Goal: Task Accomplishment & Management: Manage account settings

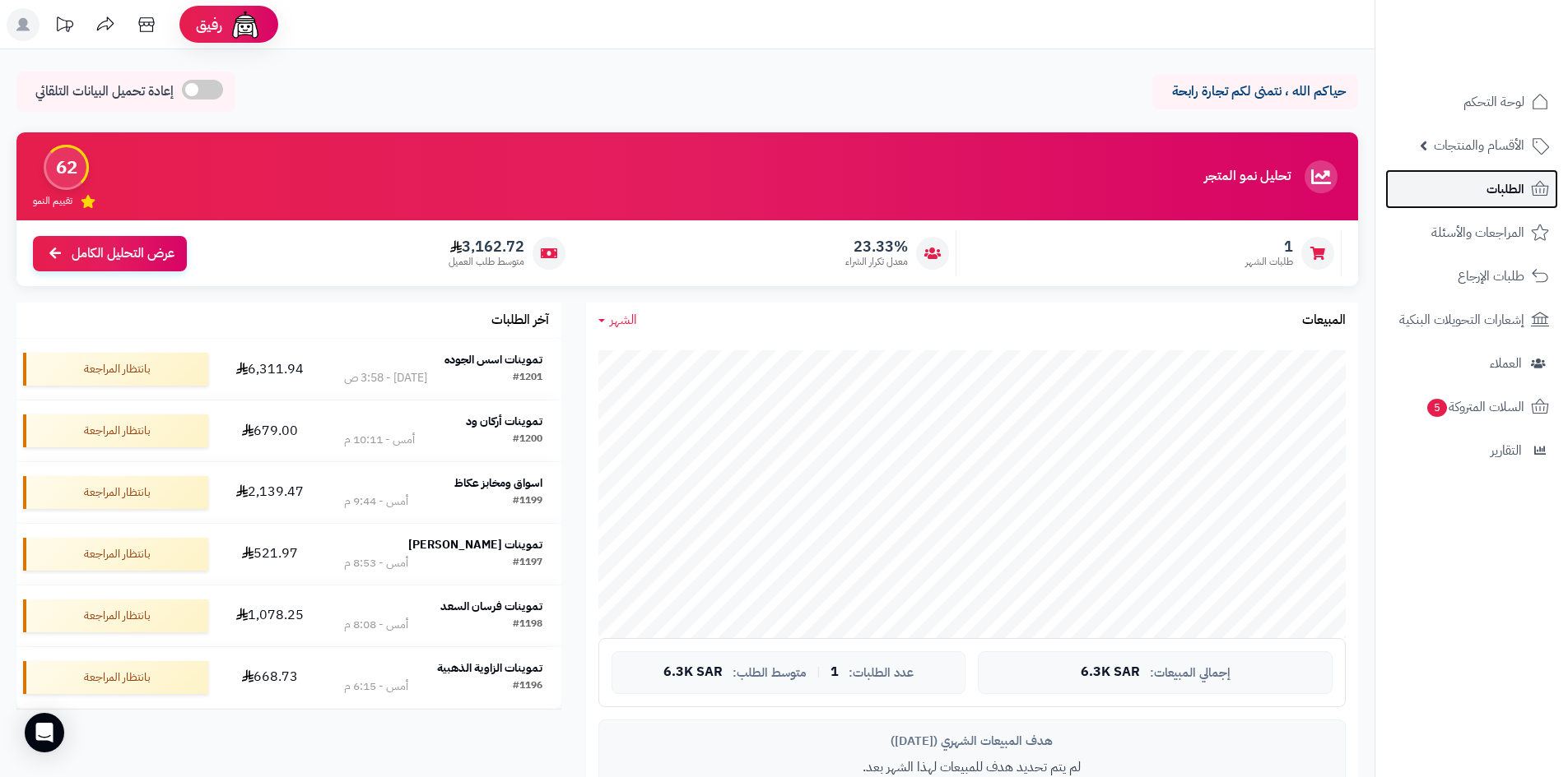
click at [1498, 201] on link "الطلبات" at bounding box center [1472, 189] width 173 height 40
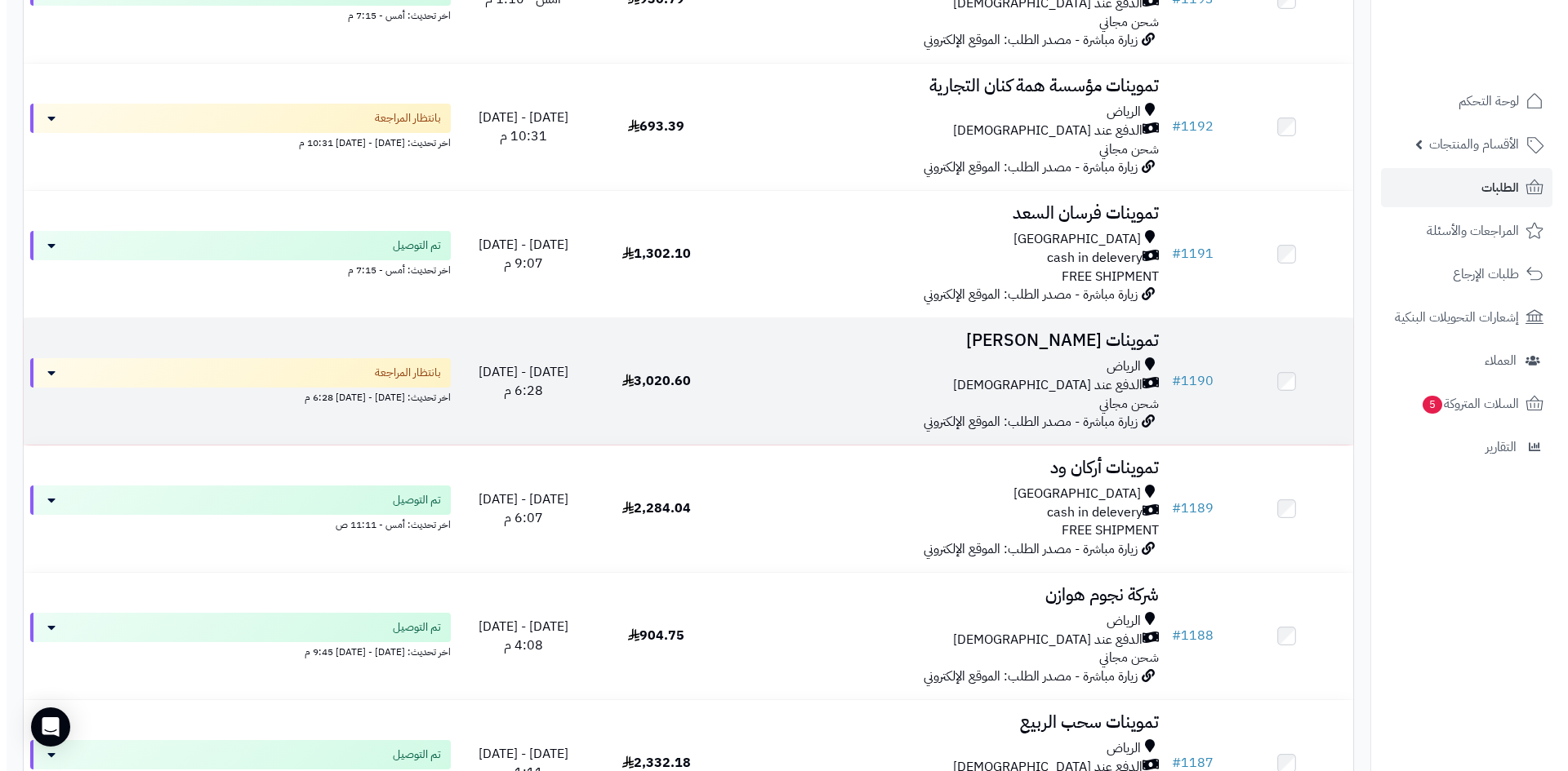
scroll to position [1387, 0]
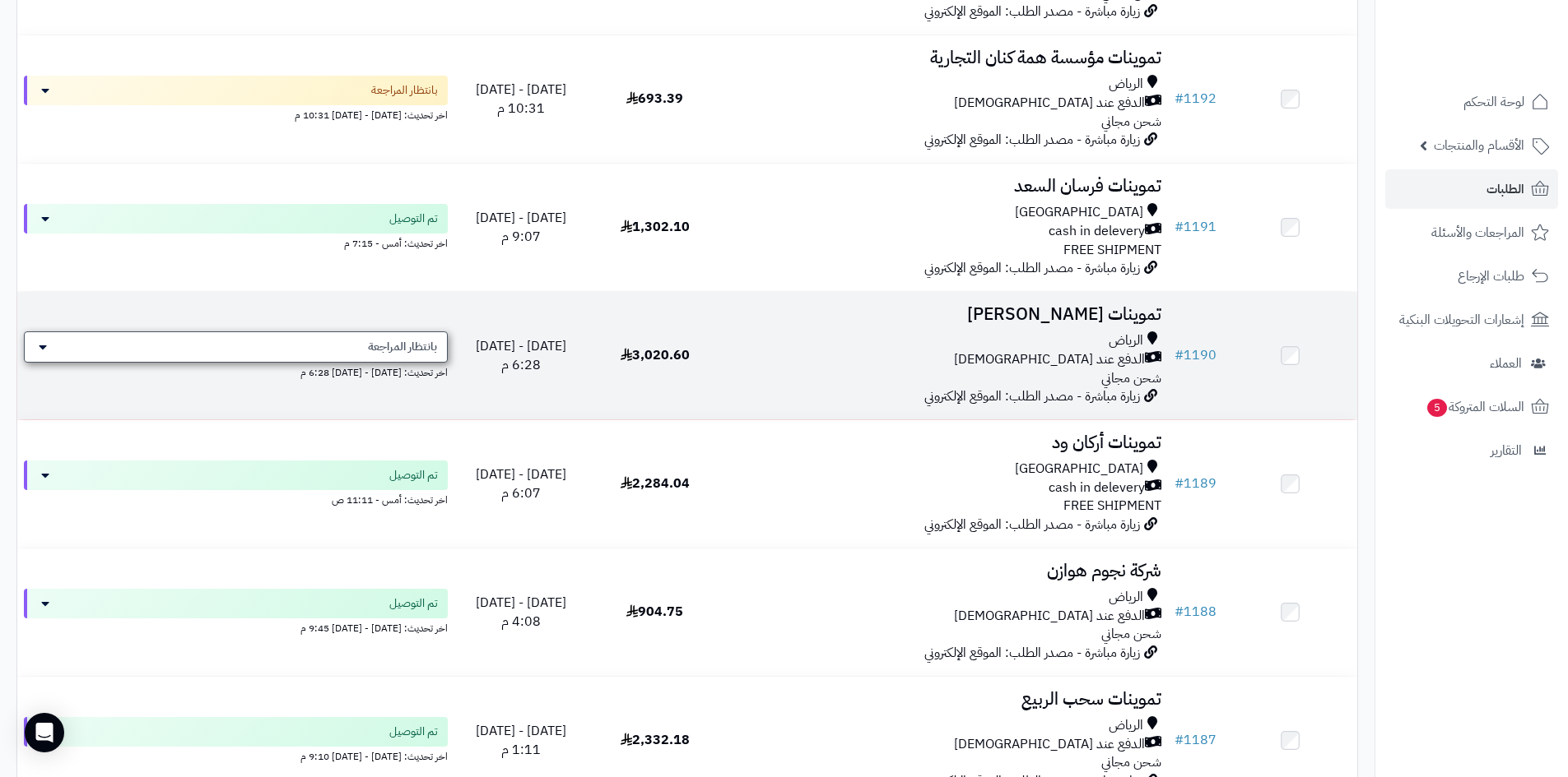
click at [403, 343] on span "بانتظار المراجعة" at bounding box center [402, 347] width 69 height 16
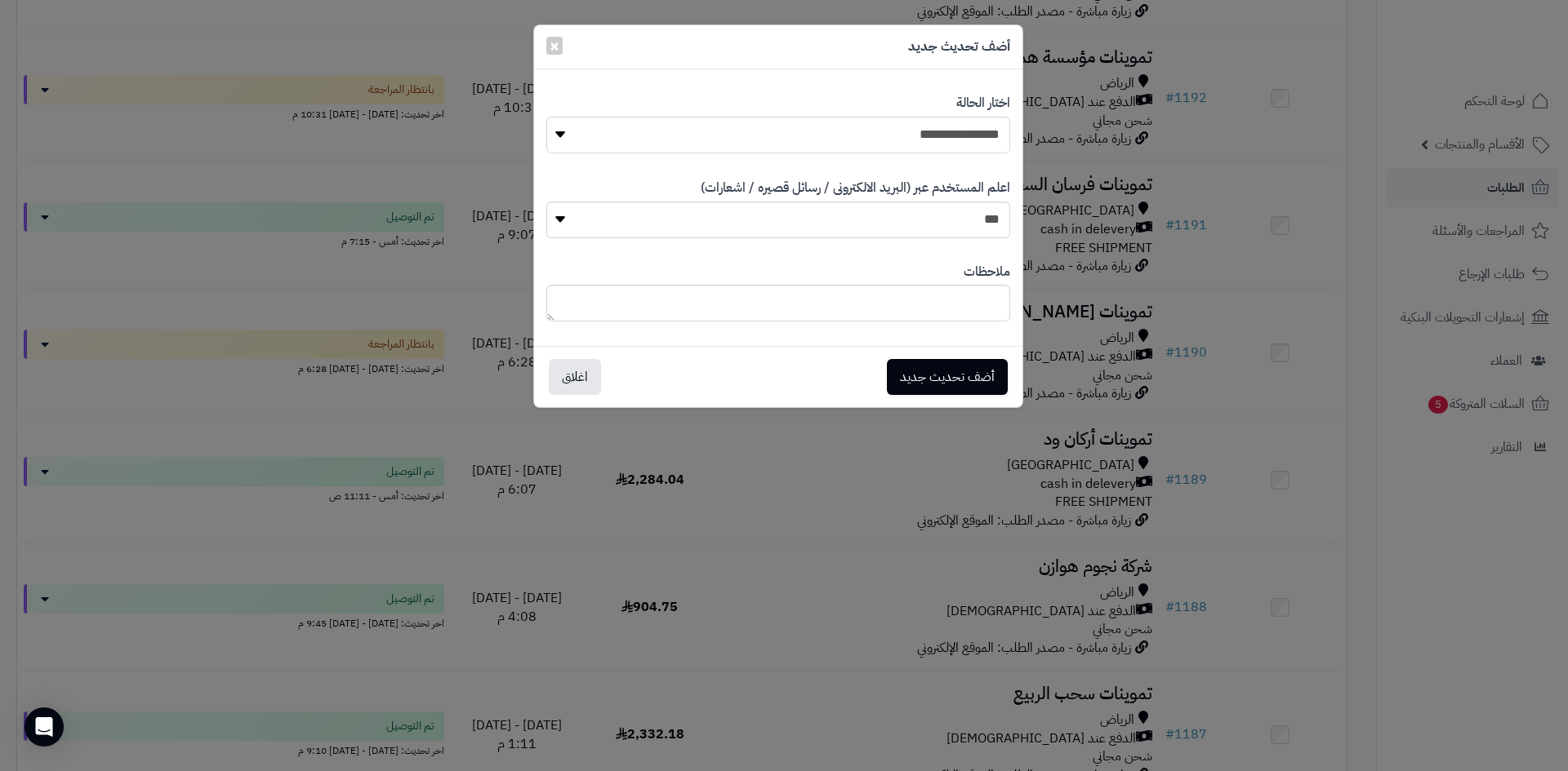
click at [942, 142] on select "**********" at bounding box center [778, 135] width 464 height 37
select select "**"
click at [546, 117] on select "**********" at bounding box center [778, 135] width 464 height 37
click at [953, 388] on button "أضف تحديث جديد" at bounding box center [947, 376] width 121 height 36
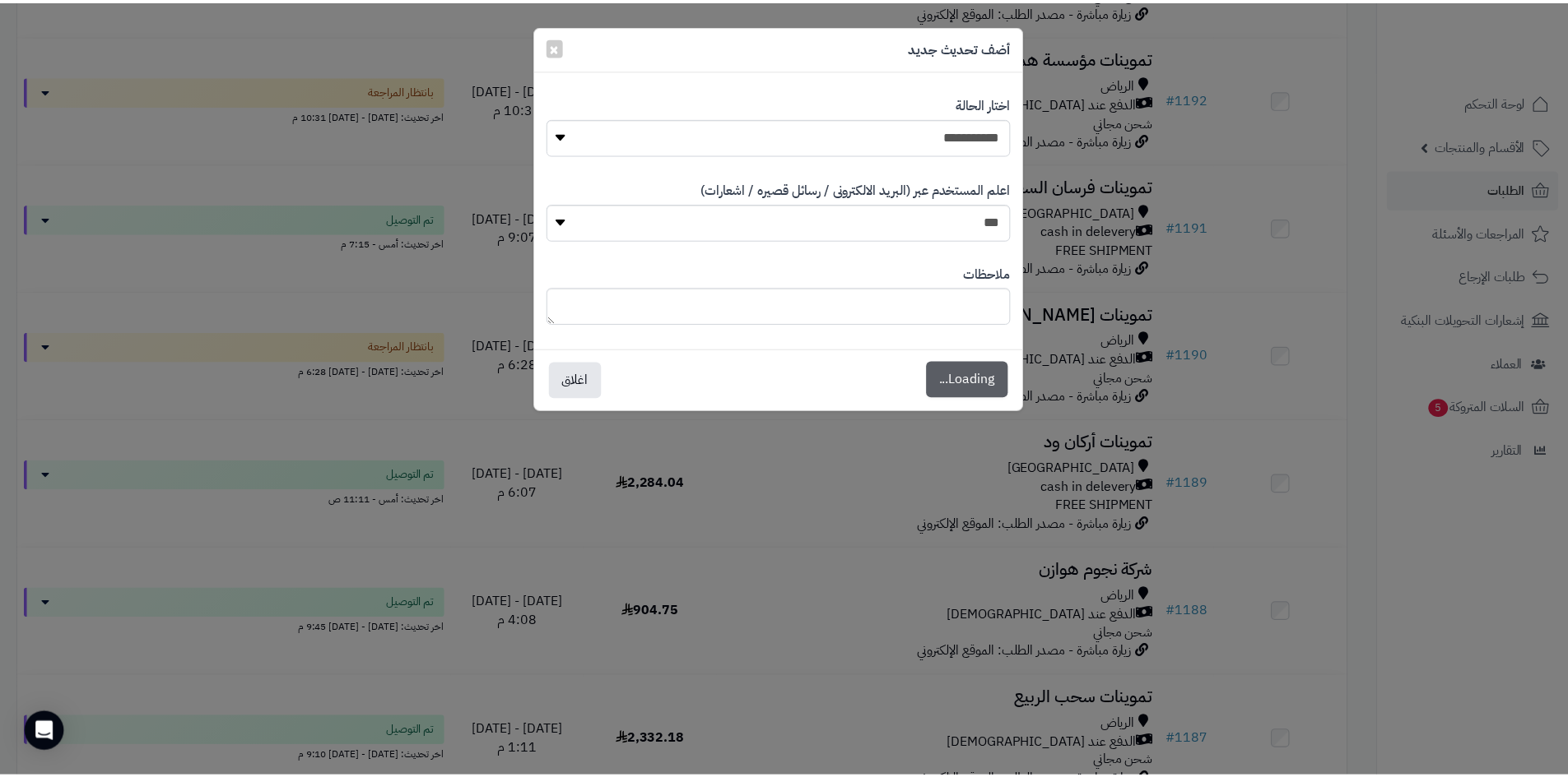
scroll to position [1452, 0]
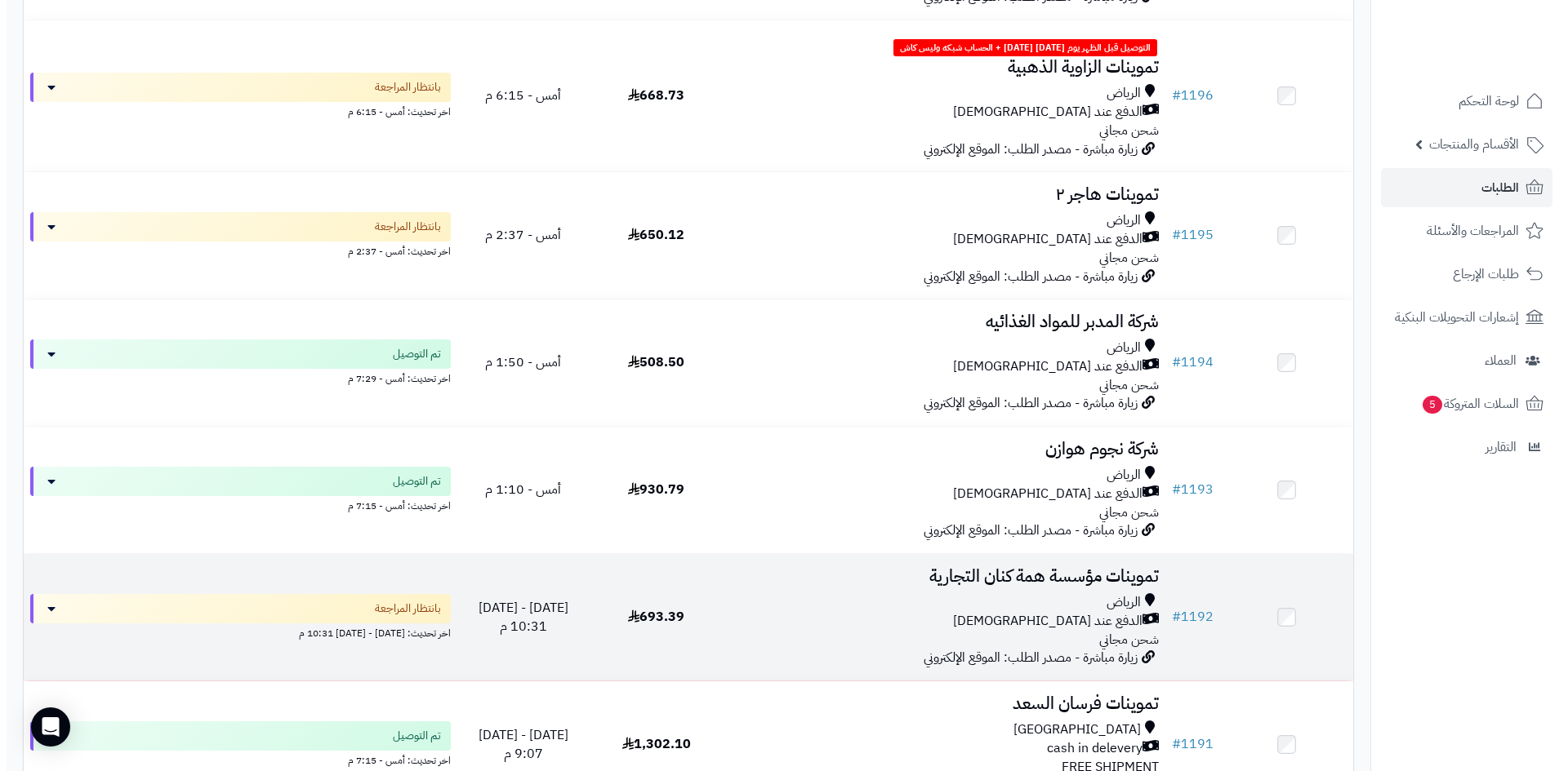
scroll to position [898, 0]
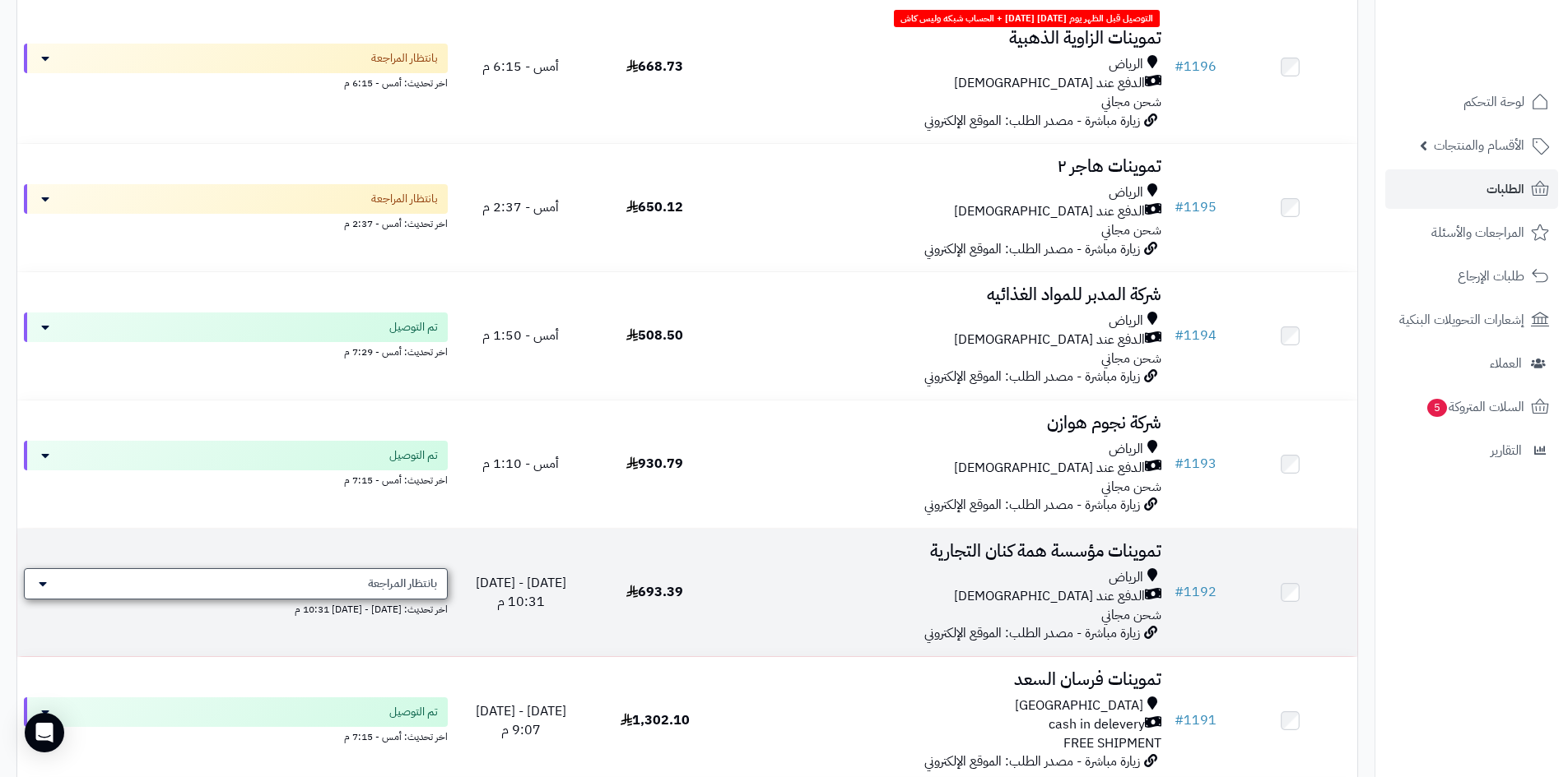
click at [393, 577] on span "بانتظار المراجعة" at bounding box center [402, 584] width 69 height 16
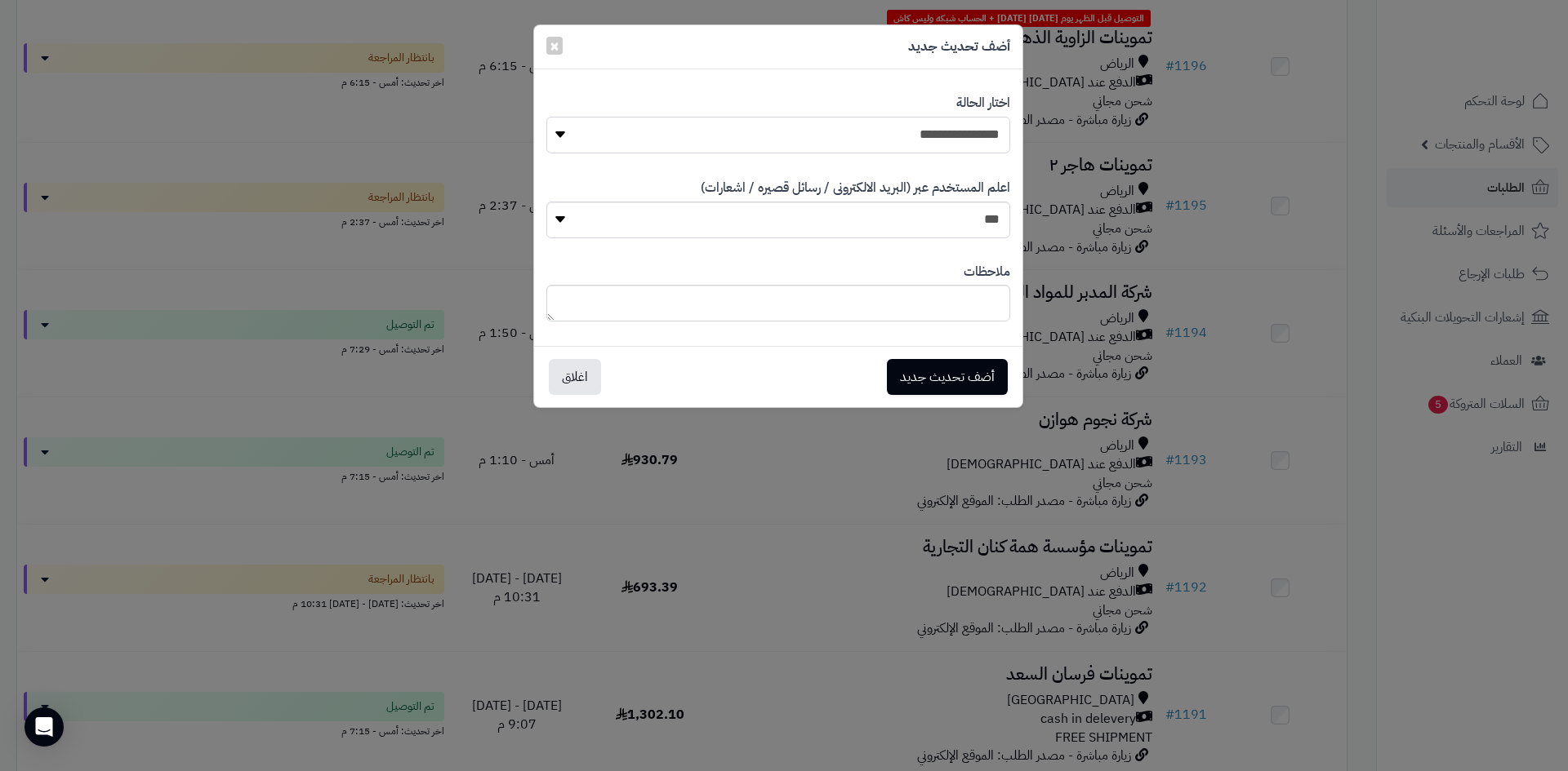
drag, startPoint x: 855, startPoint y: 148, endPoint x: 869, endPoint y: 153, distance: 14.9
click at [855, 148] on select "**********" at bounding box center [778, 135] width 464 height 37
select select "**"
click at [546, 117] on select "**********" at bounding box center [778, 135] width 464 height 37
click at [974, 368] on button "أضف تحديث جديد" at bounding box center [947, 376] width 121 height 36
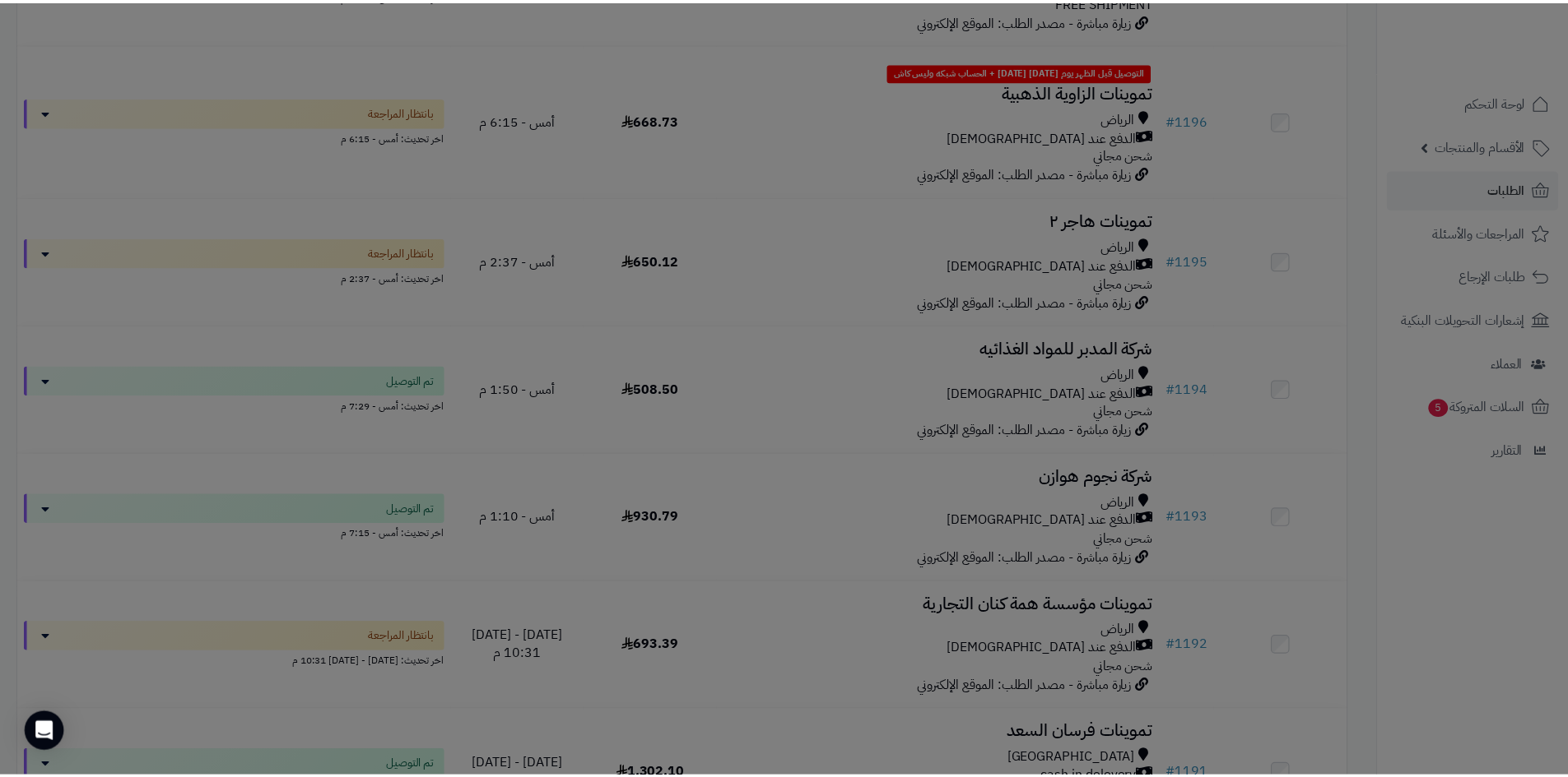
scroll to position [958, 0]
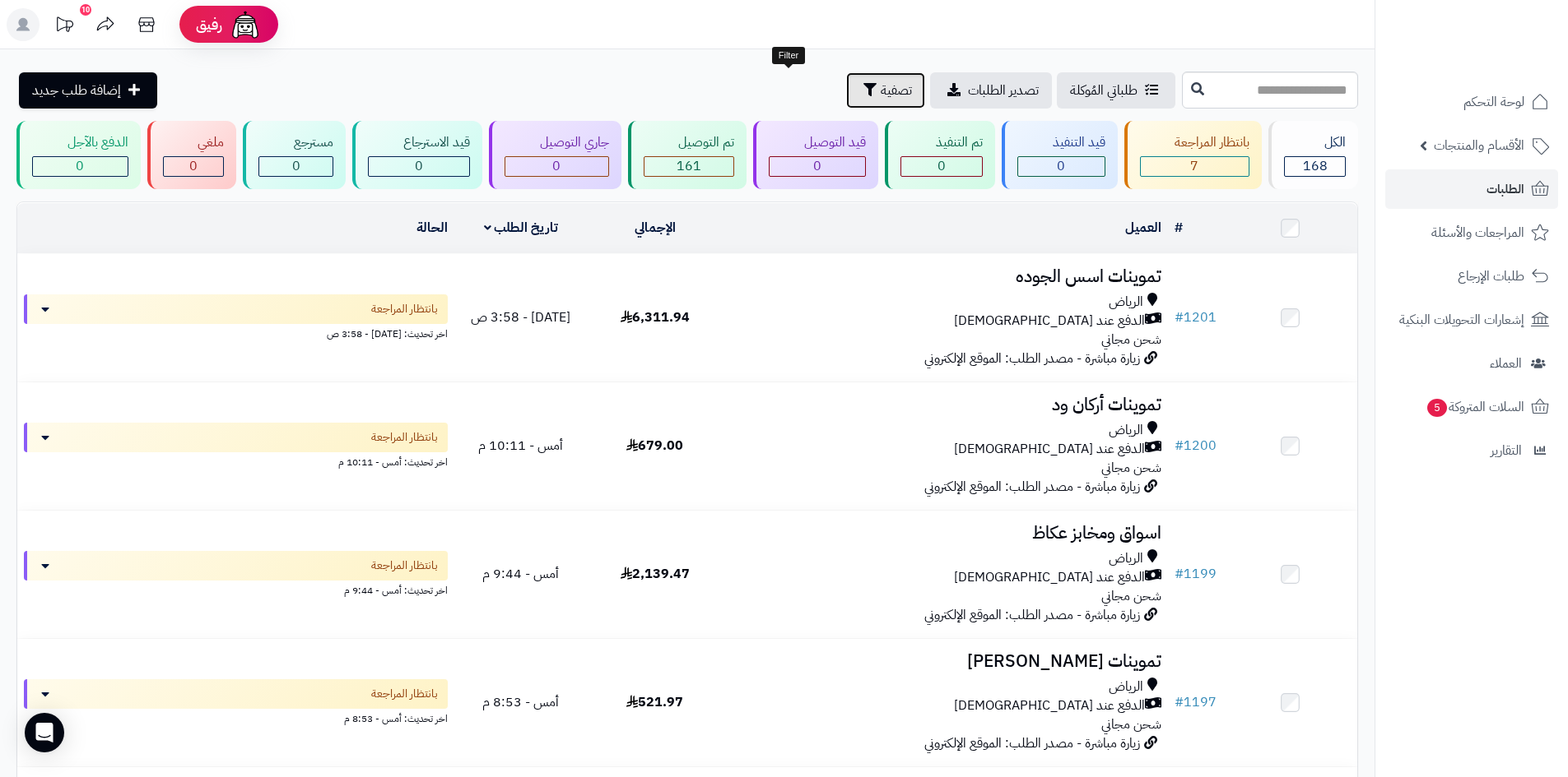
click at [846, 106] on button "تصفية" at bounding box center [885, 90] width 79 height 36
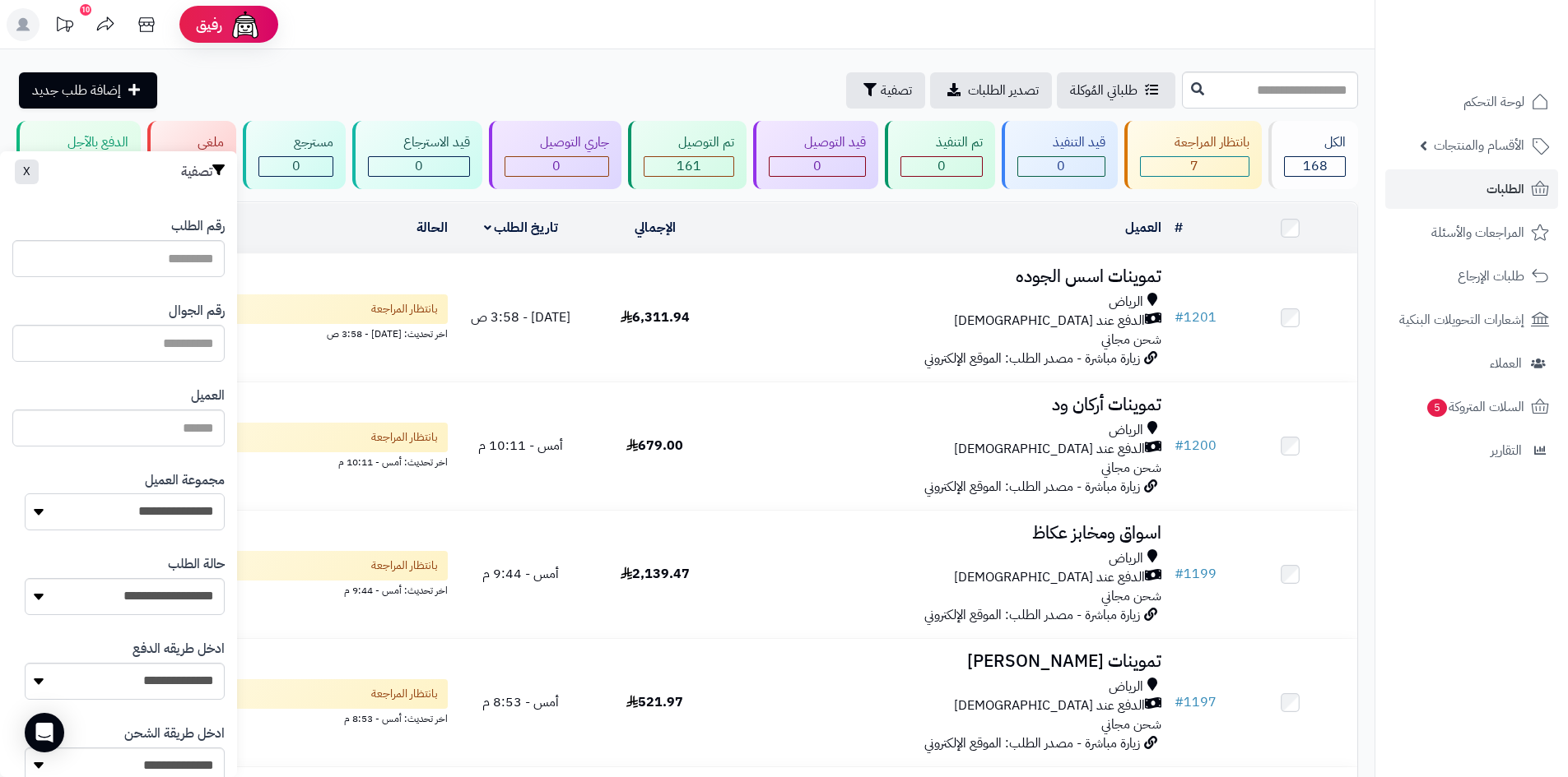
click at [153, 519] on select "**********" at bounding box center [124, 511] width 200 height 37
select select "*"
click at [24, 493] on select "**********" at bounding box center [124, 511] width 200 height 37
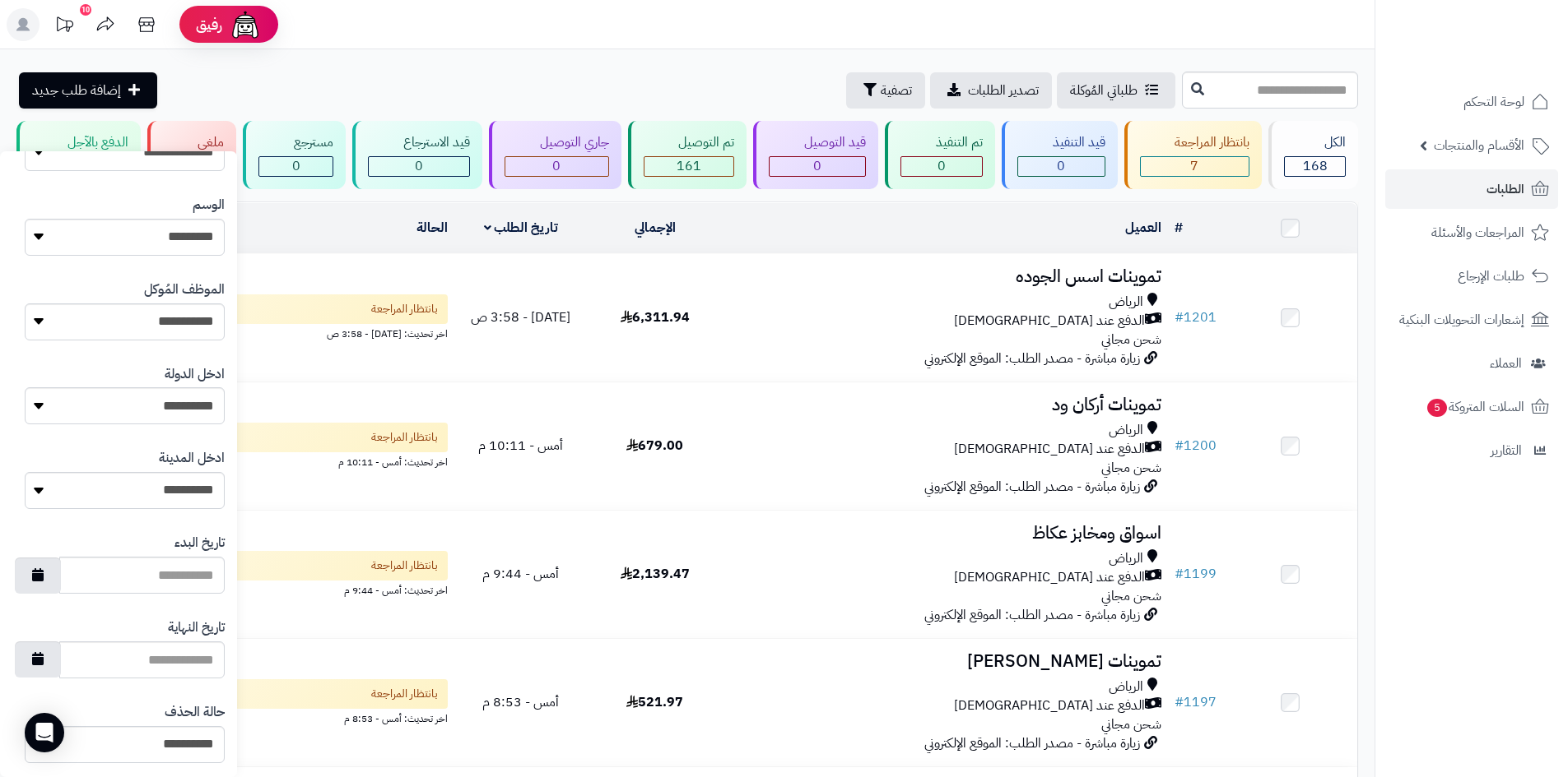
scroll to position [700, 0]
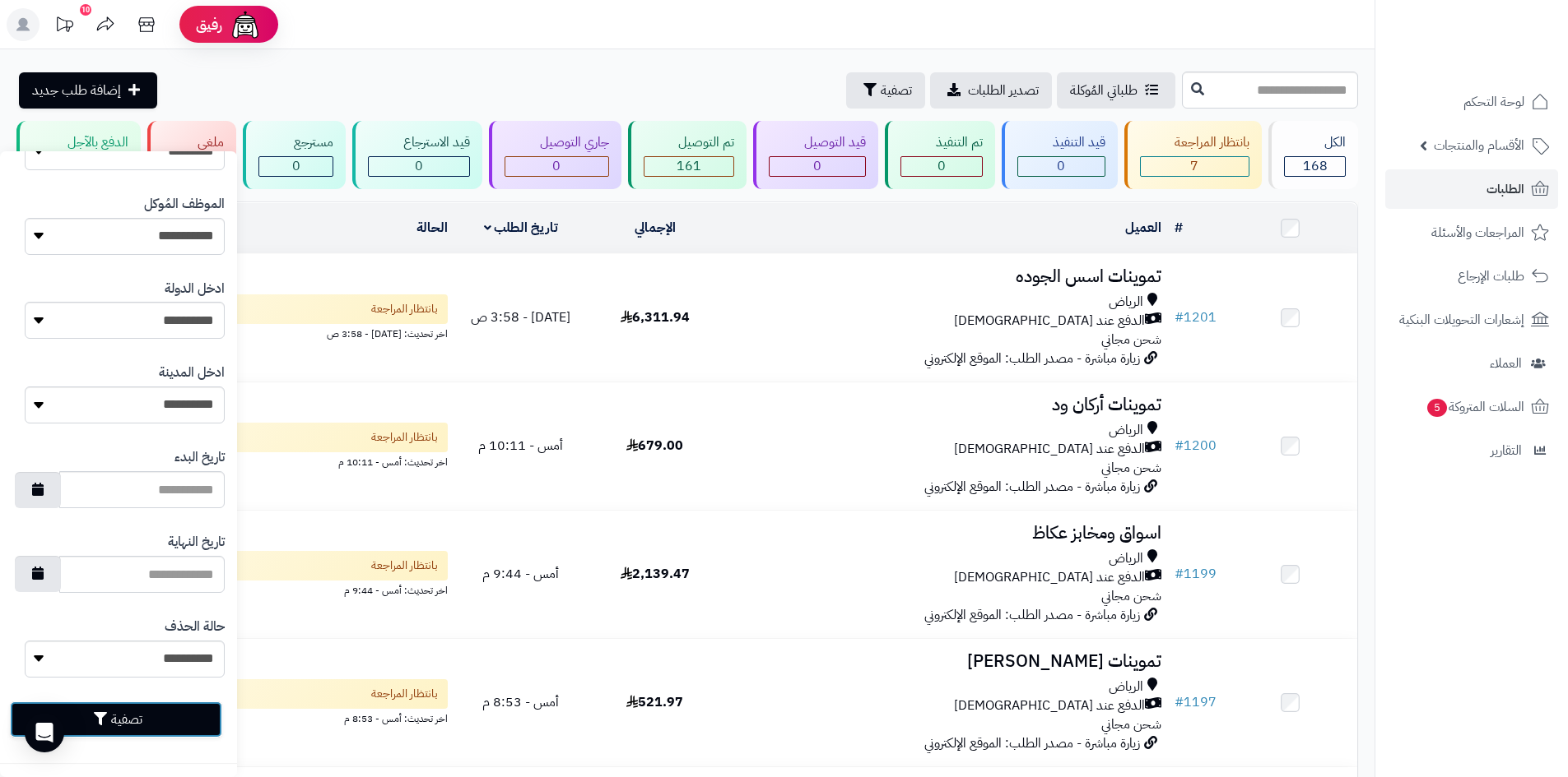
click at [186, 730] on button "تصفية" at bounding box center [116, 719] width 213 height 36
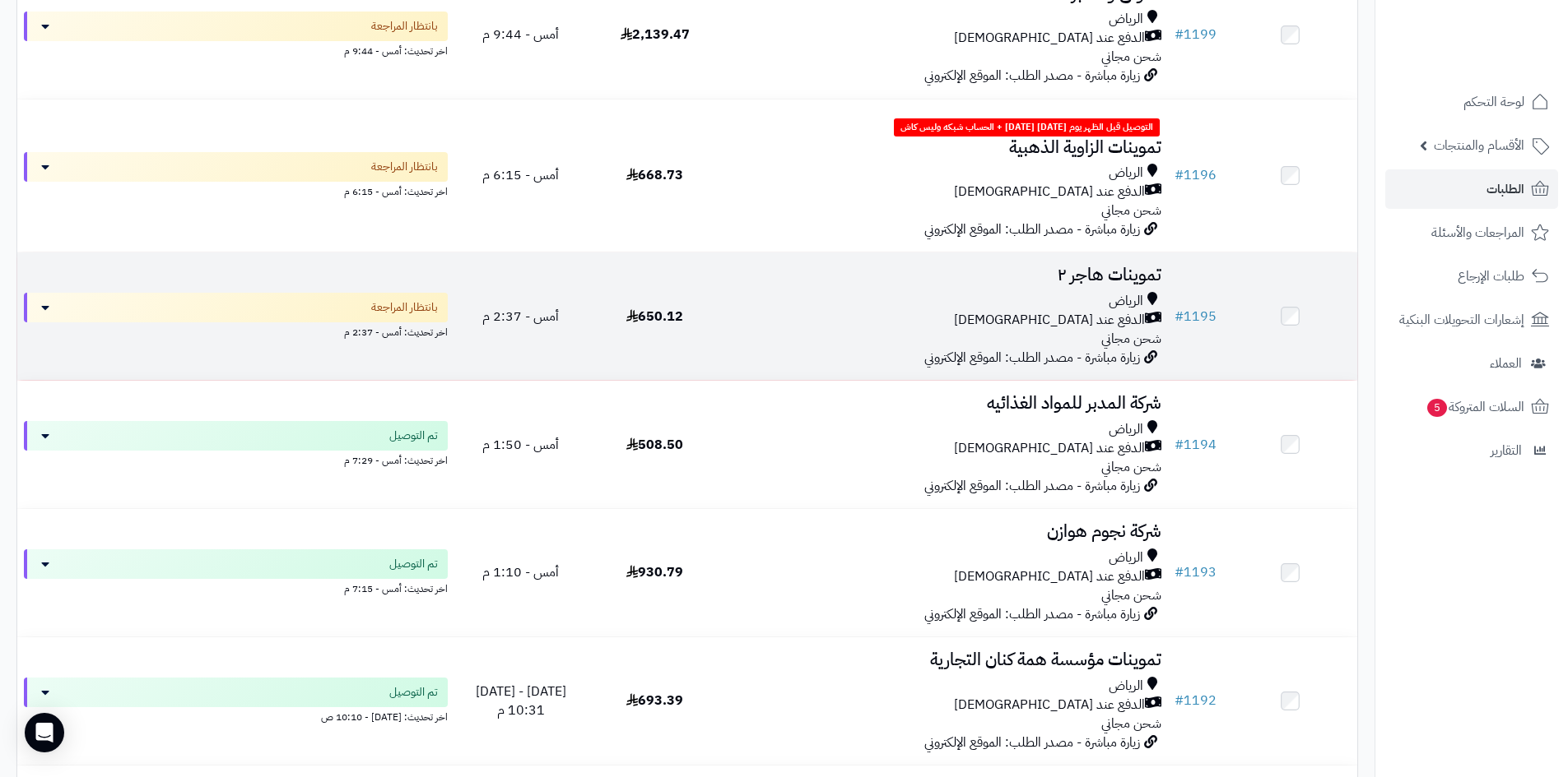
scroll to position [247, 0]
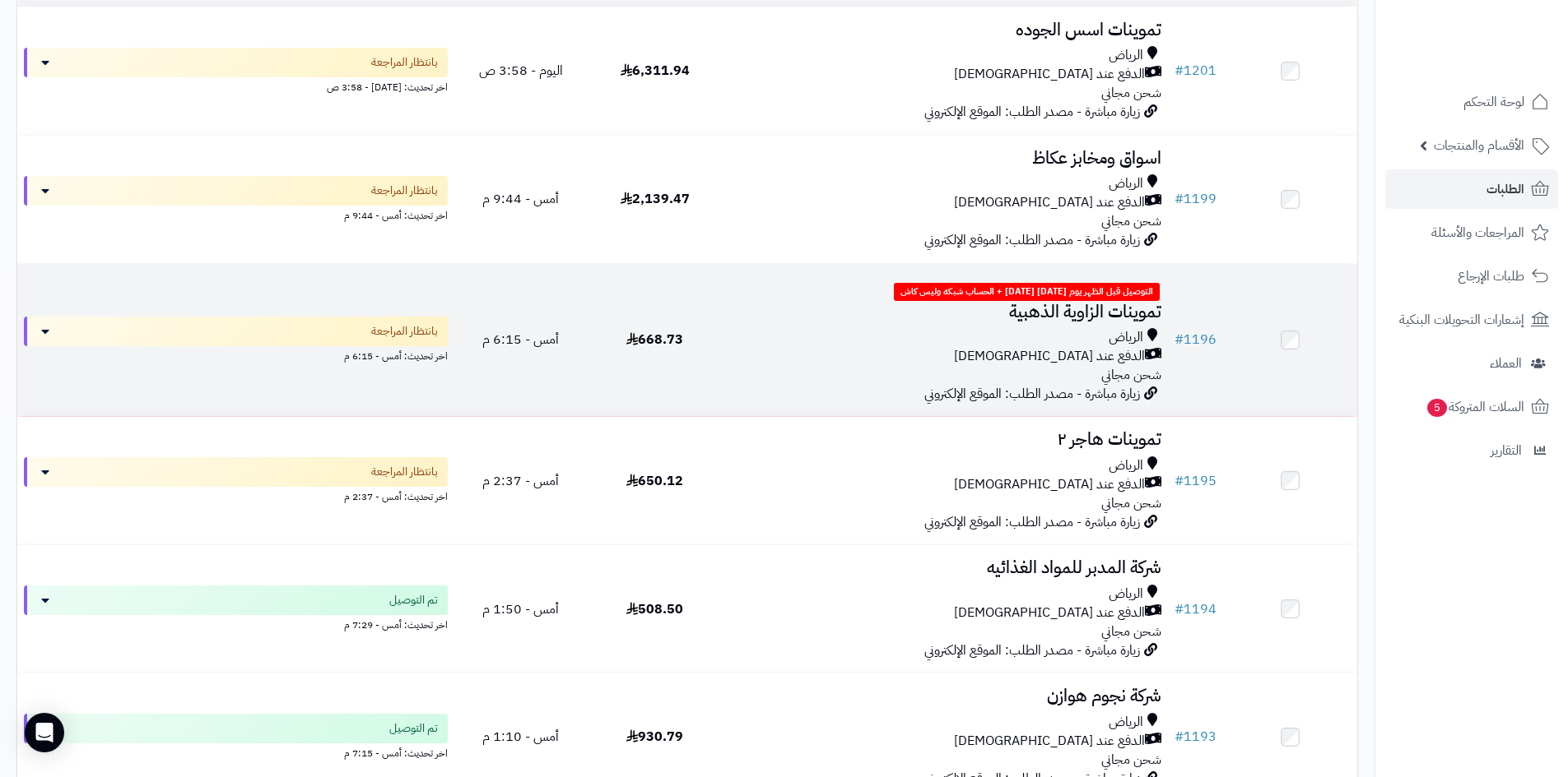
click at [847, 390] on td "التوصيل قبل الظهر يوم [DATE] [DATE] + الحساب شبكه وليس كاش تموينات الزاوية الذه…" at bounding box center [944, 340] width 446 height 153
click at [742, 366] on div "[PERSON_NAME] عند الاستلام شحن مجاني" at bounding box center [945, 357] width 433 height 57
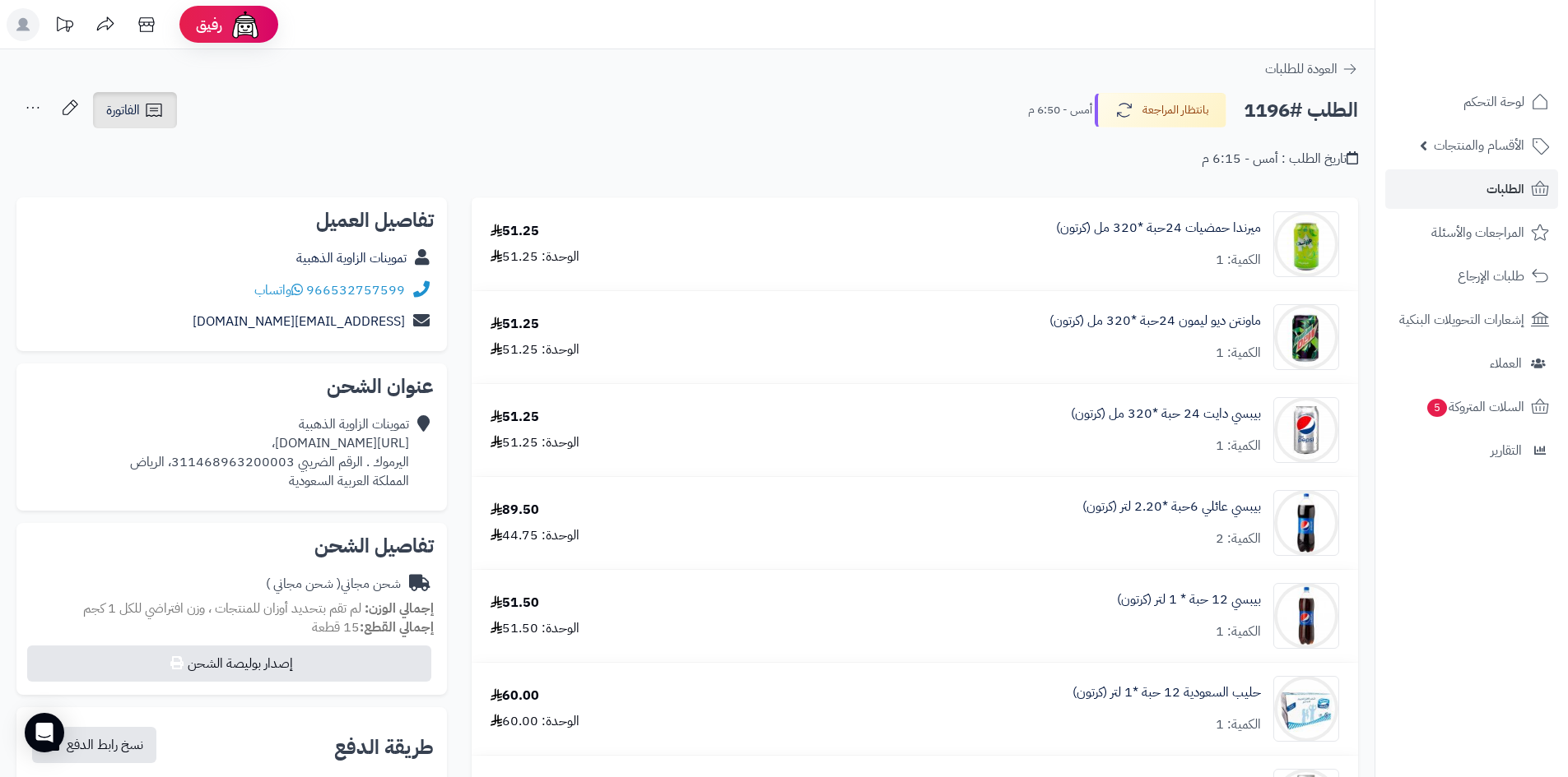
drag, startPoint x: 160, startPoint y: 119, endPoint x: 174, endPoint y: 137, distance: 22.8
click at [160, 119] on icon at bounding box center [154, 110] width 20 height 20
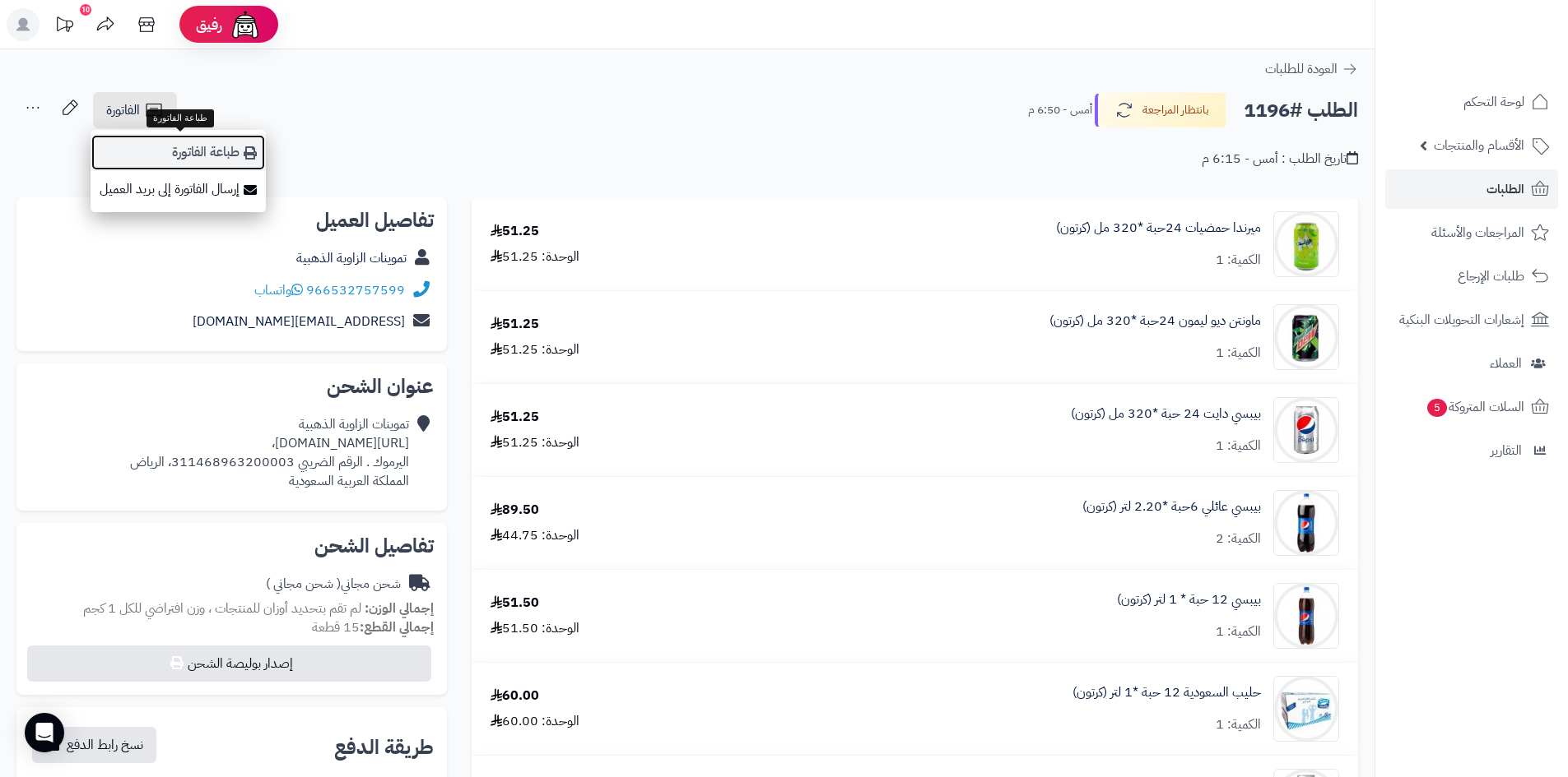
click at [226, 156] on link "طباعة الفاتورة" at bounding box center [178, 152] width 176 height 37
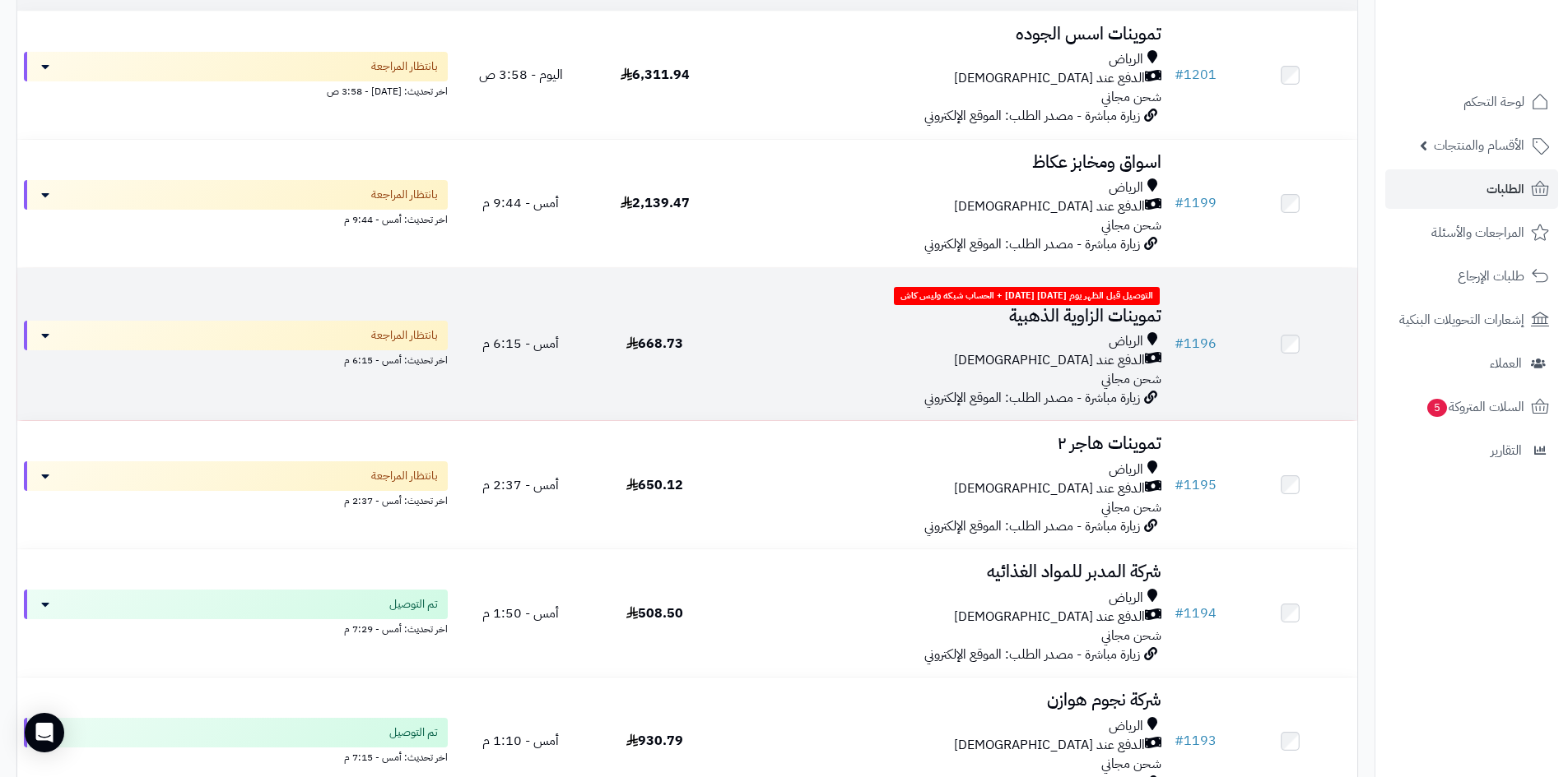
scroll to position [148, 0]
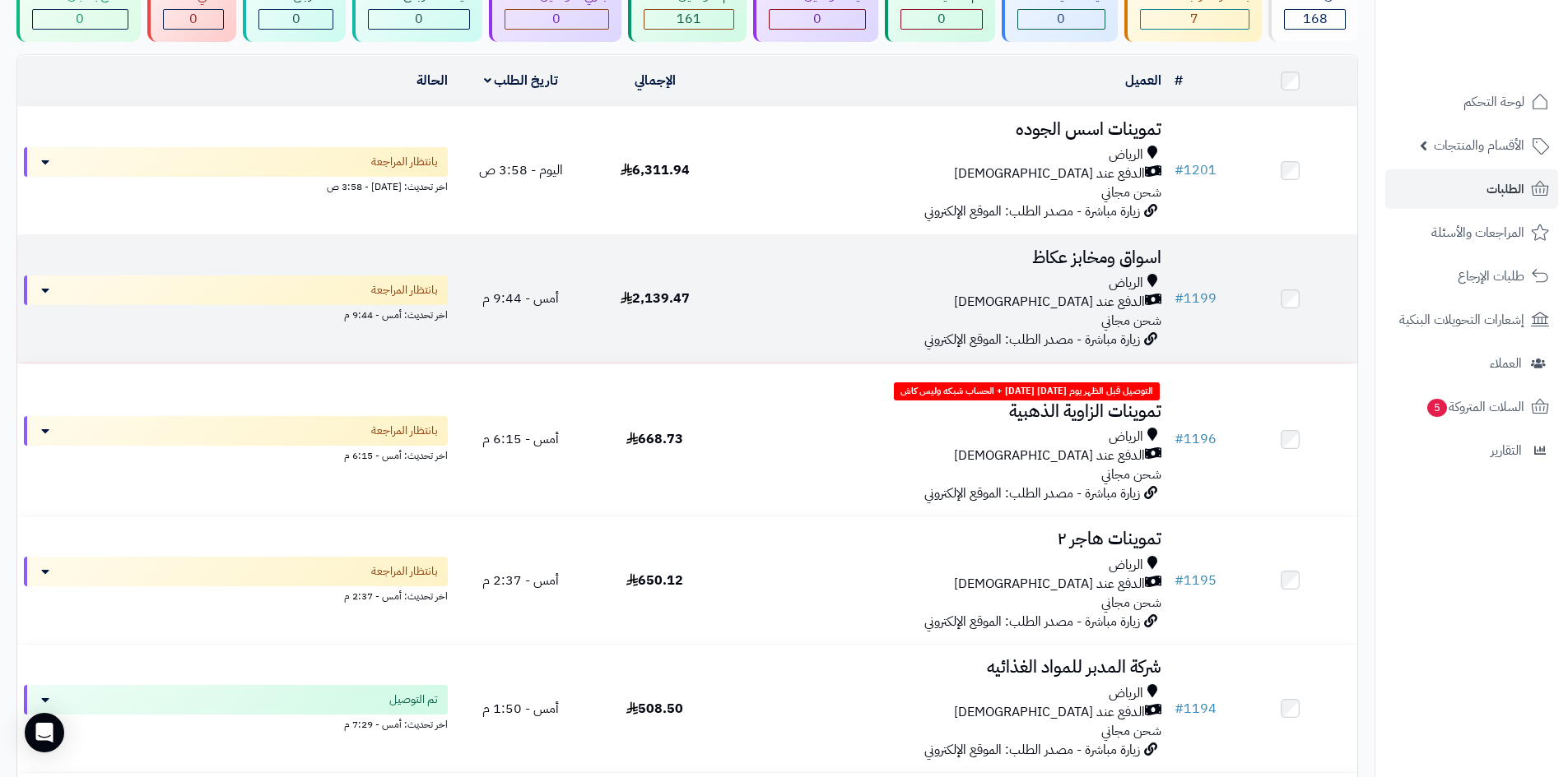
click at [813, 330] on td "اسواق ومخابز عكاظ الرياض الدفع عند الاستلام شحن مجاني زيارة مباشرة - مصدر الطلب…" at bounding box center [944, 299] width 446 height 128
click at [808, 321] on div "الرياض الدفع عند الاستلام شحن مجاني" at bounding box center [945, 302] width 433 height 57
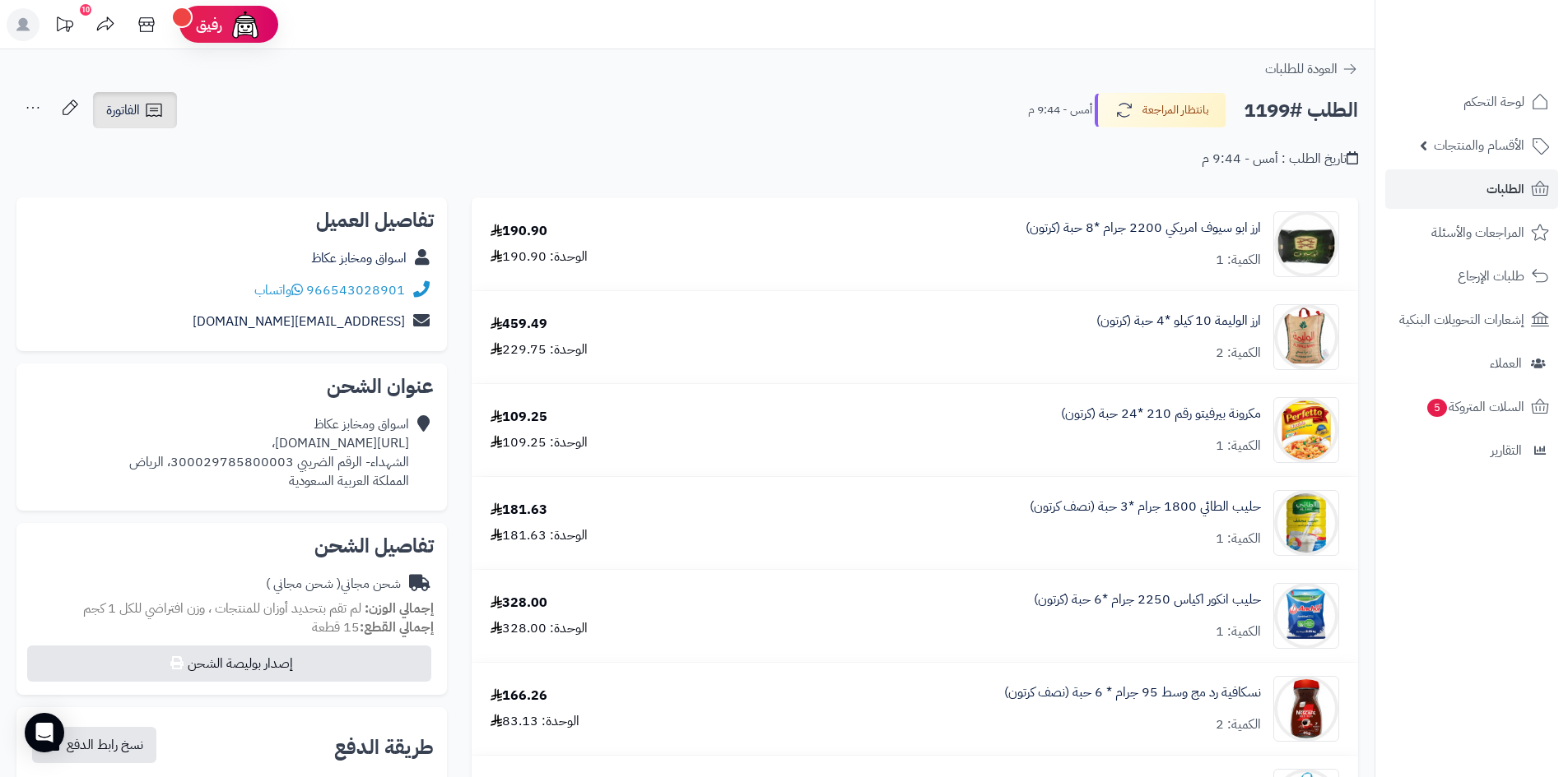
drag, startPoint x: 122, startPoint y: 112, endPoint x: 131, endPoint y: 122, distance: 13.5
click at [122, 112] on span "الفاتورة" at bounding box center [122, 110] width 33 height 20
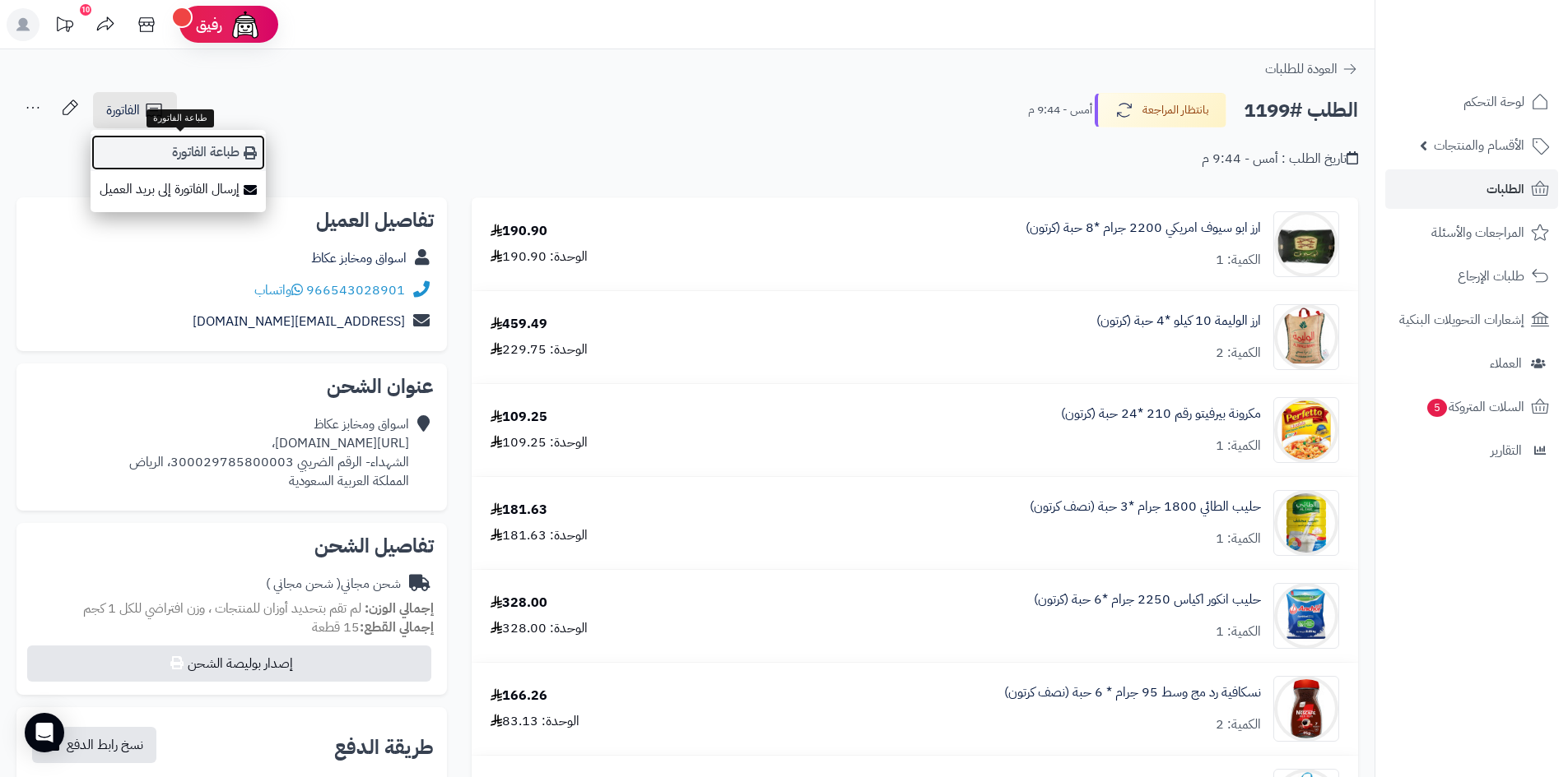
click at [199, 149] on link "طباعة الفاتورة" at bounding box center [178, 152] width 176 height 37
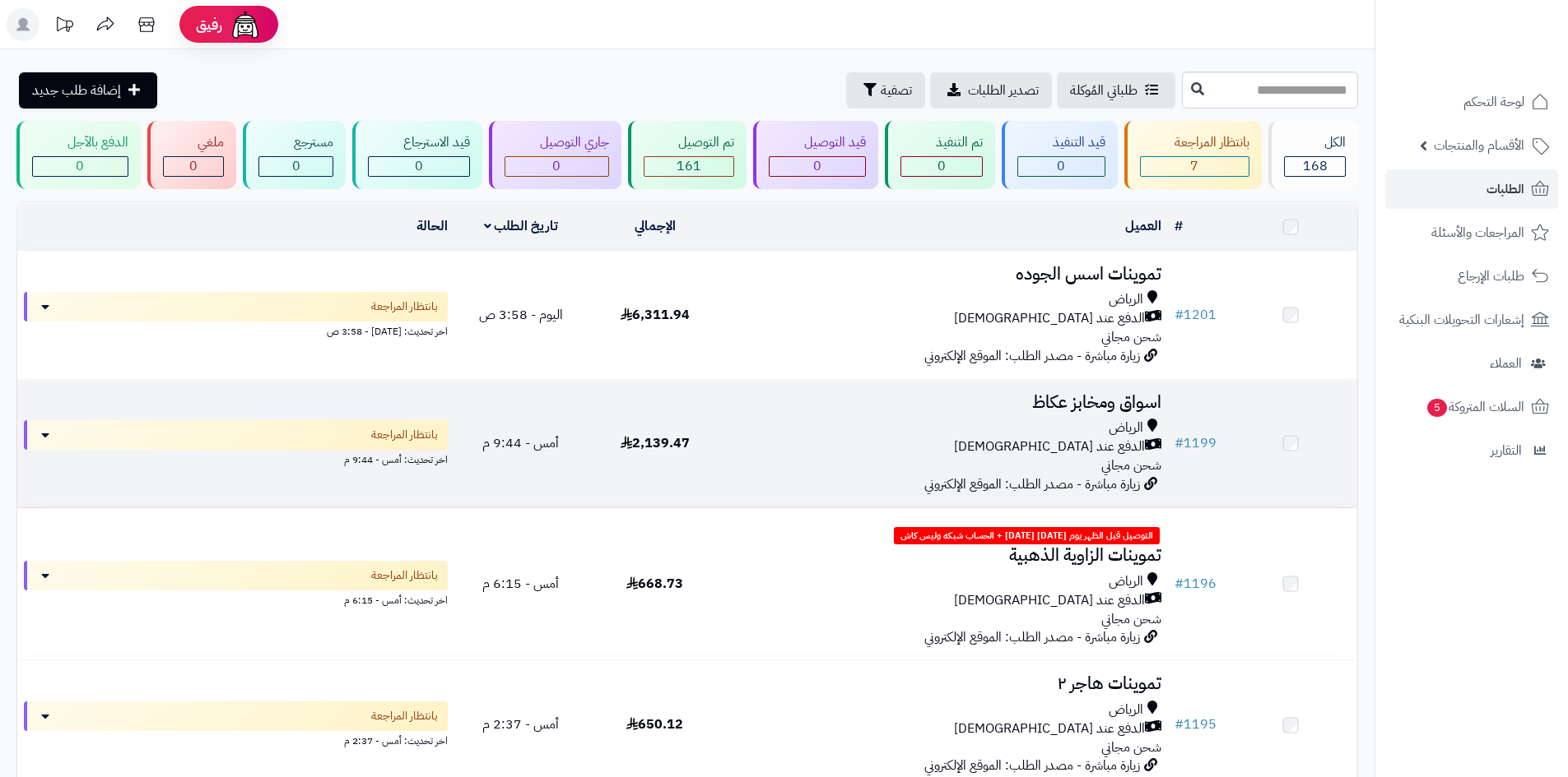
scroll to position [148, 0]
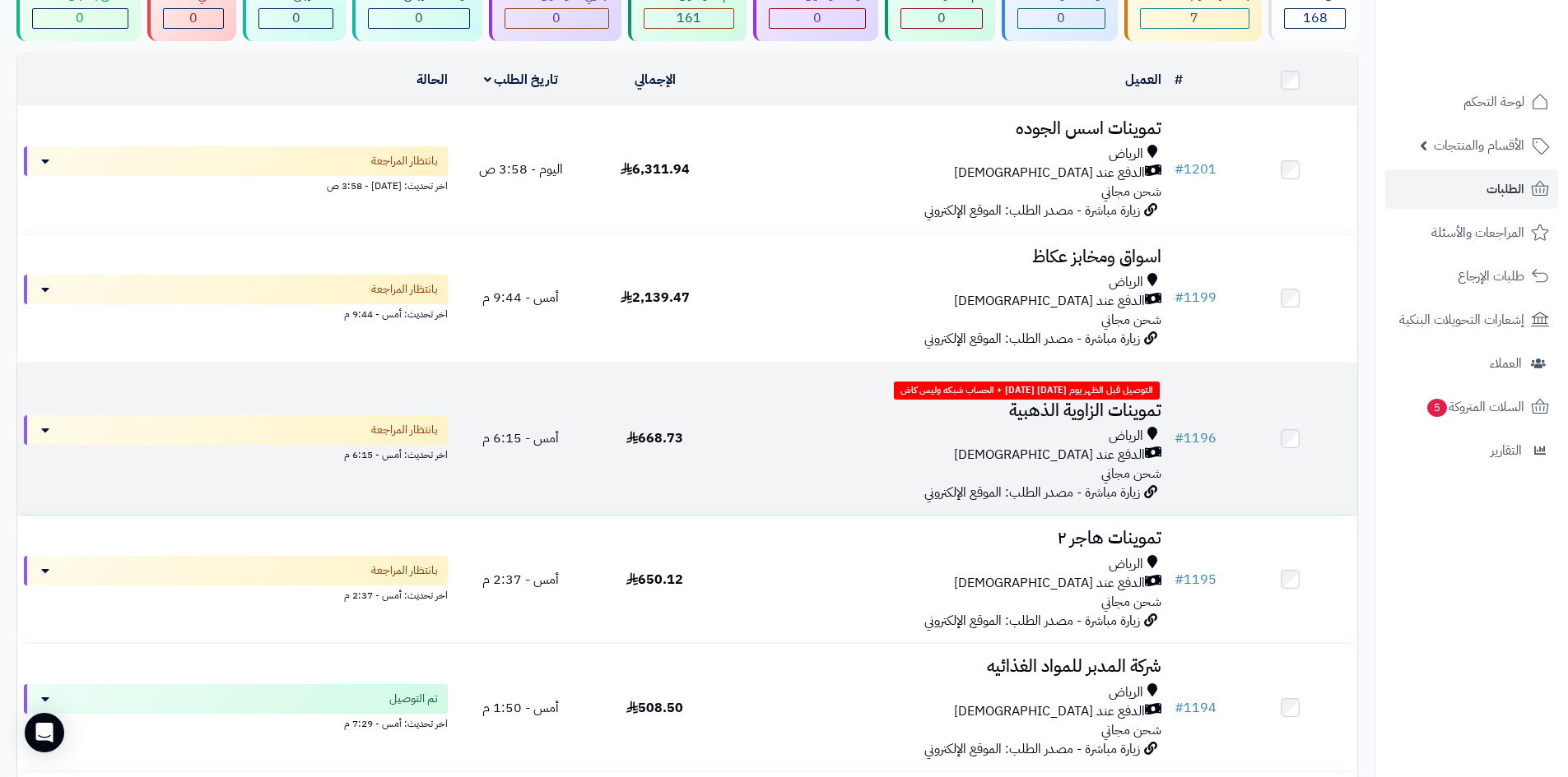
click at [860, 476] on div "الرياض الدفع عند الاستلام شحن مجاني" at bounding box center [945, 455] width 433 height 57
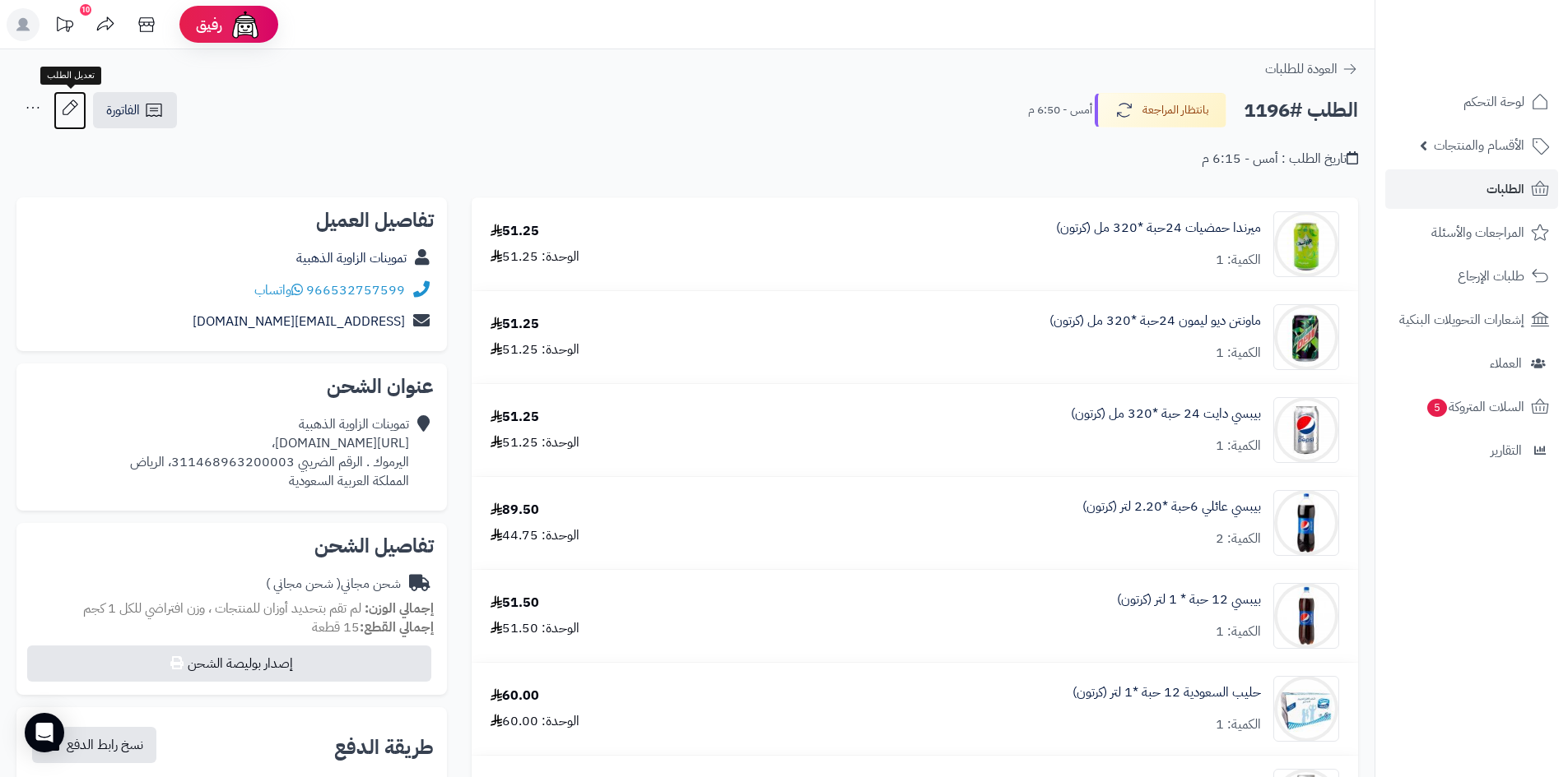
click at [67, 115] on icon at bounding box center [69, 107] width 33 height 33
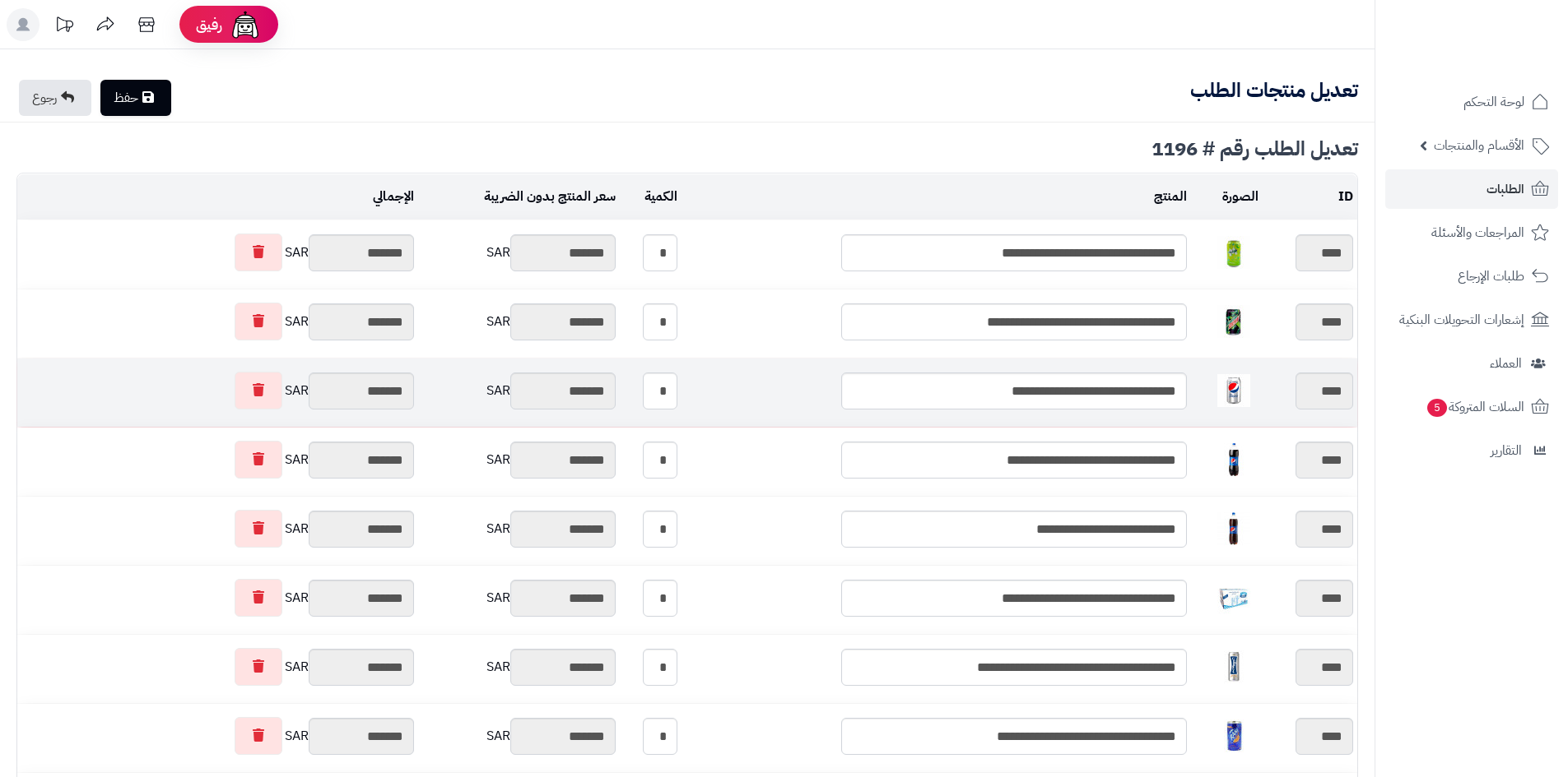
type textarea "**********"
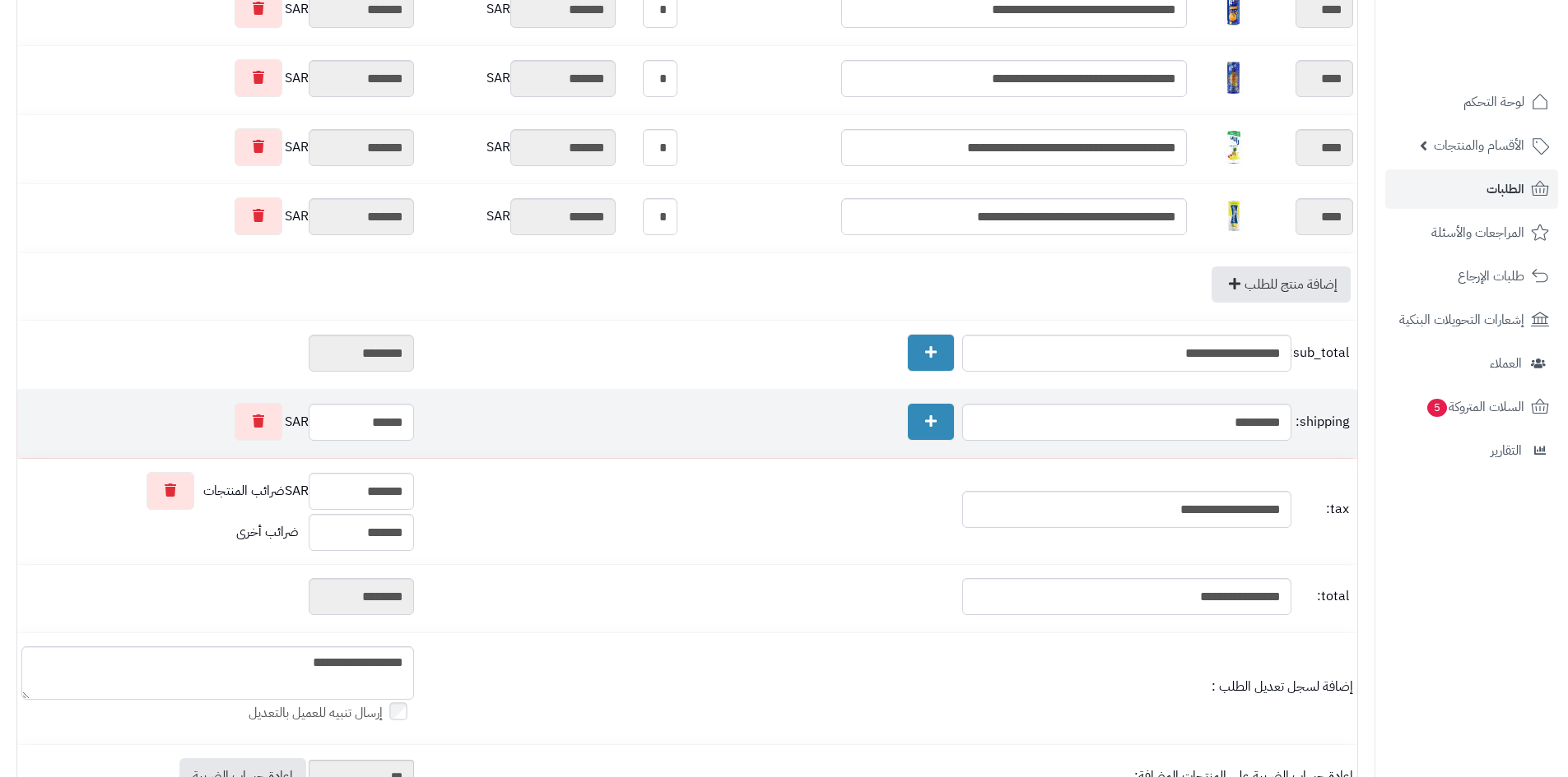
scroll to position [987, 0]
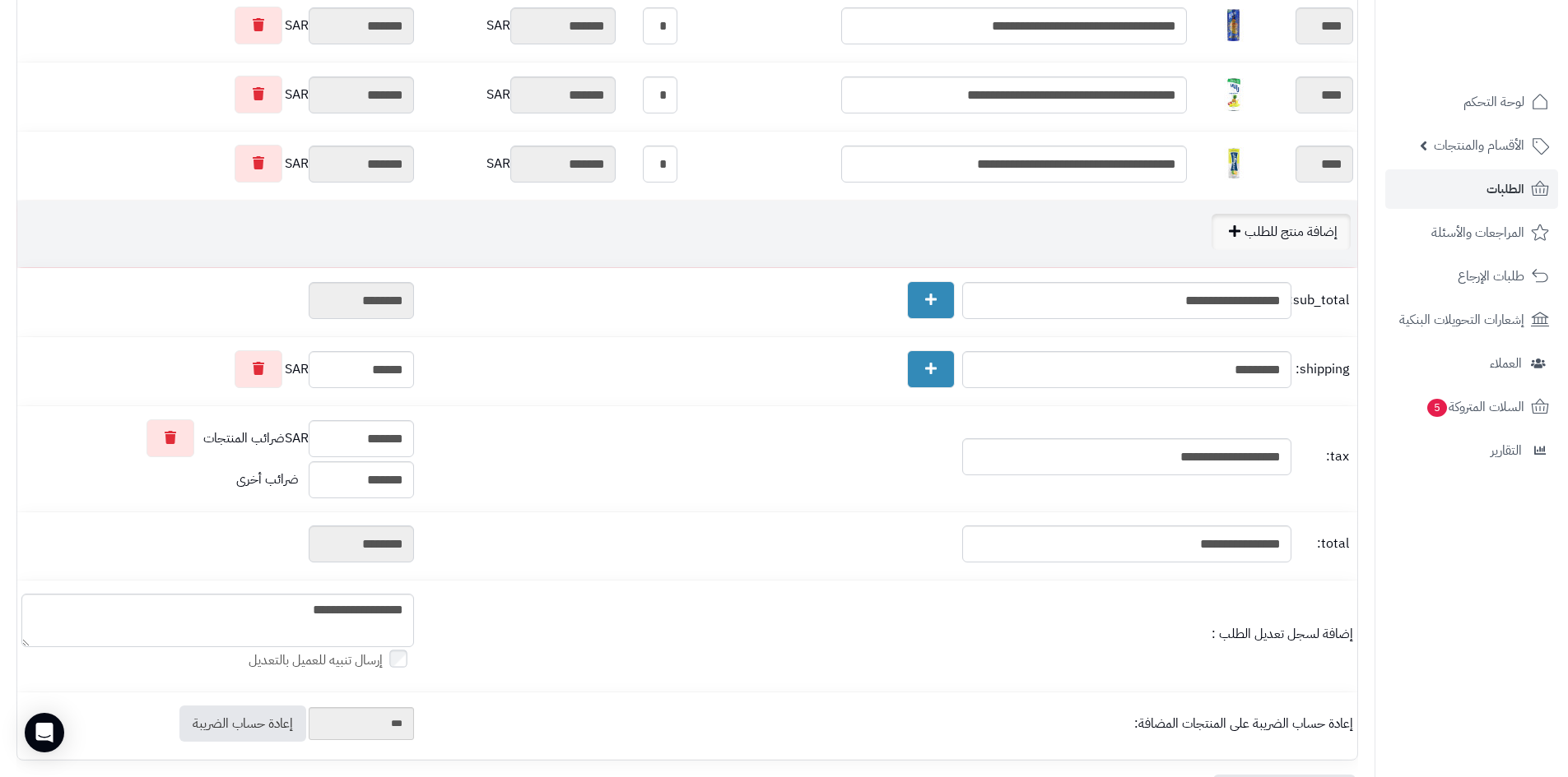
click at [1246, 228] on link "إضافة منتج للطلب" at bounding box center [1281, 232] width 139 height 36
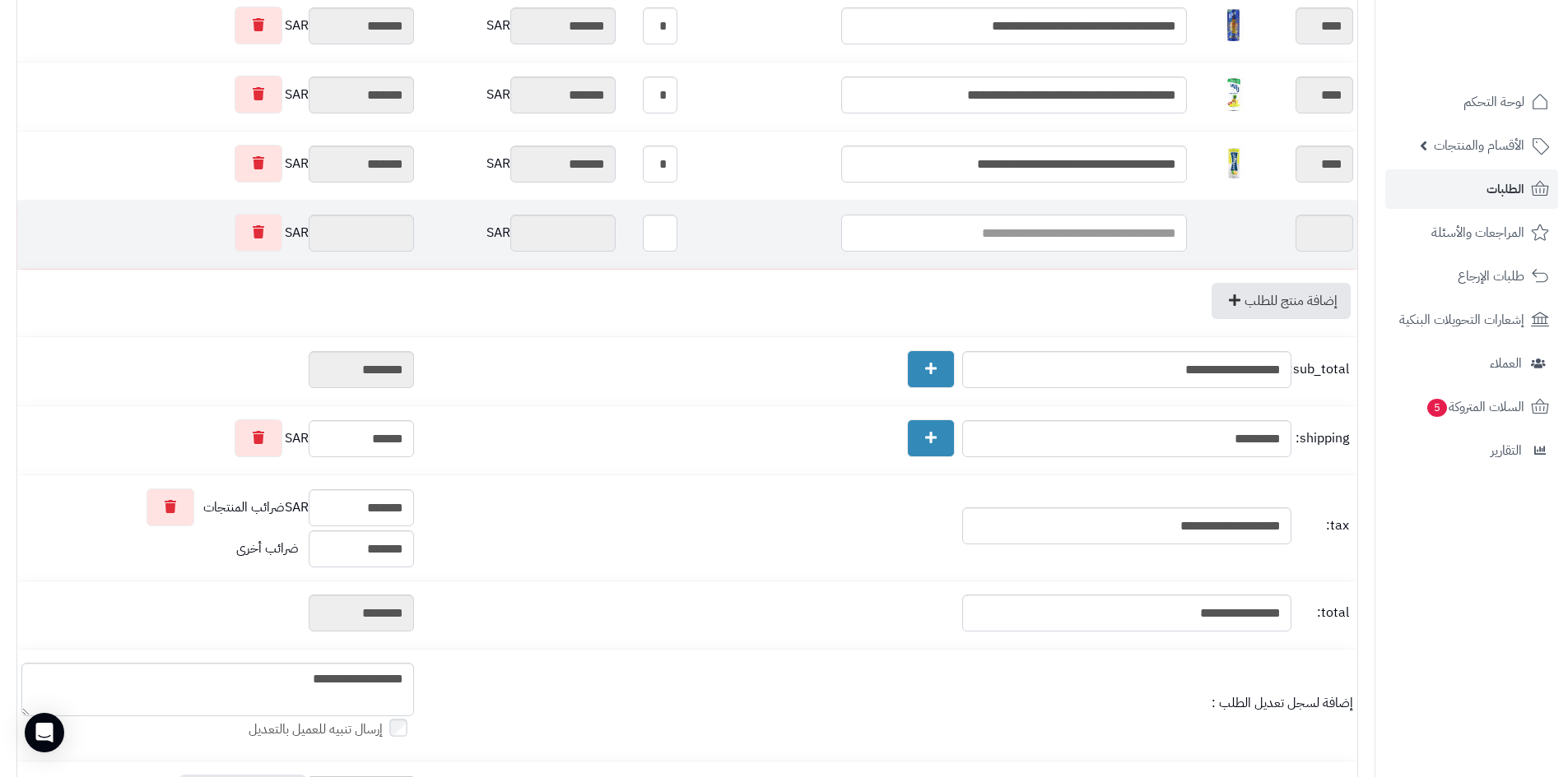
click at [1095, 243] on input "text" at bounding box center [1014, 232] width 346 height 37
type input "*"
type input "******"
type input "****"
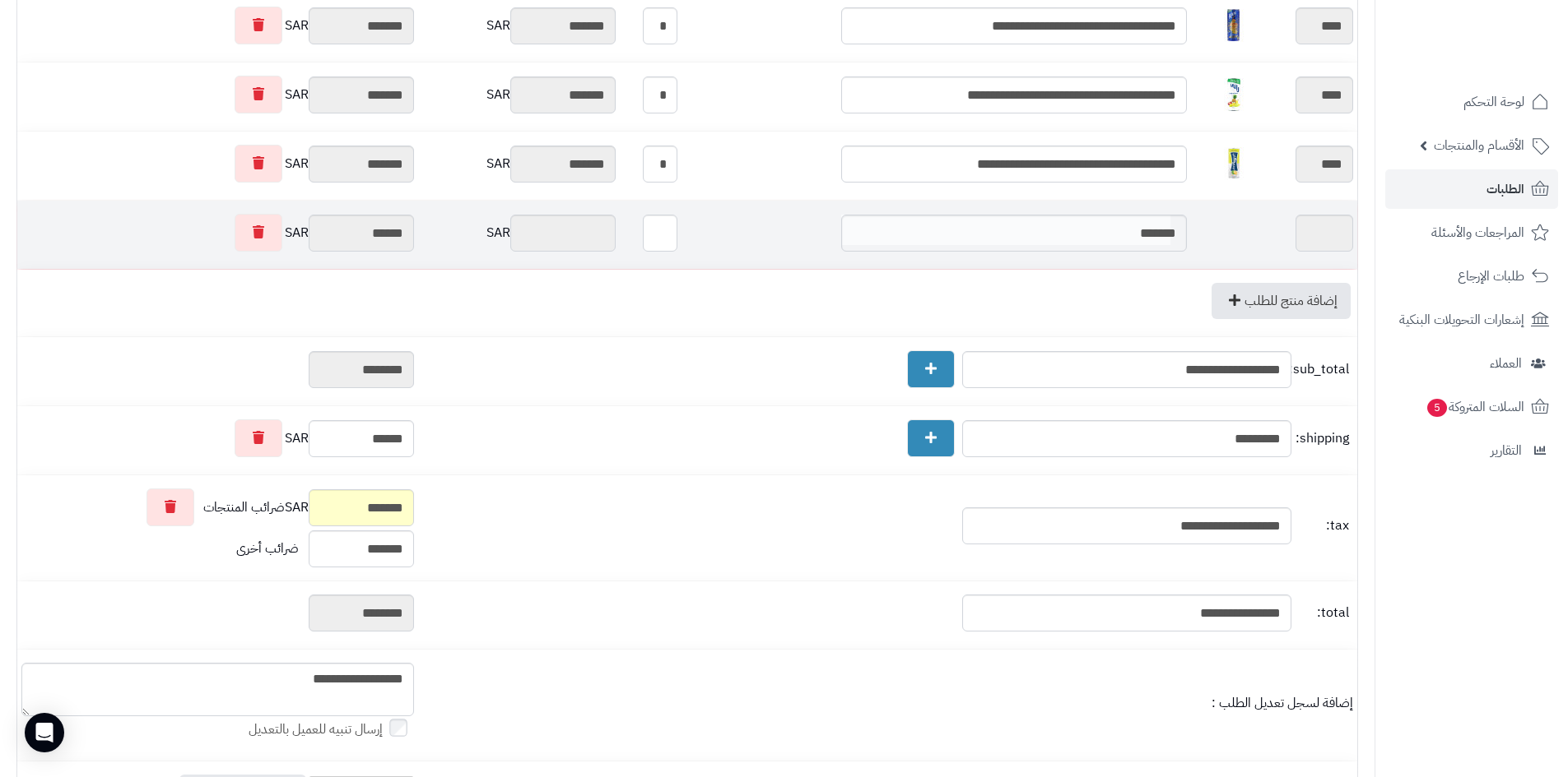
type input "********"
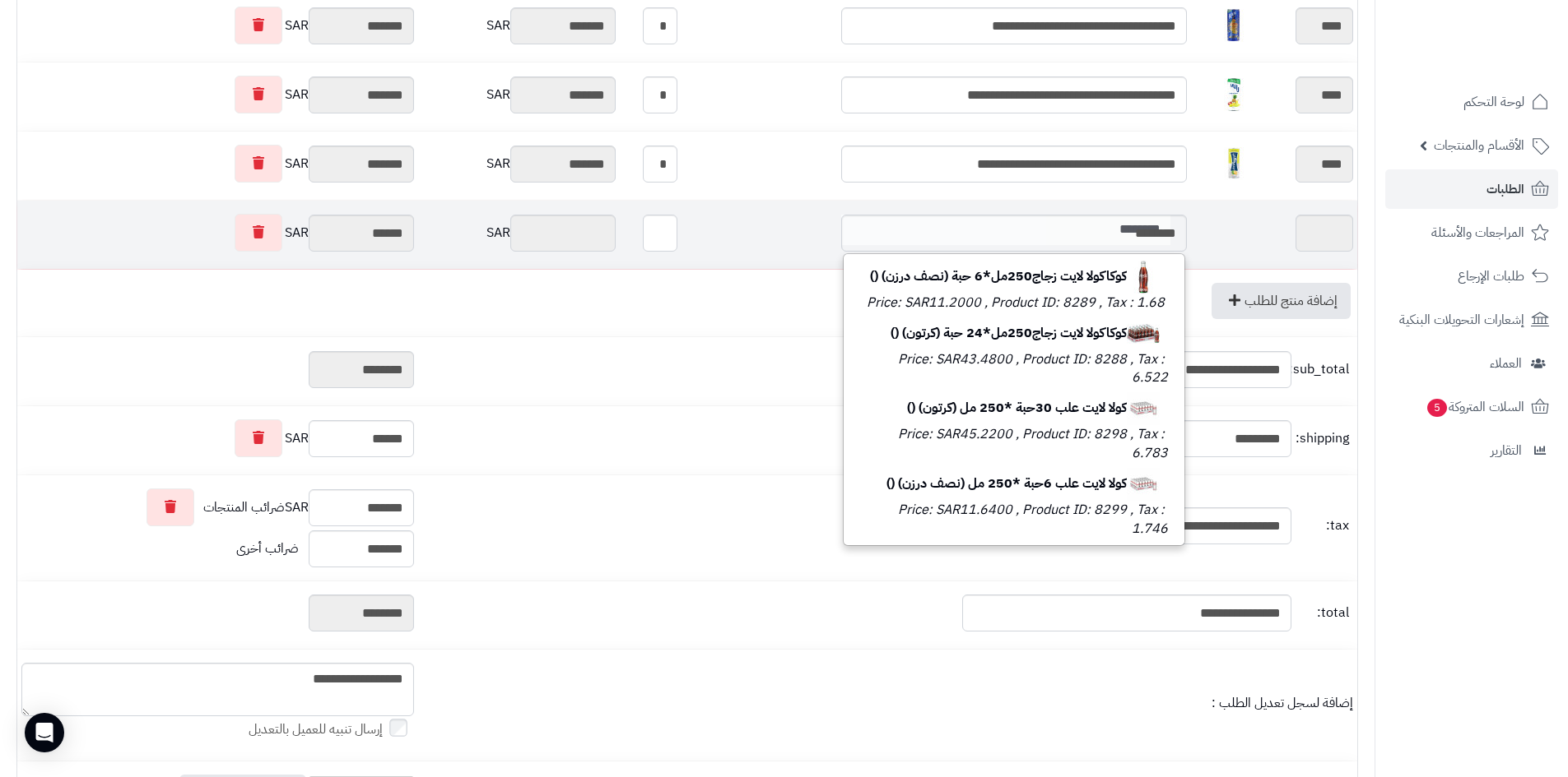
type input "*********"
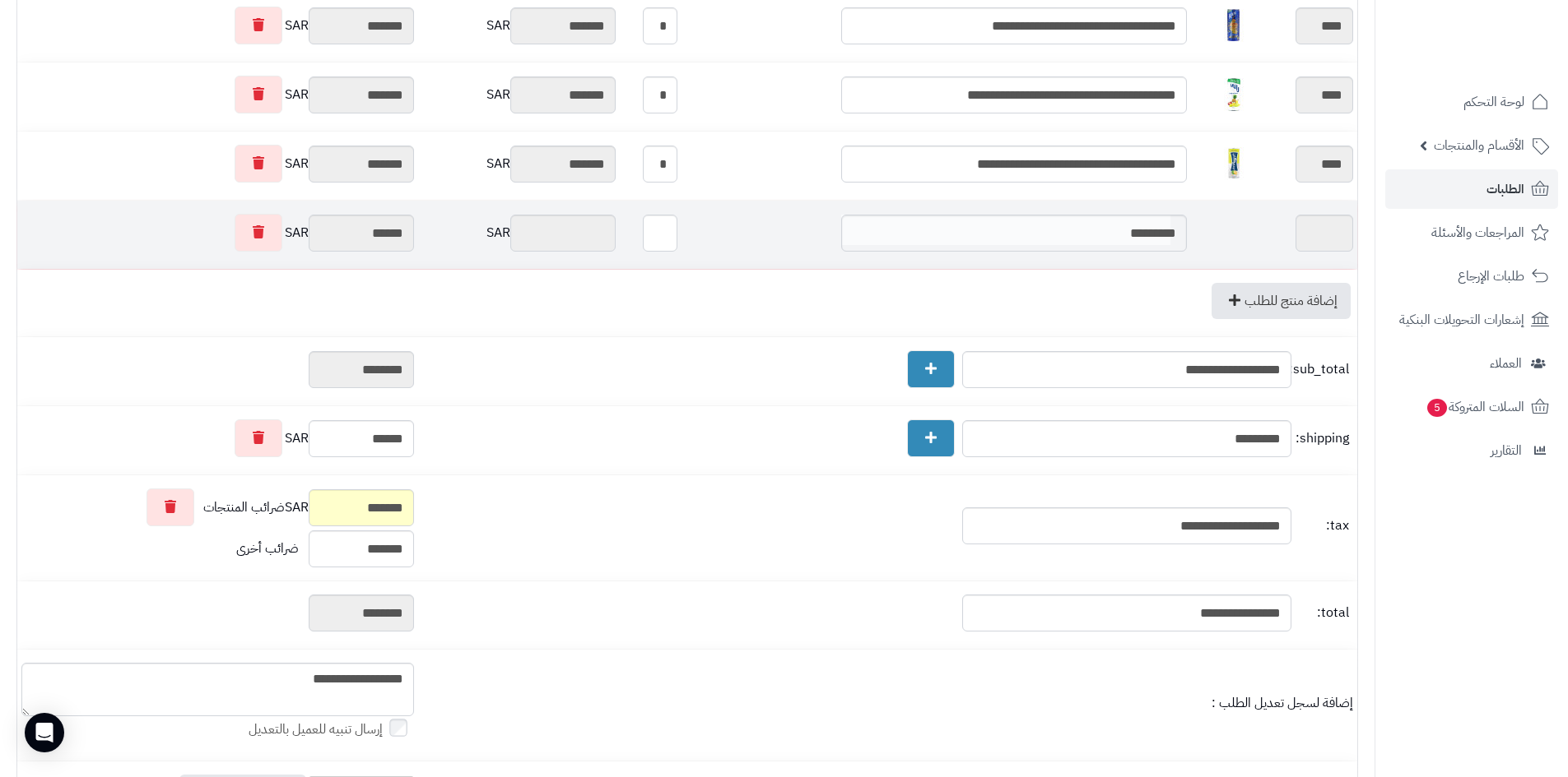
type input "*********"
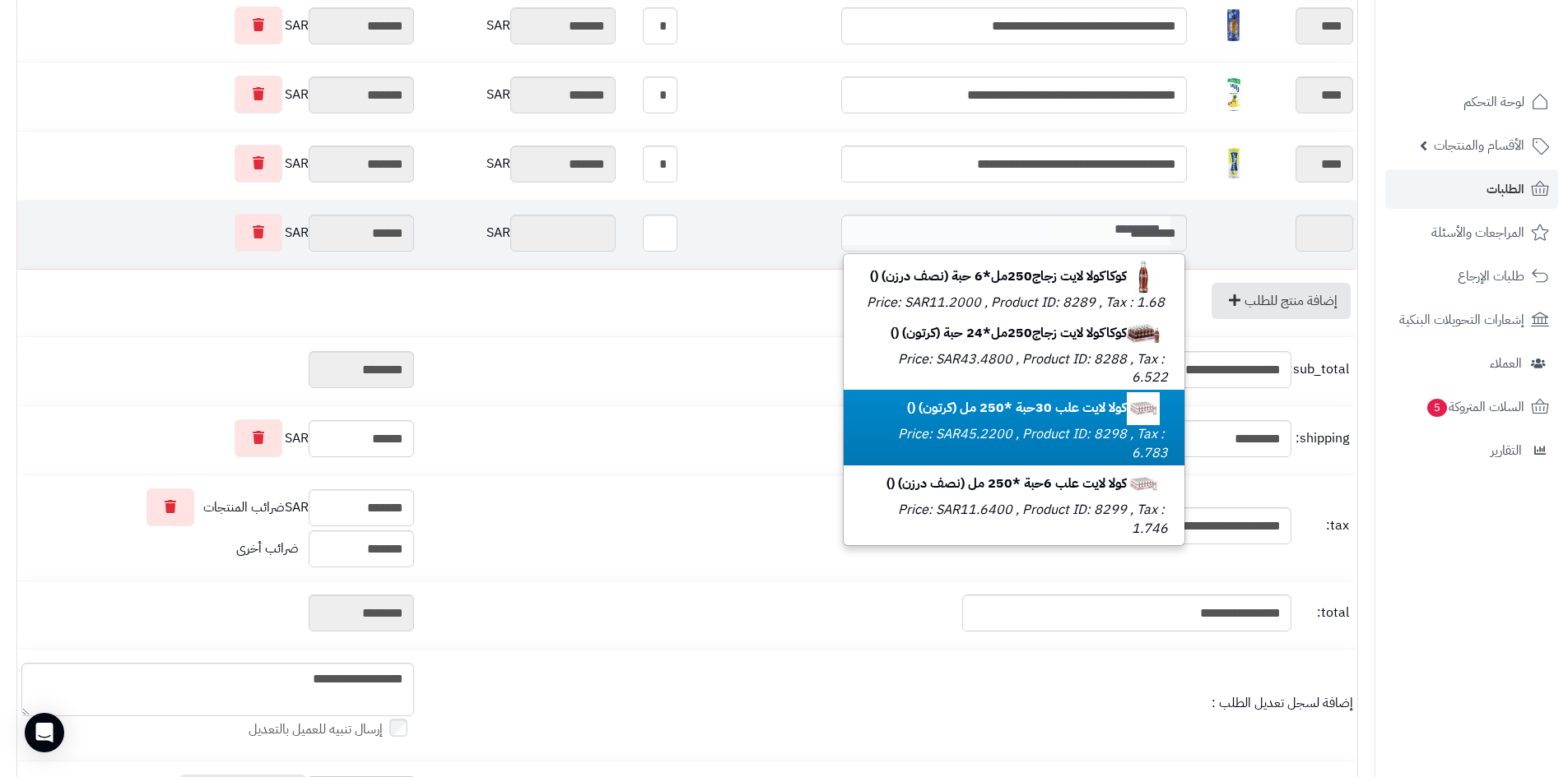
type input "*********"
click at [1093, 452] on small "Price: SAR45.2200 , Product ID: 8298 , Tax : 6.783" at bounding box center [1033, 443] width 270 height 39
type input "********"
type input "*******"
type input "********"
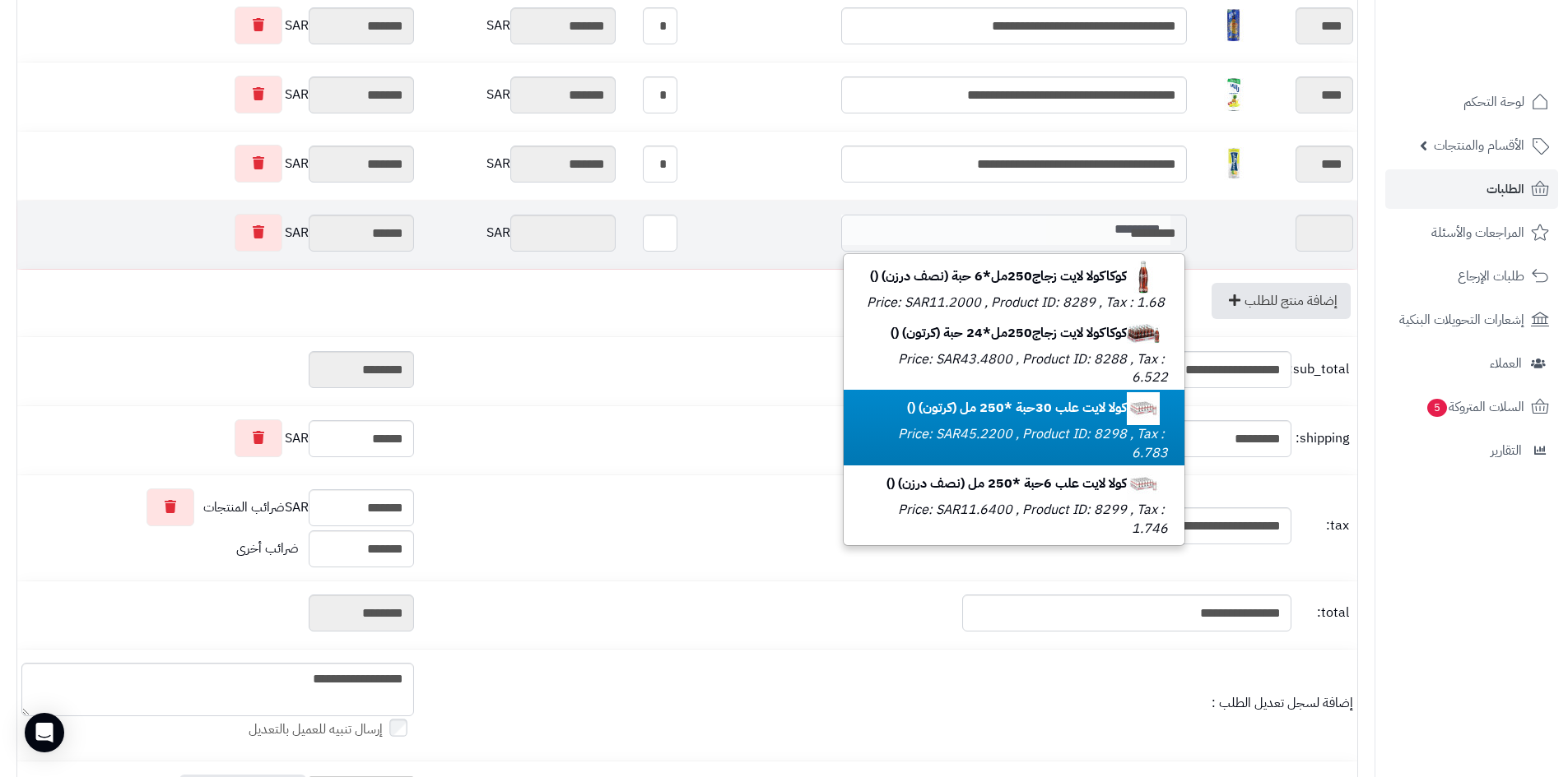
type input "****"
type input "*"
type input "*******"
type input "**********"
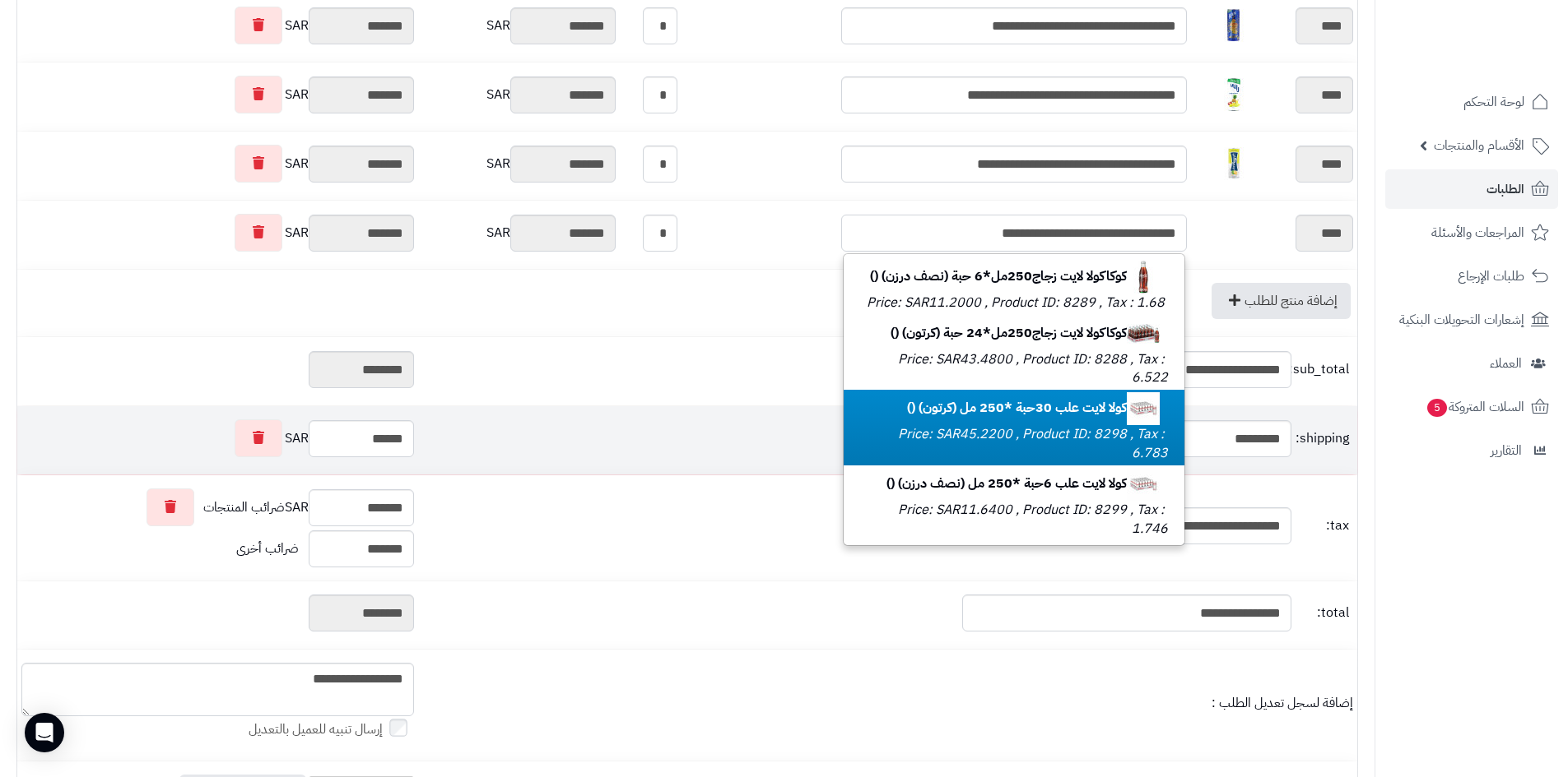
scroll to position [0, 0]
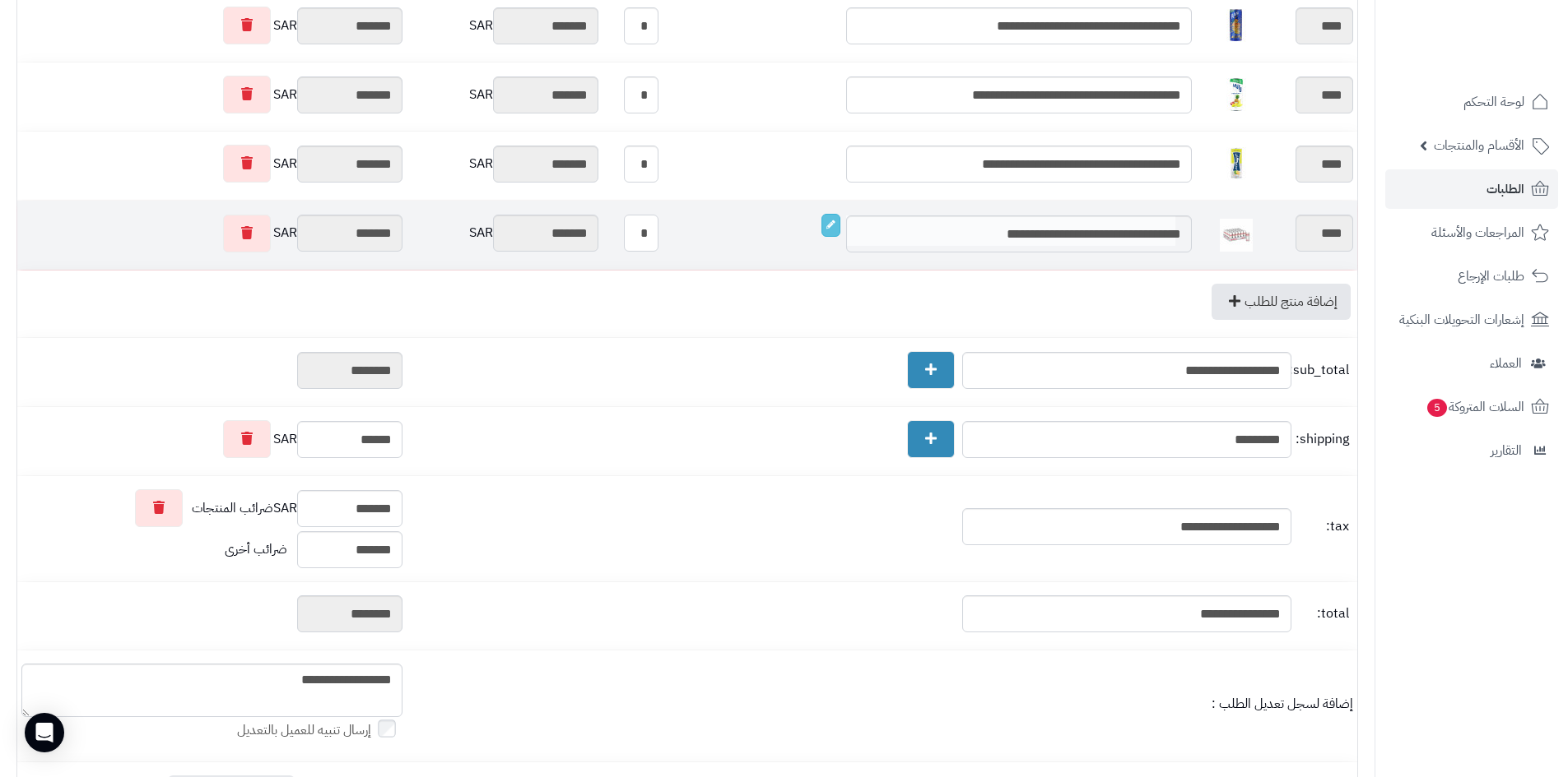
drag, startPoint x: 656, startPoint y: 237, endPoint x: 647, endPoint y: 234, distance: 9.5
click at [647, 234] on input "*" at bounding box center [641, 232] width 34 height 37
type input "*"
type input "********"
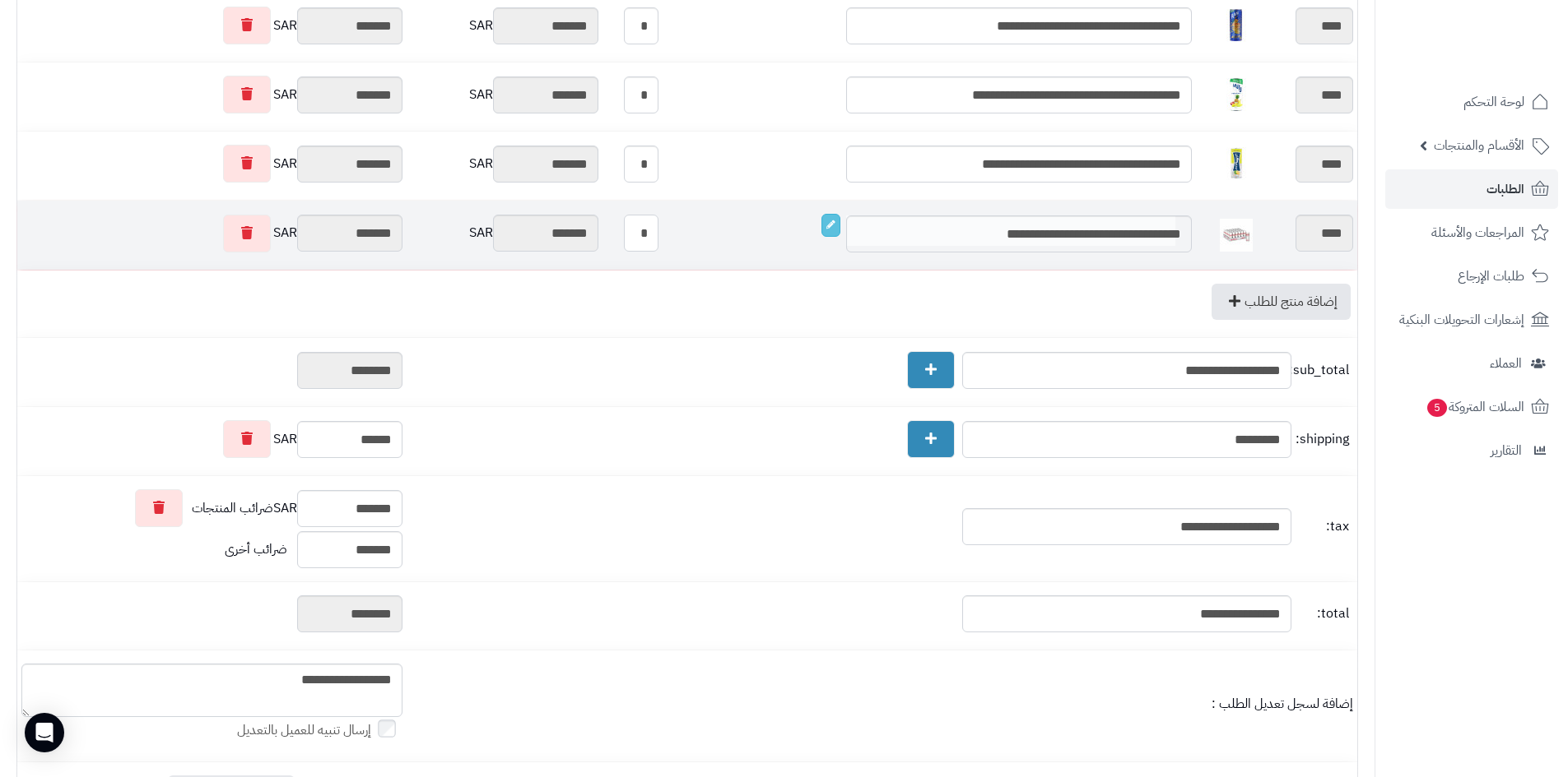
type input "********"
type input "*******"
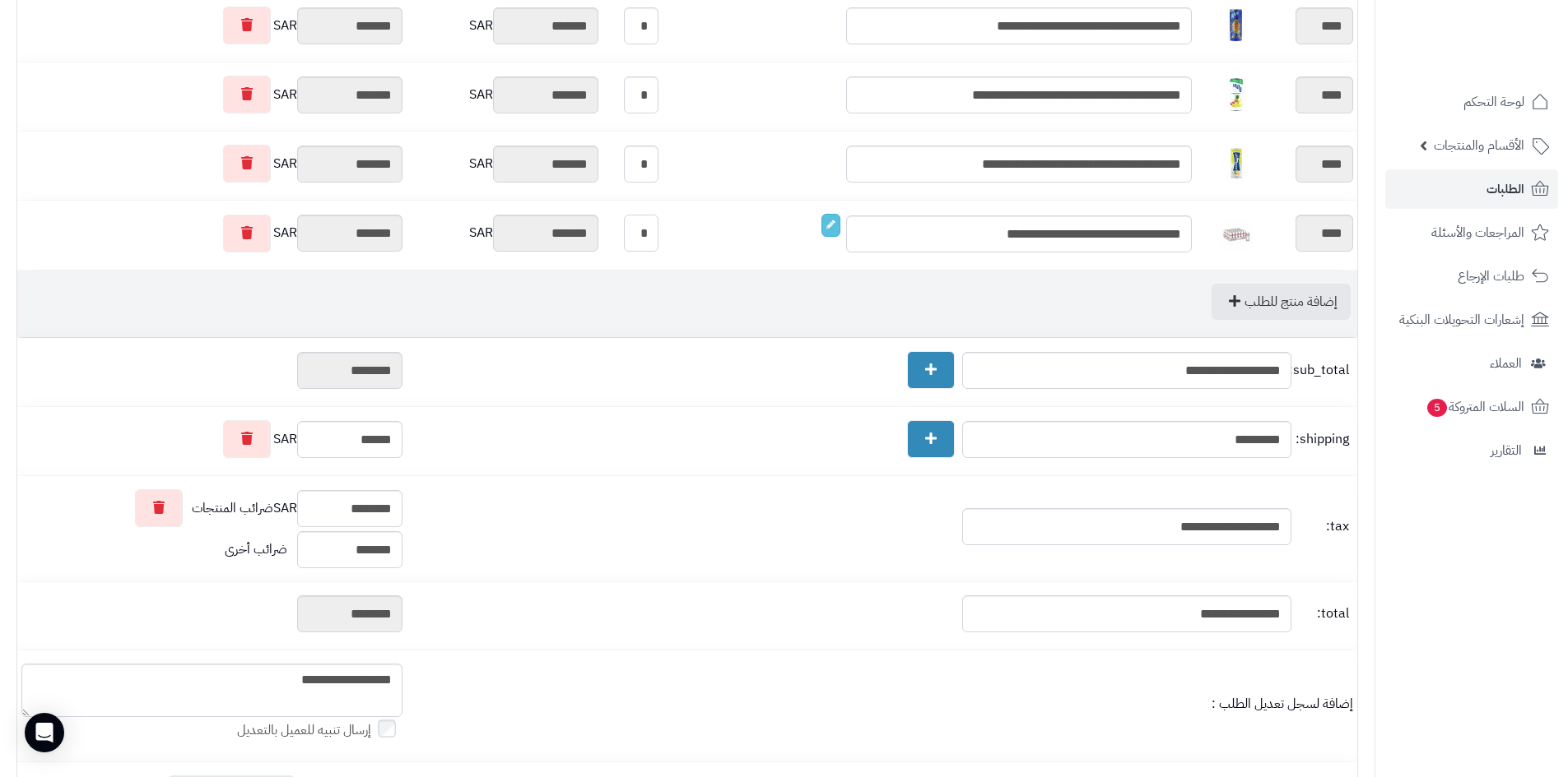
type input "*"
click at [672, 295] on div "إضافة منتج للطلب" at bounding box center [687, 302] width 1331 height 36
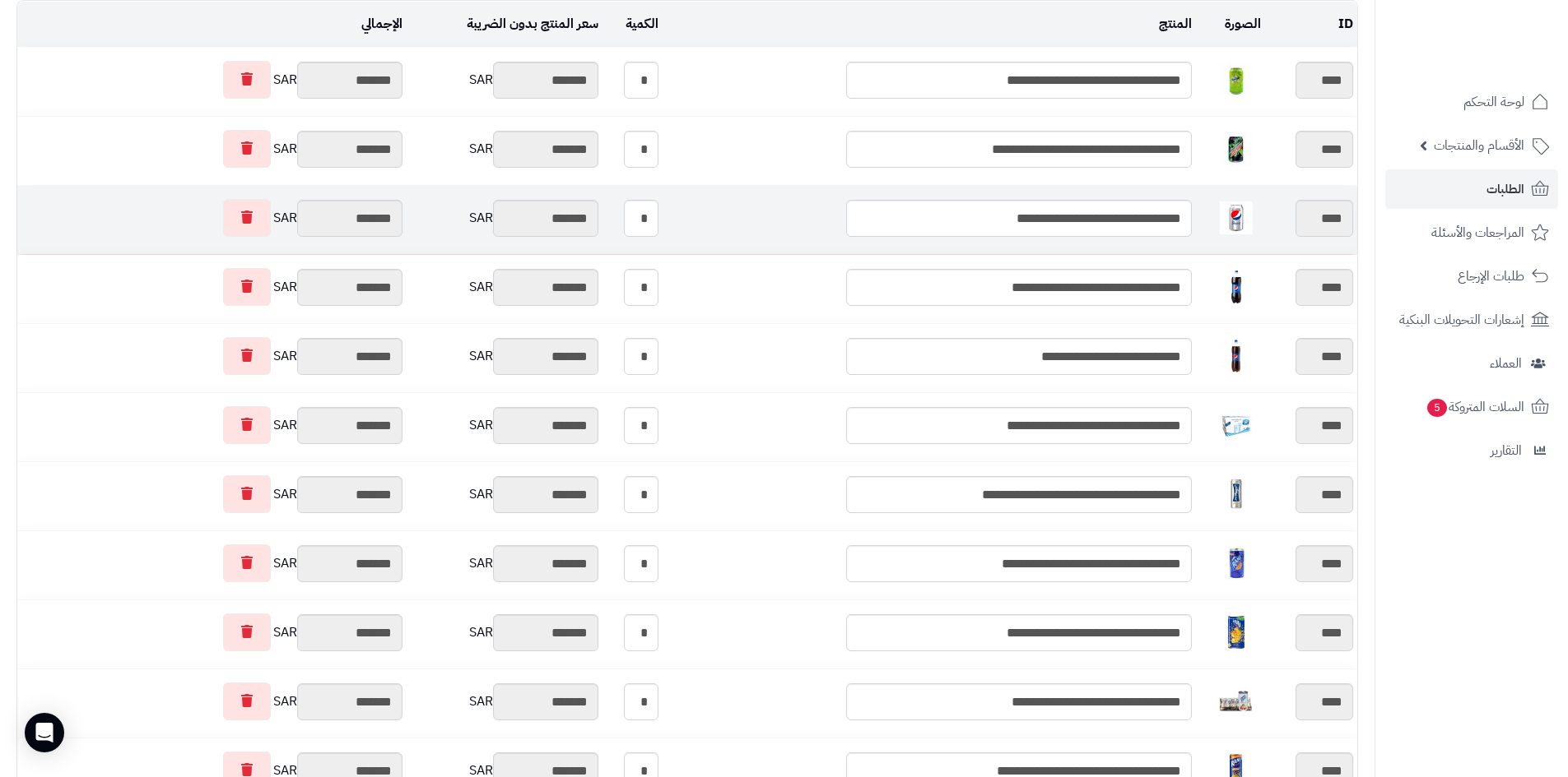
scroll to position [82, 0]
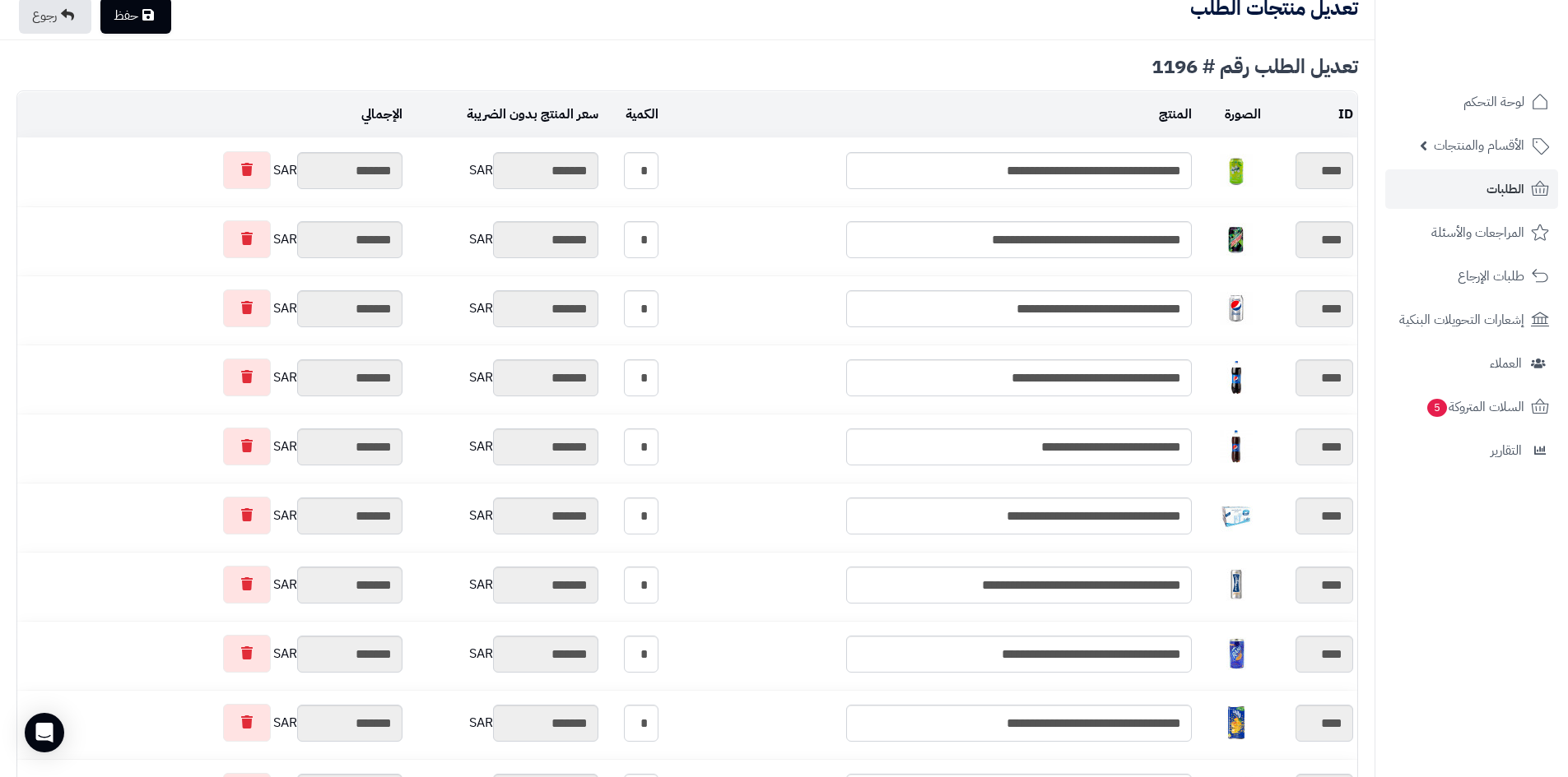
click at [136, 20] on link "حفظ" at bounding box center [135, 15] width 71 height 36
type input "**********"
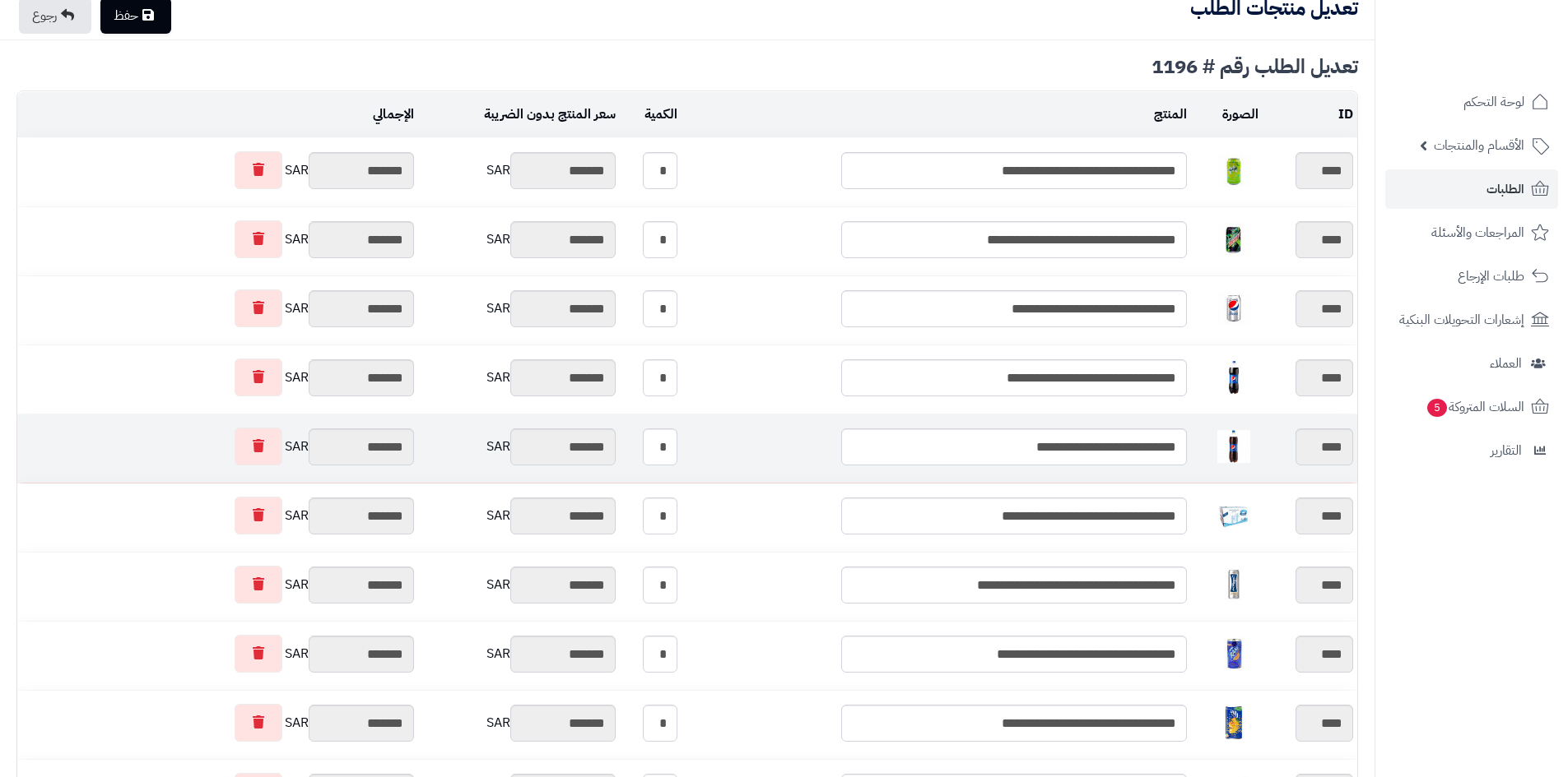
type textarea "**********"
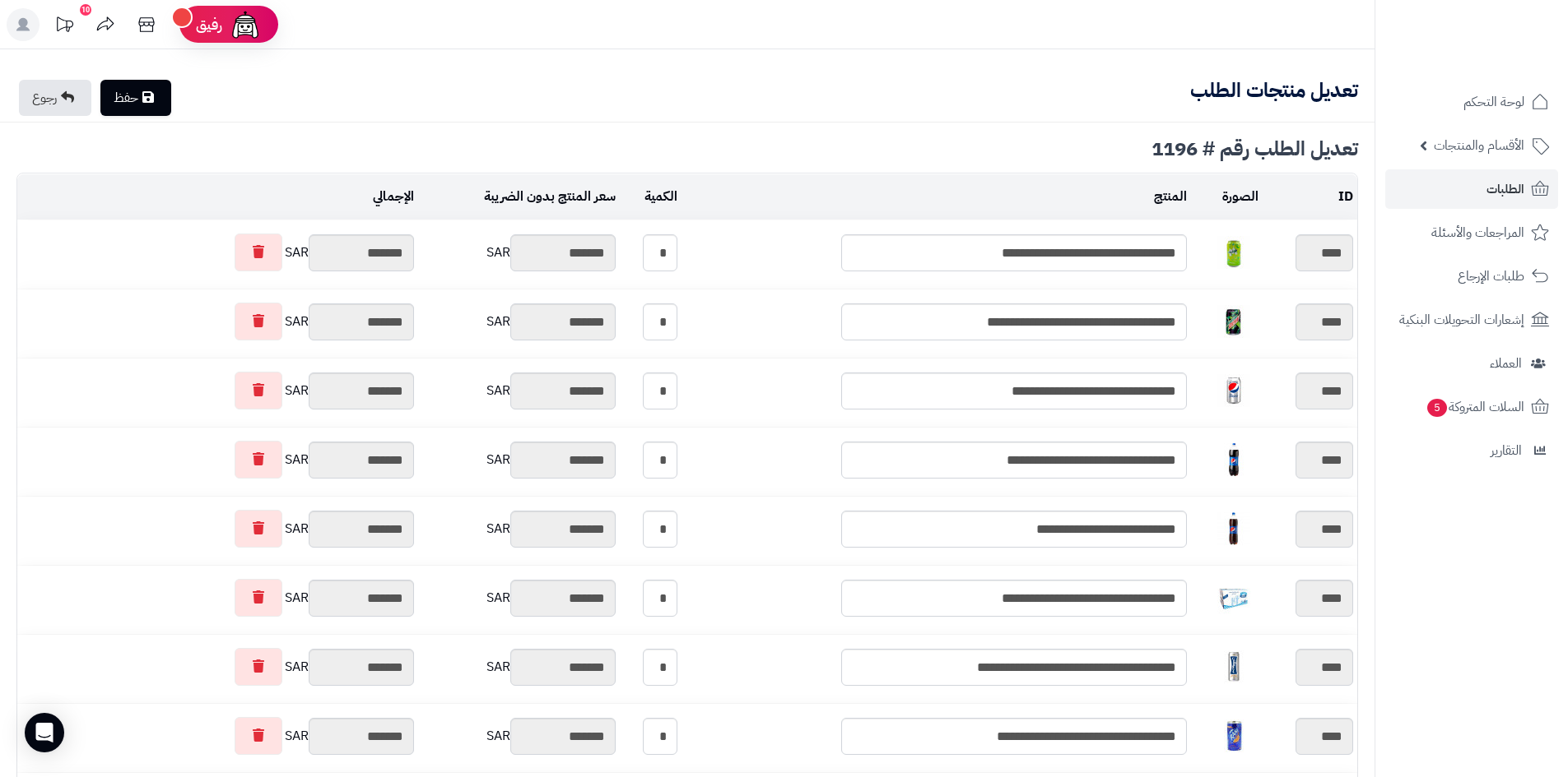
click at [154, 102] on icon at bounding box center [148, 97] width 12 height 14
type input "**********"
type textarea "**********"
click at [1459, 186] on link "الطلبات" at bounding box center [1472, 189] width 173 height 40
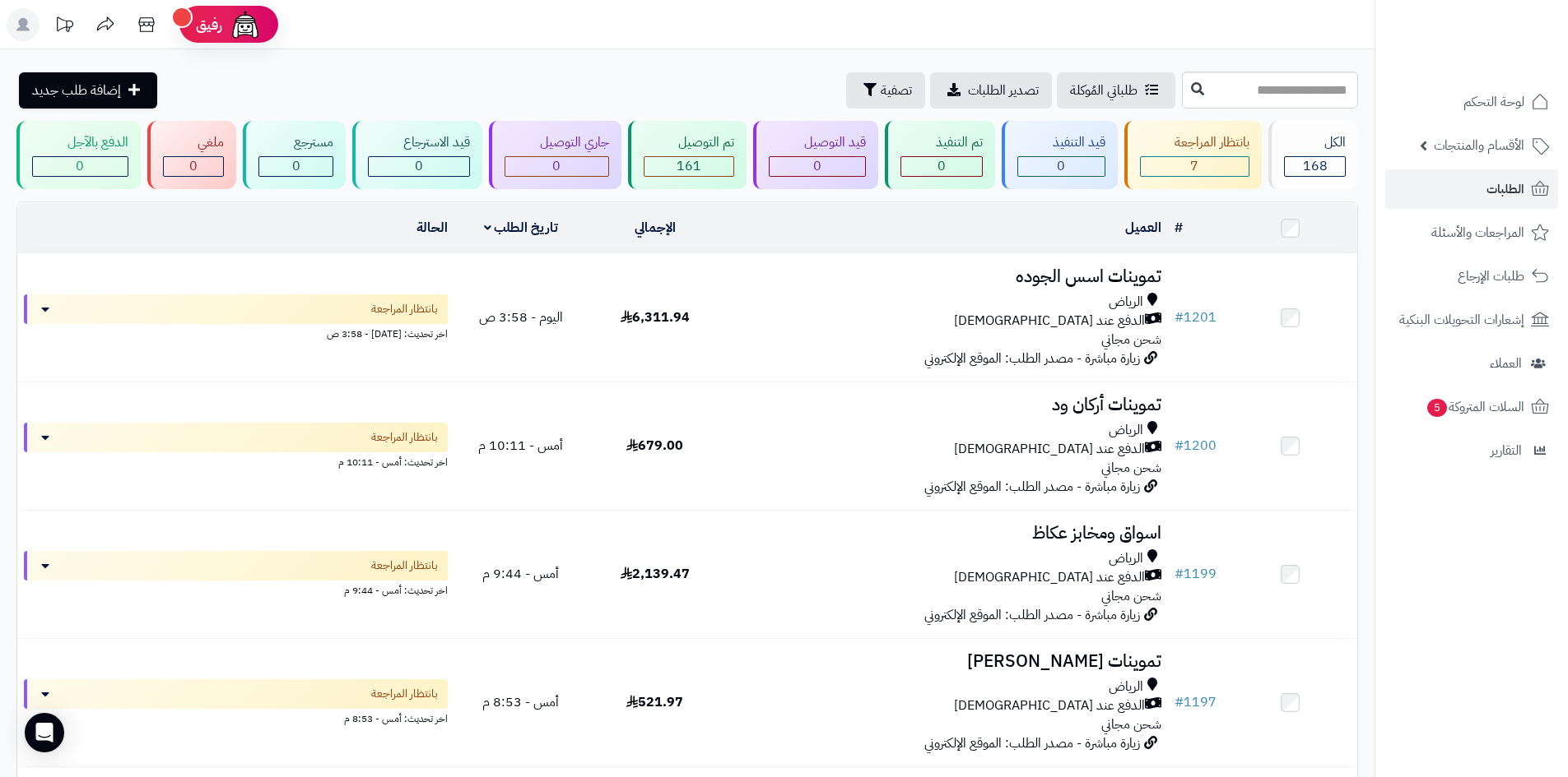
click at [881, 91] on span "تصفية" at bounding box center [896, 90] width 32 height 20
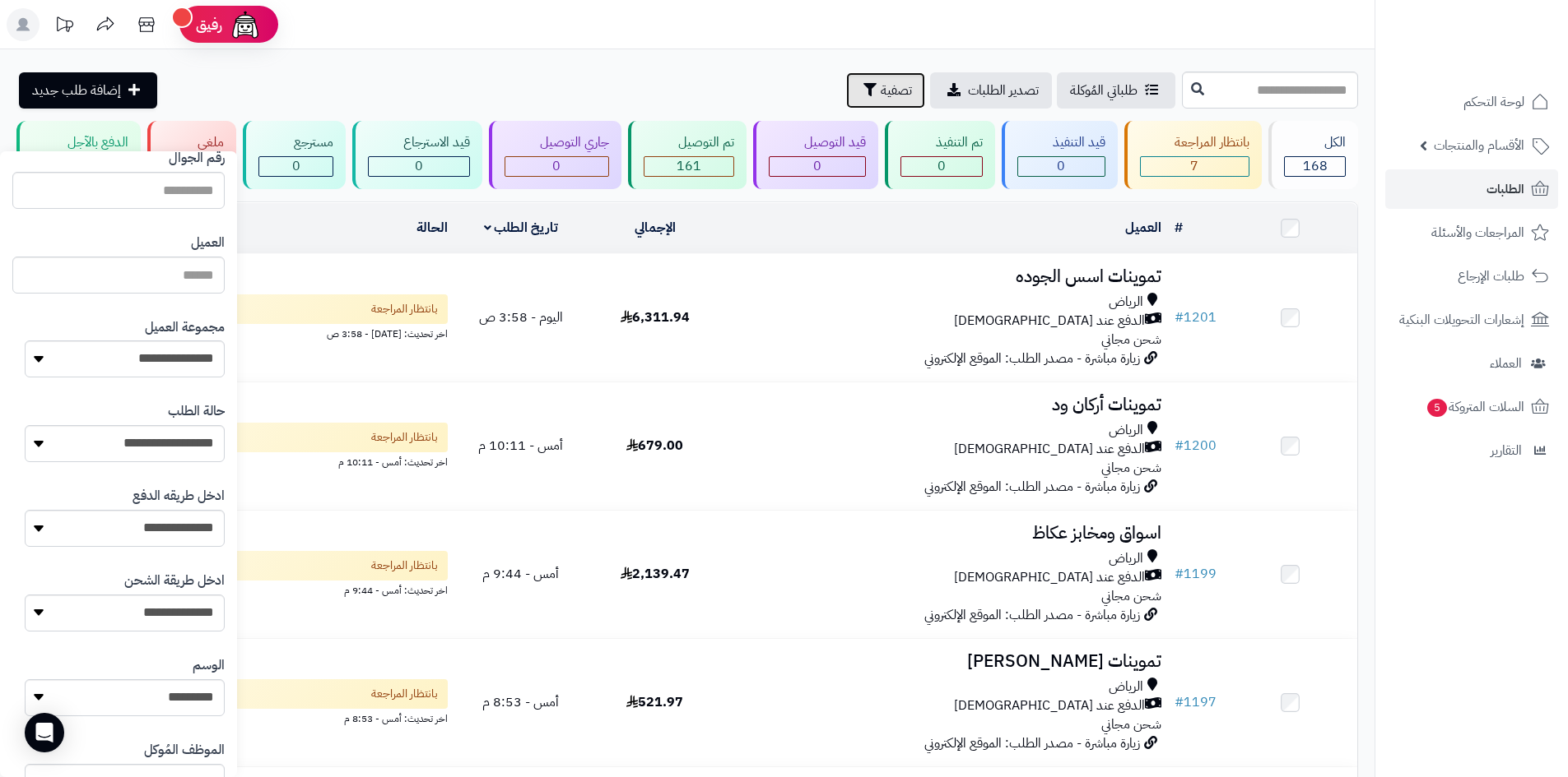
scroll to position [165, 0]
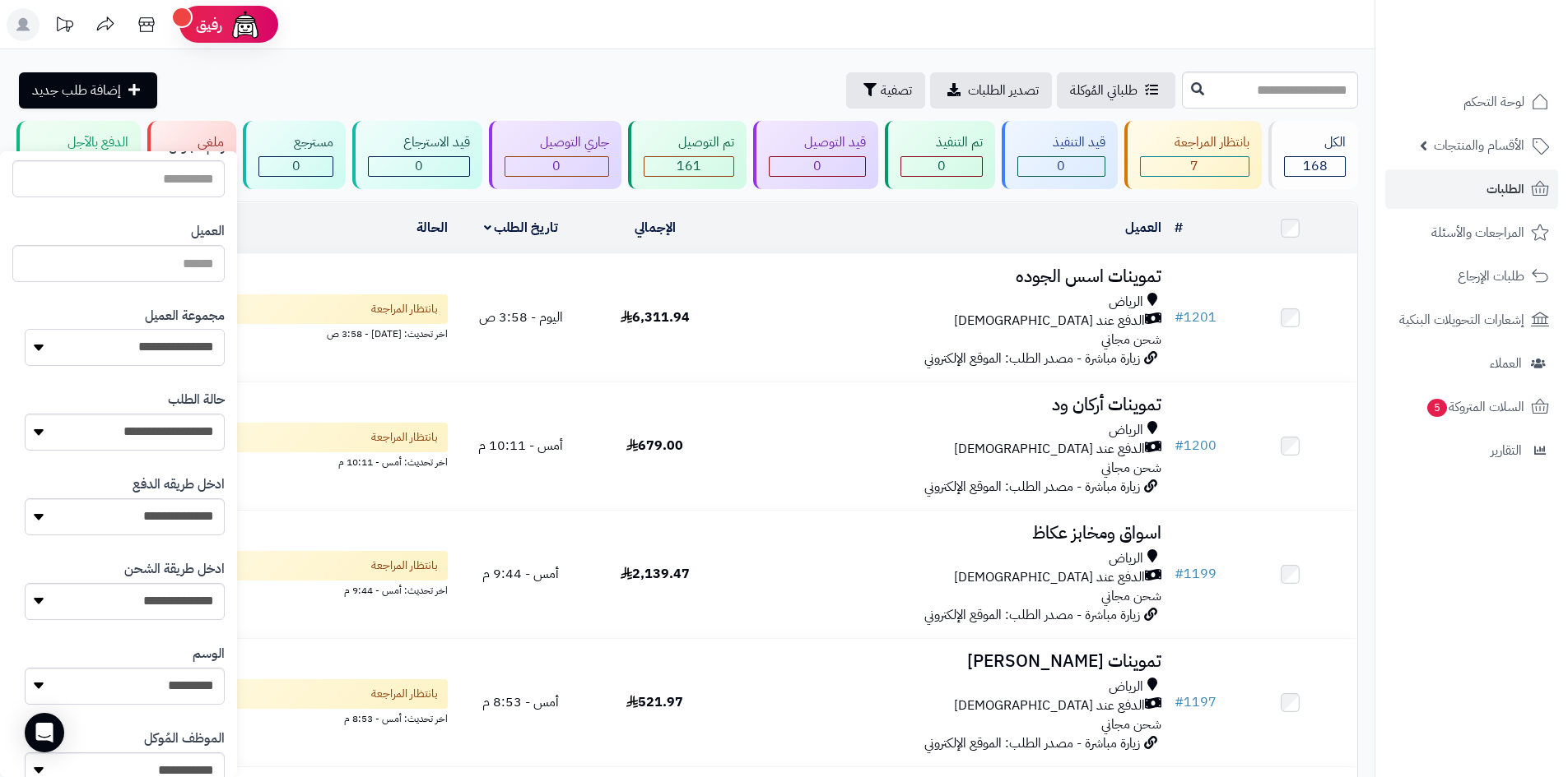
click at [185, 355] on select "**********" at bounding box center [124, 347] width 200 height 37
click at [24, 329] on select "**********" at bounding box center [124, 347] width 200 height 37
click at [186, 345] on select "**********" at bounding box center [124, 347] width 200 height 37
select select "*"
click at [24, 329] on select "**********" at bounding box center [124, 347] width 200 height 37
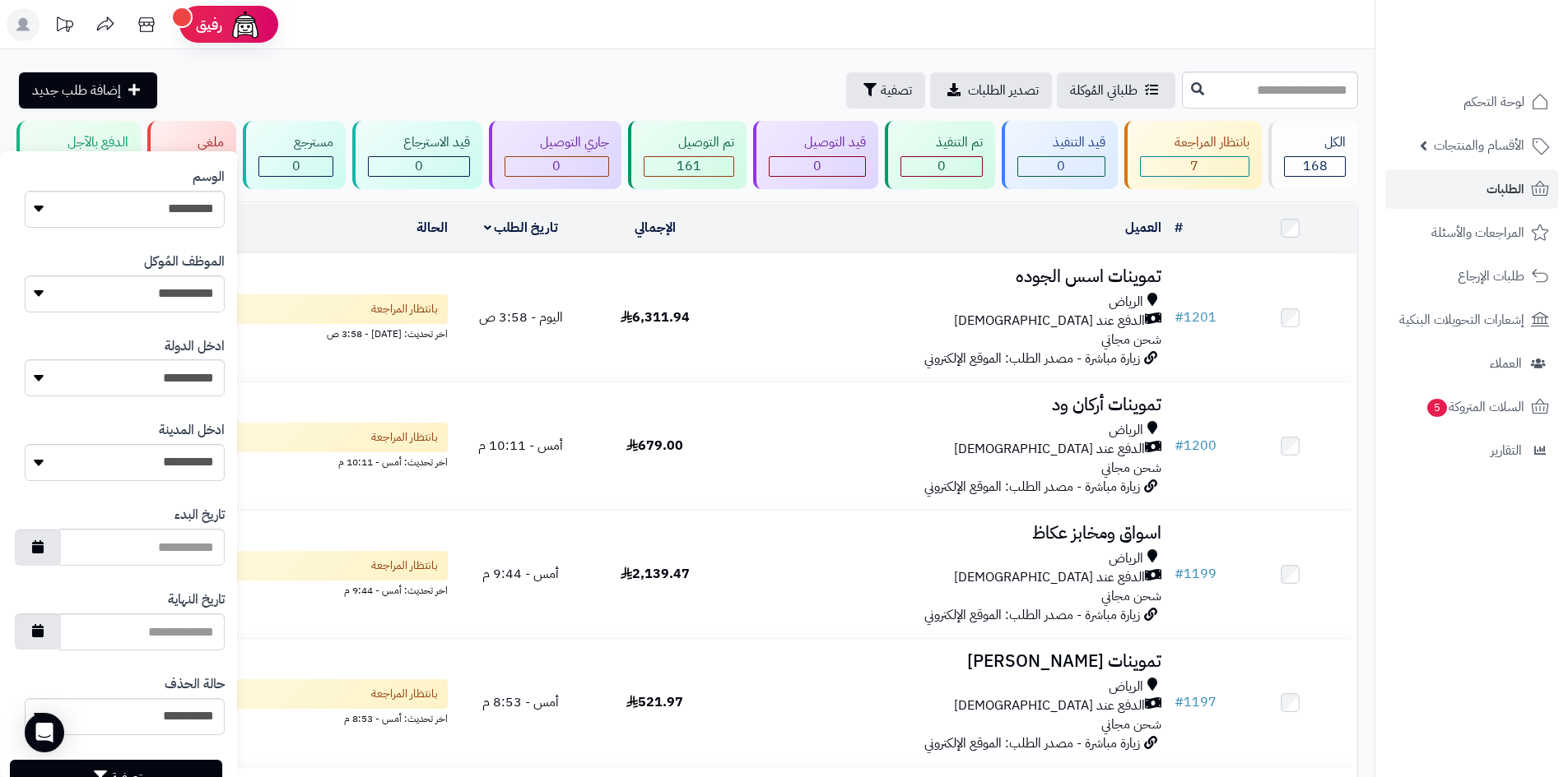
scroll to position [700, 0]
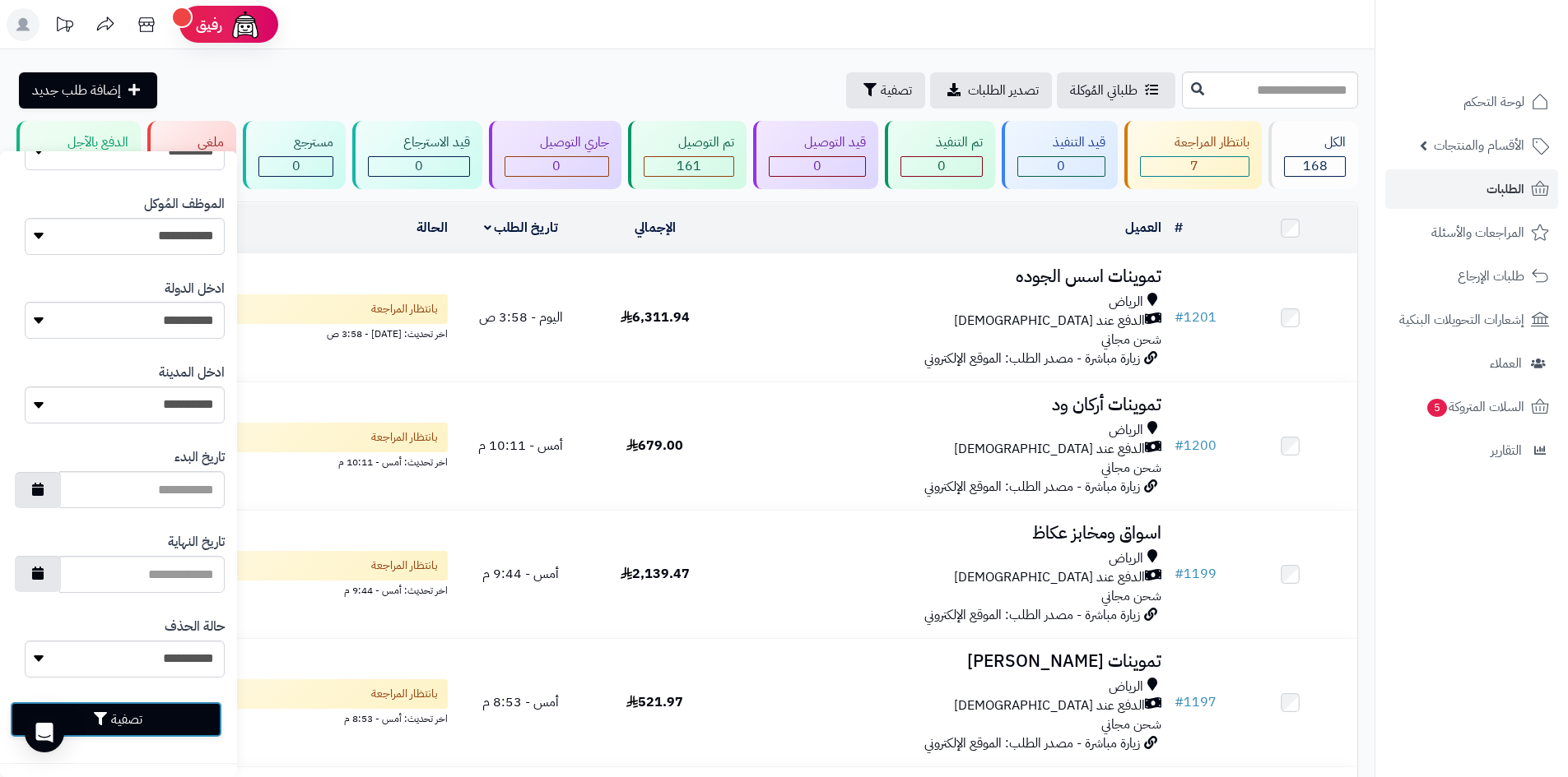
click at [175, 714] on button "تصفية" at bounding box center [116, 719] width 213 height 36
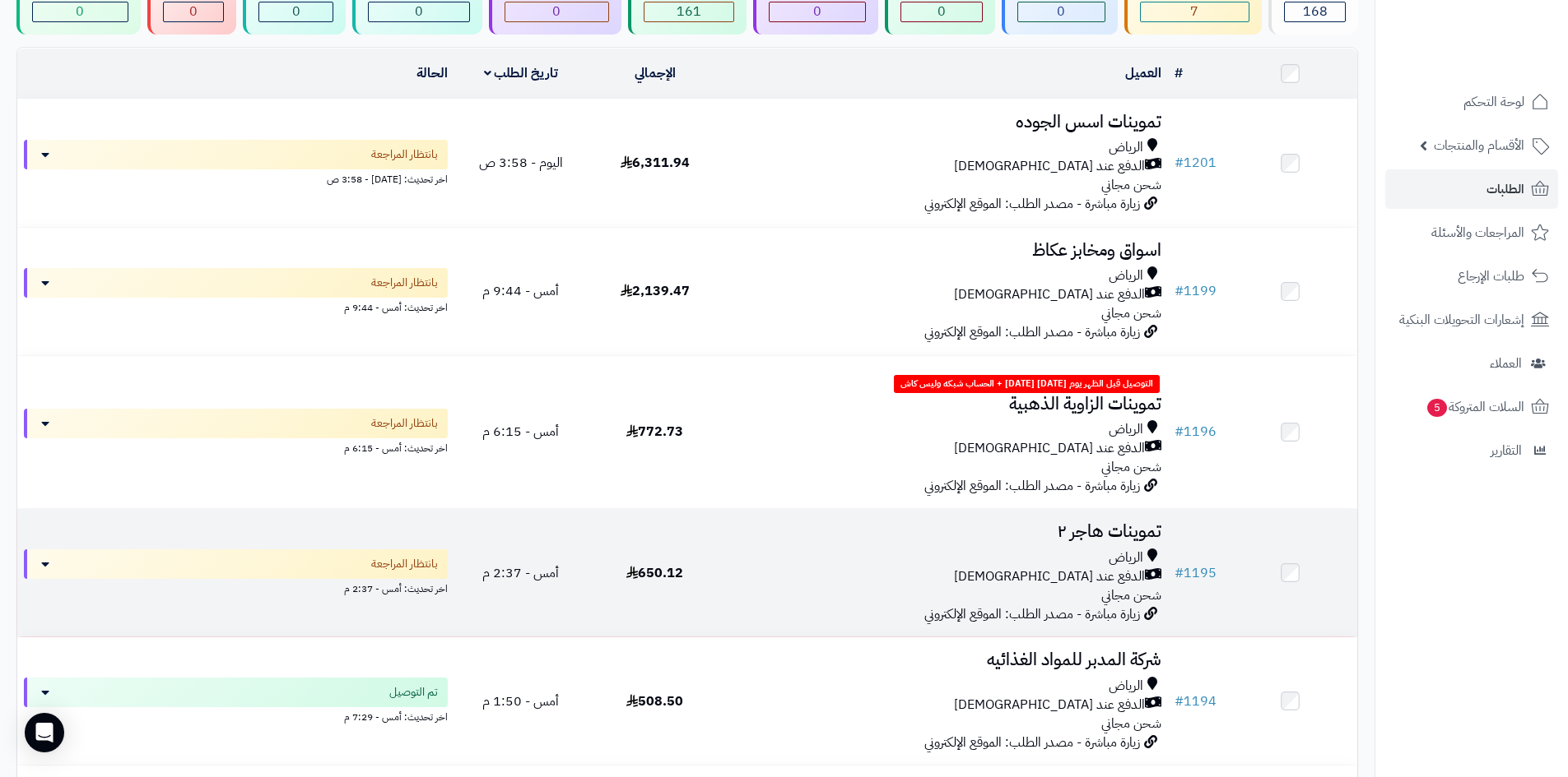
scroll to position [247, 0]
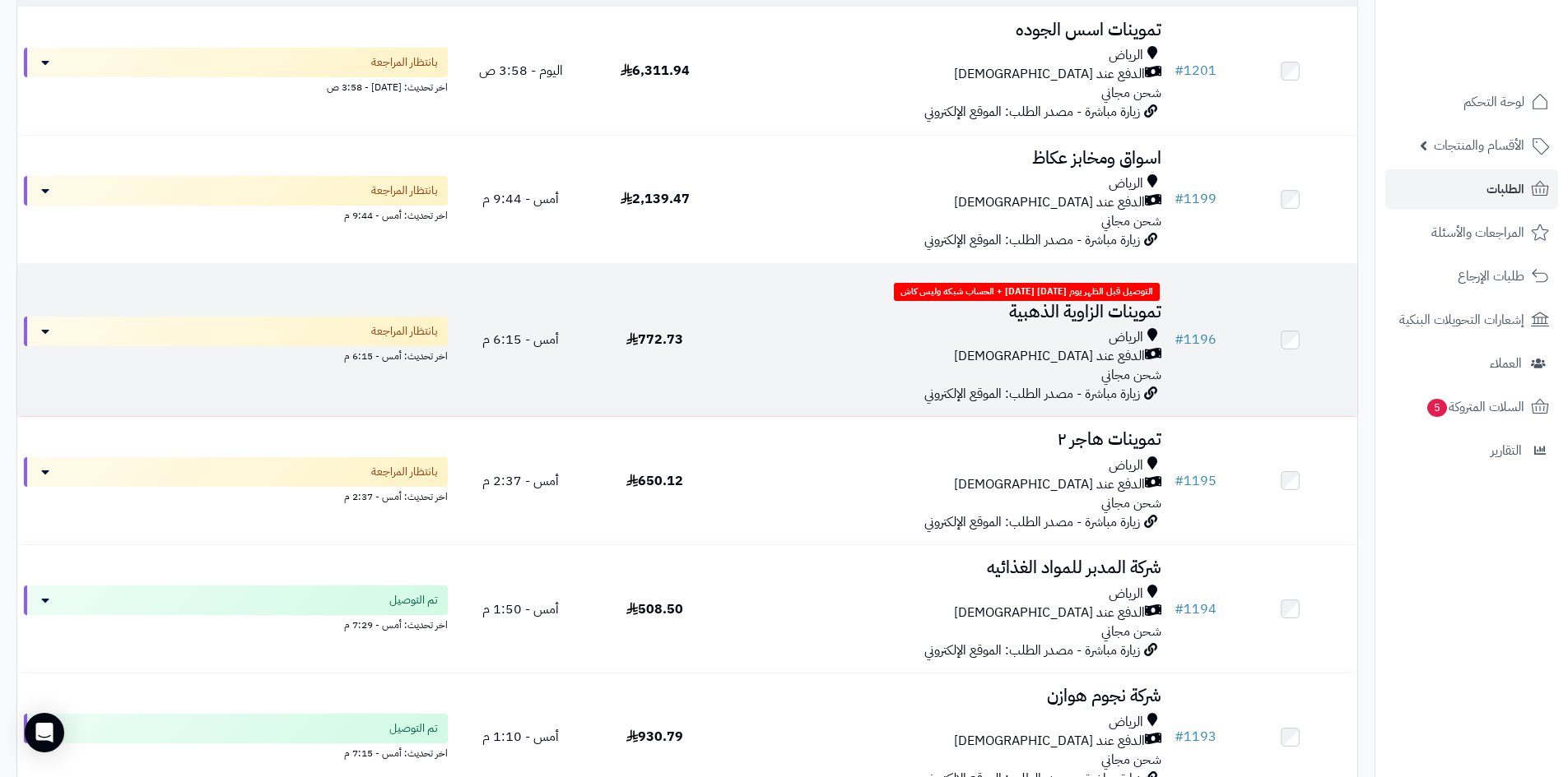
click at [1002, 375] on div "الرياض الدفع عند الاستلام شحن مجاني" at bounding box center [945, 357] width 433 height 57
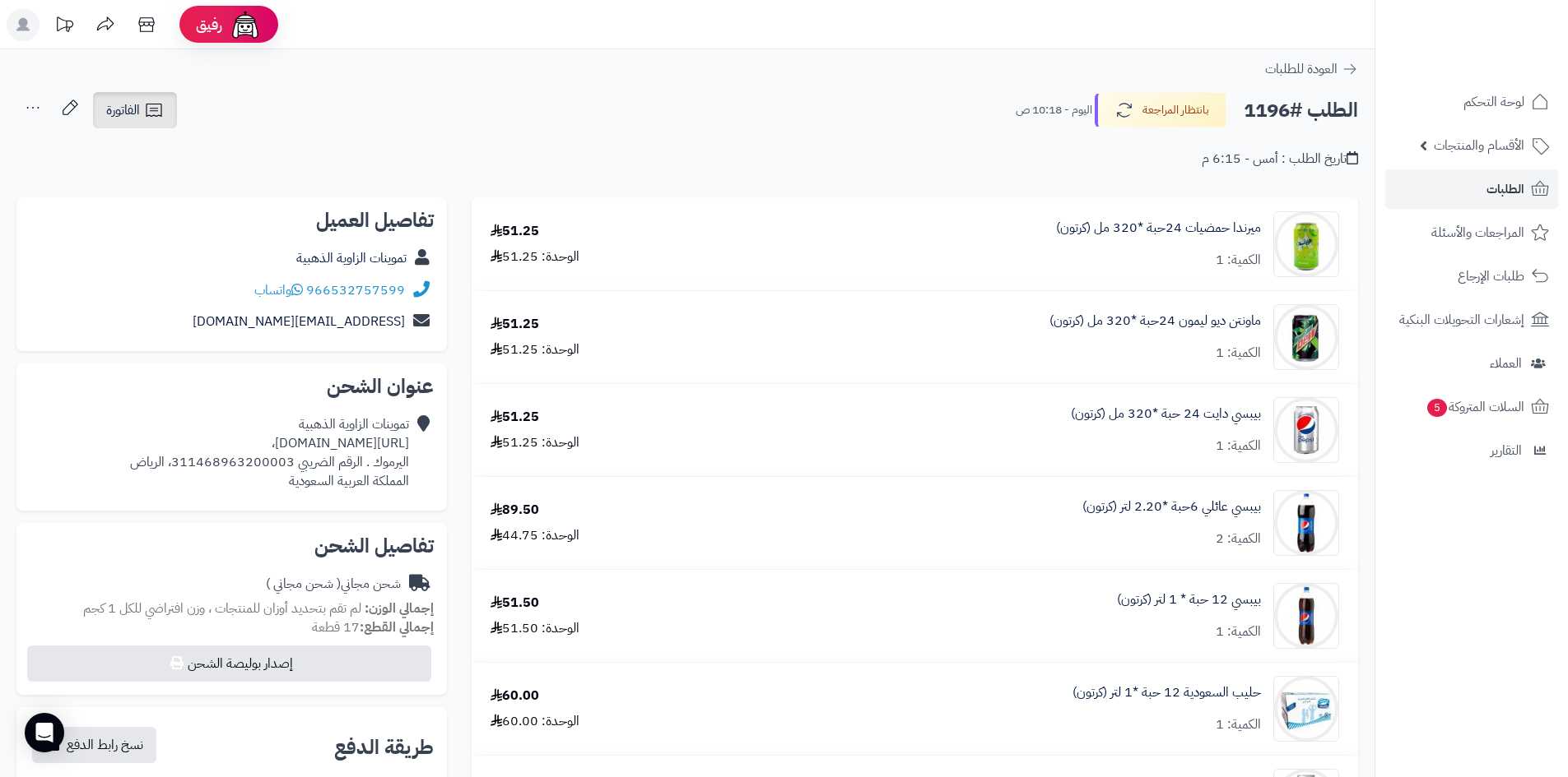
click at [148, 117] on icon at bounding box center [153, 110] width 15 height 14
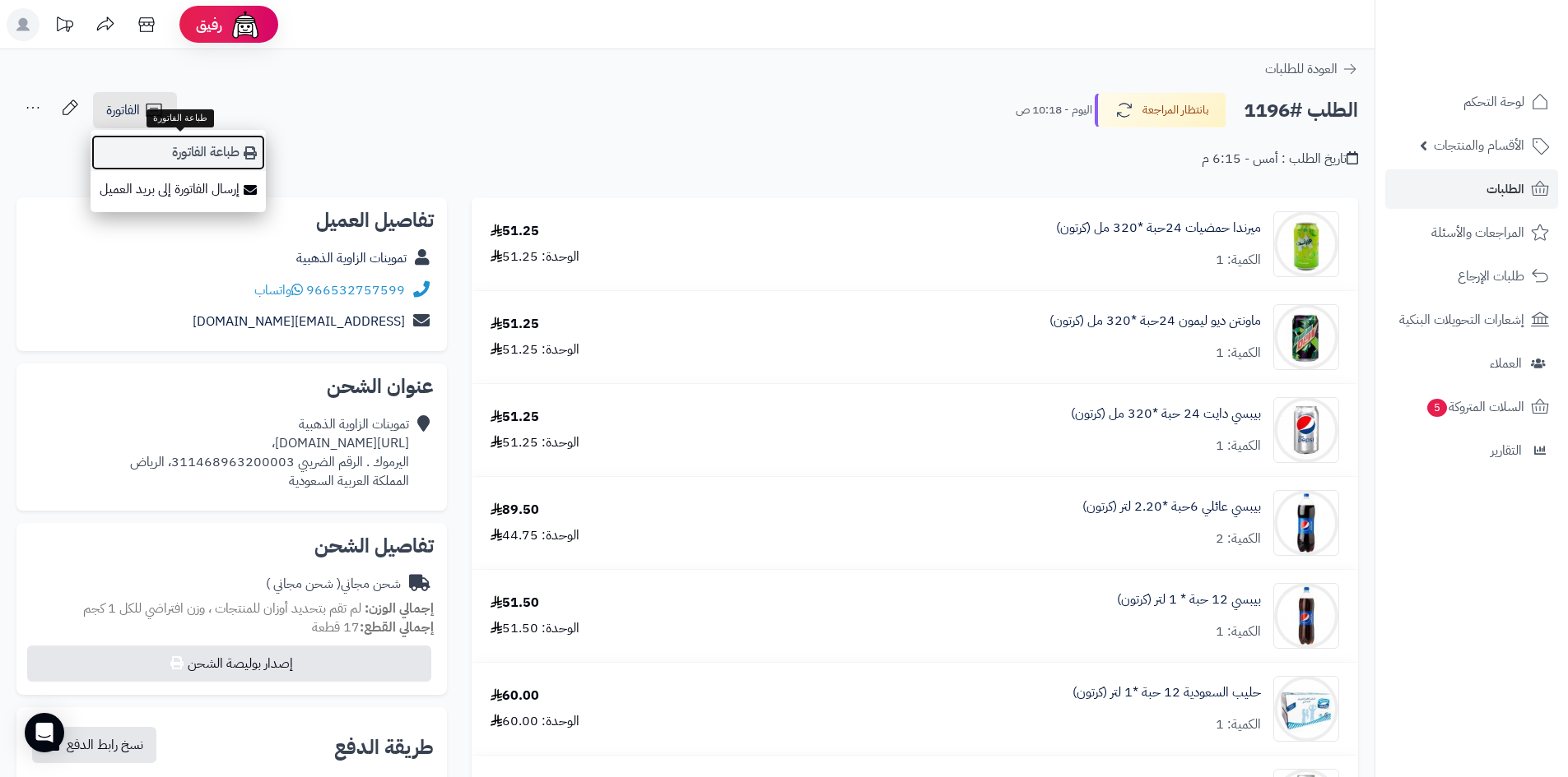
click at [238, 163] on link "طباعة الفاتورة" at bounding box center [178, 152] width 176 height 37
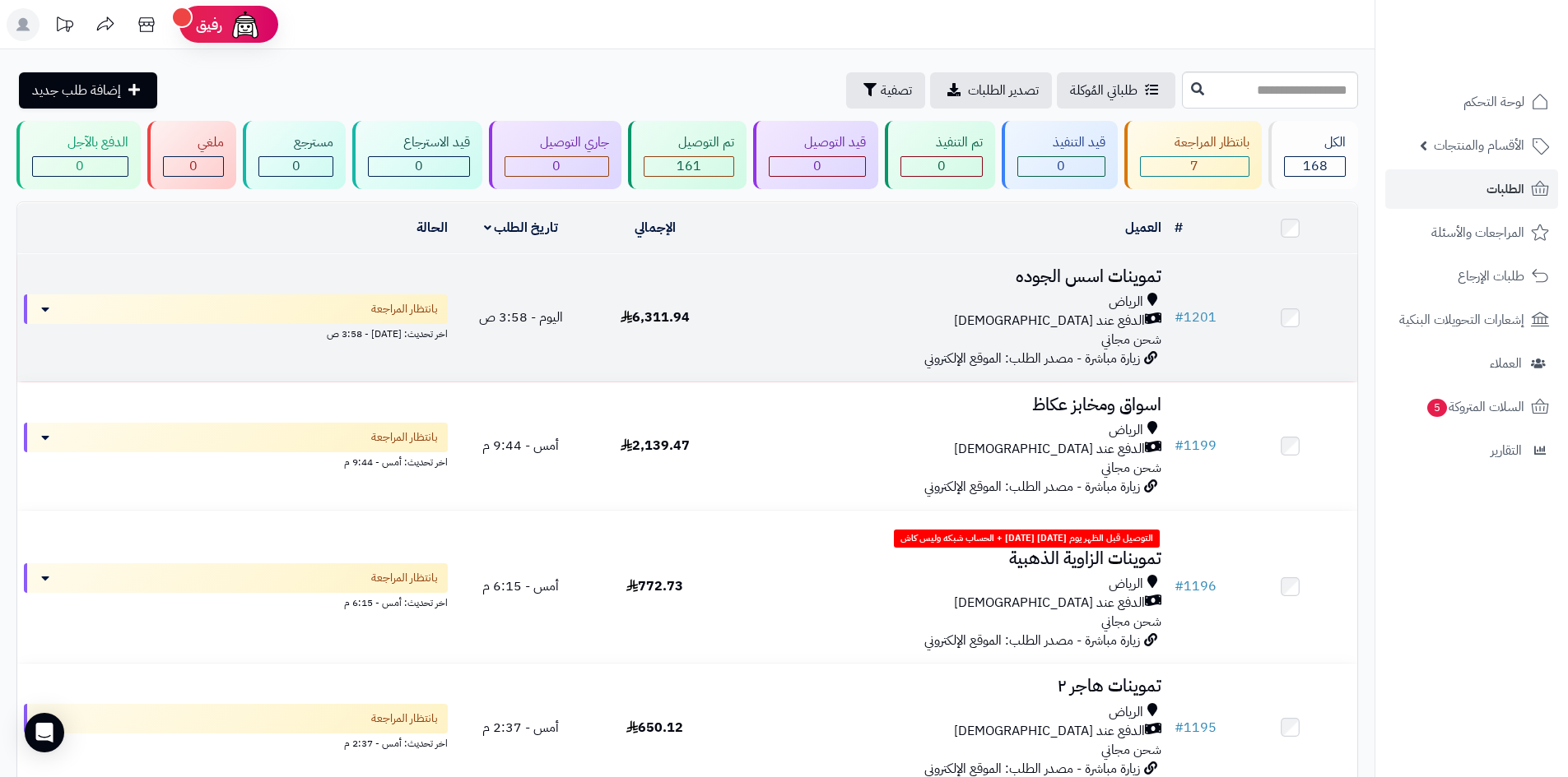
click at [939, 322] on div "الدفع عند [DEMOGRAPHIC_DATA]" at bounding box center [945, 321] width 433 height 19
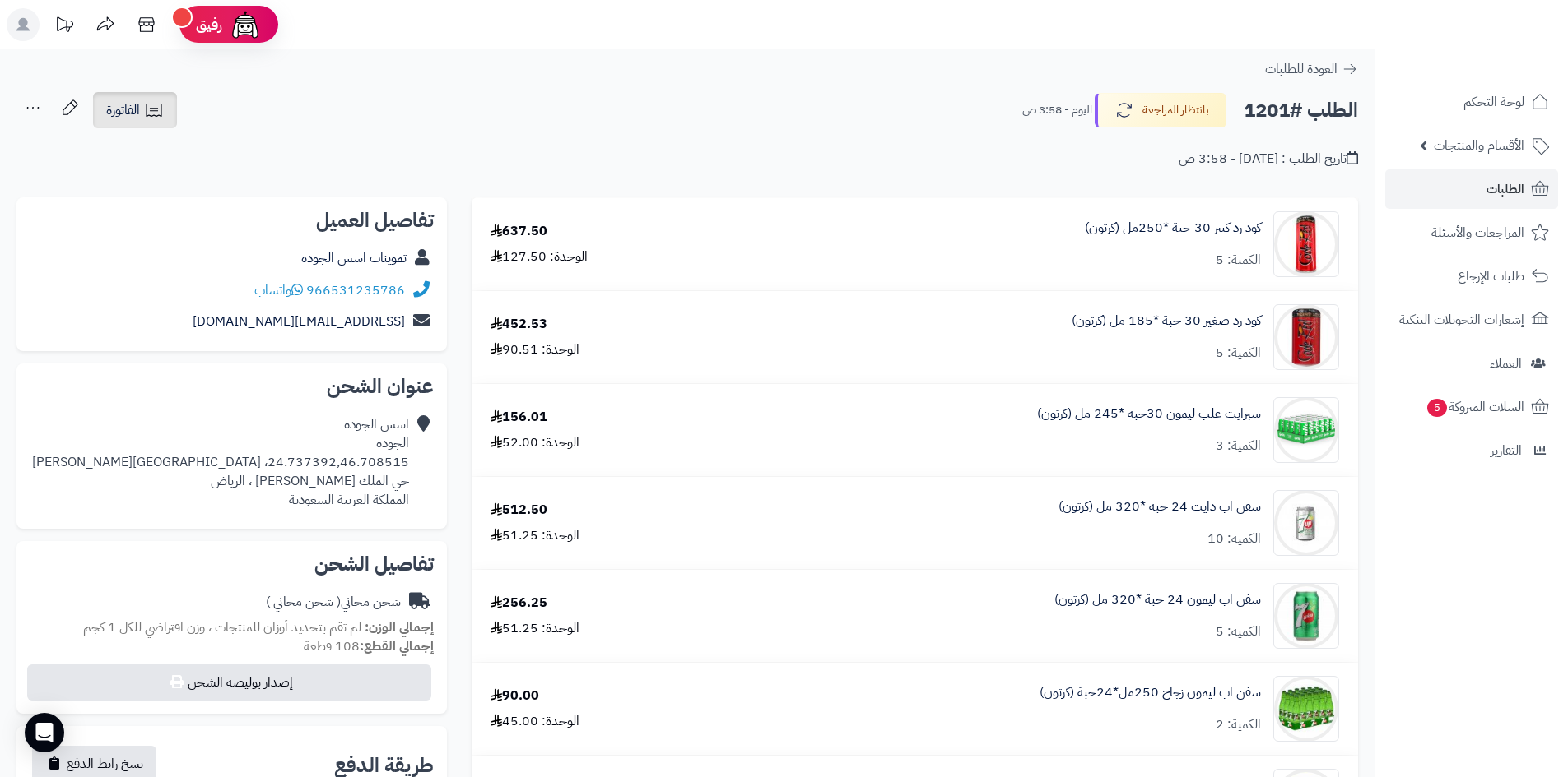
click at [115, 103] on span "الفاتورة" at bounding box center [122, 110] width 33 height 20
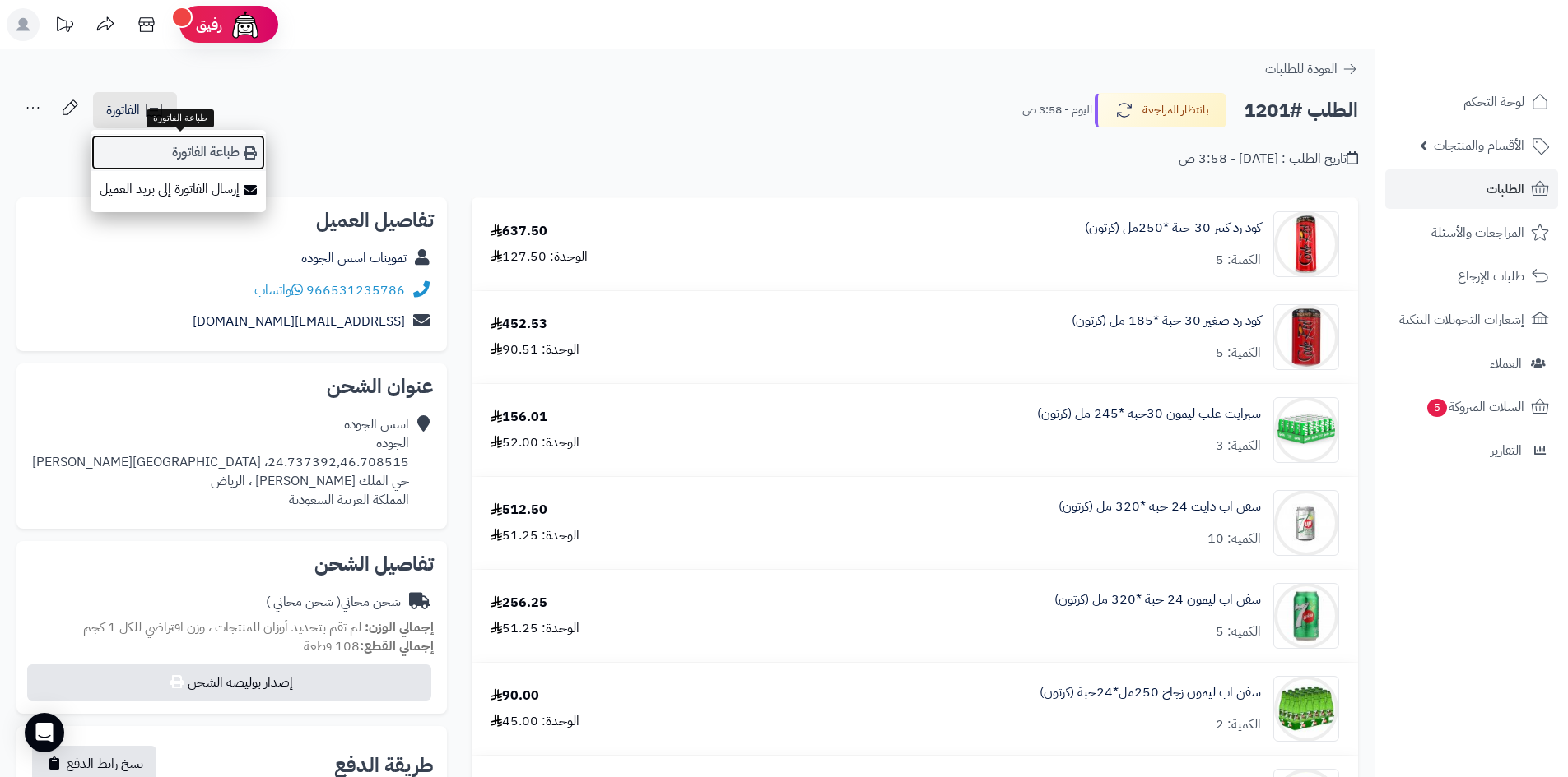
click at [243, 150] on icon at bounding box center [249, 153] width 14 height 14
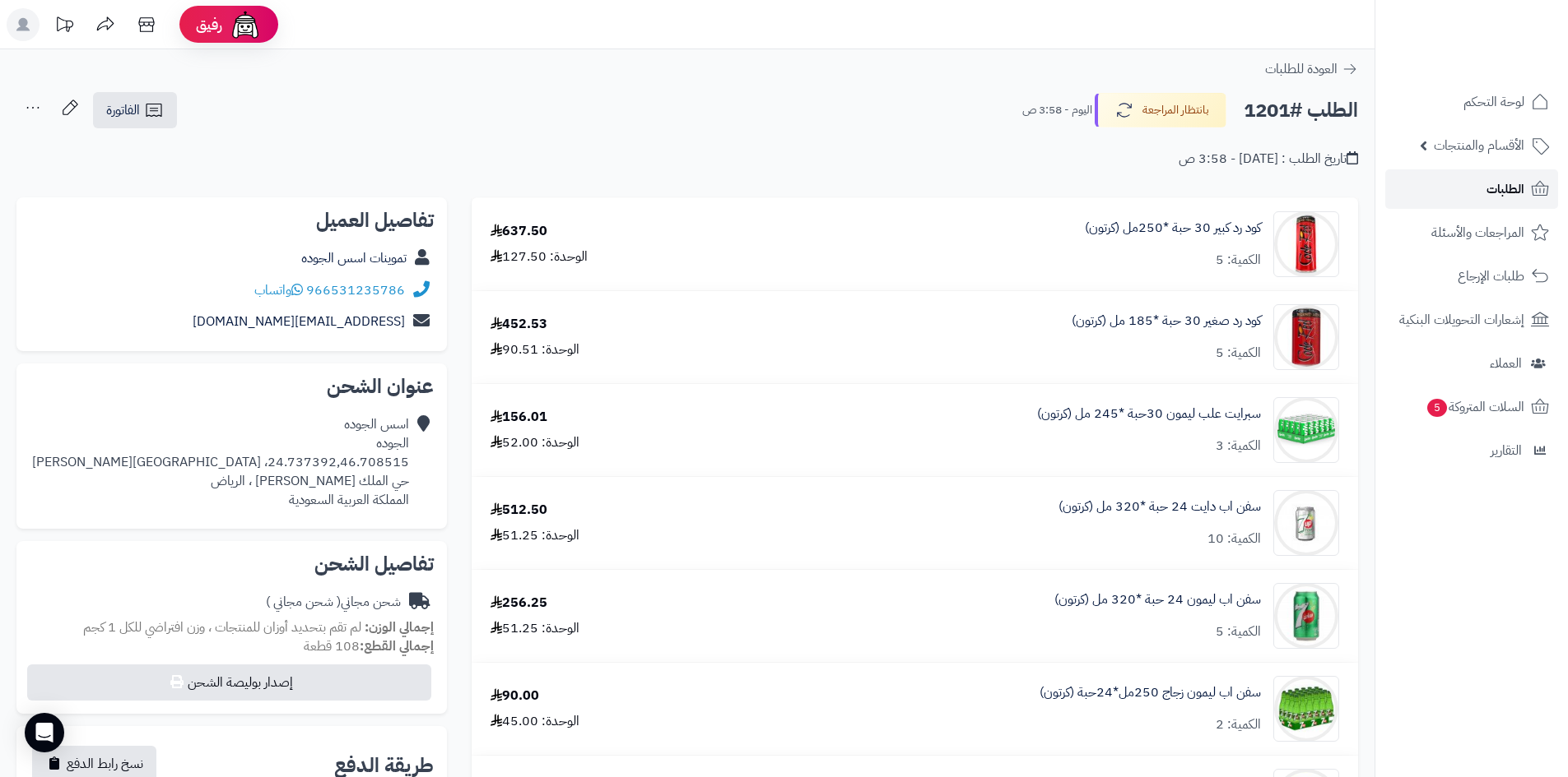
click at [1473, 188] on link "الطلبات" at bounding box center [1472, 189] width 173 height 40
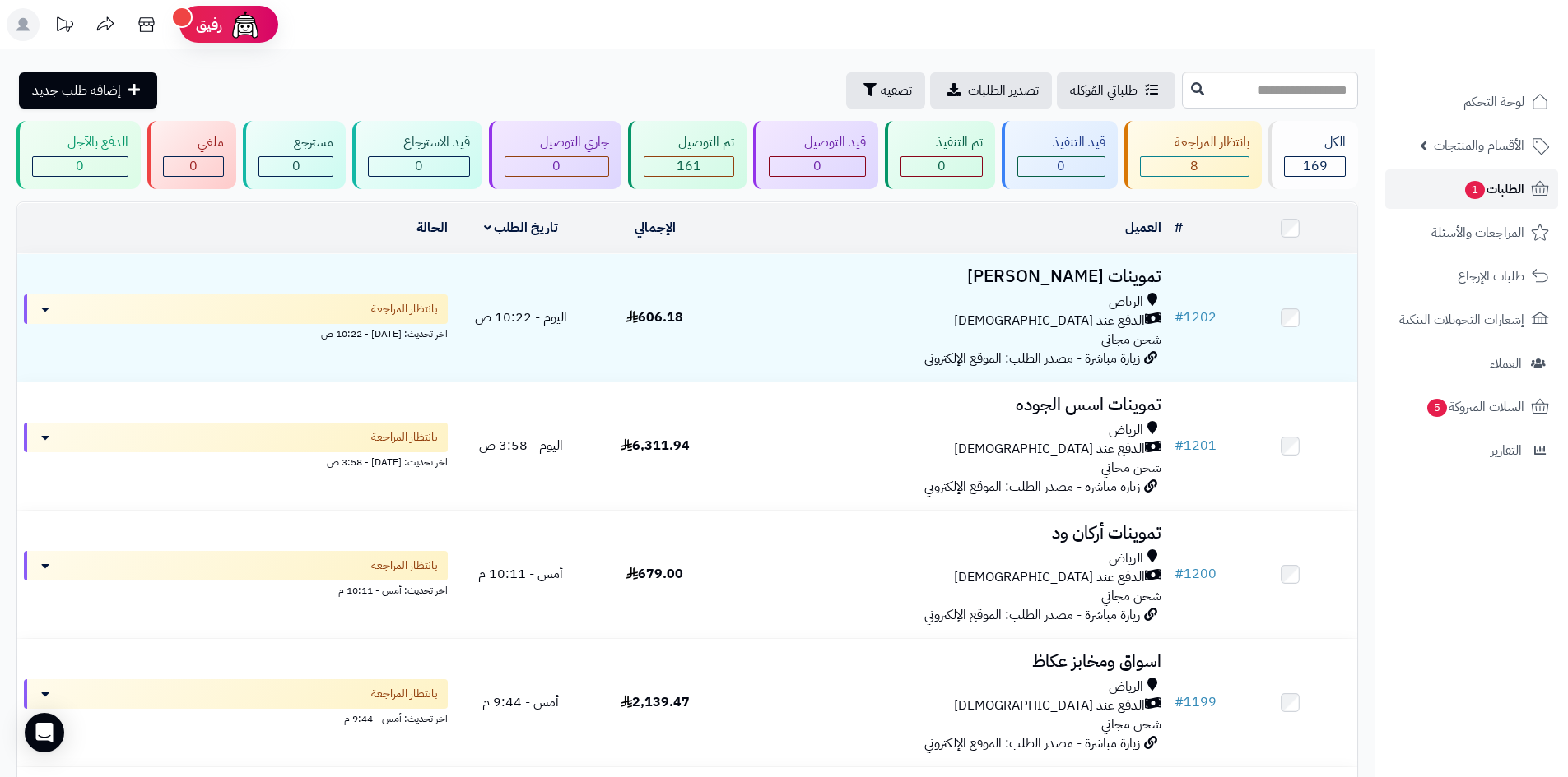
click at [1448, 184] on link "الطلبات 1" at bounding box center [1472, 189] width 173 height 40
click at [864, 91] on icon "button" at bounding box center [870, 88] width 14 height 14
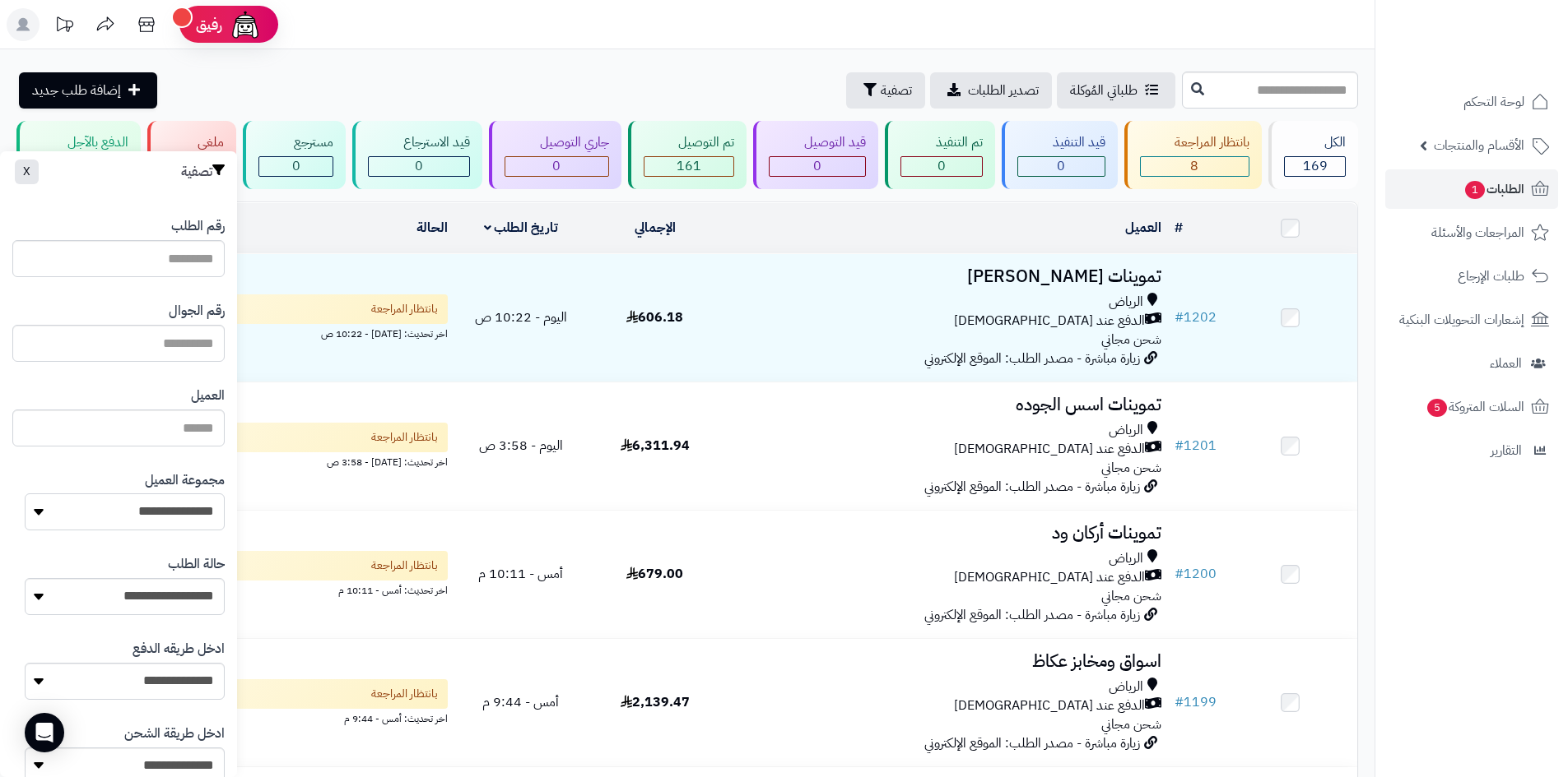
click at [196, 504] on select "**********" at bounding box center [124, 511] width 200 height 37
select select "*"
click at [24, 493] on select "**********" at bounding box center [124, 511] width 200 height 37
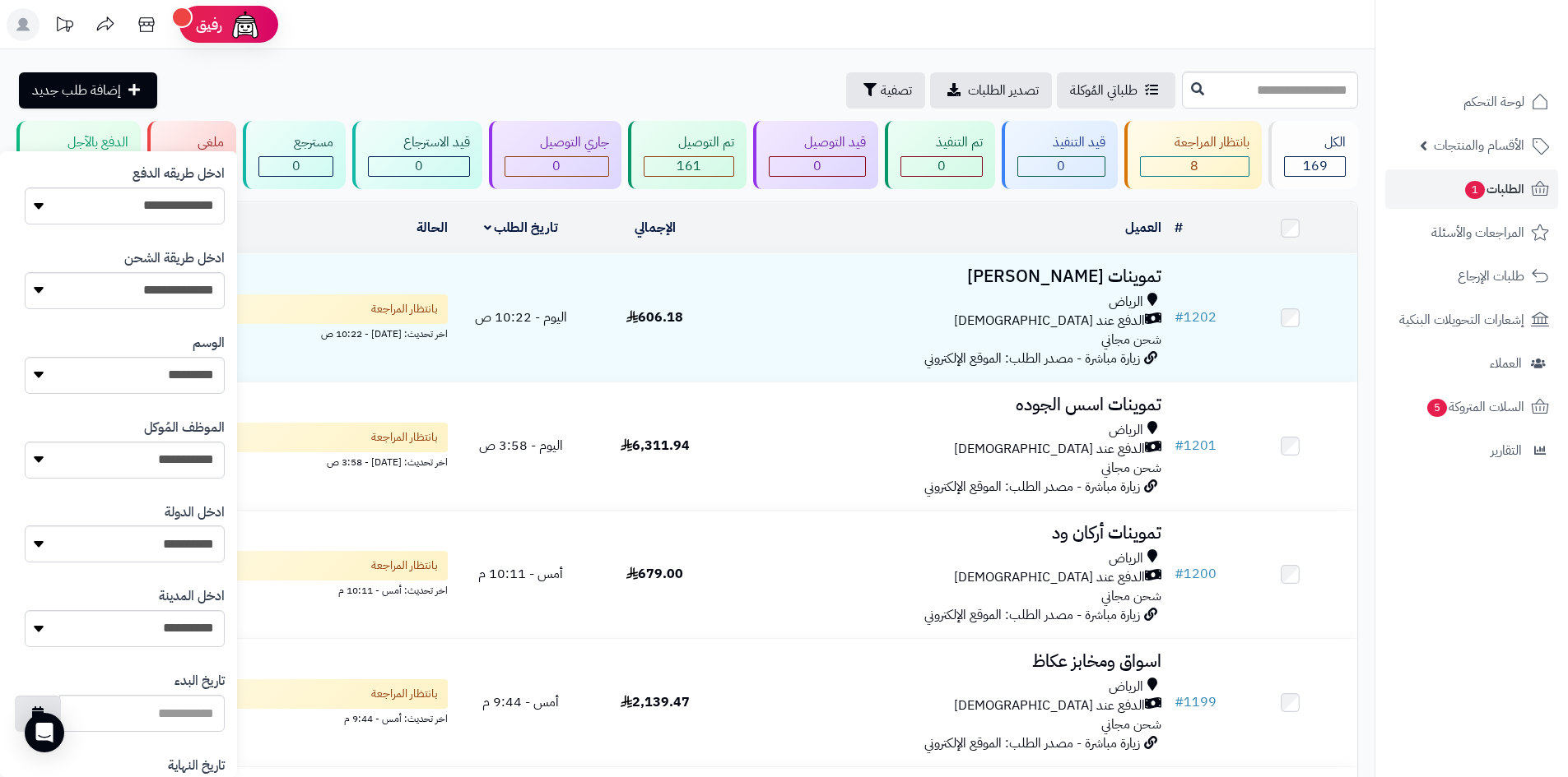
scroll to position [658, 0]
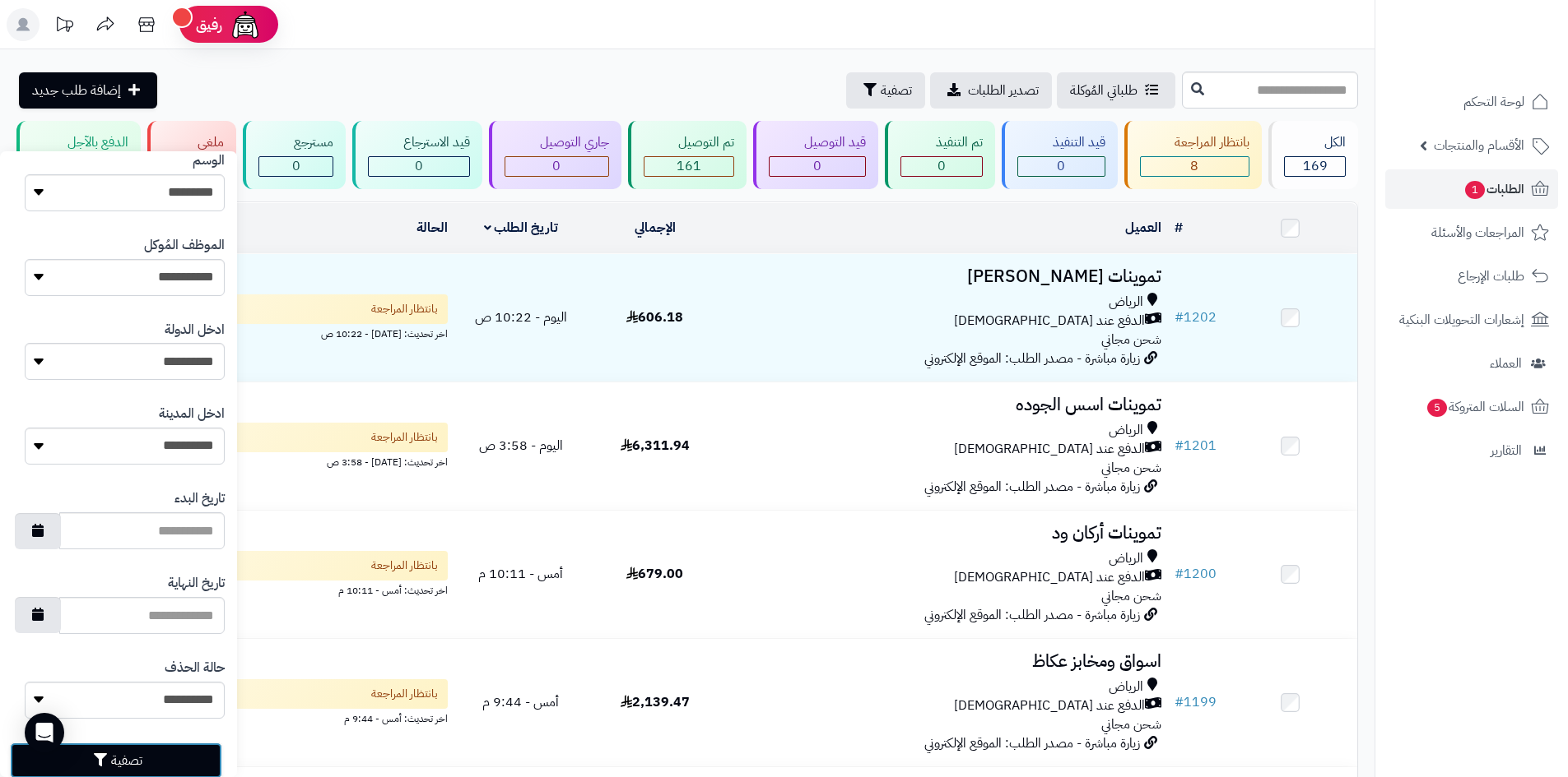
click at [174, 762] on button "تصفية" at bounding box center [116, 761] width 213 height 36
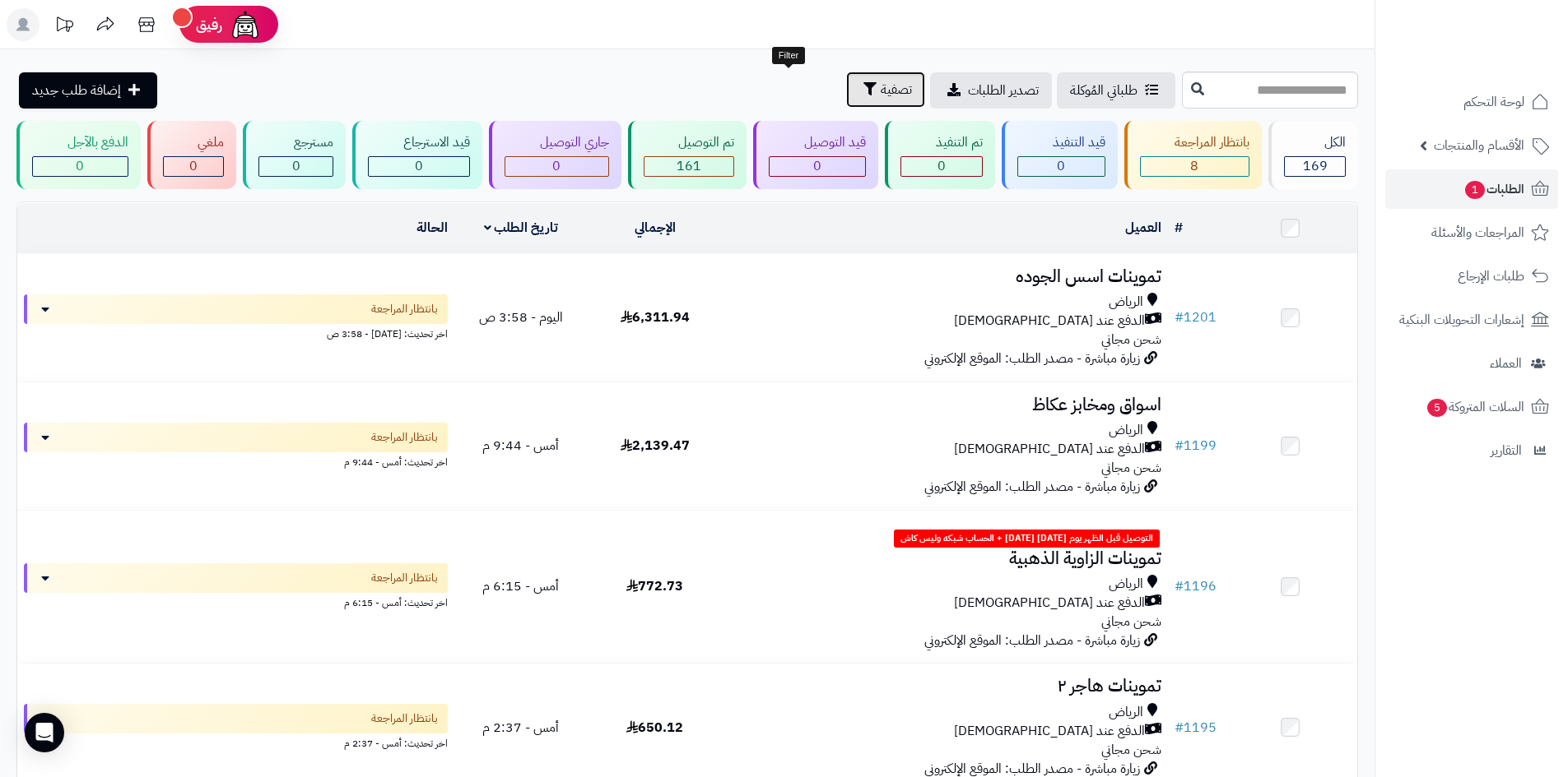
click at [881, 95] on span "تصفية" at bounding box center [896, 90] width 32 height 20
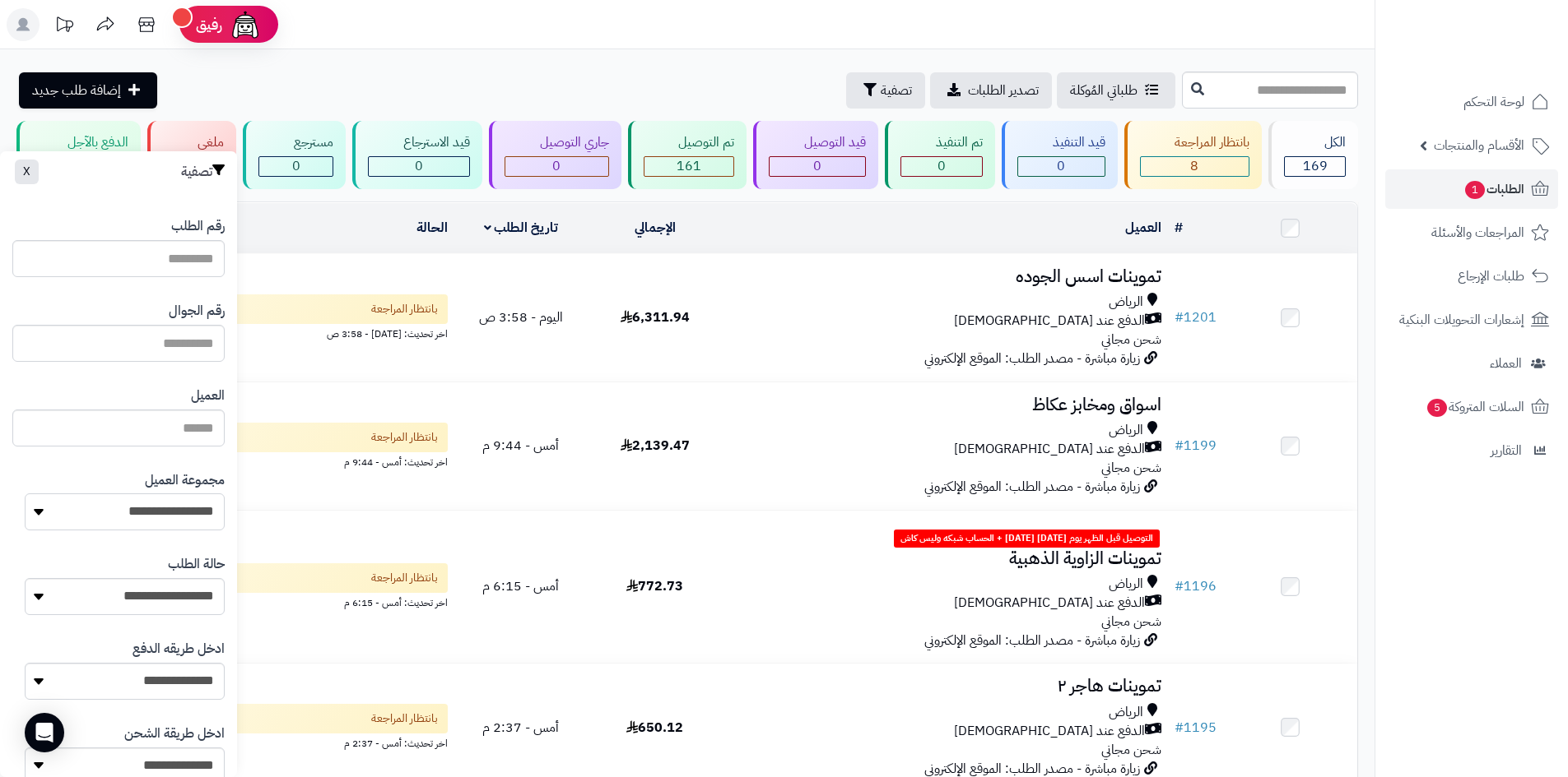
click at [195, 501] on select "**********" at bounding box center [124, 511] width 200 height 37
select select "*"
click at [24, 493] on select "**********" at bounding box center [124, 511] width 200 height 37
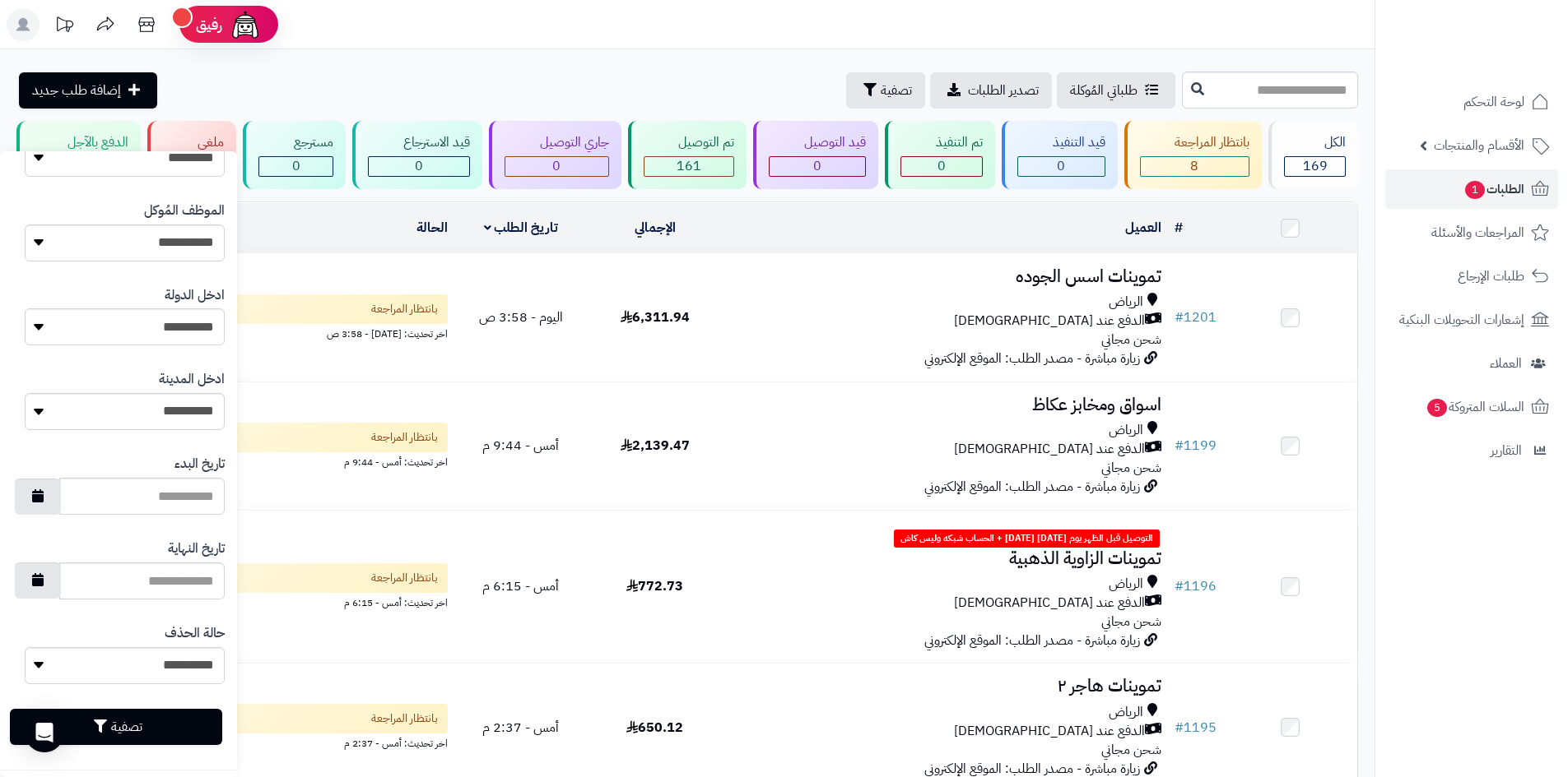
scroll to position [700, 0]
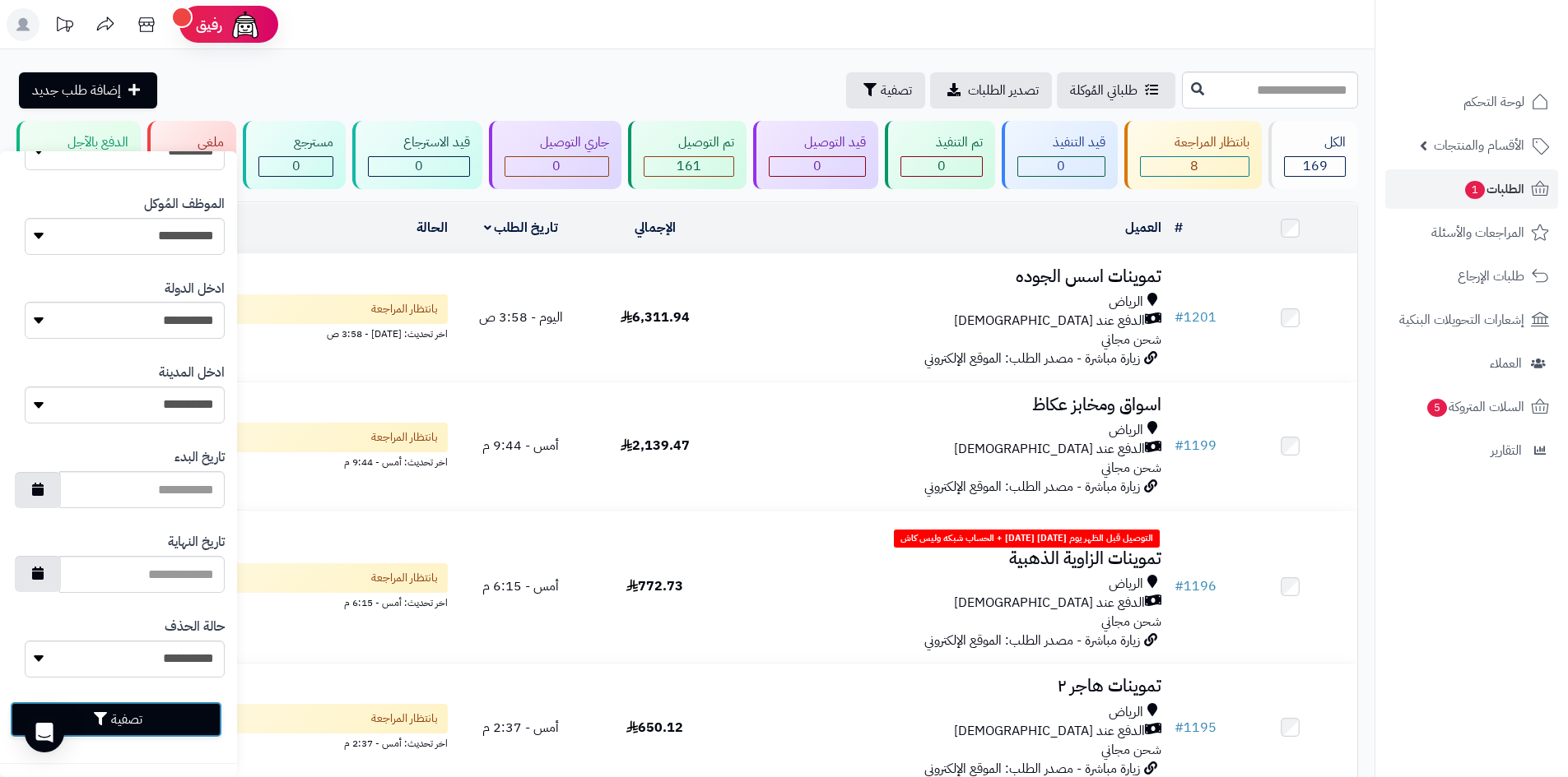
click at [203, 710] on button "تصفية" at bounding box center [116, 719] width 213 height 36
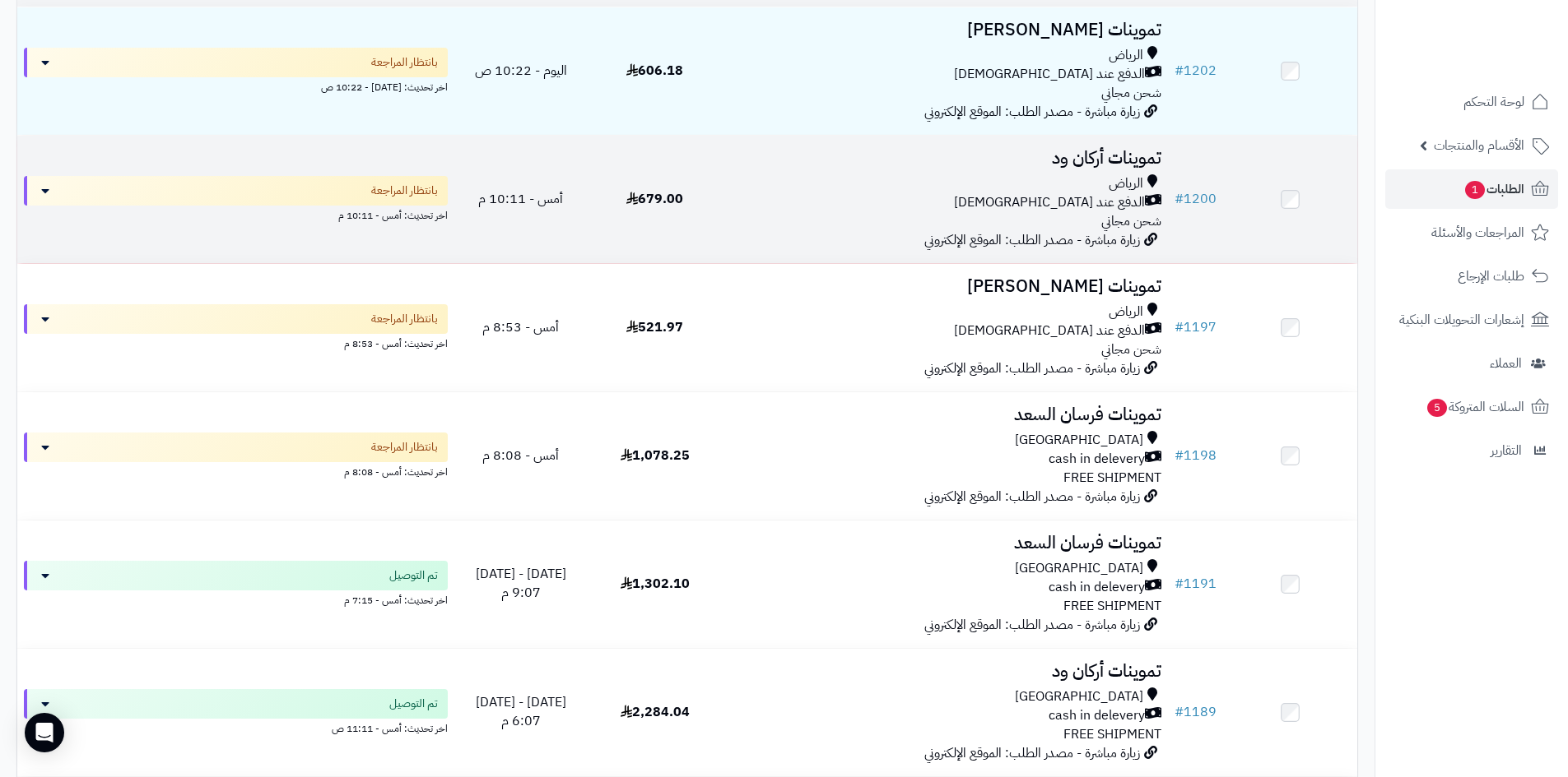
scroll to position [82, 0]
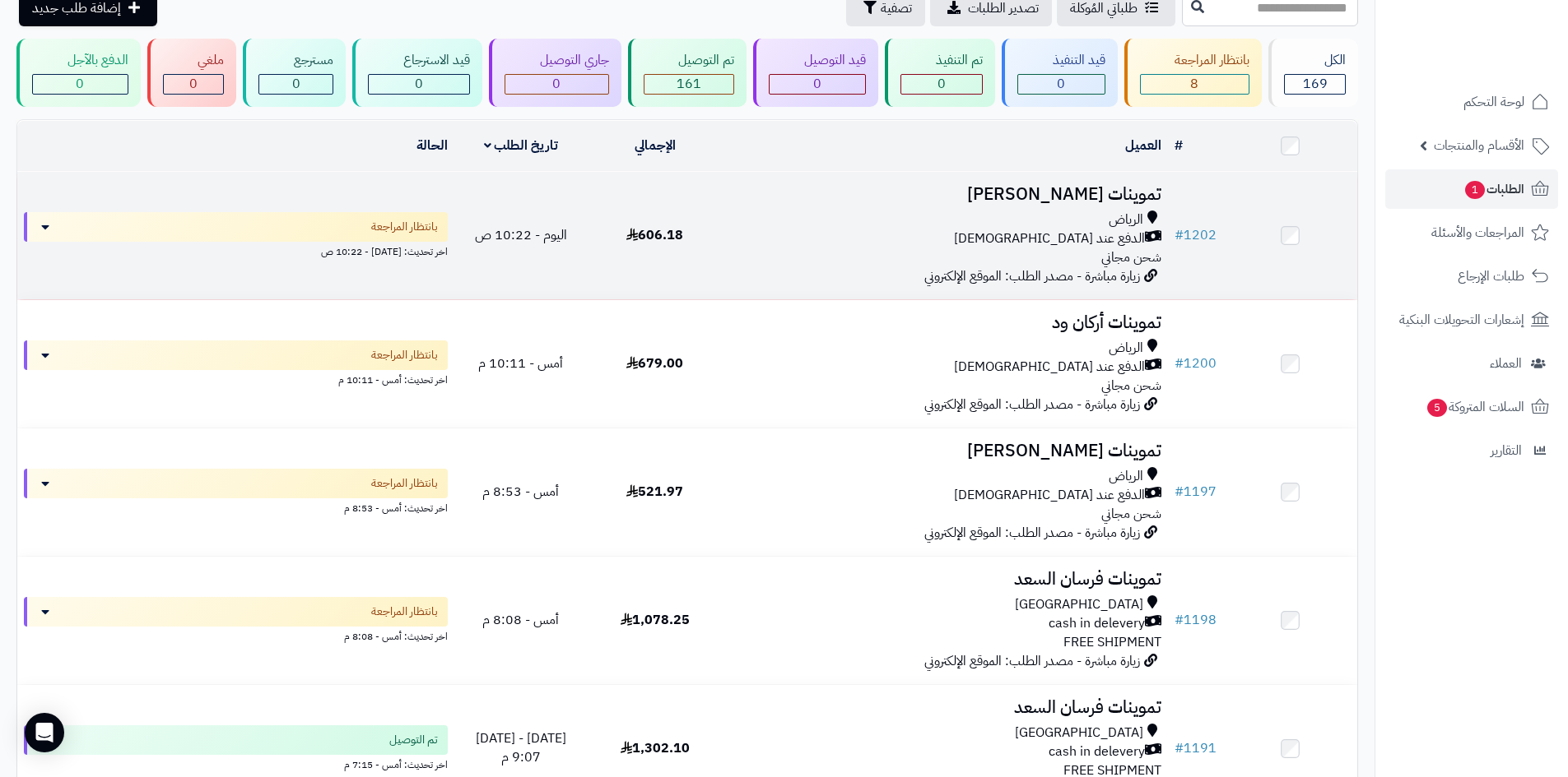
click at [670, 254] on td "606.18" at bounding box center [654, 236] width 134 height 128
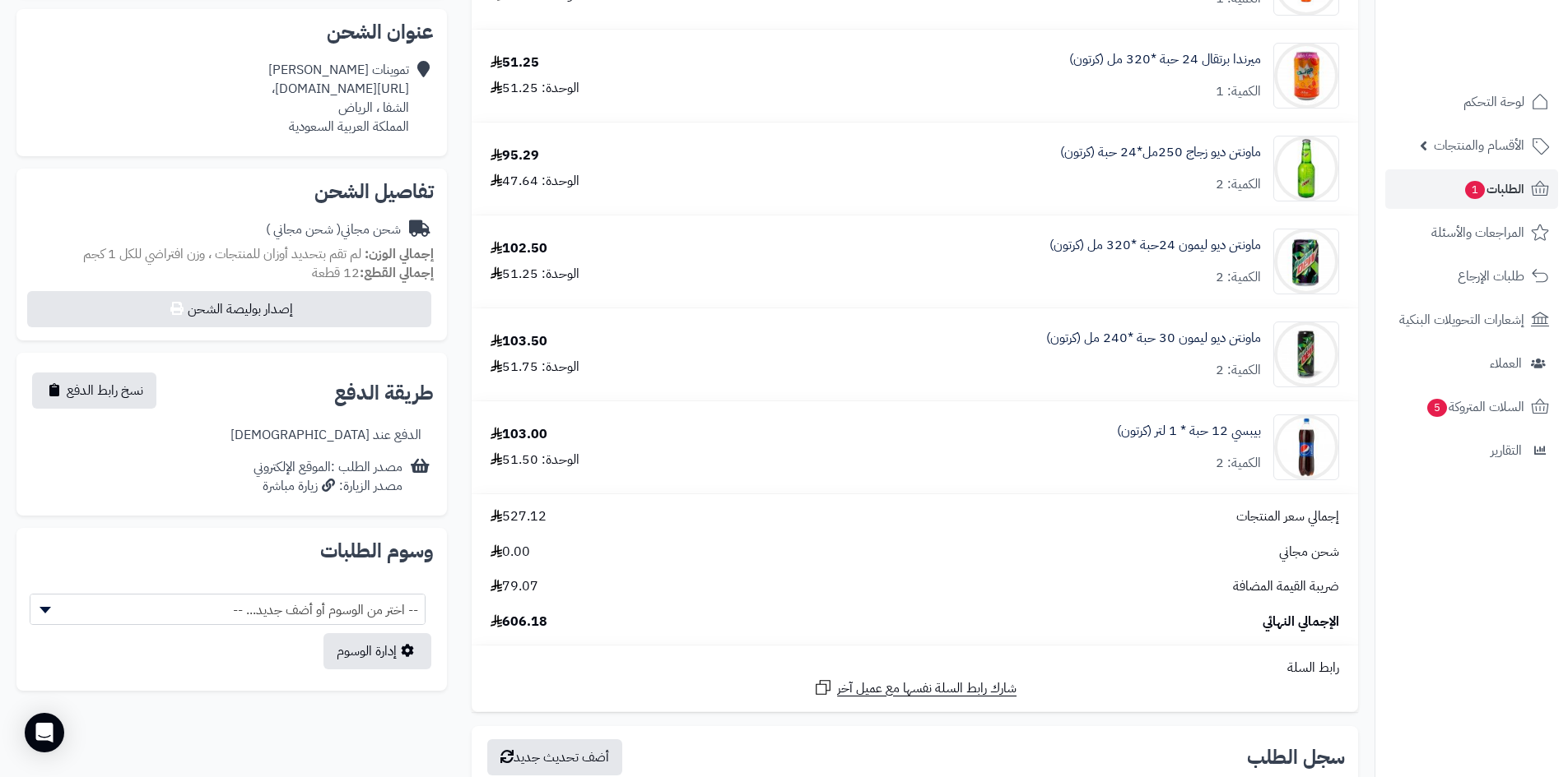
scroll to position [493, 0]
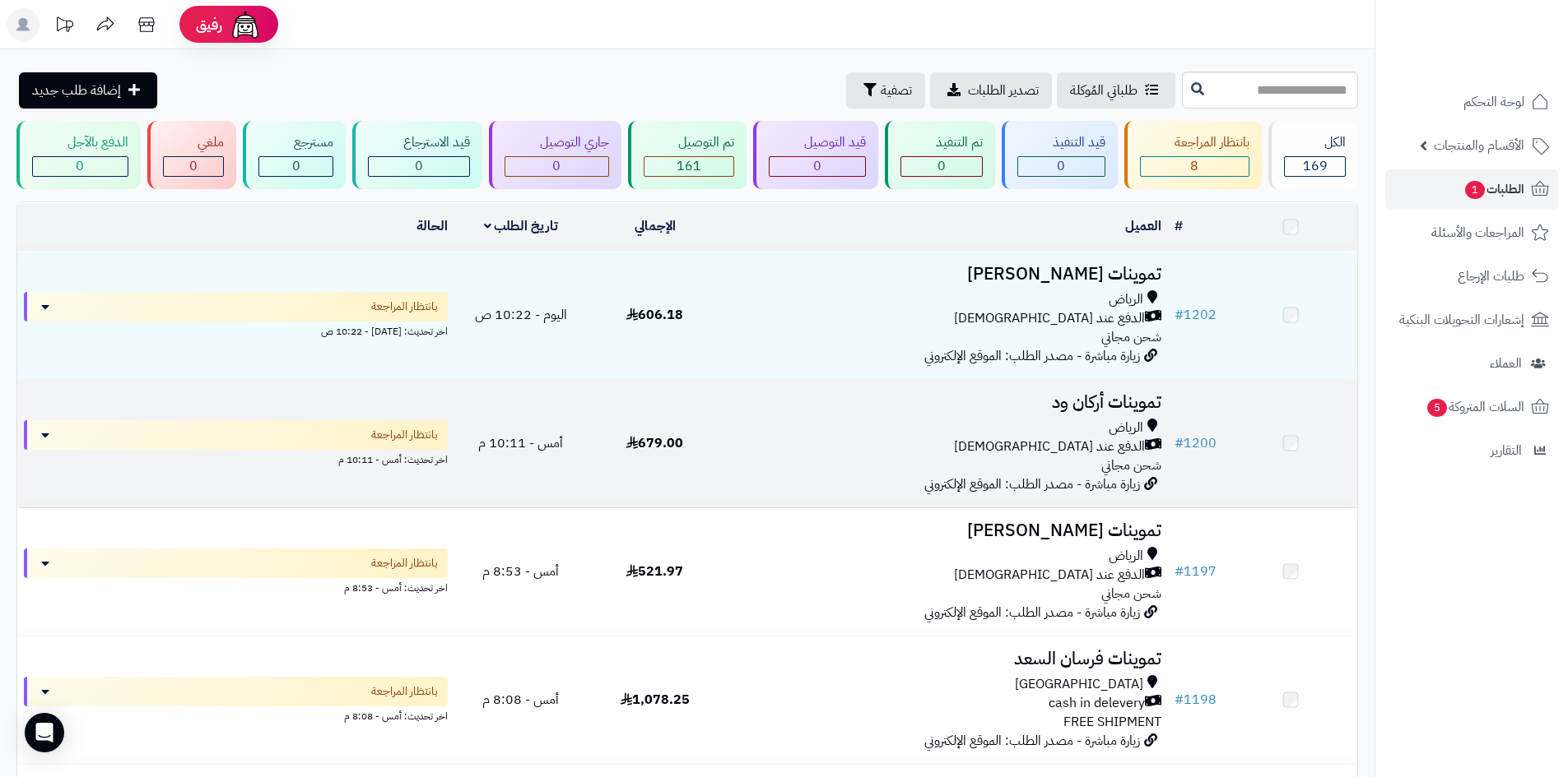
scroll to position [82, 0]
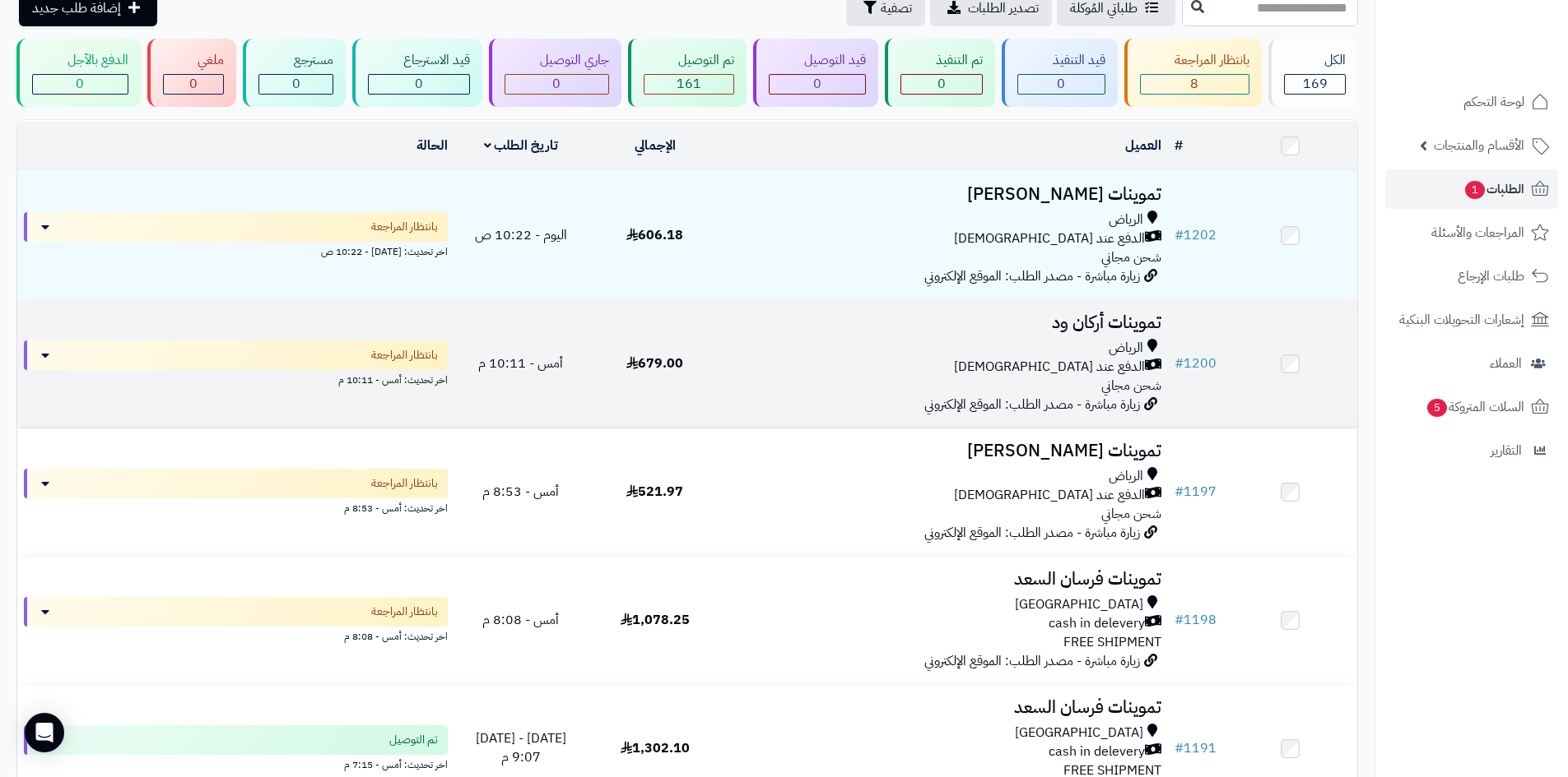
click at [912, 340] on div "الرياض" at bounding box center [945, 348] width 433 height 19
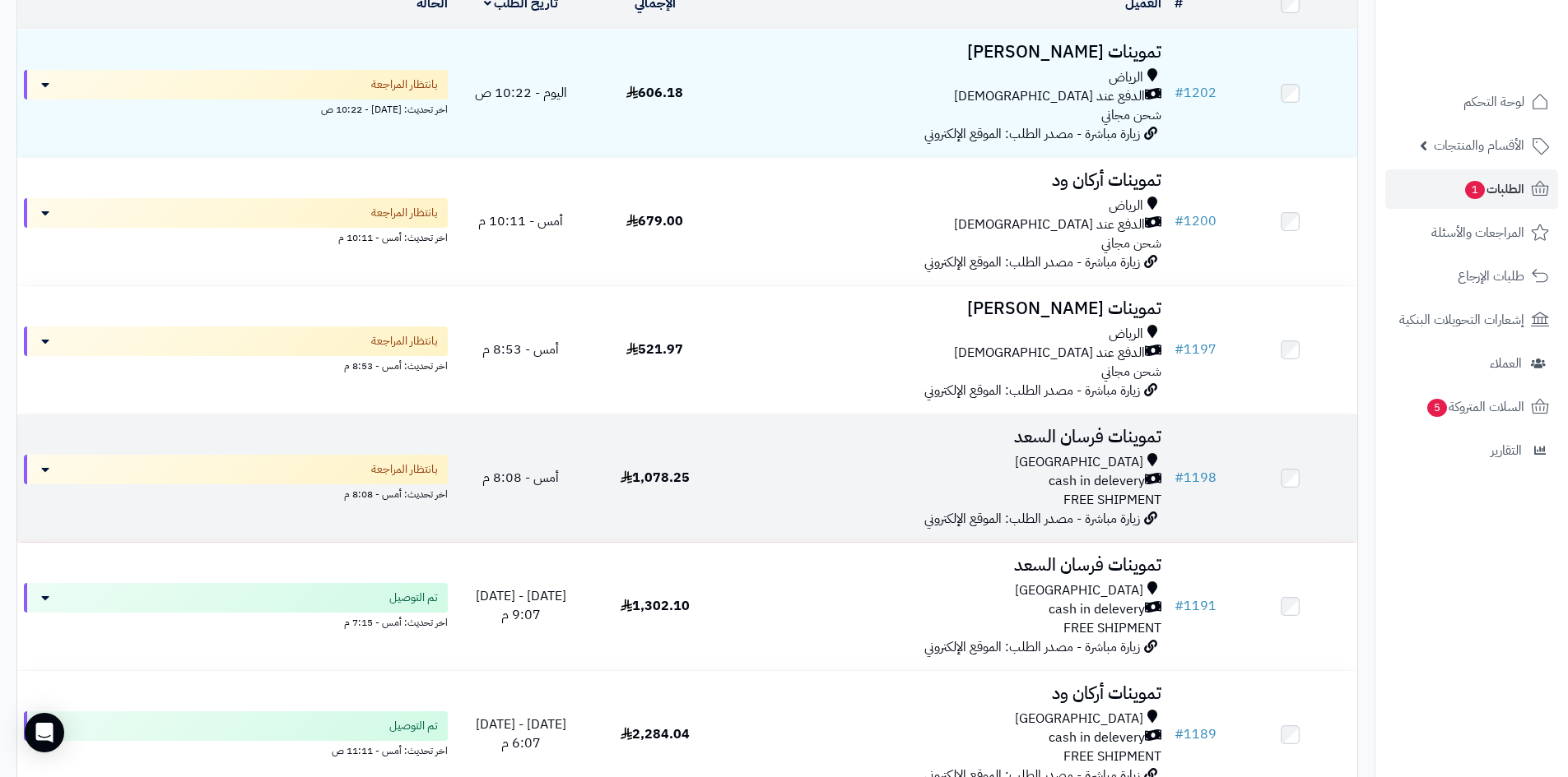
scroll to position [247, 0]
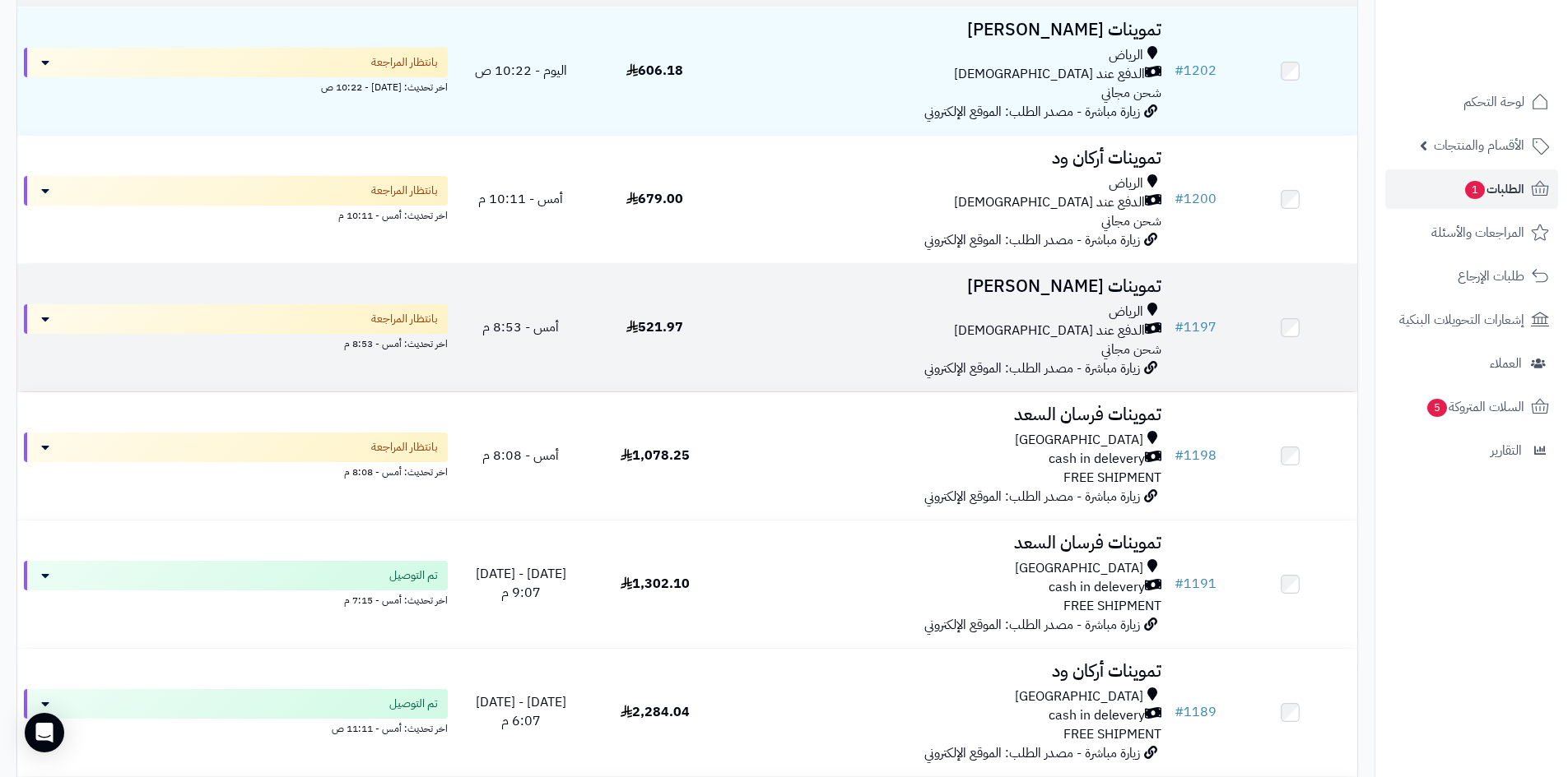
click at [835, 332] on div "الدفع عند [DEMOGRAPHIC_DATA]" at bounding box center [945, 330] width 433 height 19
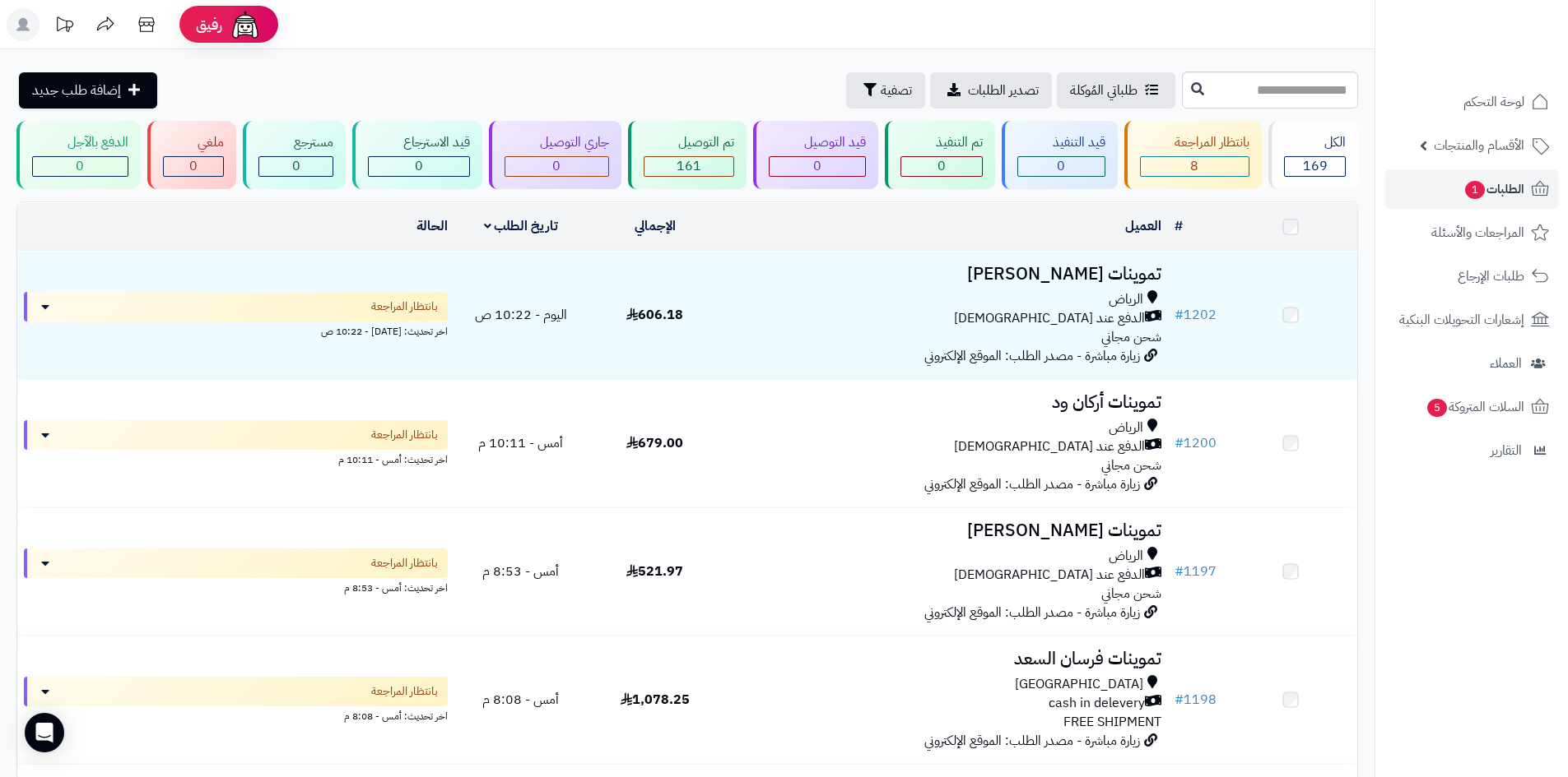
scroll to position [247, 0]
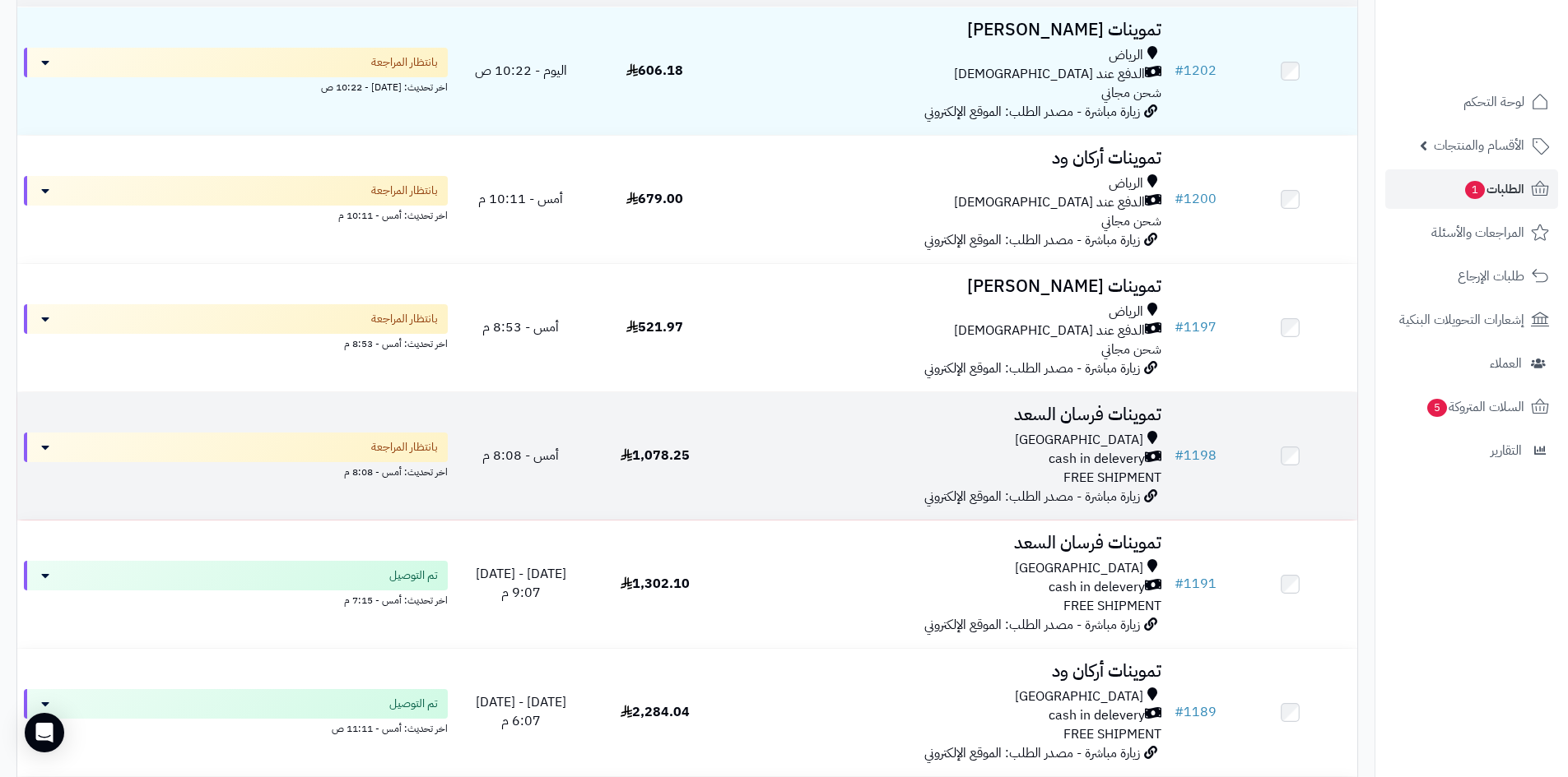
click at [866, 475] on div "[GEOGRAPHIC_DATA] cash in delevery FREE SHIPMENT" at bounding box center [945, 459] width 433 height 57
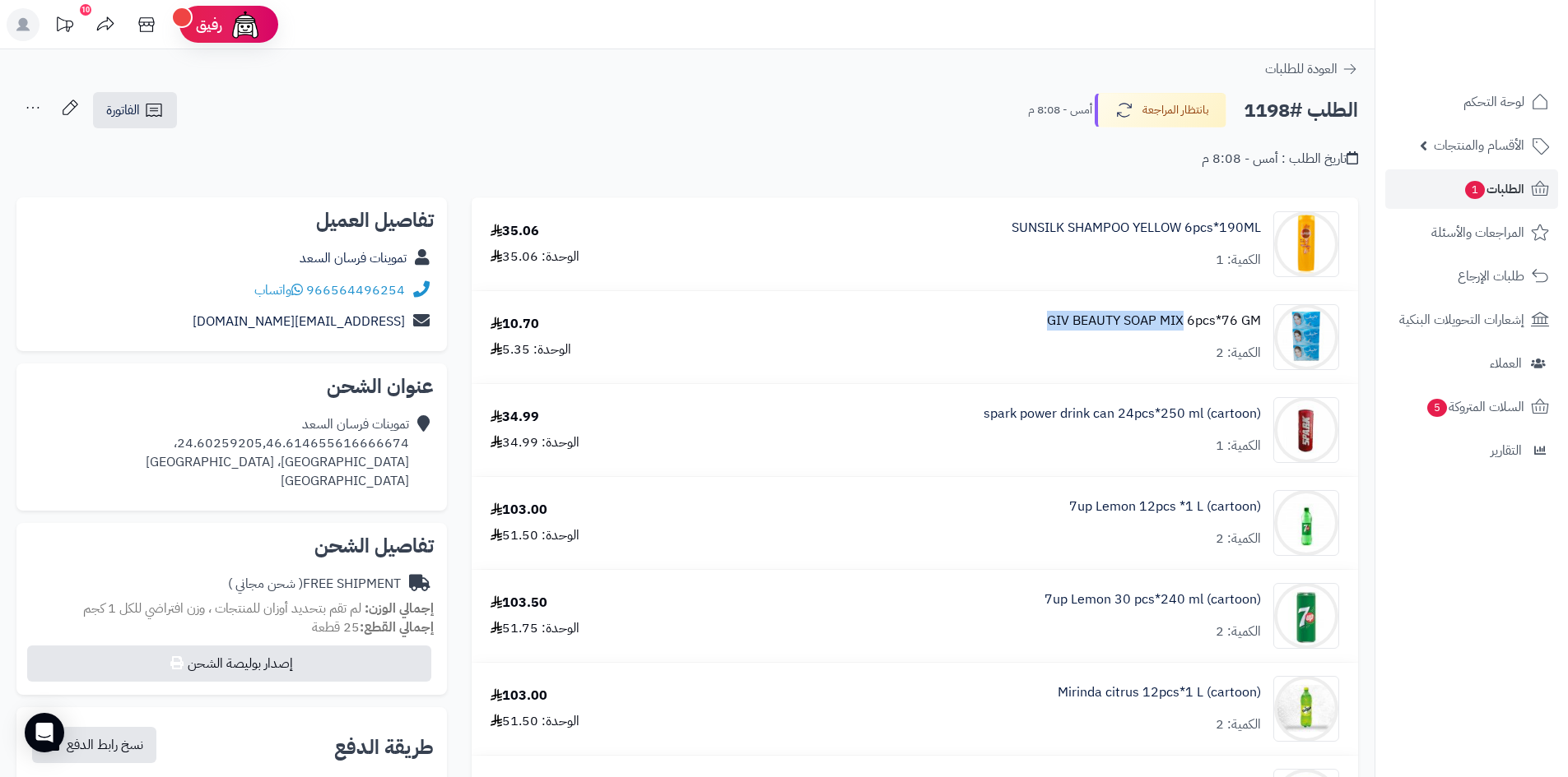
drag, startPoint x: 1040, startPoint y: 321, endPoint x: 1182, endPoint y: 320, distance: 142.0
click at [1182, 277] on div "GIV BEAUTY SOAP MIX 6pcs*76 GM الكمية: 2" at bounding box center [1022, 244] width 657 height 66
copy link "GIV BEAUTY SOAP MIX"
drag, startPoint x: 1006, startPoint y: 224, endPoint x: 1179, endPoint y: 224, distance: 173.0
click at [1179, 224] on div "SUNSILK SHAMPOO YELLOW 6pcs*190ML الكمية: 1" at bounding box center [1022, 244] width 657 height 66
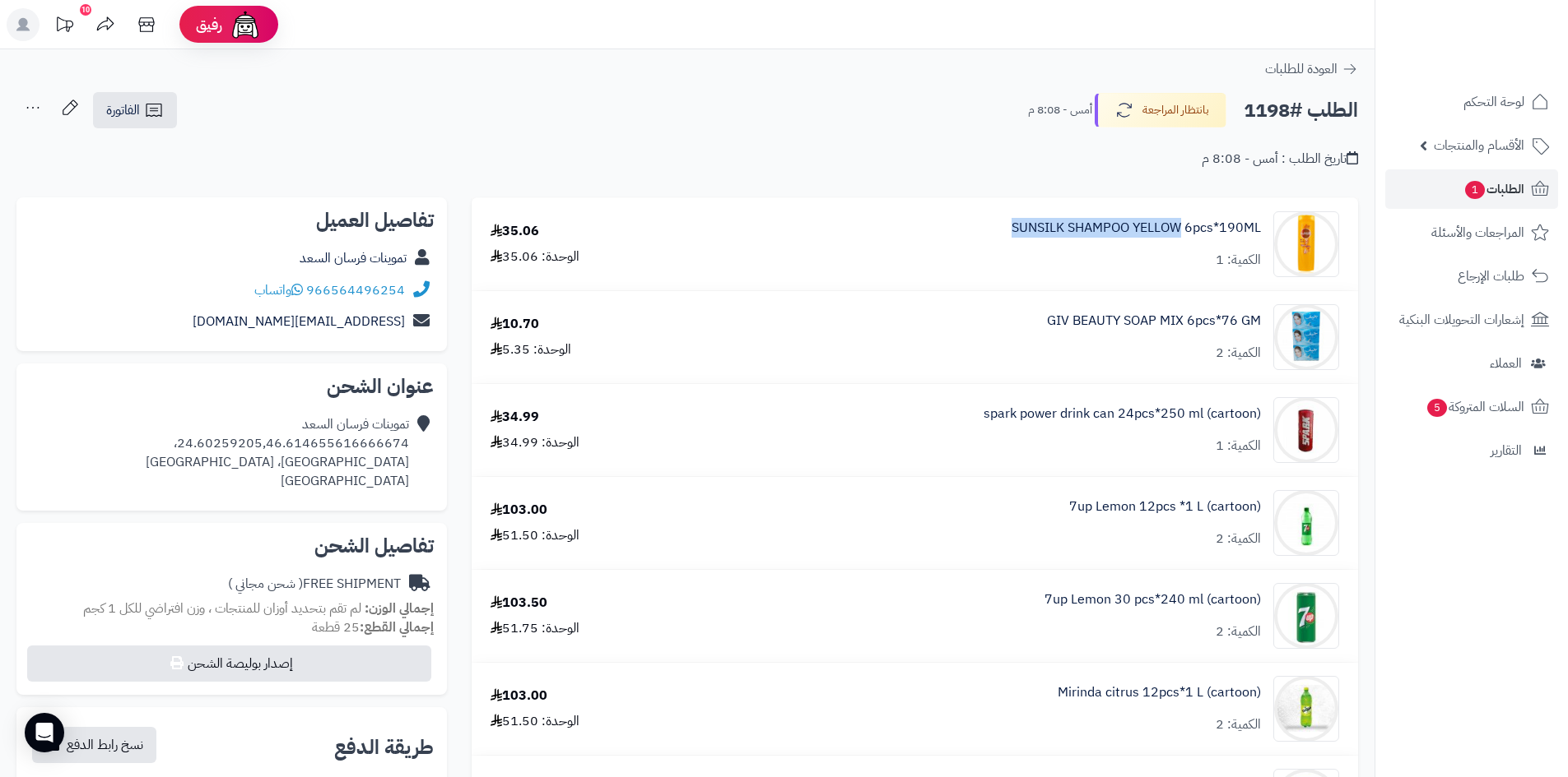
copy link "SUNSILK SHAMPOO YELLOW"
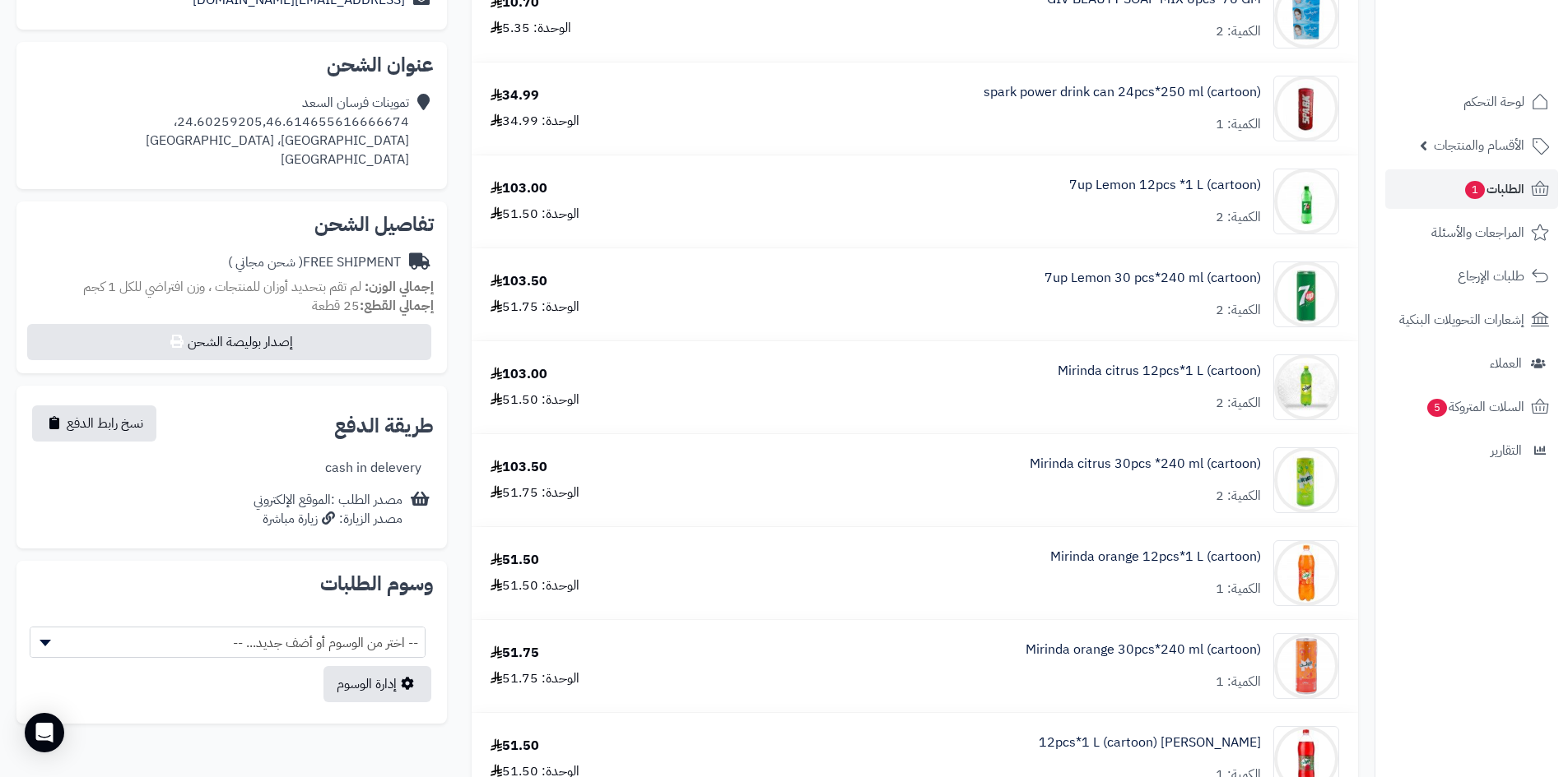
scroll to position [329, 0]
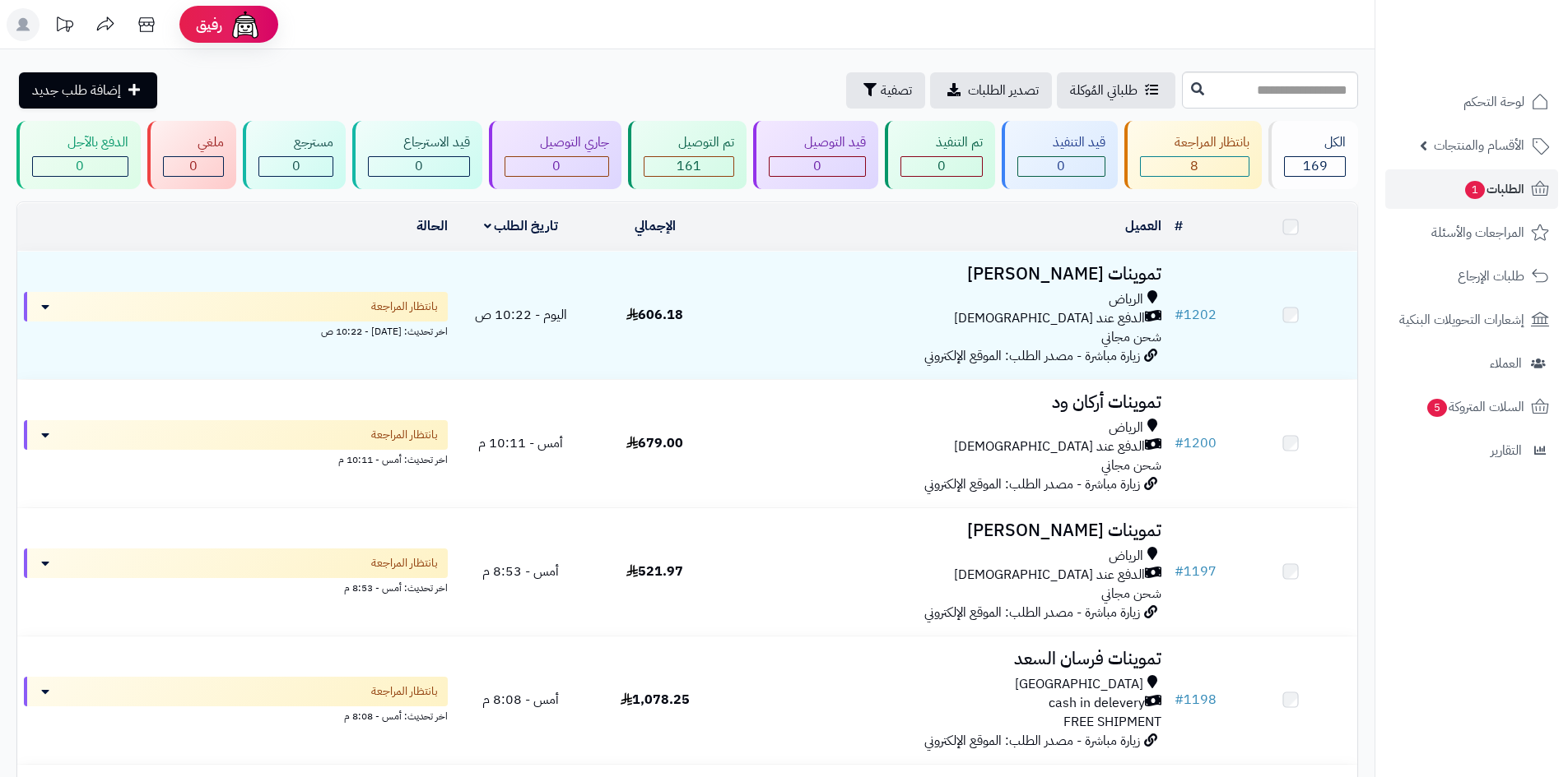
scroll to position [247, 0]
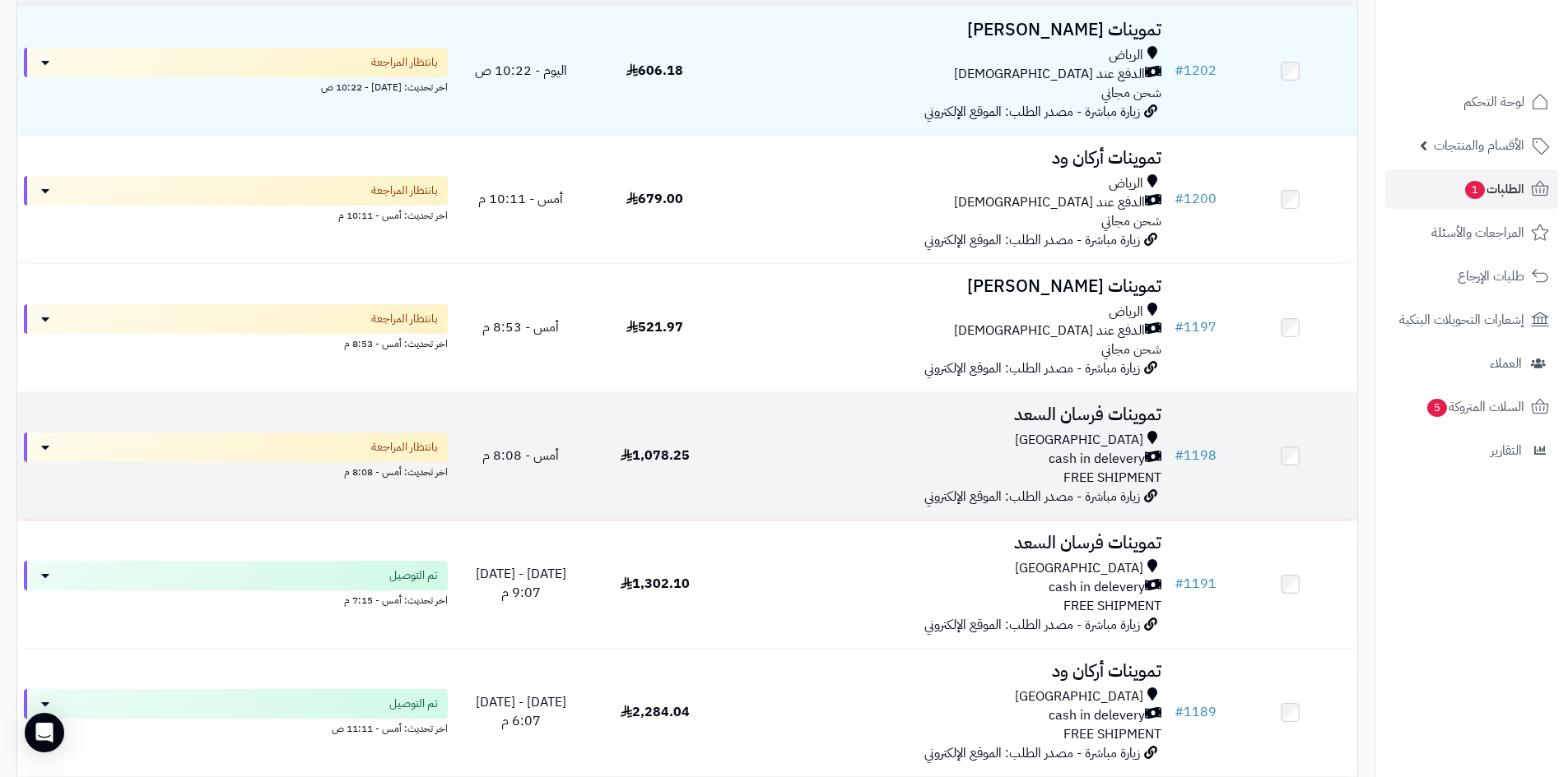
click at [940, 482] on div "Riyadh cash in delevery FREE SHIPMENT" at bounding box center [945, 459] width 433 height 57
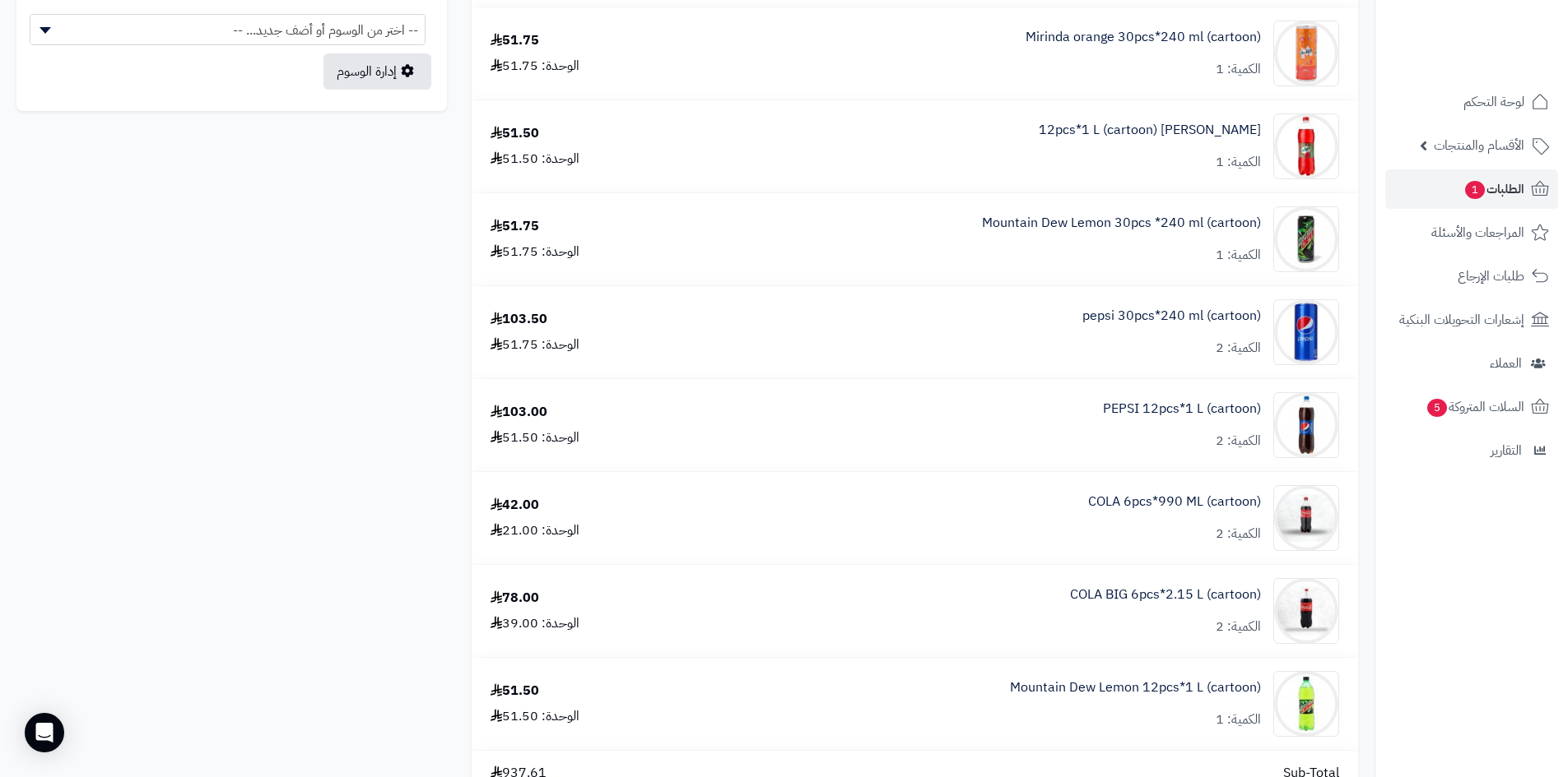
scroll to position [905, 0]
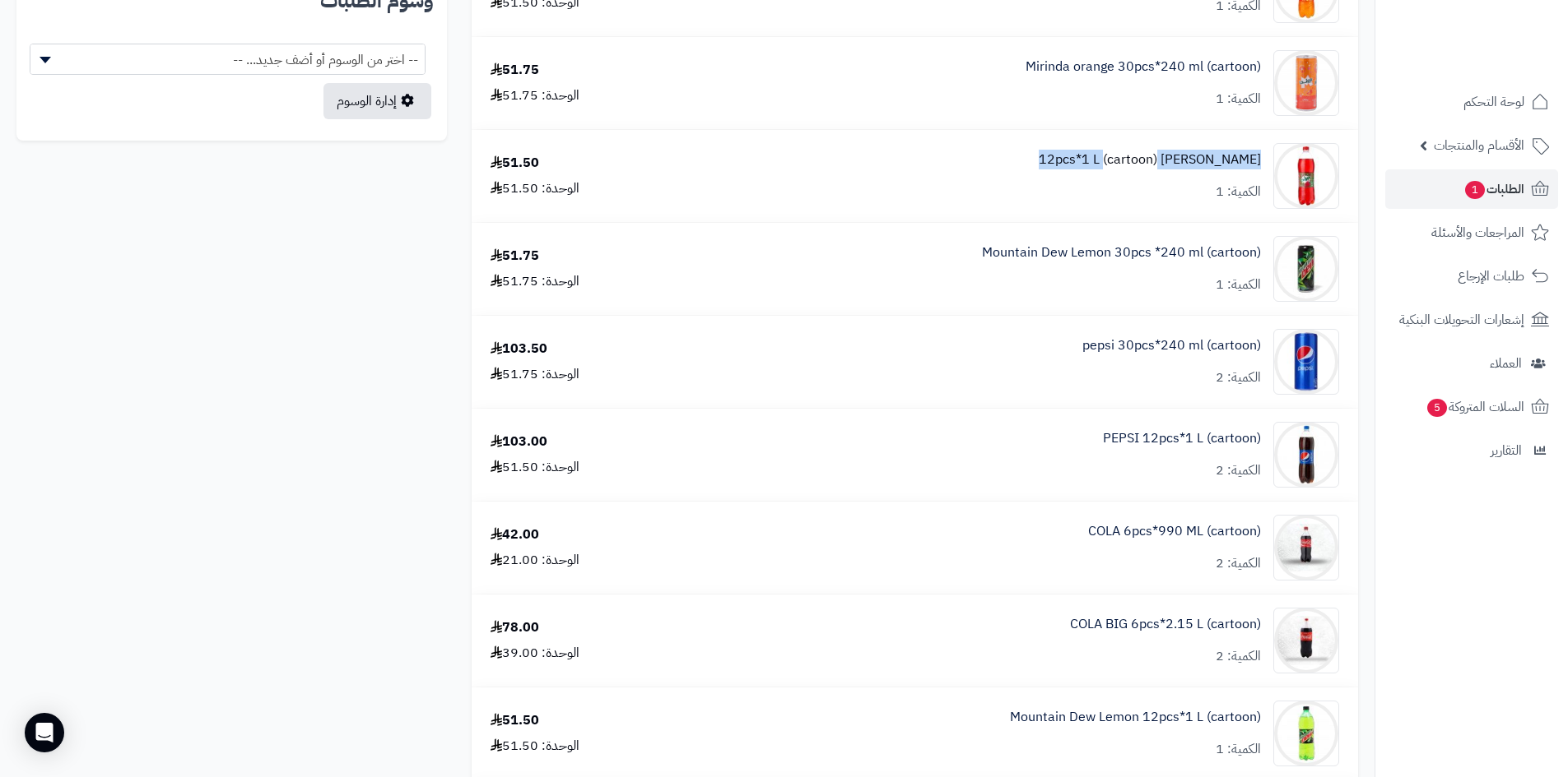
drag, startPoint x: 1016, startPoint y: 152, endPoint x: 1178, endPoint y: 164, distance: 162.4
copy link "Mirinda Strawberry 12pcs"
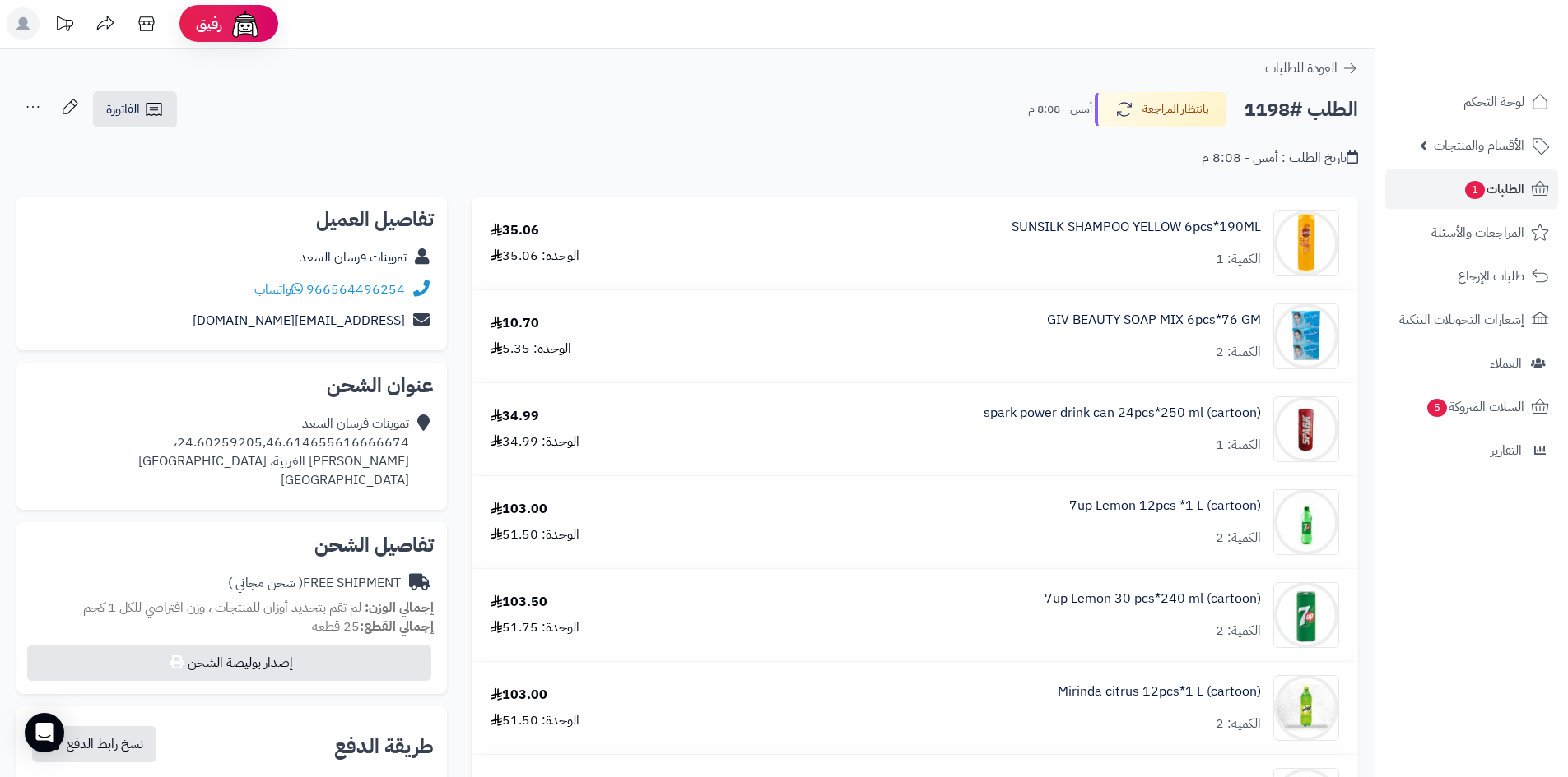
scroll to position [0, 0]
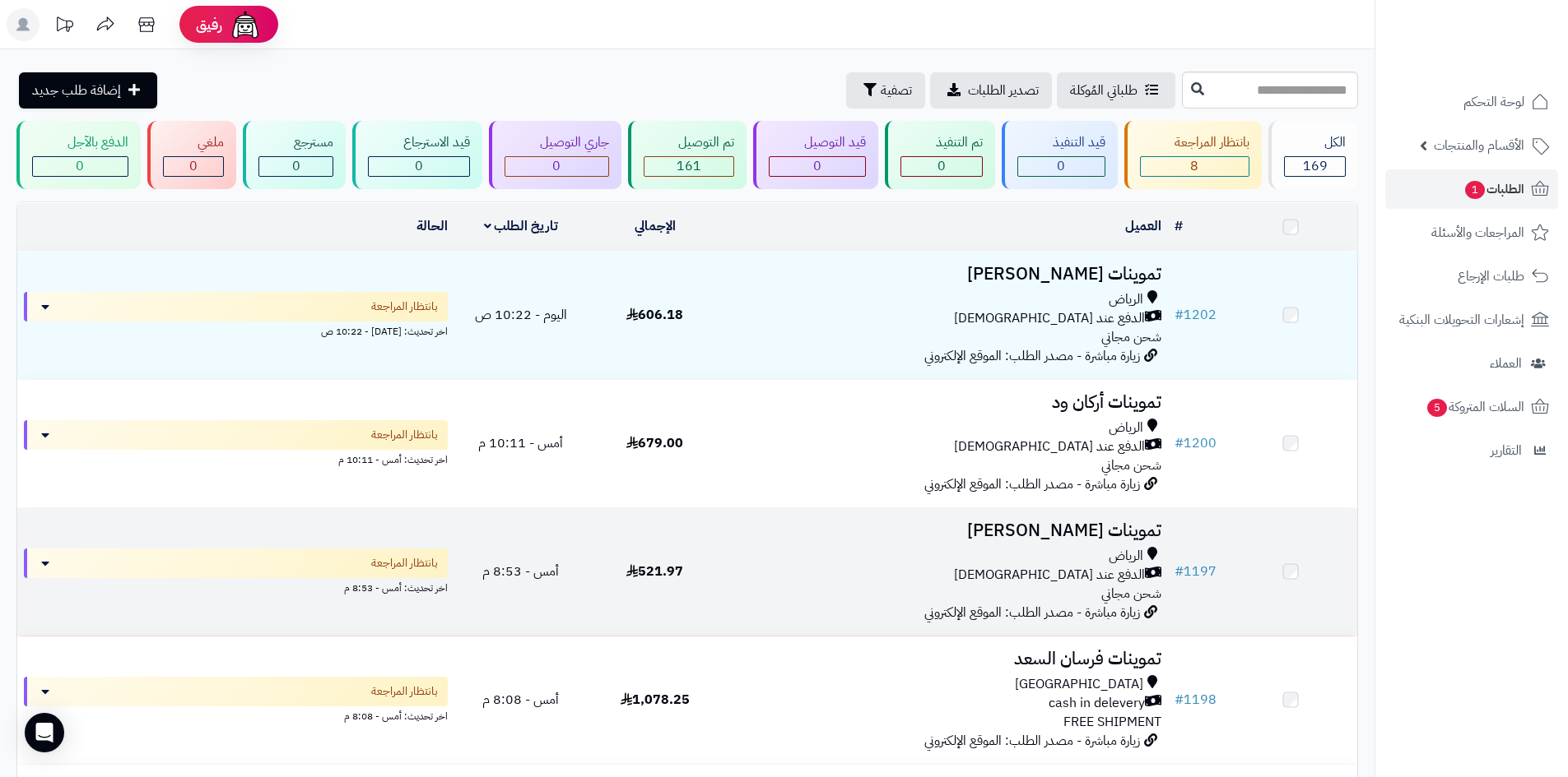
scroll to position [247, 0]
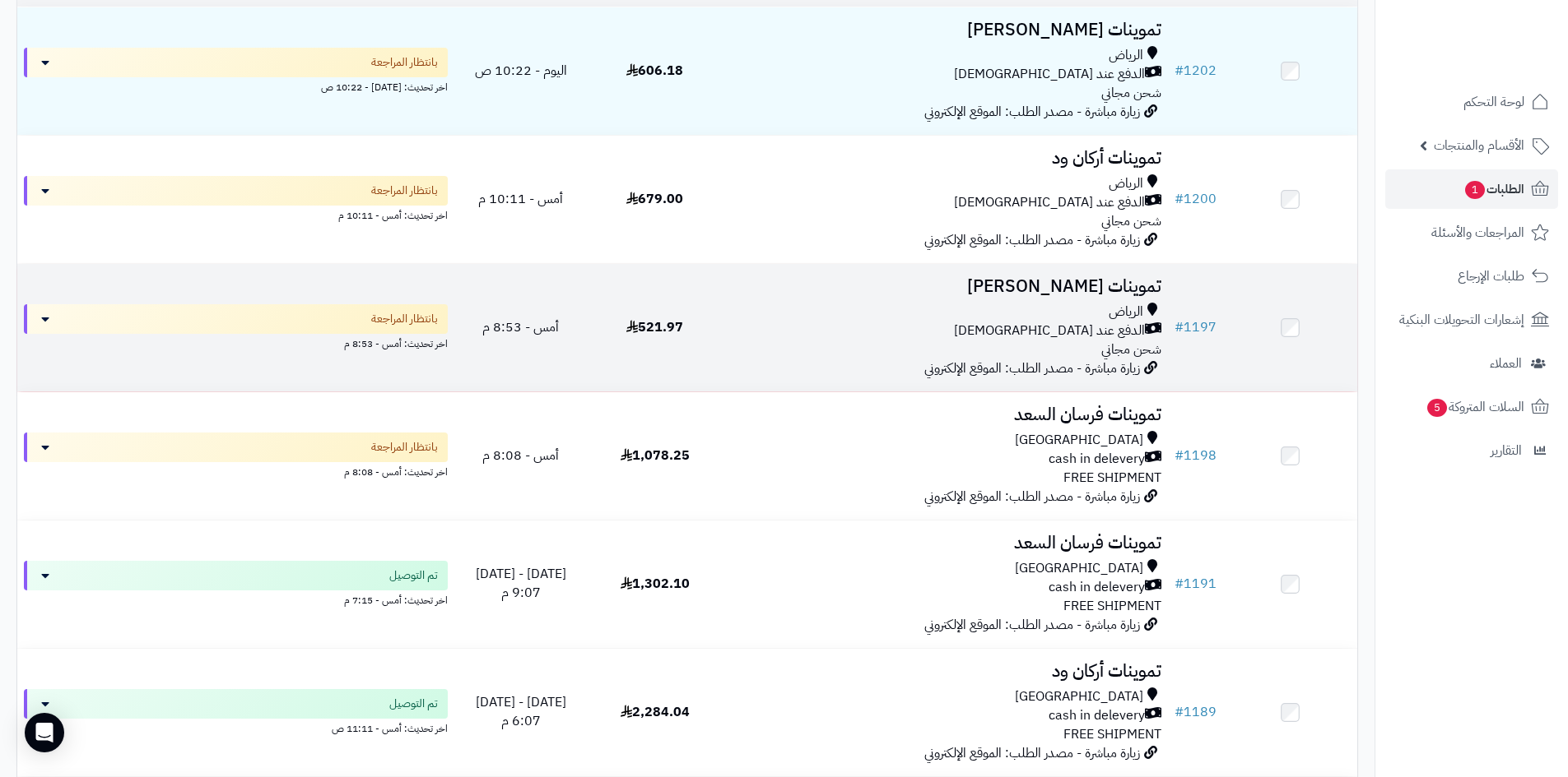
click at [800, 303] on div "الرياض" at bounding box center [945, 312] width 433 height 19
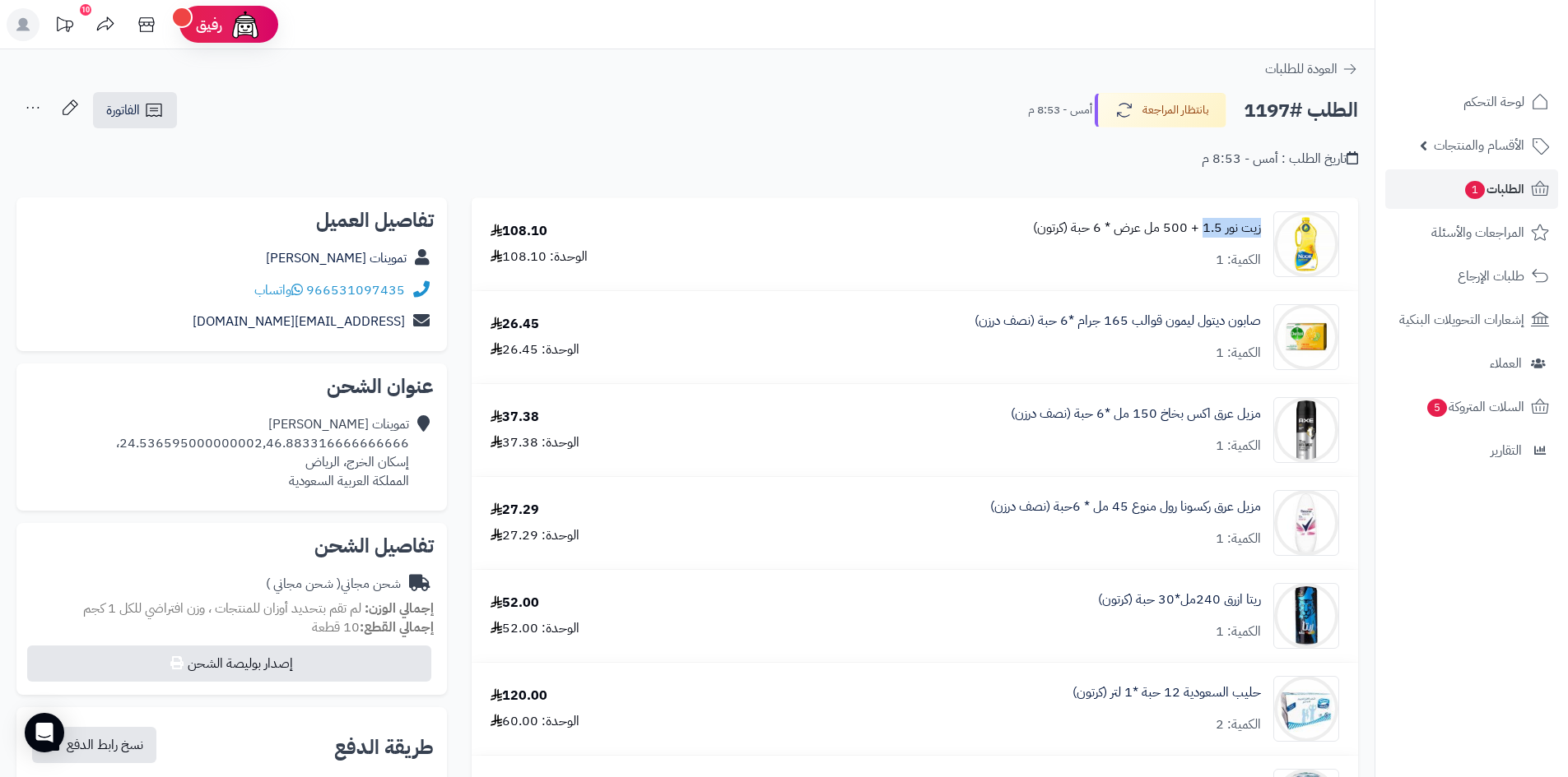
drag, startPoint x: 1263, startPoint y: 229, endPoint x: 1204, endPoint y: 232, distance: 59.1
click at [1204, 232] on div "زيت نور 1.5 + 500 مل عرض * 6 حبة (كرتون) الكمية: 1" at bounding box center [1027, 244] width 650 height 66
copy link "زيت نور 1.5"
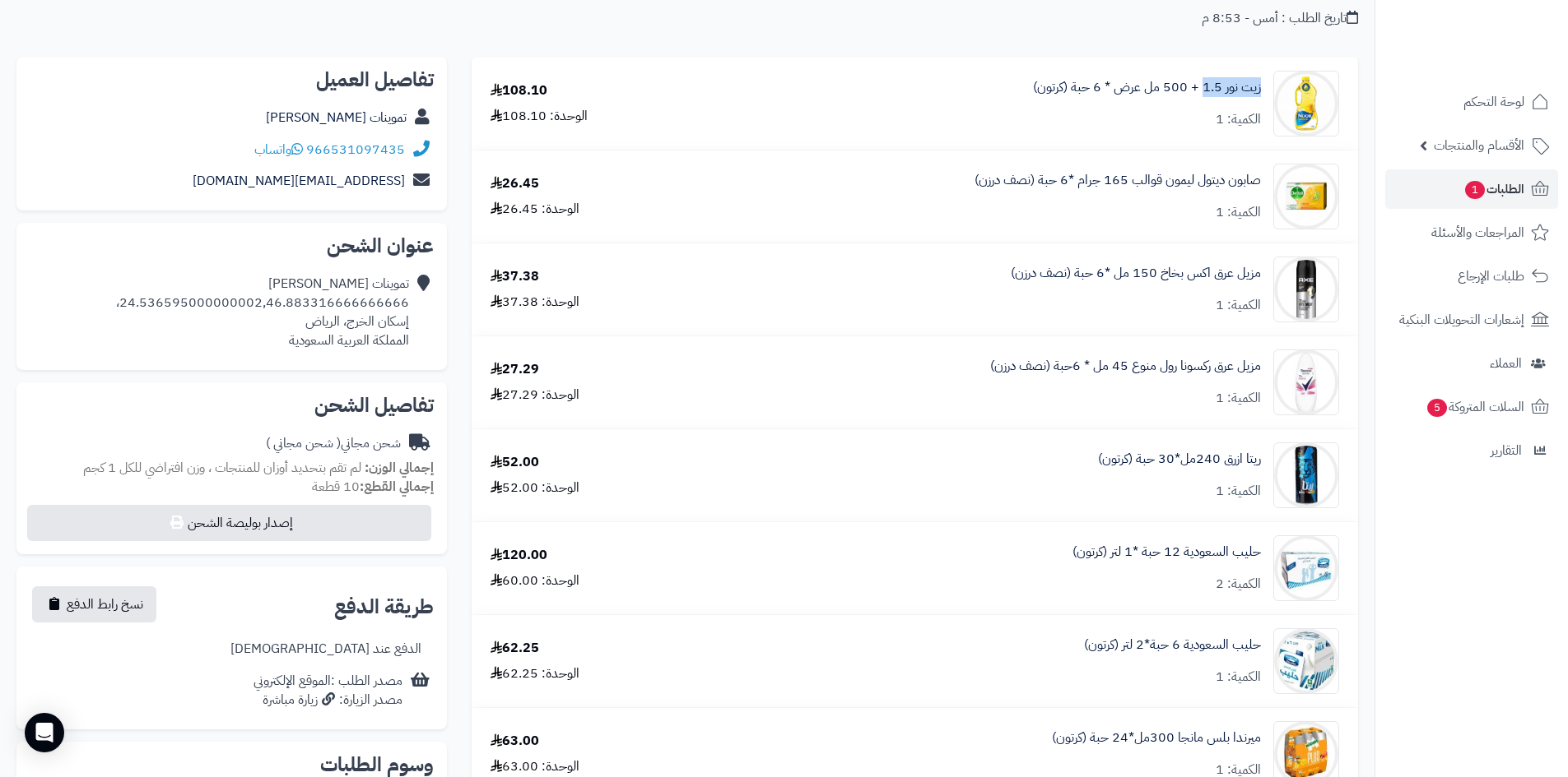
scroll to position [165, 0]
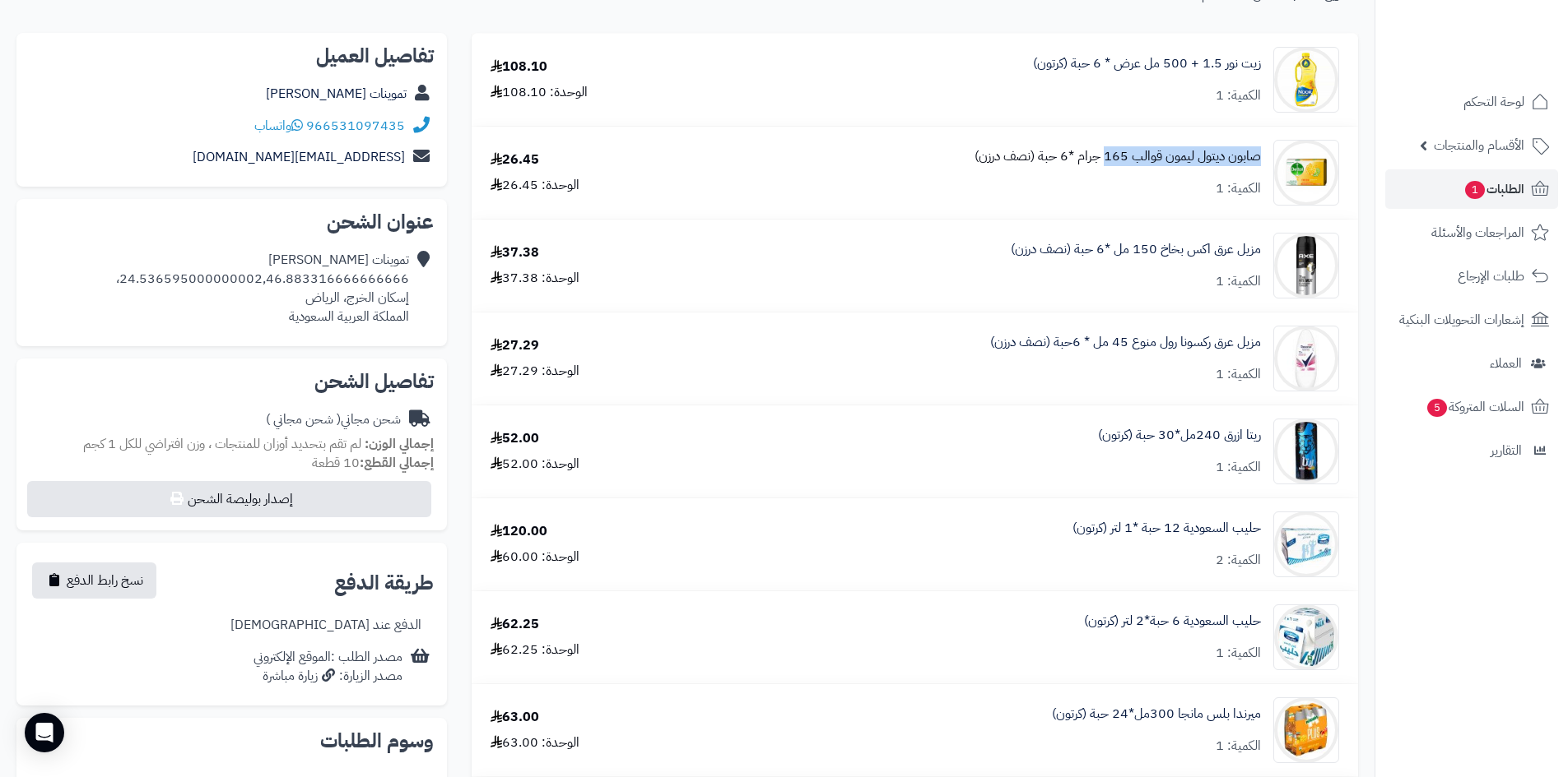
drag, startPoint x: 1264, startPoint y: 151, endPoint x: 1106, endPoint y: 152, distance: 158.0
click at [1106, 113] on div "صابون ديتول ليمون قوالب 165 جرام *6 حبة (نصف درزن) الكمية: 1" at bounding box center [1027, 79] width 650 height 66
copy link "صابون ديتول ليمون قوالب 165"
drag, startPoint x: 1270, startPoint y: 243, endPoint x: 1129, endPoint y: 243, distance: 141.0
click at [1129, 113] on div "مزيل عرق اكس بخاخ 150 مل *6 حبة (نصف درزن) الكمية: 1" at bounding box center [1027, 79] width 650 height 66
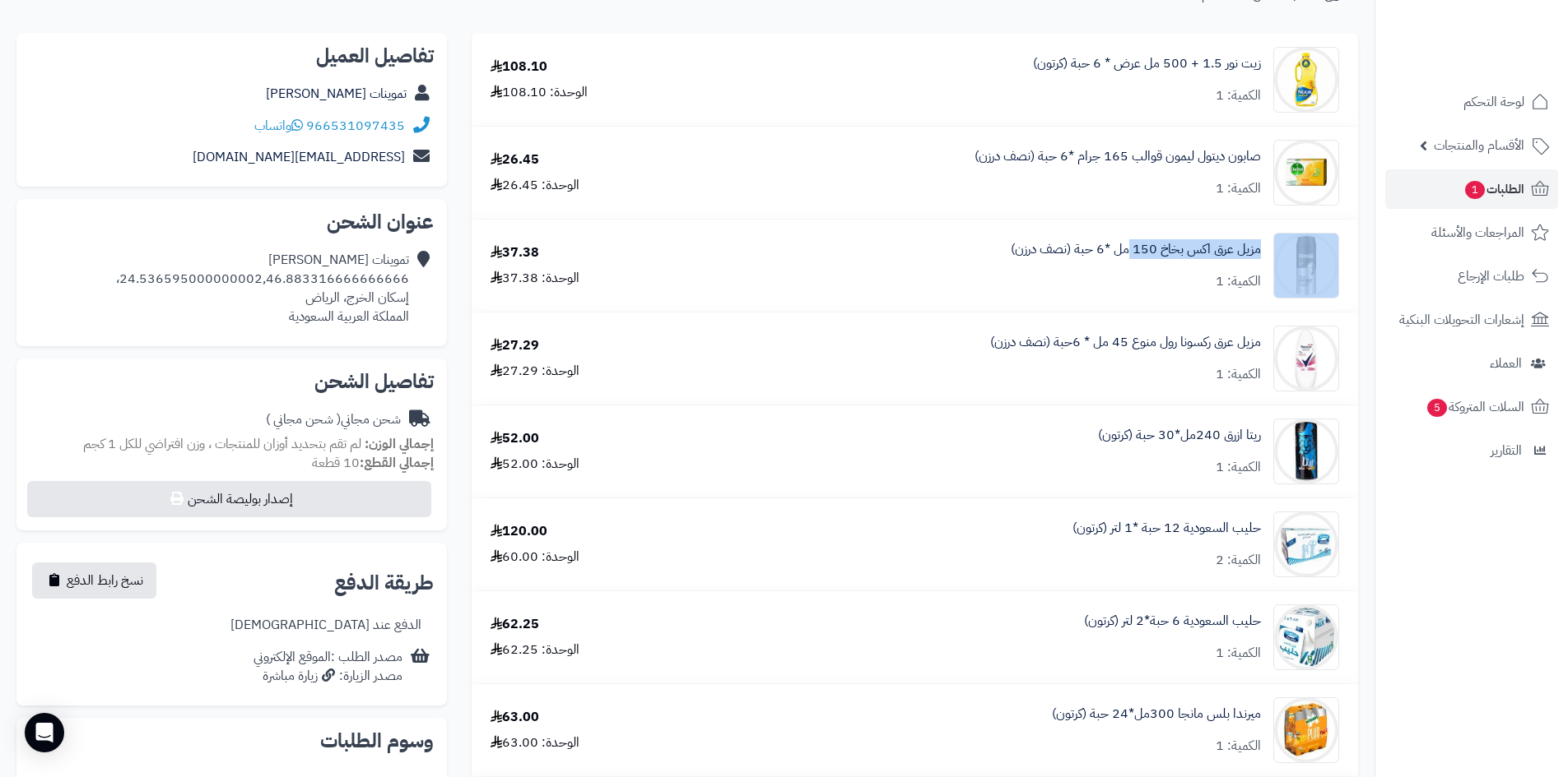
copy div "مزيل عرق اكس بخاخ 150"
drag, startPoint x: 1264, startPoint y: 342, endPoint x: 1108, endPoint y: 342, distance: 156.0
click at [1108, 113] on div "مزيل عرق ركسونا رول منوع 45 مل * 6حبة (نصف درزن) الكمية: 1" at bounding box center [1027, 79] width 650 height 66
copy link "مزيل عرق ركسونا رول منوع 45"
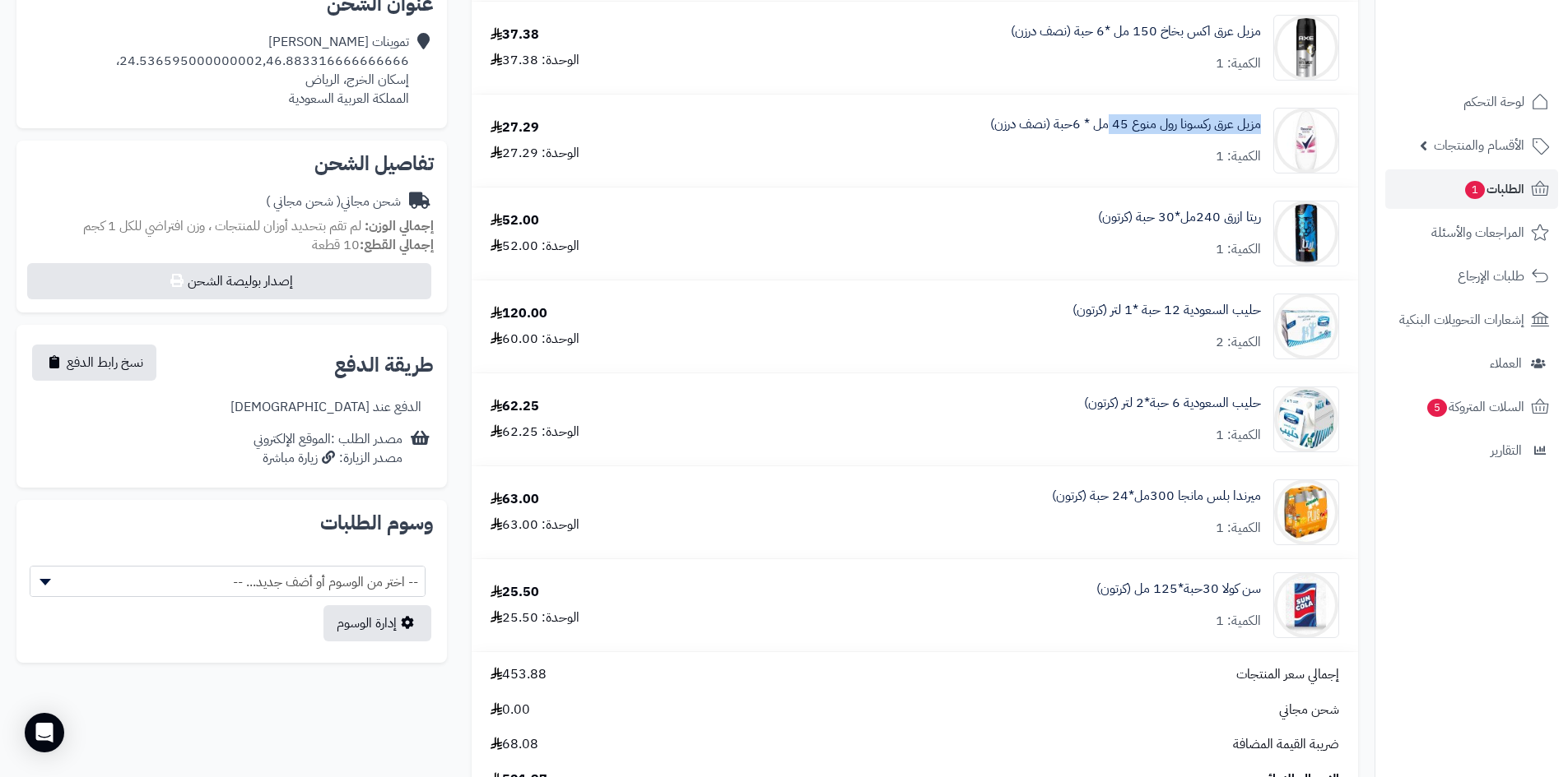
scroll to position [411, 0]
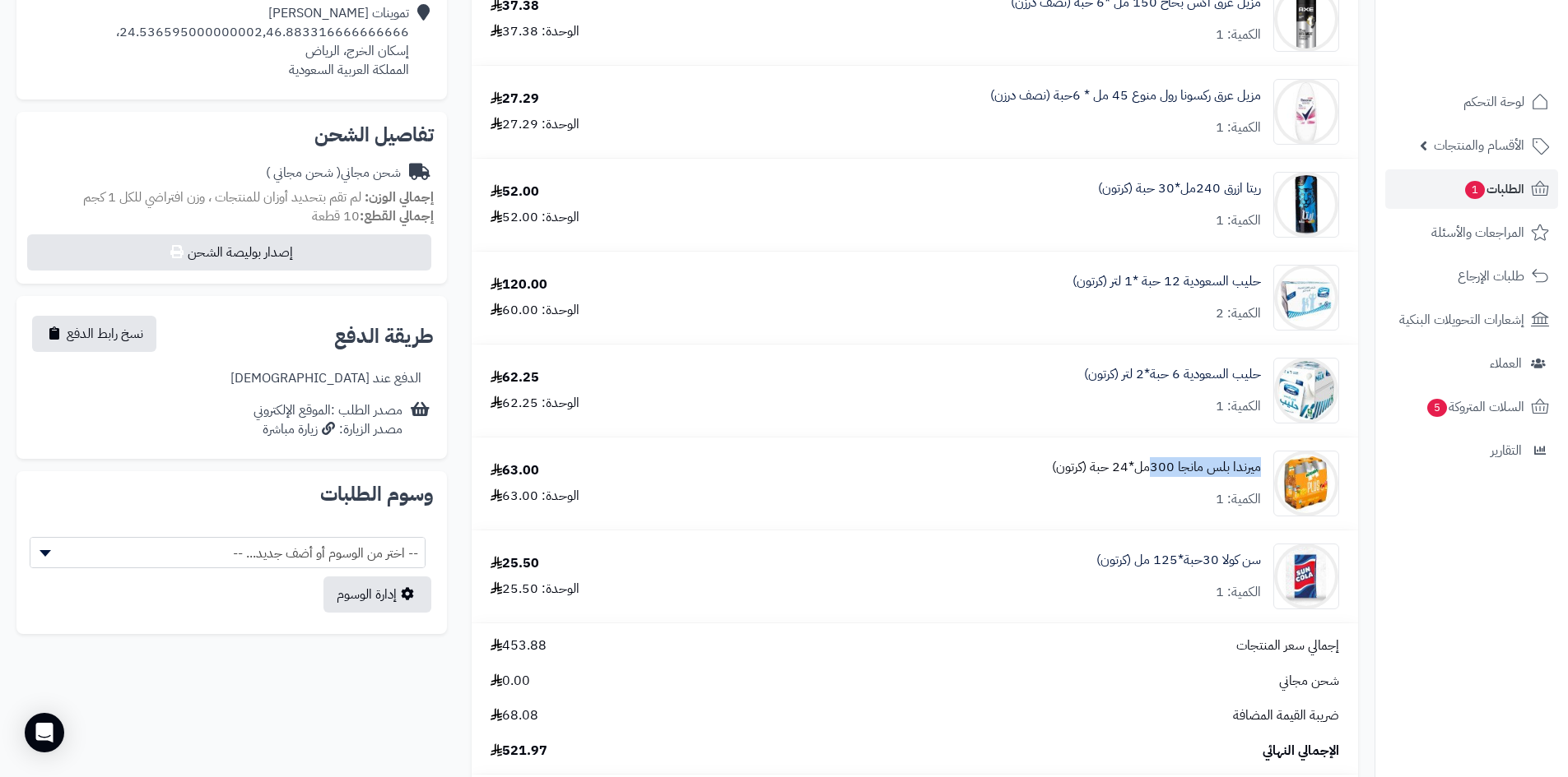
drag, startPoint x: 1261, startPoint y: 465, endPoint x: 1152, endPoint y: 463, distance: 109.0
copy link "ميرندا بلس مانجا 300"
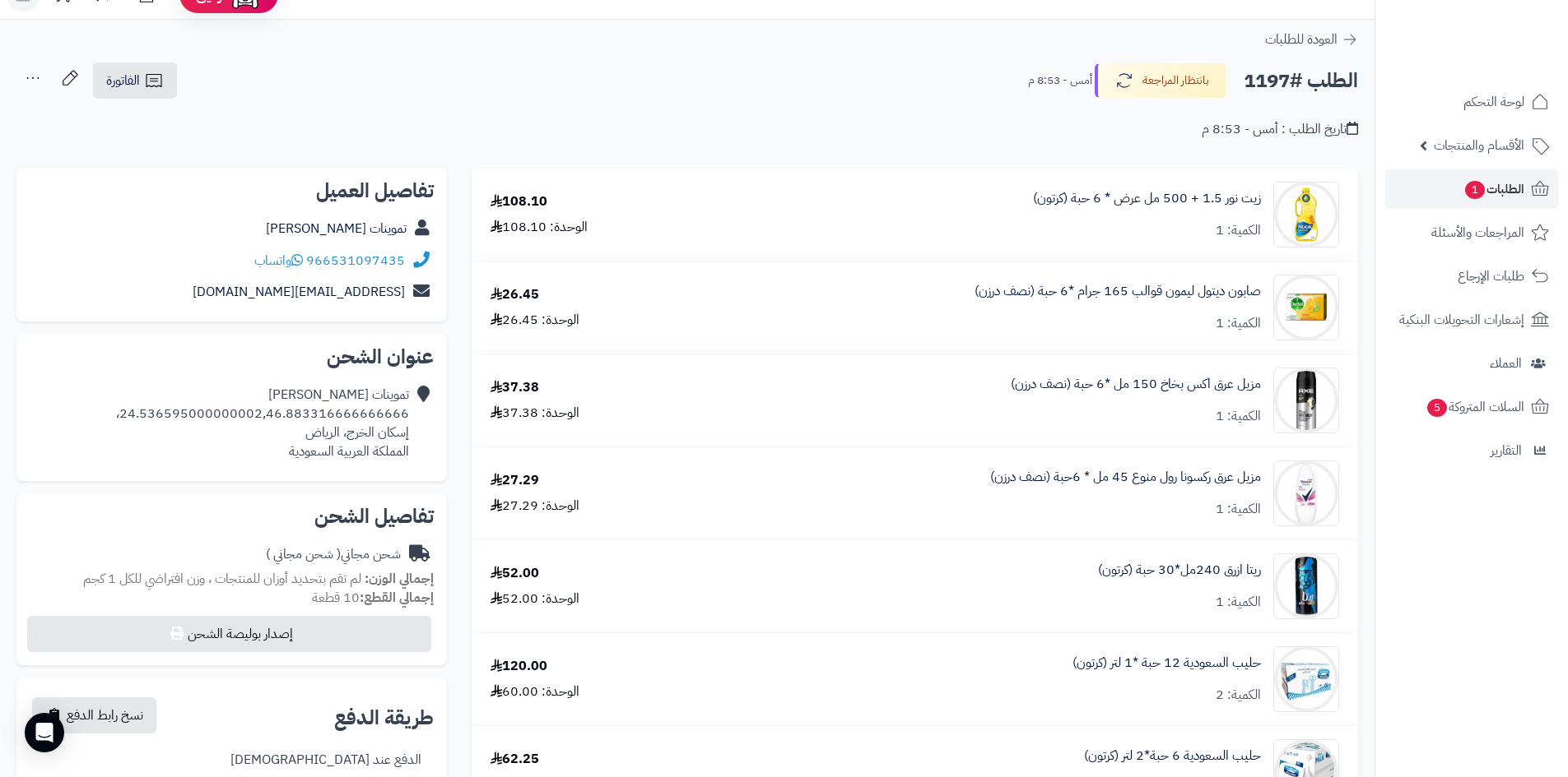
scroll to position [0, 0]
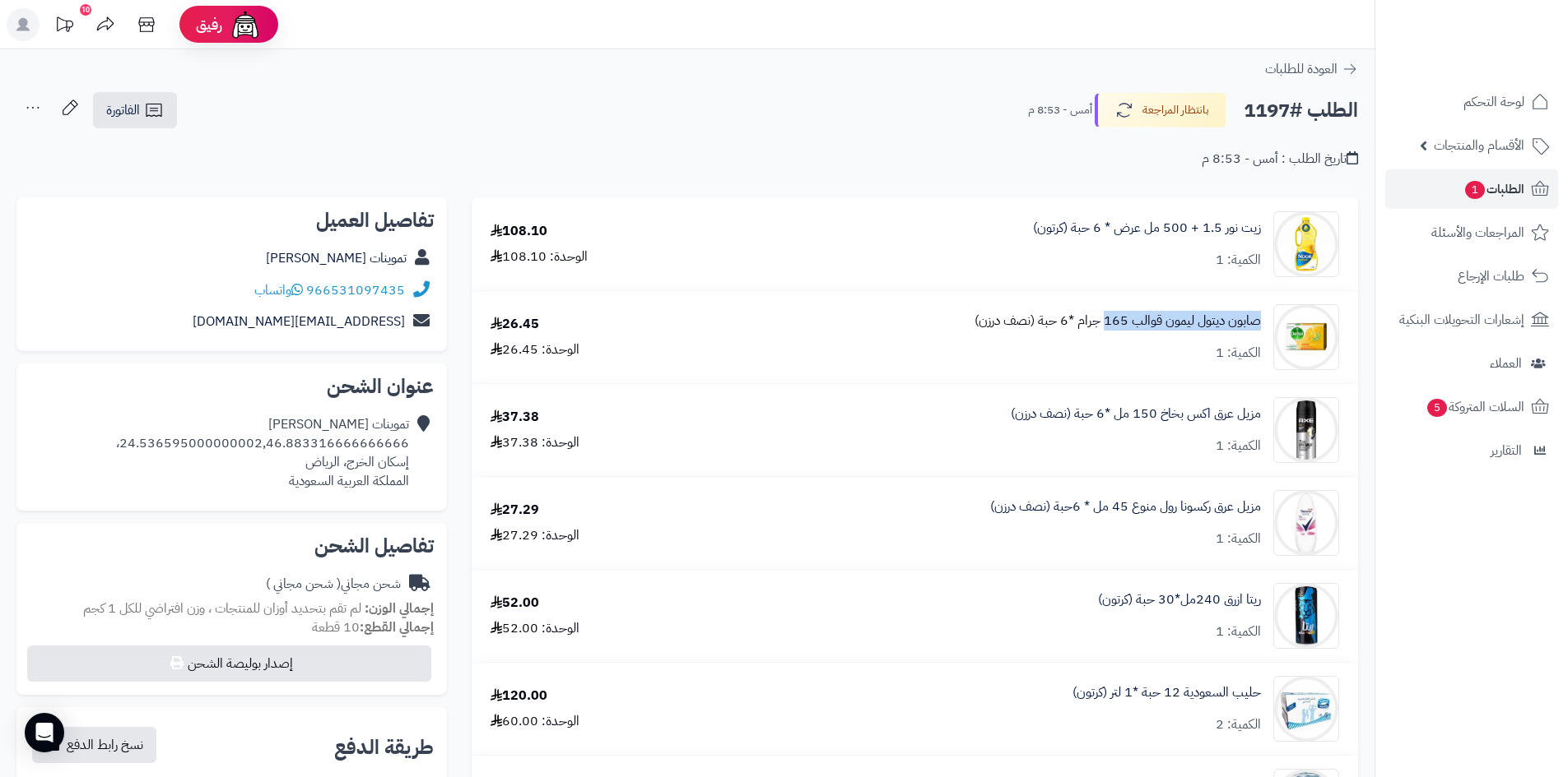
drag, startPoint x: 1265, startPoint y: 317, endPoint x: 1103, endPoint y: 320, distance: 162.0
click at [1103, 277] on div "صابون ديتول ليمون قوالب 165 جرام *6 حبة (نصف درزن) الكمية: 1" at bounding box center [1027, 244] width 650 height 66
copy link "صابون ديتول ليمون قوالب 165"
click at [1263, 277] on div "صابون ديتول ليمون قوالب 165 جرام *6 حبة (نصف درزن) الكمية: 1" at bounding box center [1027, 244] width 650 height 66
drag, startPoint x: 1263, startPoint y: 320, endPoint x: 1200, endPoint y: 322, distance: 63.0
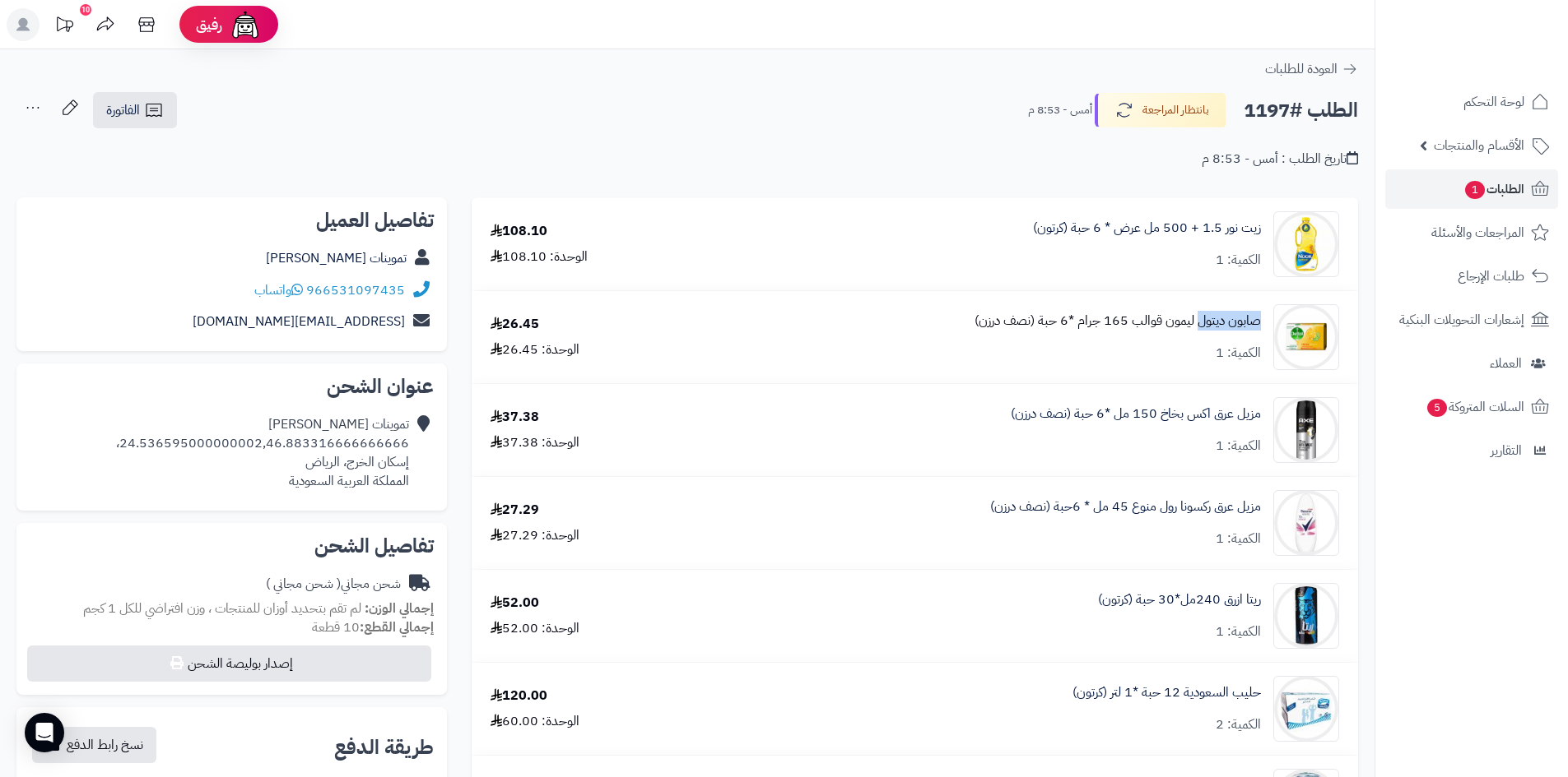
click at [1200, 277] on div "صابون ديتول ليمون قوالب 165 جرام *6 حبة (نصف درزن) الكمية: 1" at bounding box center [1027, 244] width 650 height 66
copy link "صابون ديتول"
click at [1264, 277] on div "صابون ديتول ليمون قوالب 165 جرام *6 حبة (نصف درزن) الكمية: 1" at bounding box center [1027, 244] width 650 height 66
drag, startPoint x: 1264, startPoint y: 316, endPoint x: 1106, endPoint y: 320, distance: 158.1
click at [1106, 277] on div "صابون ديتول ليمون قوالب 165 جرام *6 حبة (نصف درزن) الكمية: 1" at bounding box center [1027, 244] width 650 height 66
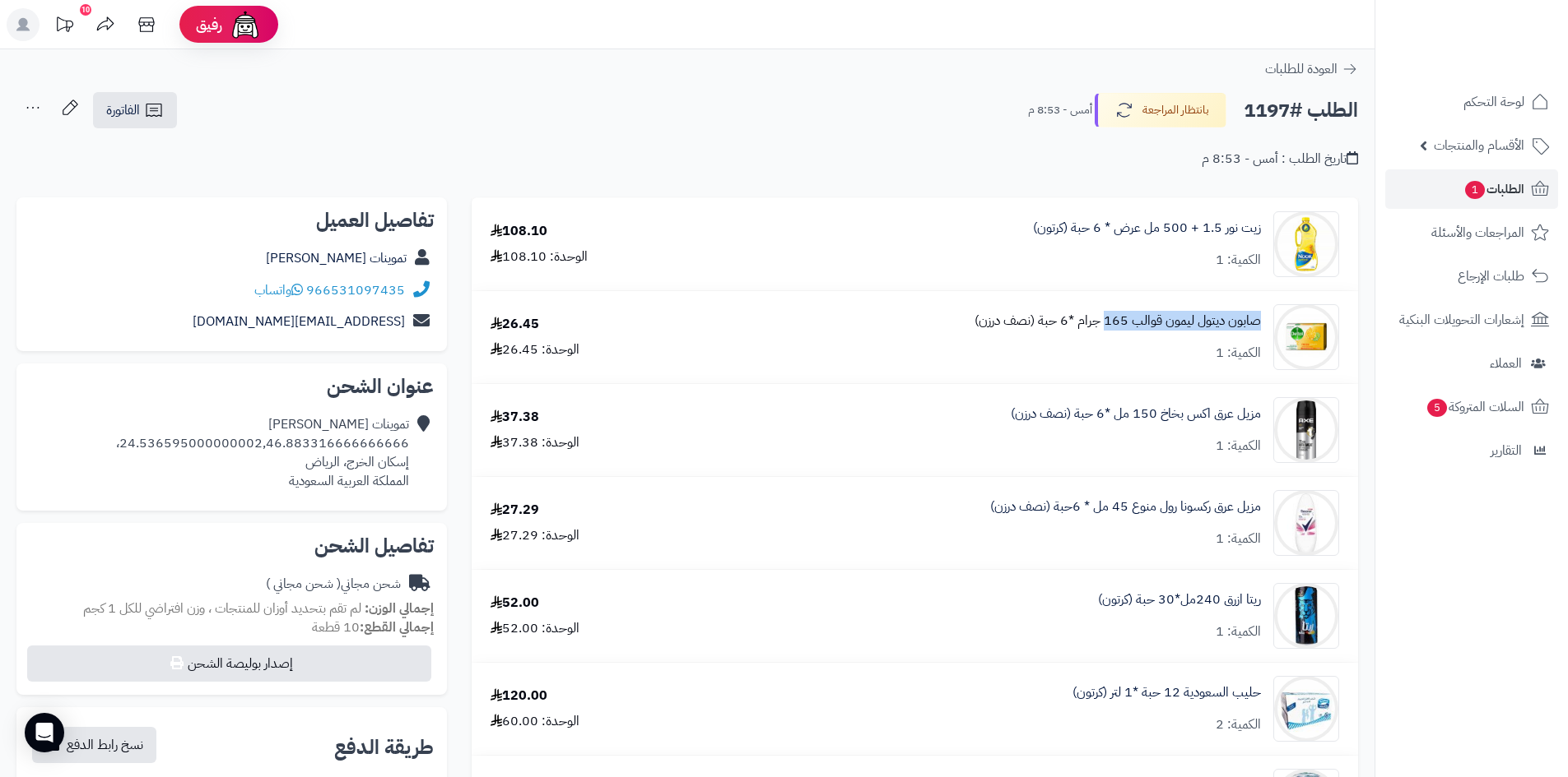
copy link "صابون ديتول ليمون قوالب 165"
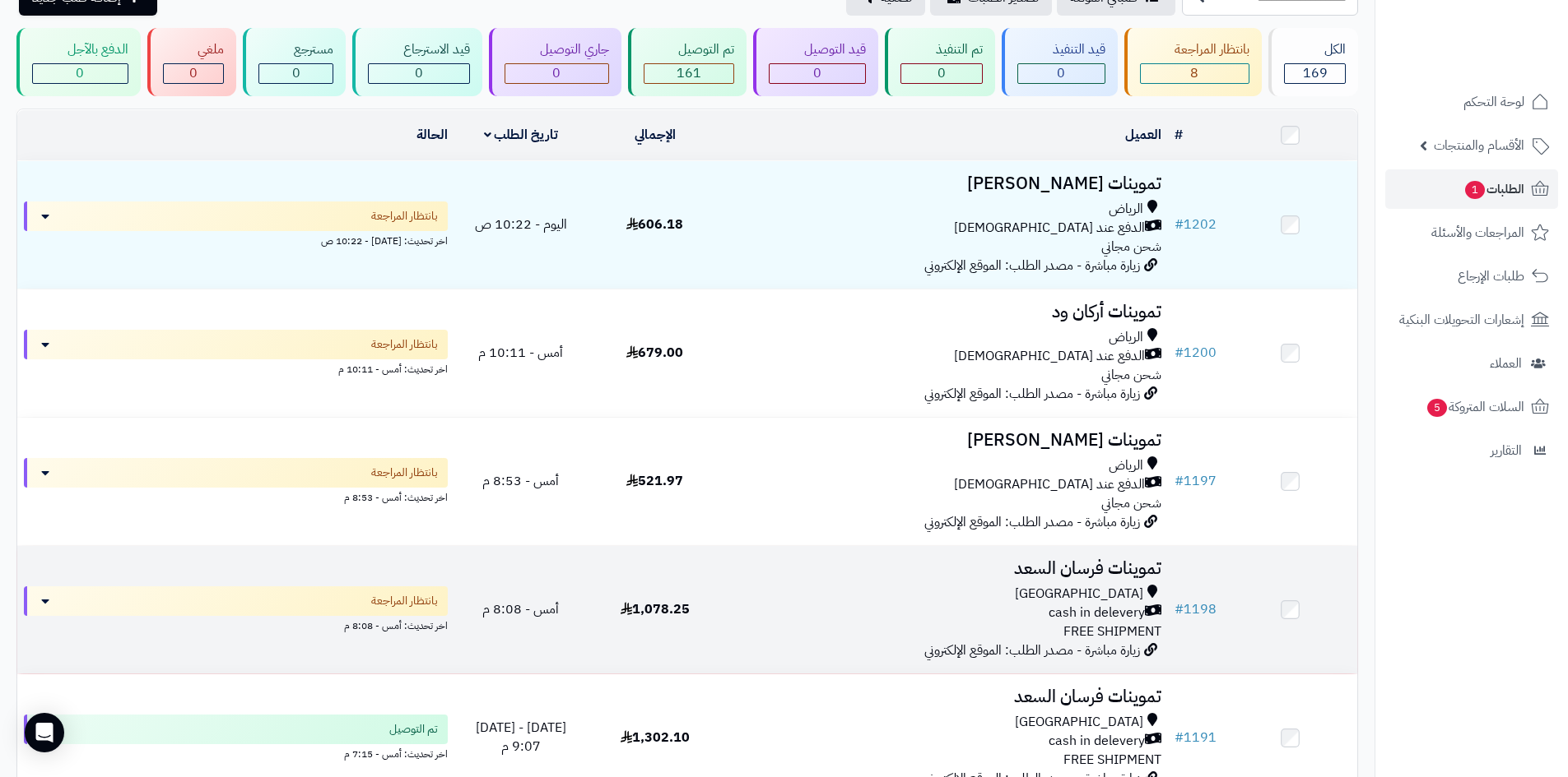
scroll to position [65, 0]
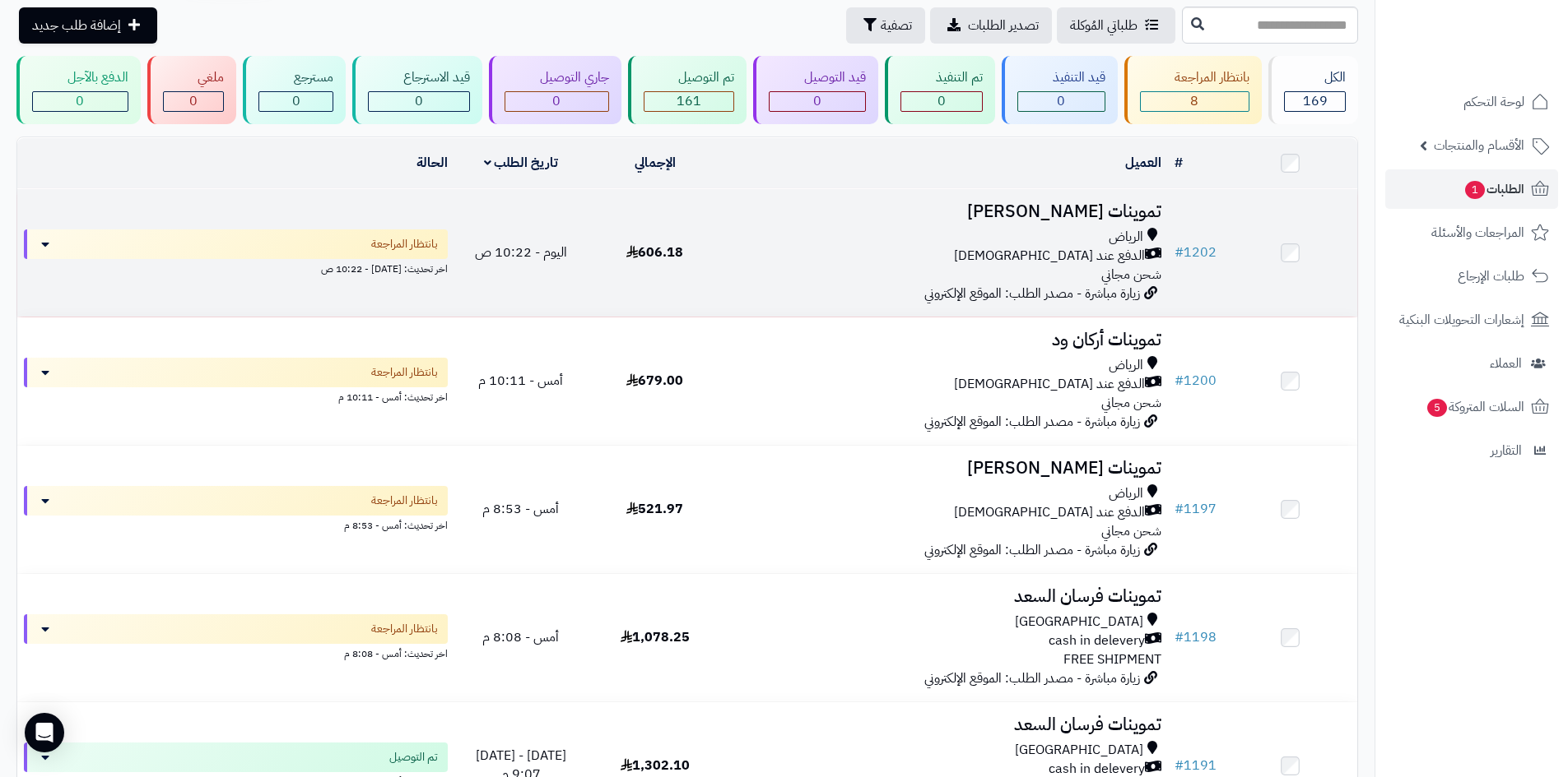
click at [1032, 272] on div "الرياض الدفع عند الاستلام شحن مجاني" at bounding box center [945, 256] width 433 height 57
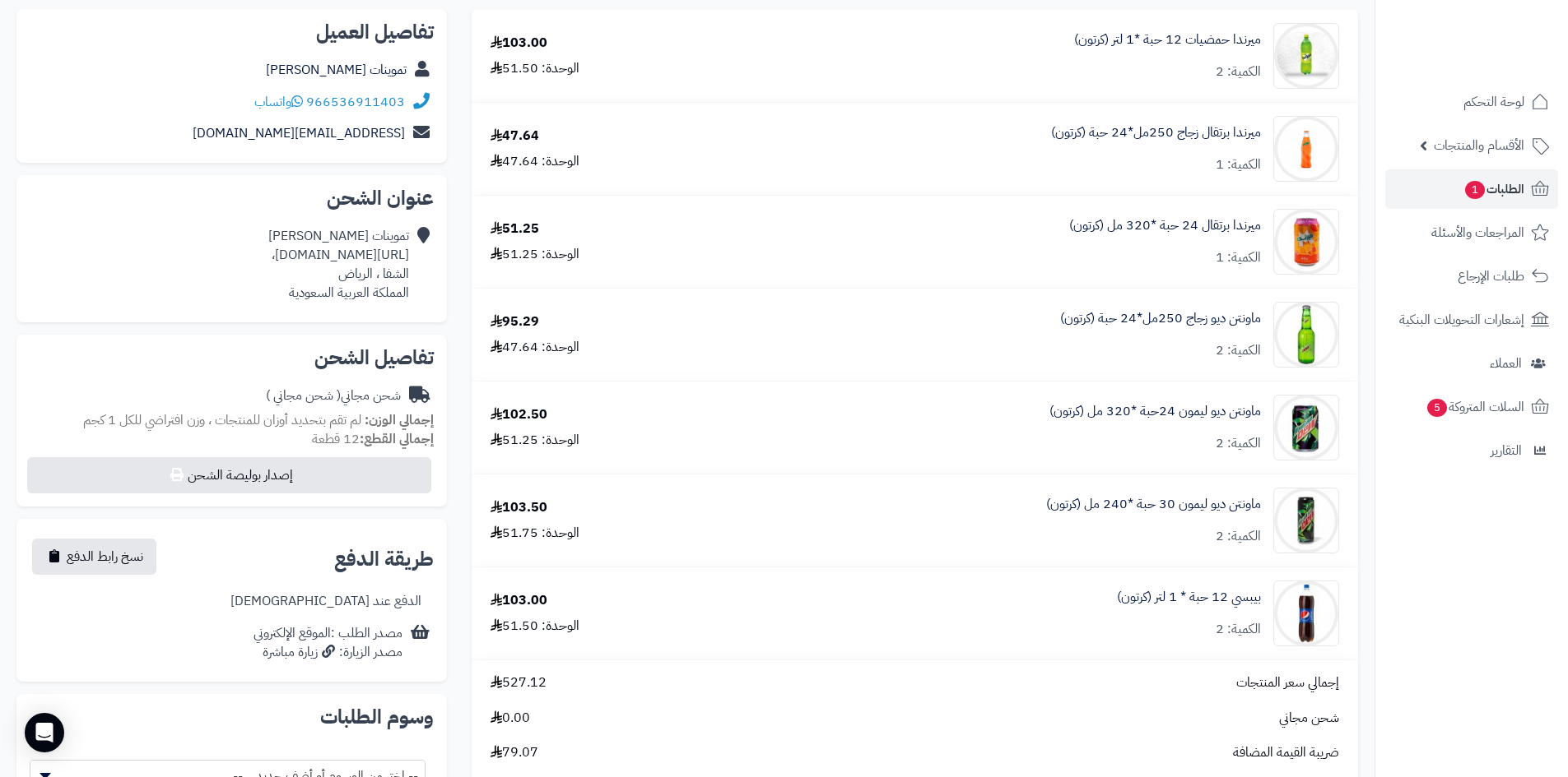
scroll to position [82, 0]
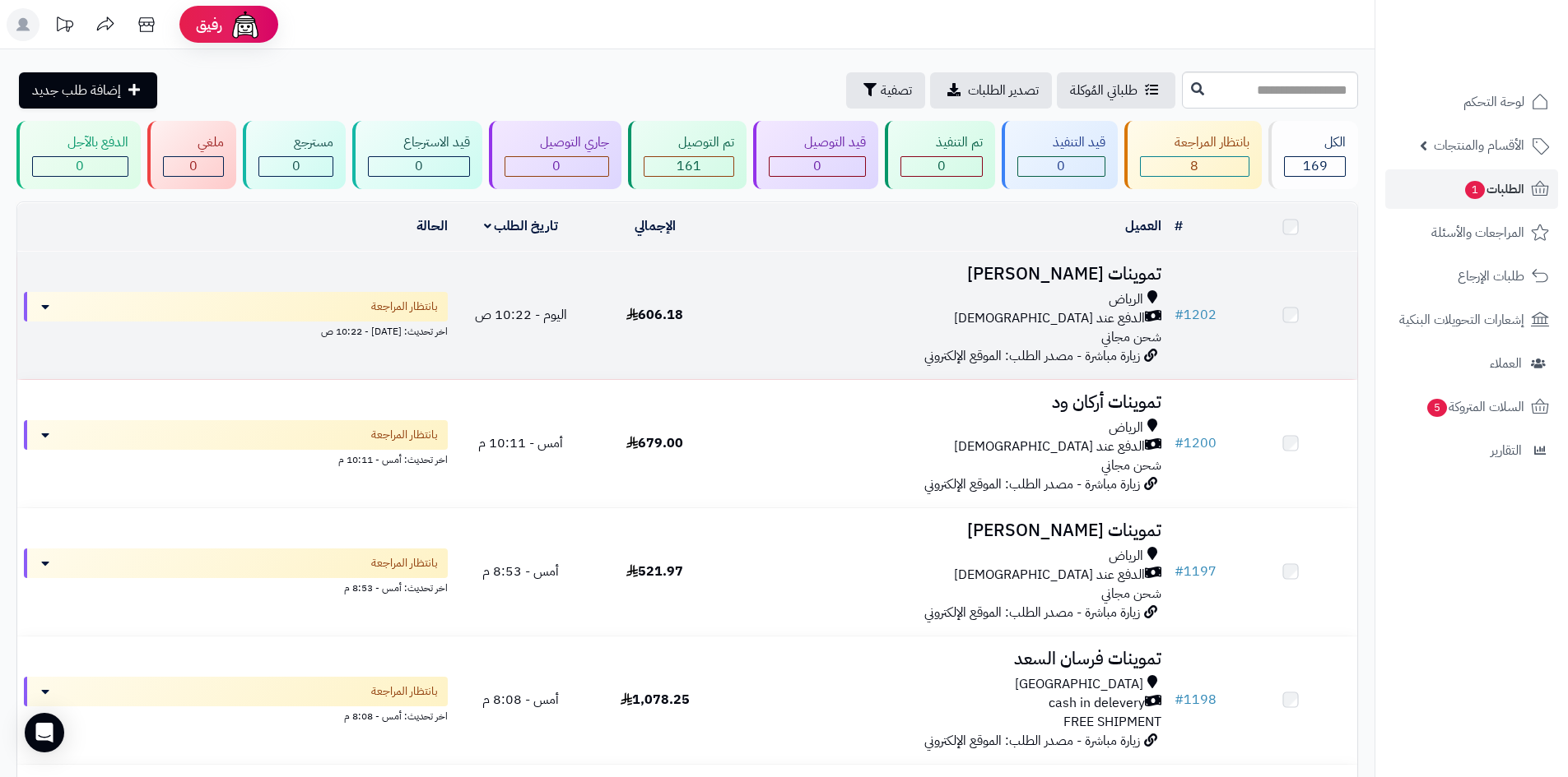
scroll to position [65, 0]
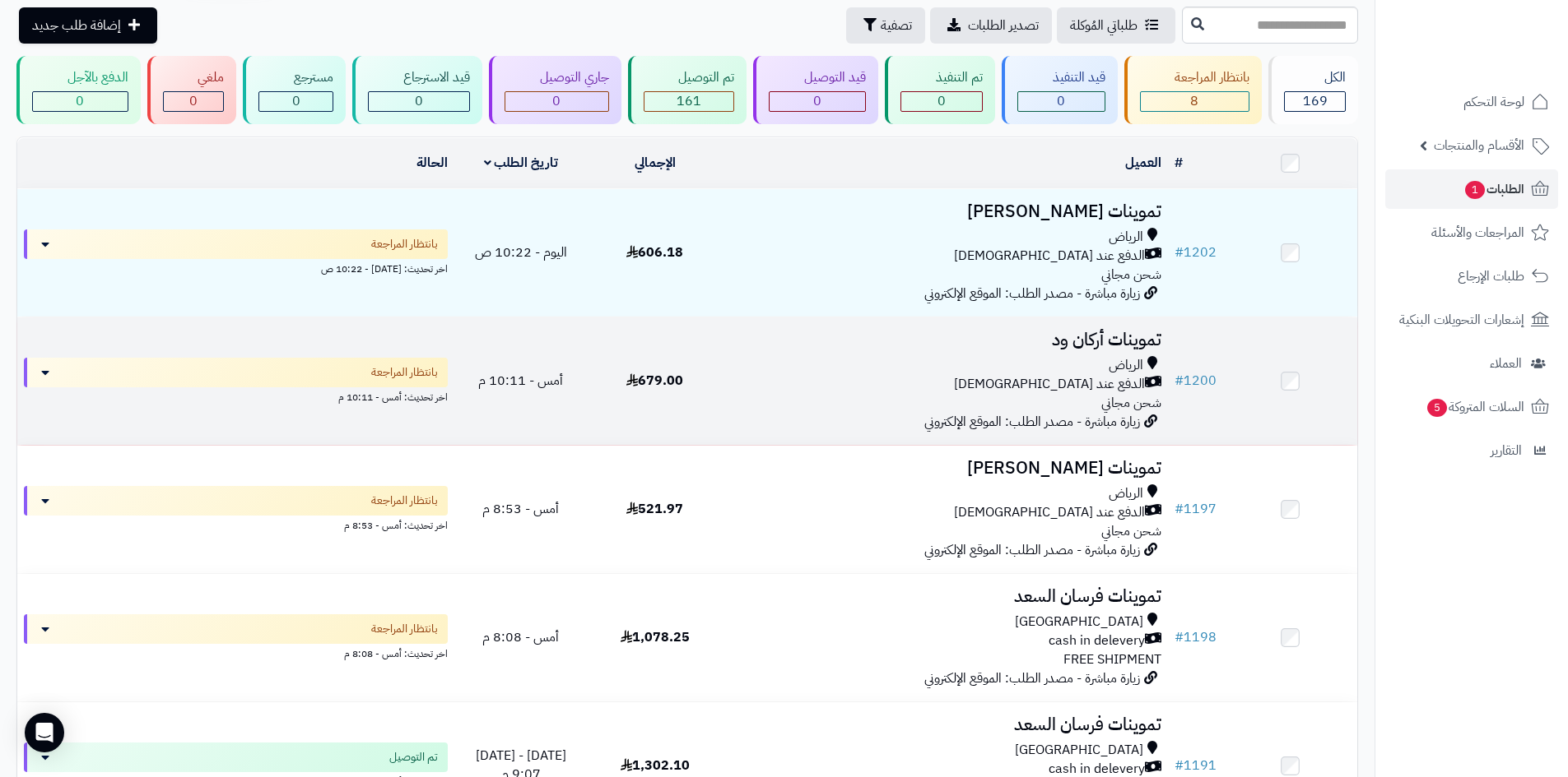
click at [816, 395] on div "الرياض الدفع عند الاستلام شحن مجاني" at bounding box center [945, 384] width 433 height 57
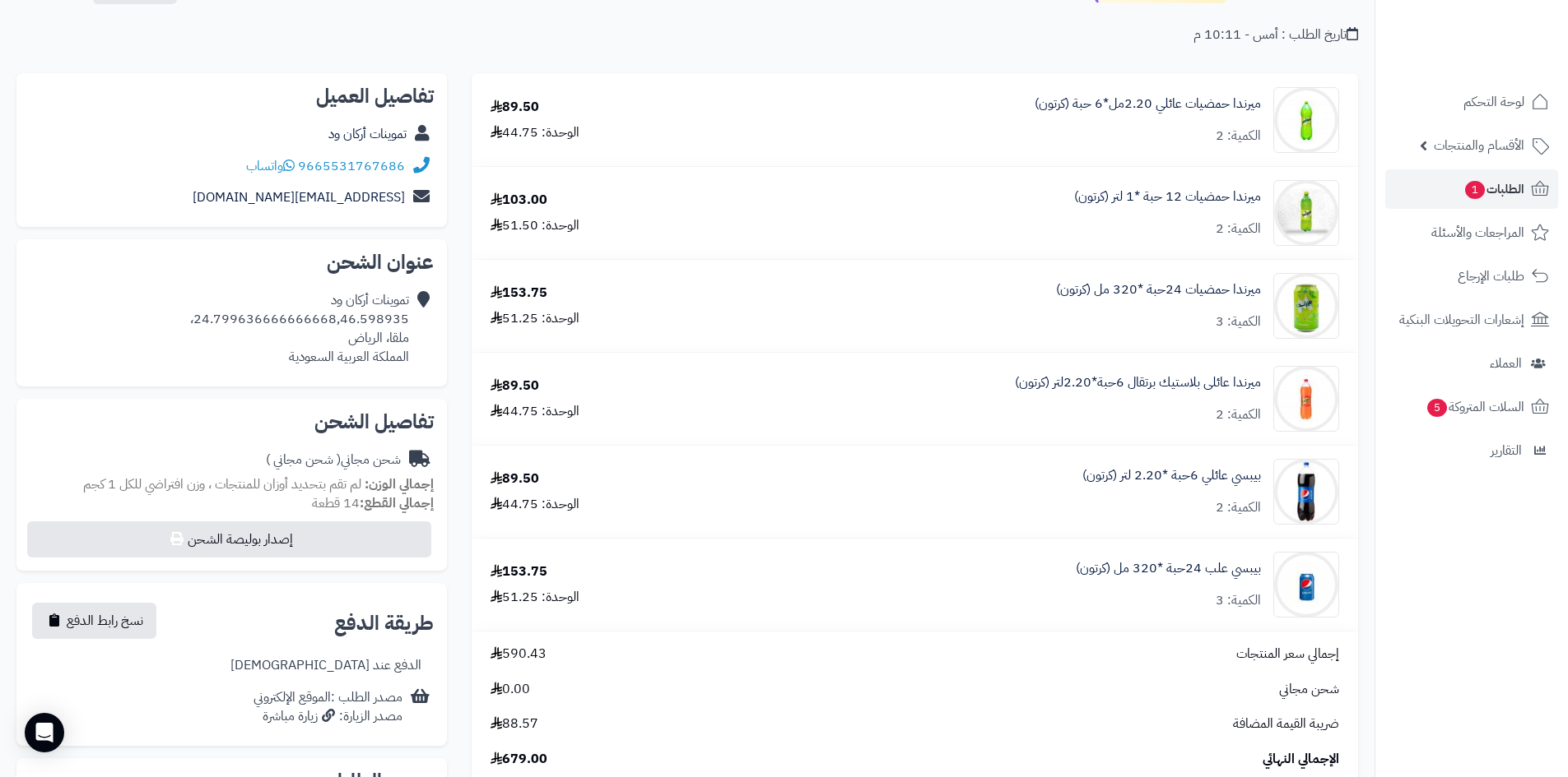
scroll to position [165, 0]
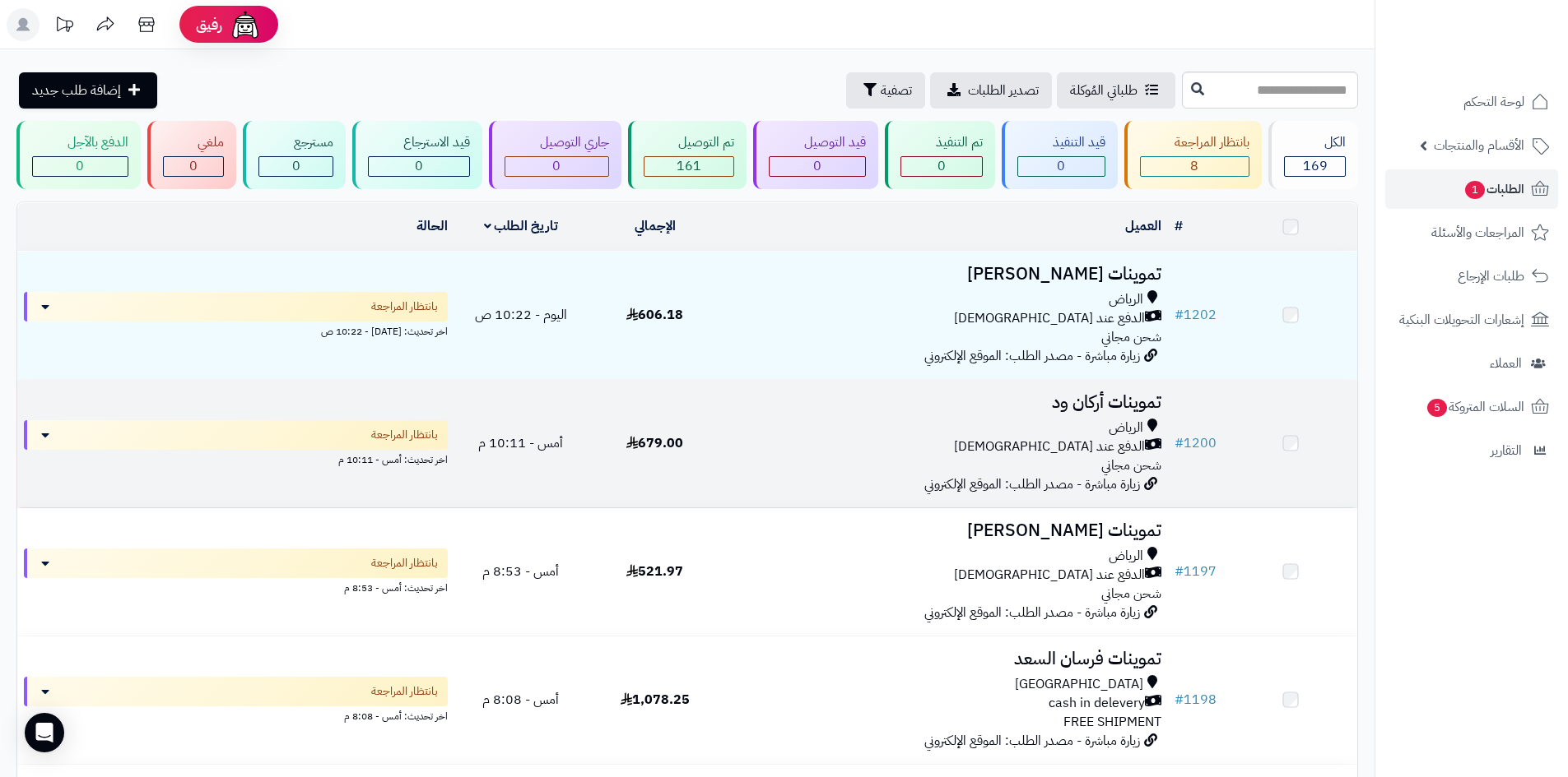
scroll to position [65, 0]
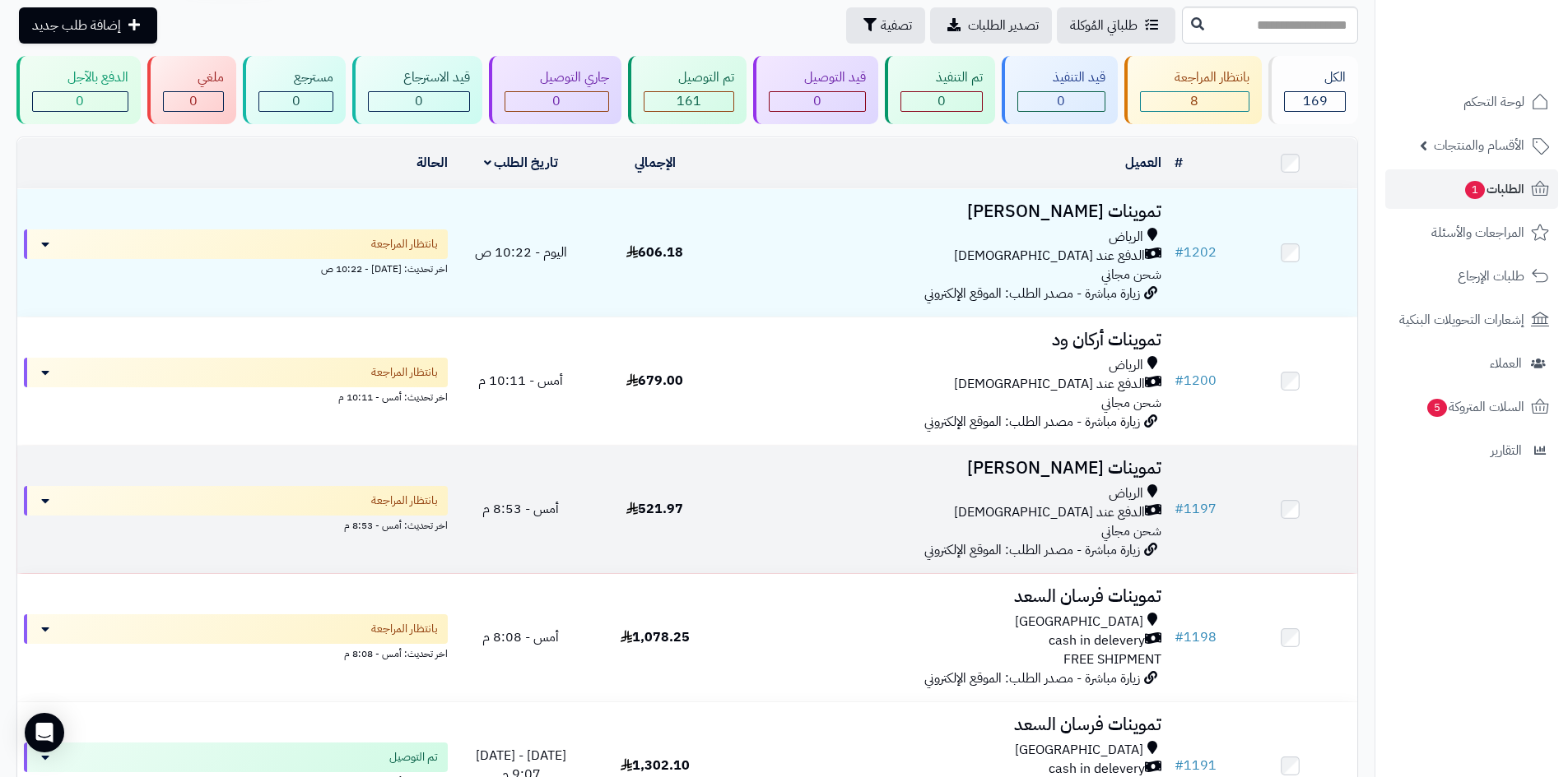
click at [978, 506] on div "الدفع عند الاستلام" at bounding box center [945, 512] width 433 height 19
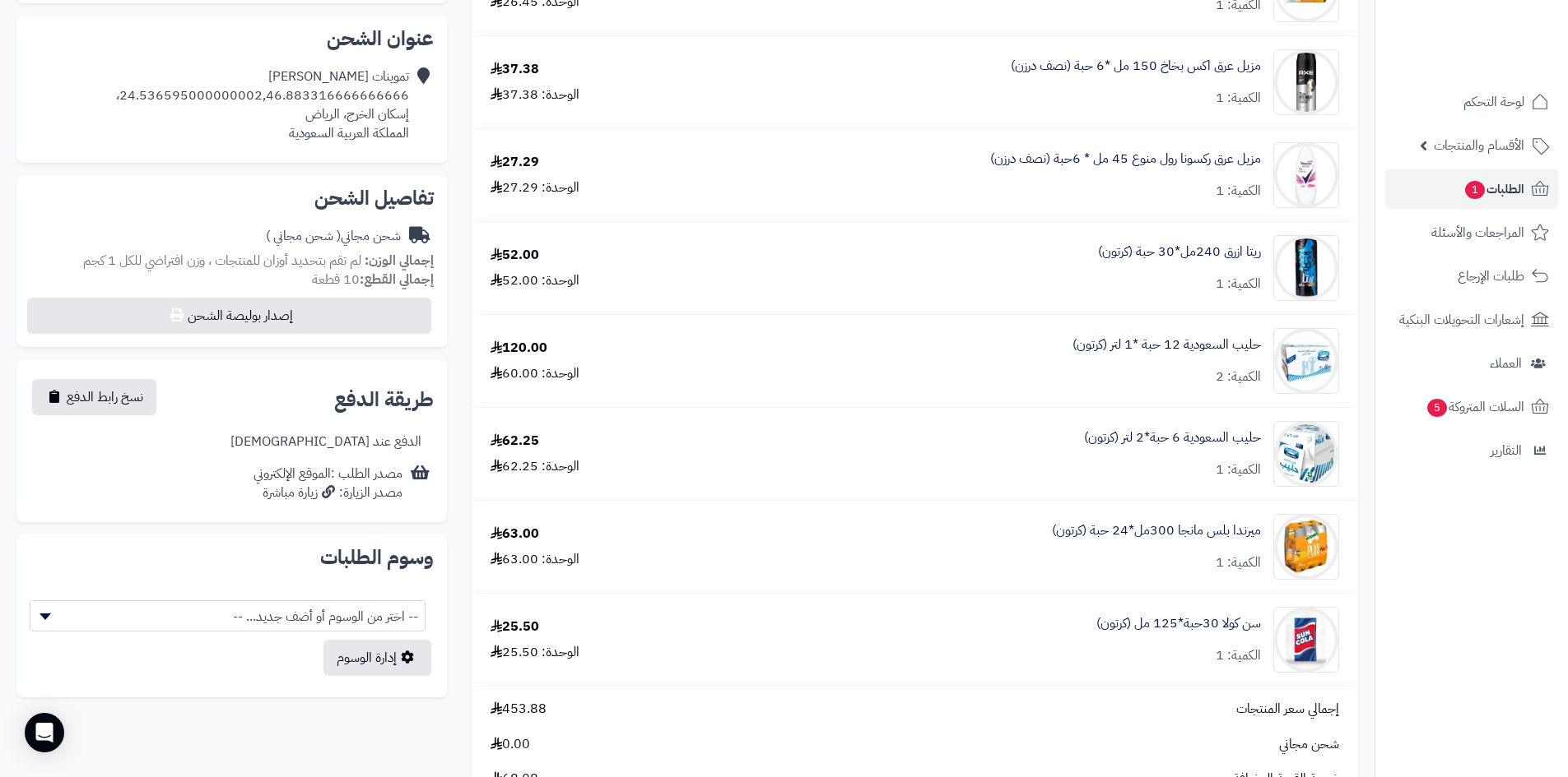
scroll to position [411, 0]
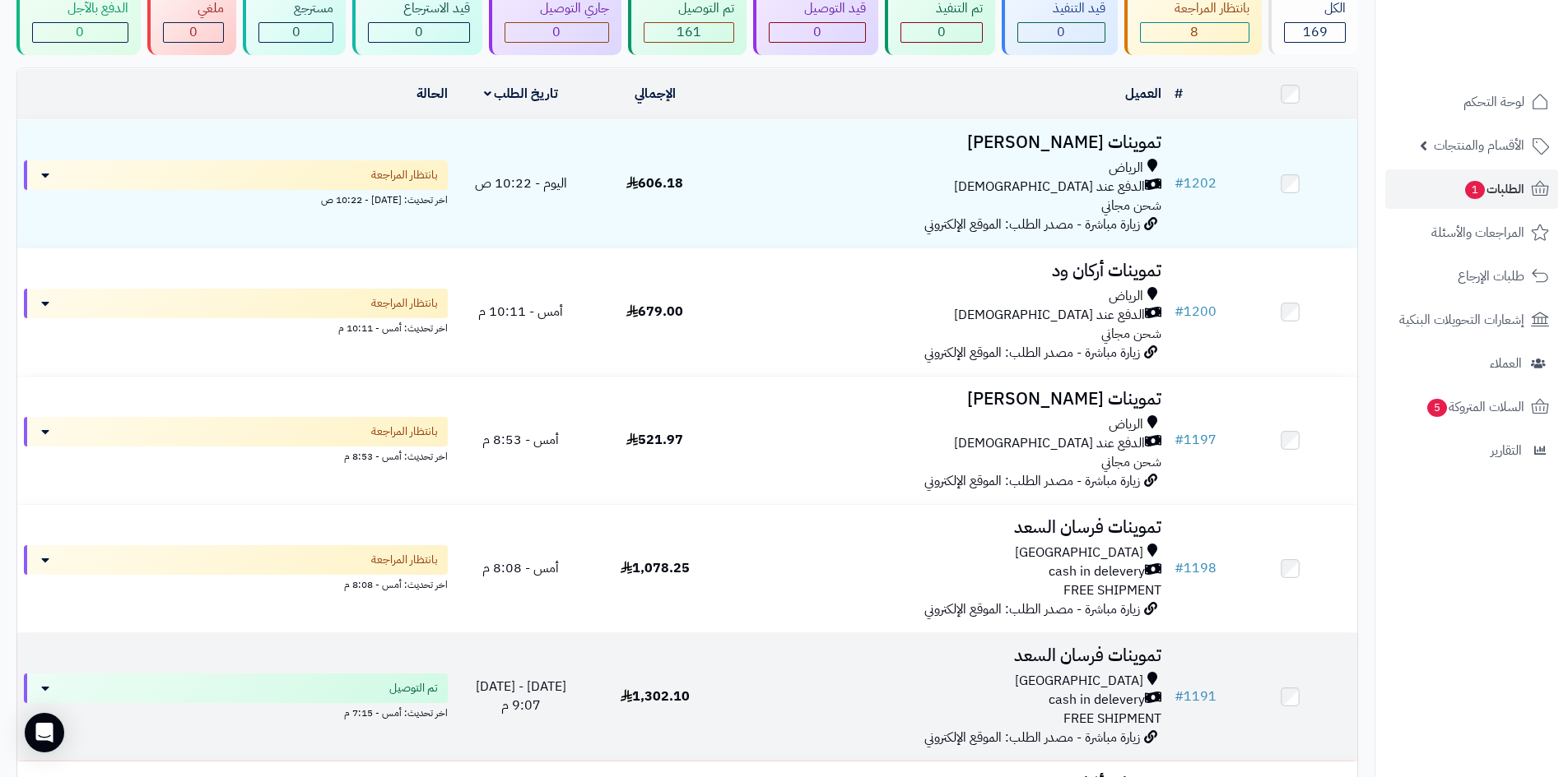
scroll to position [230, 0]
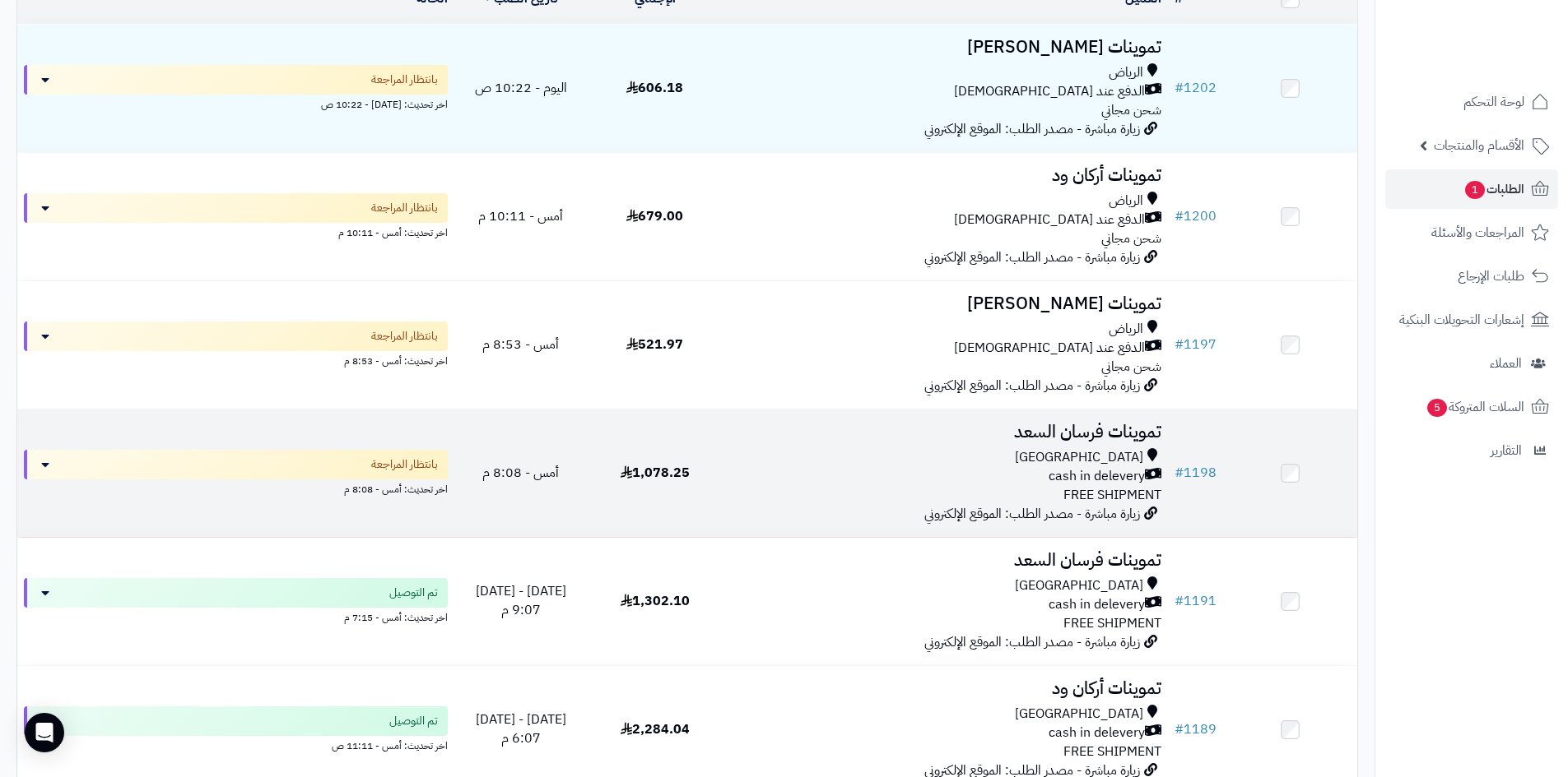
click at [965, 504] on span "زيارة مباشرة - مصدر الطلب: الموقع الإلكتروني" at bounding box center [1031, 514] width 215 height 20
click at [911, 457] on div "Riyadh" at bounding box center [945, 457] width 433 height 19
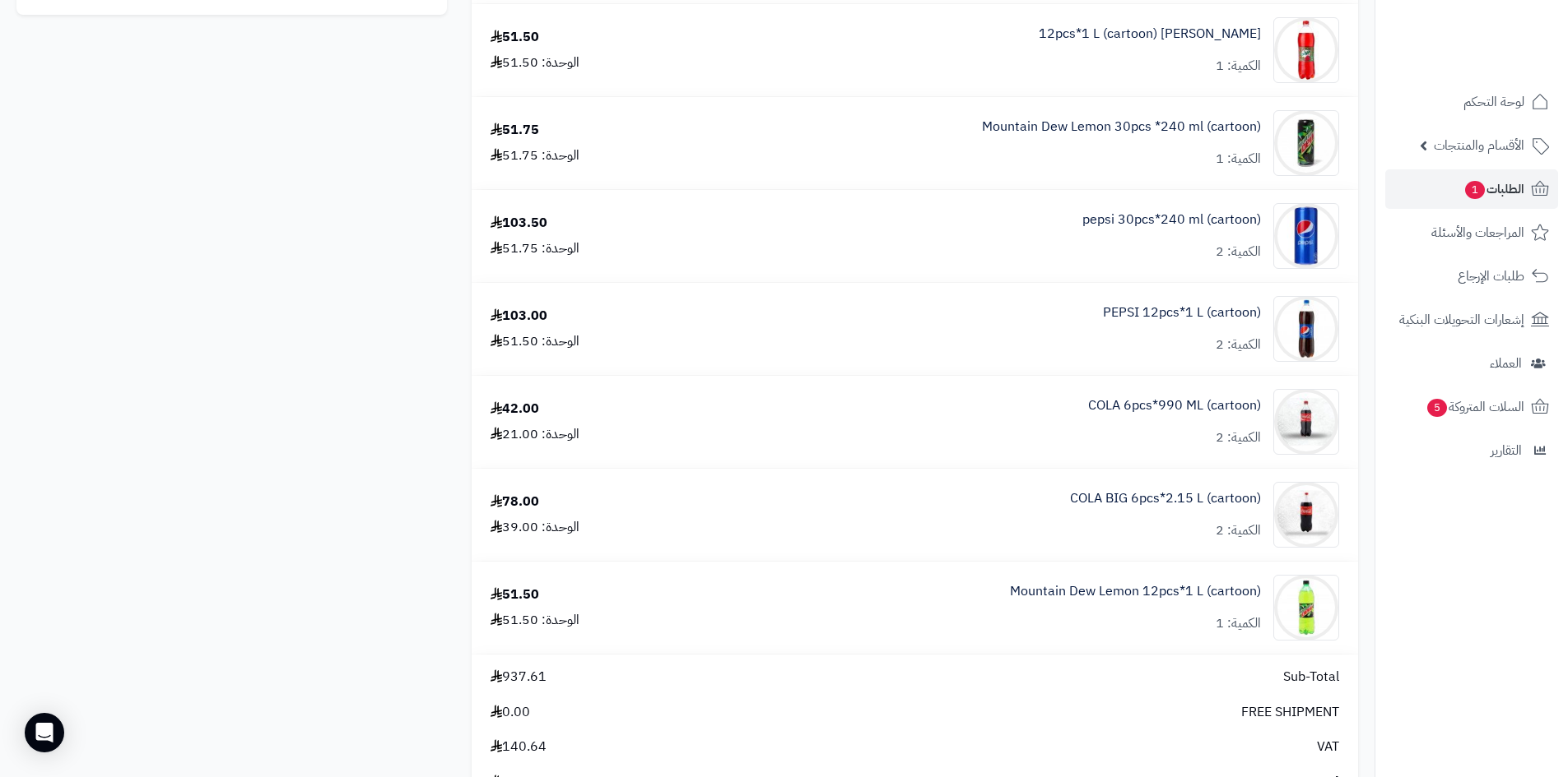
scroll to position [1070, 0]
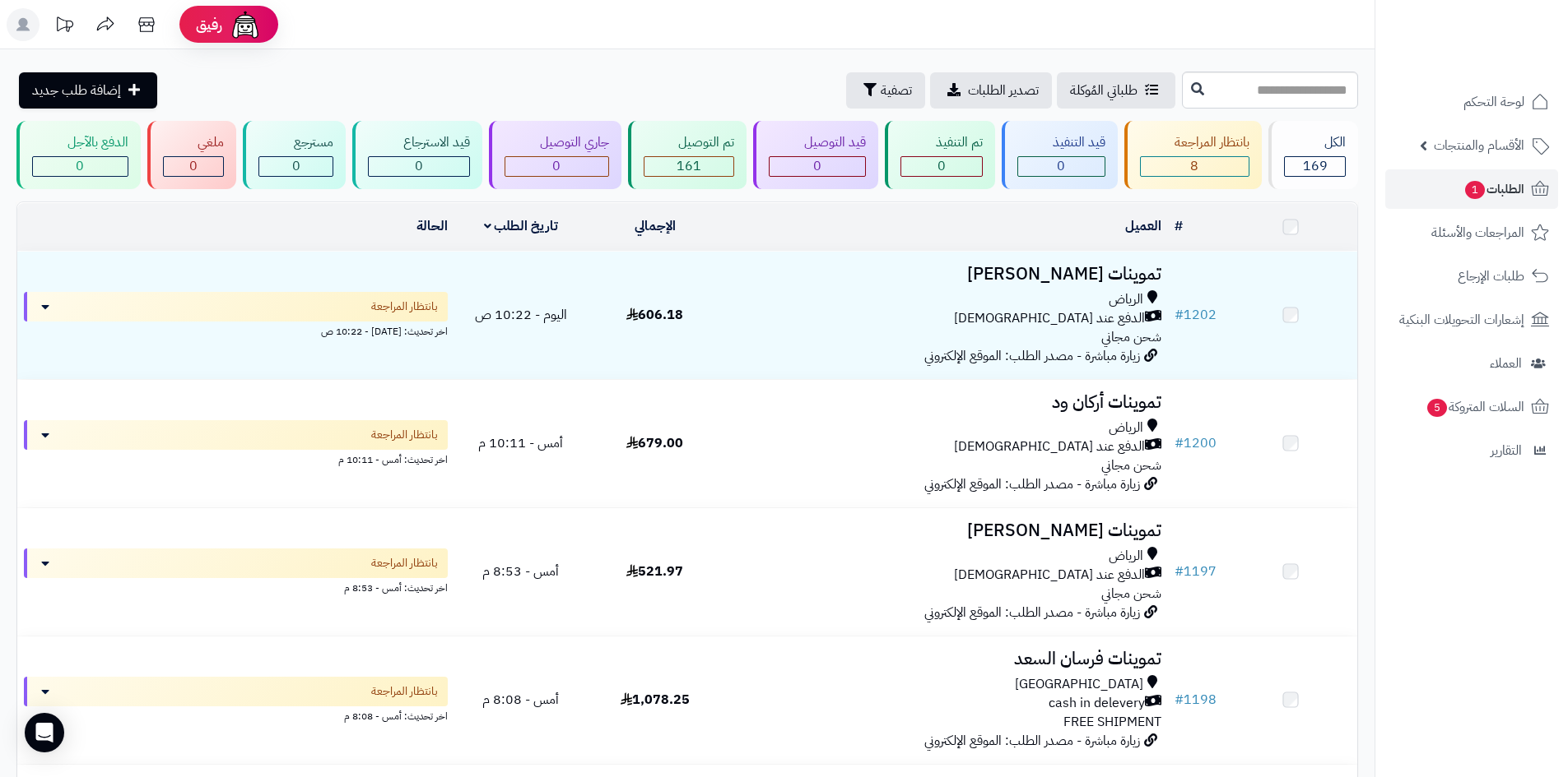
scroll to position [230, 0]
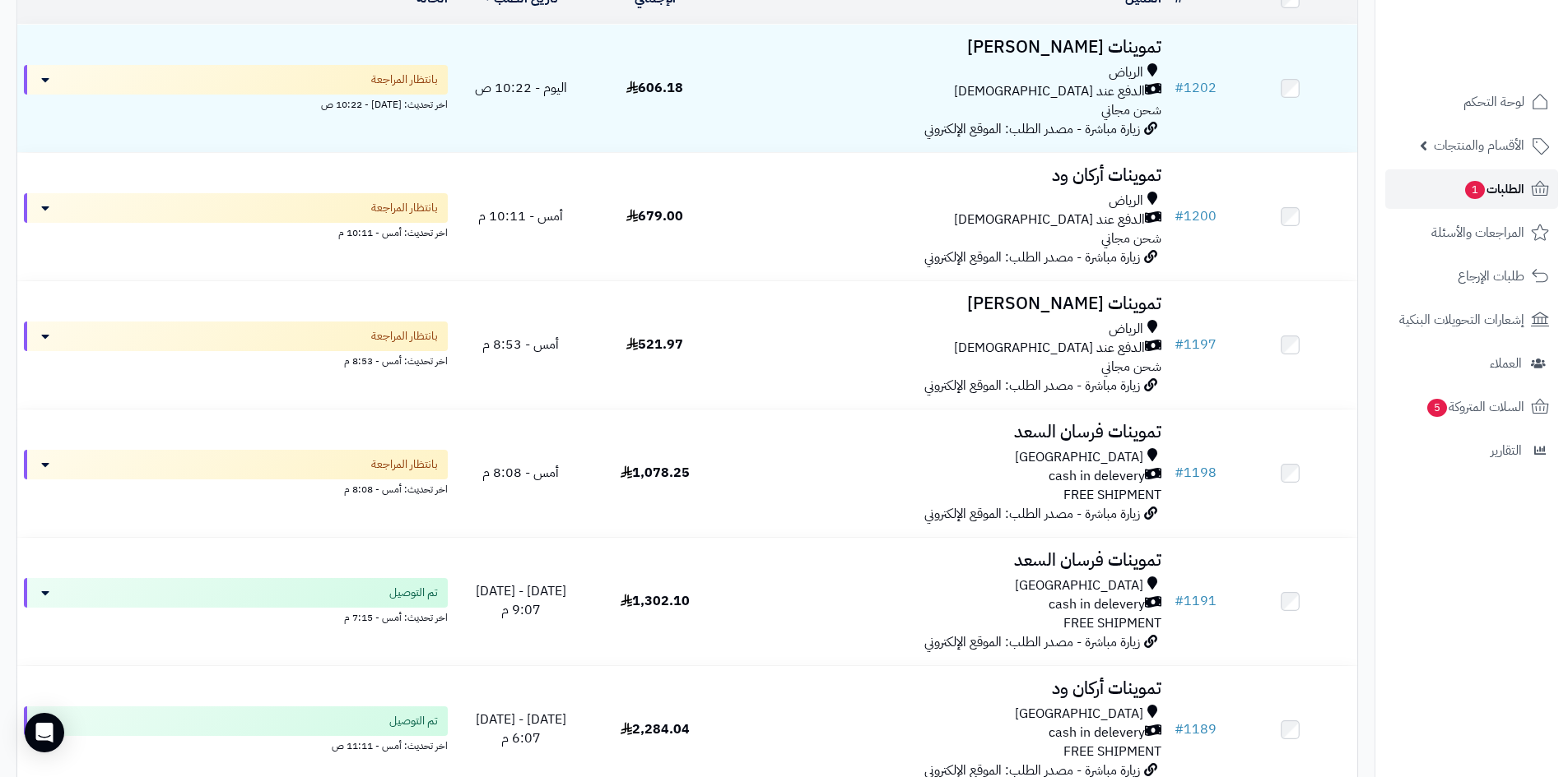
click at [1464, 188] on span "1" at bounding box center [1474, 190] width 20 height 18
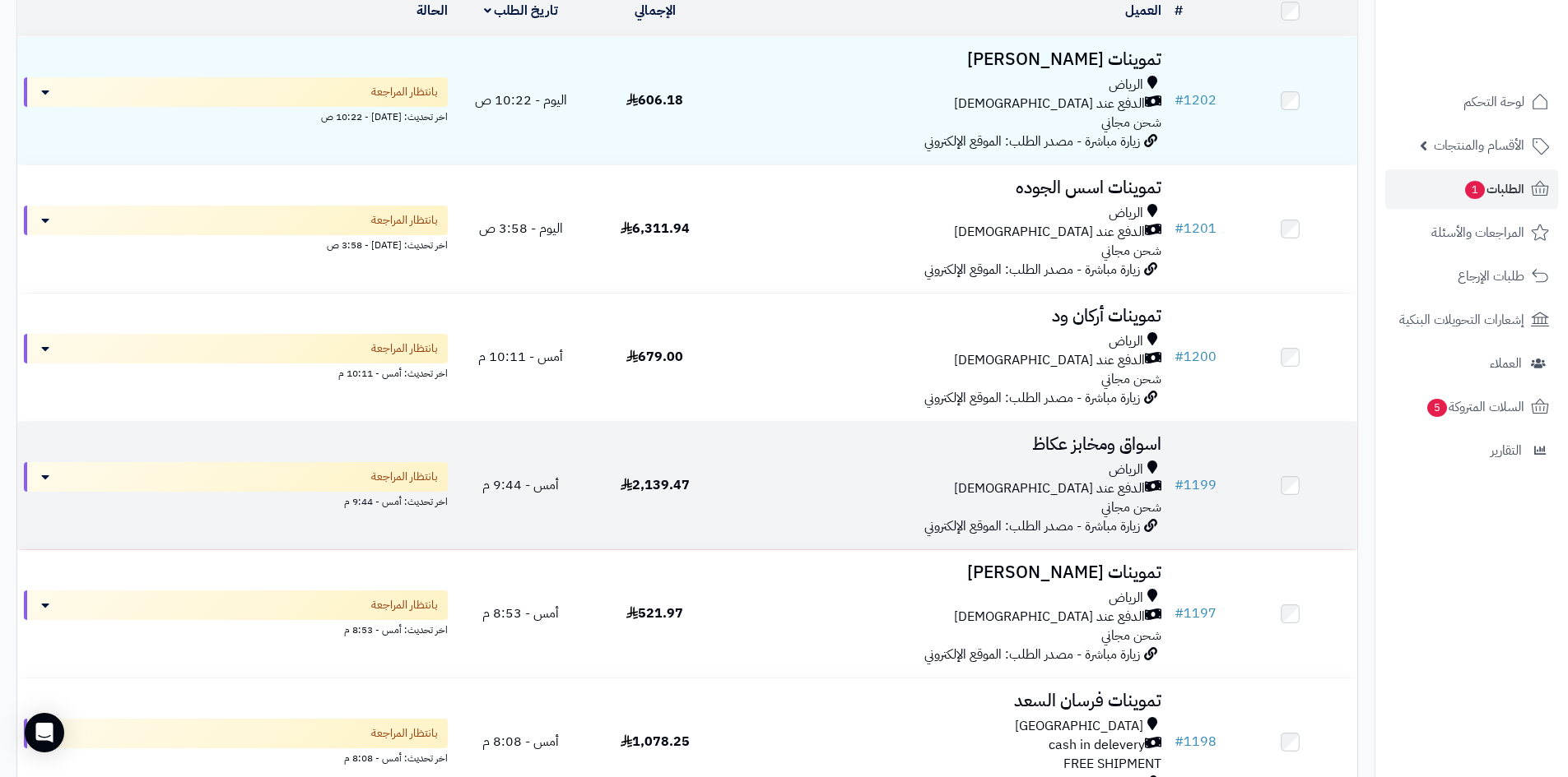
scroll to position [247, 0]
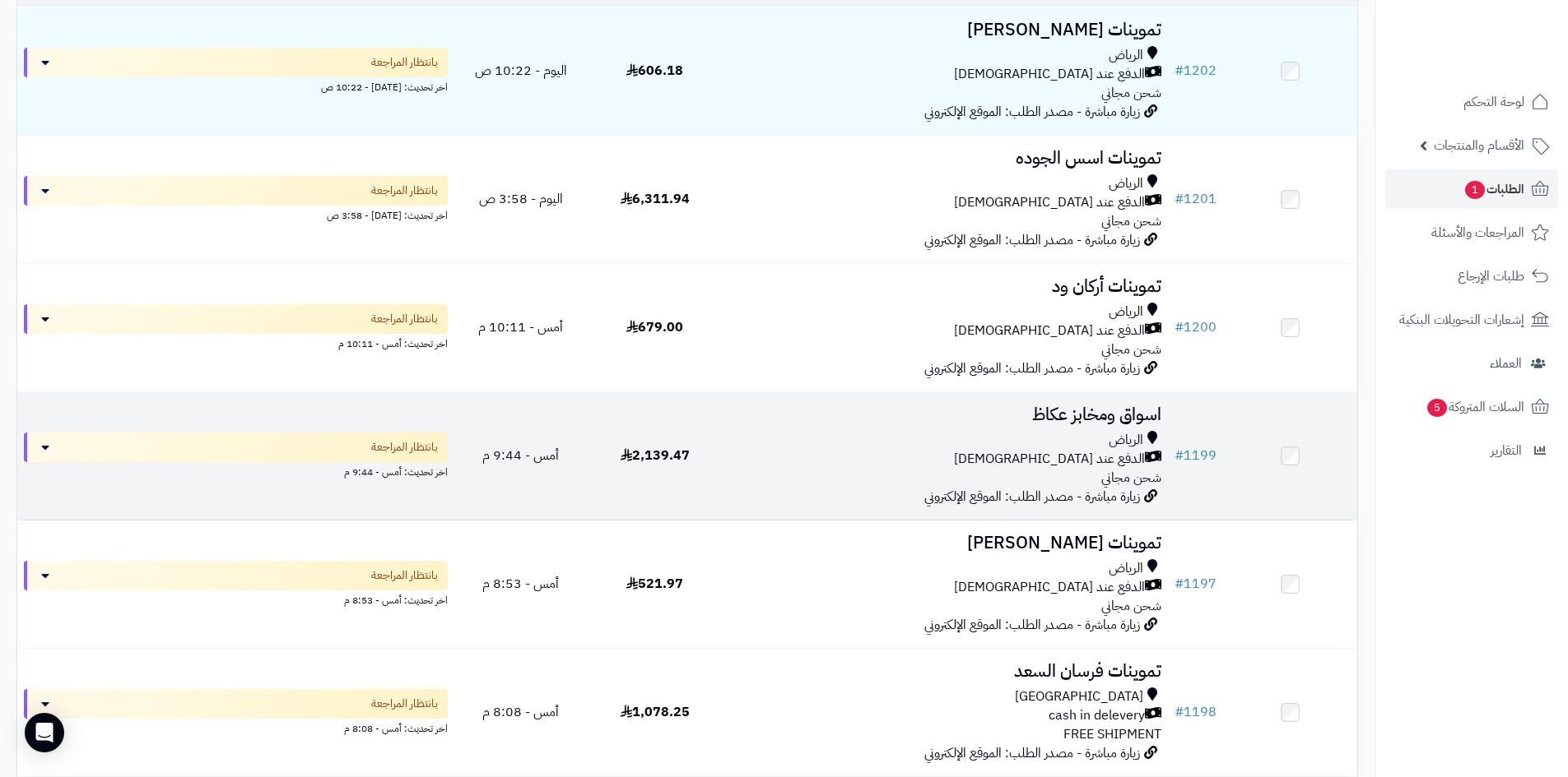
click at [723, 444] on td "اسواق ومخابز عكاظ الرياض الدفع عند الاستلام شحن مجاني زيارة مباشرة - مصدر الطلب…" at bounding box center [944, 456] width 446 height 128
click at [790, 456] on div "الدفع عند [DEMOGRAPHIC_DATA]" at bounding box center [945, 459] width 433 height 19
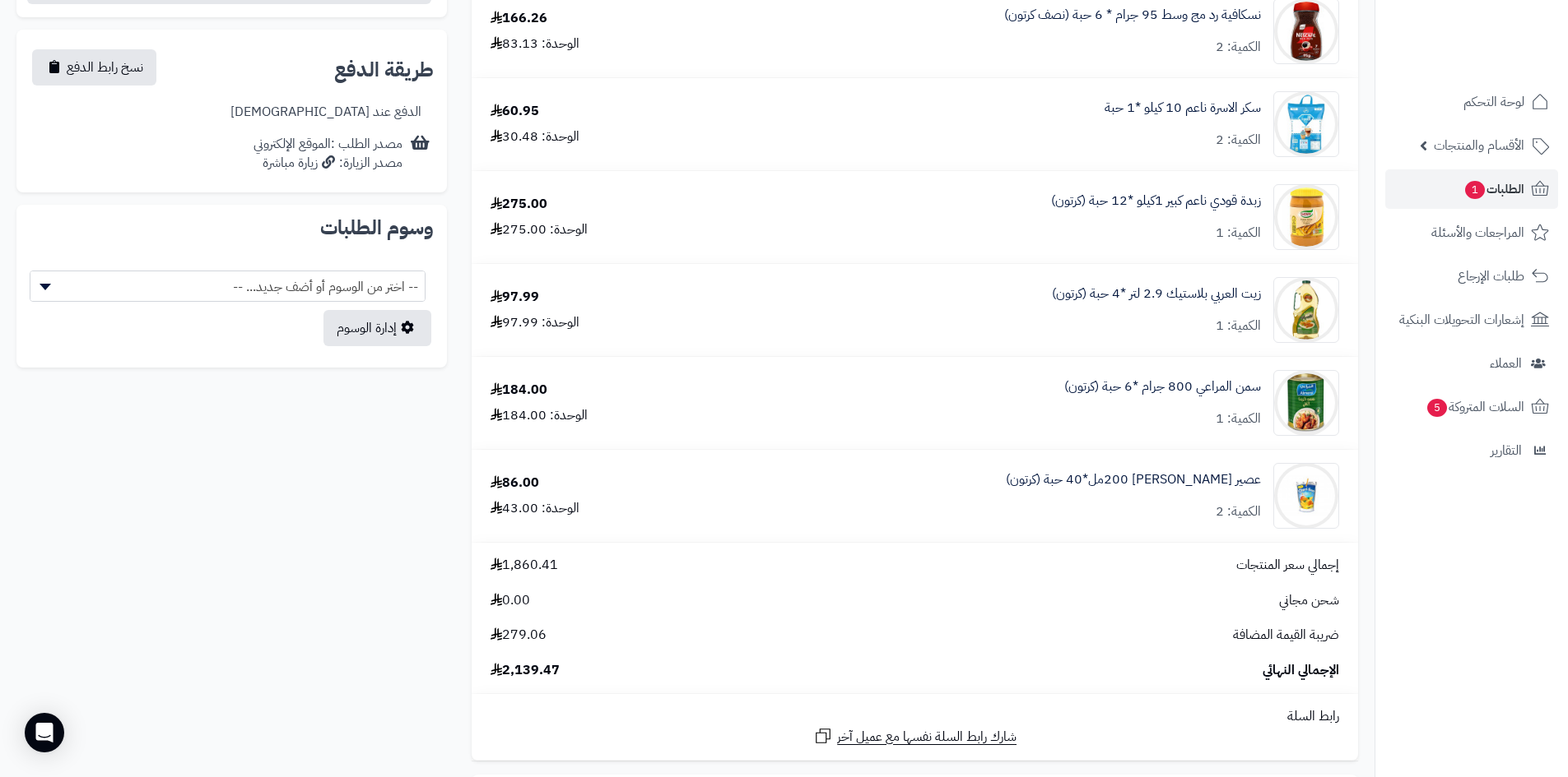
scroll to position [1043, 0]
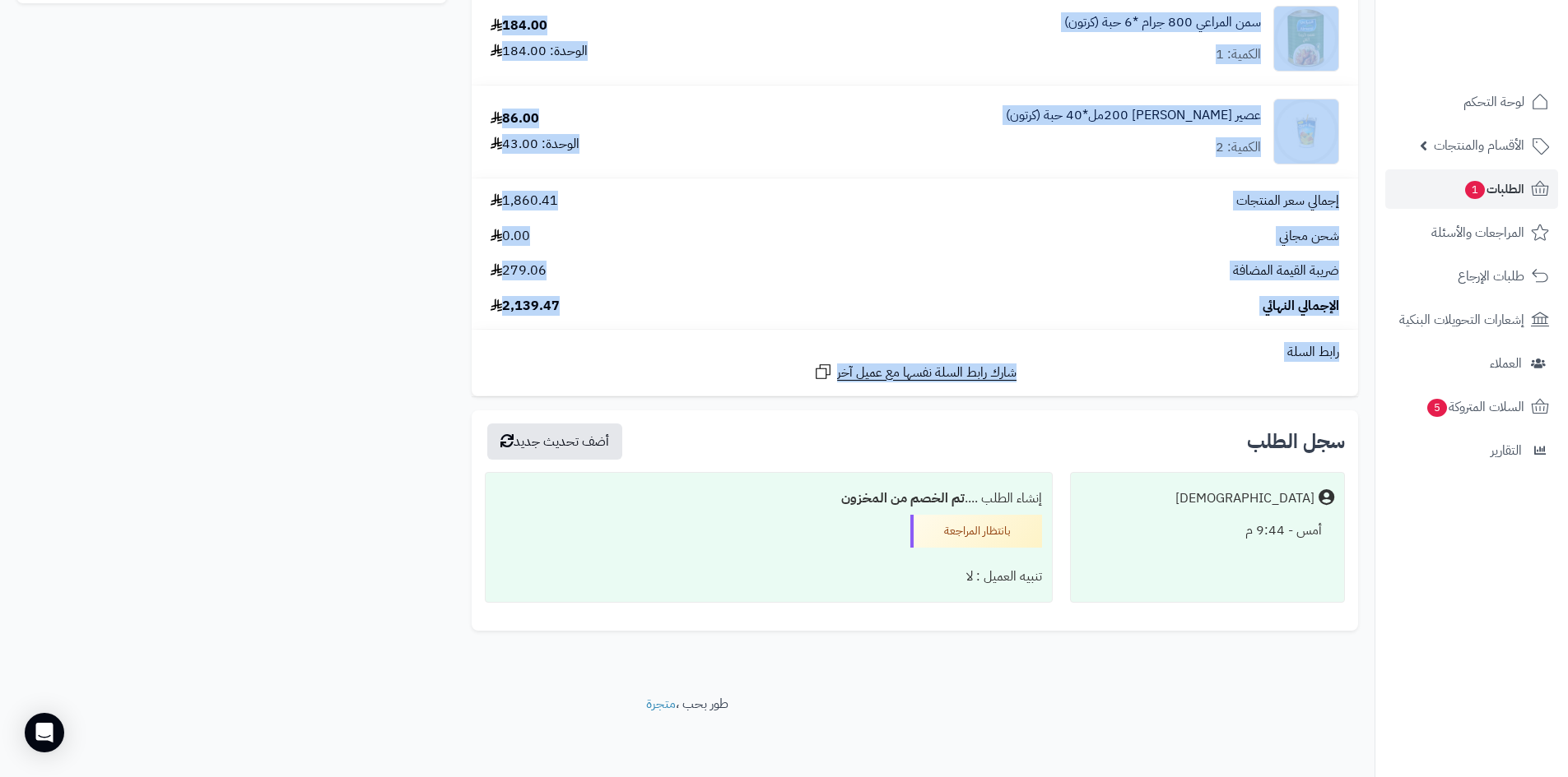
drag, startPoint x: 464, startPoint y: 195, endPoint x: 1137, endPoint y: 653, distance: 814.1
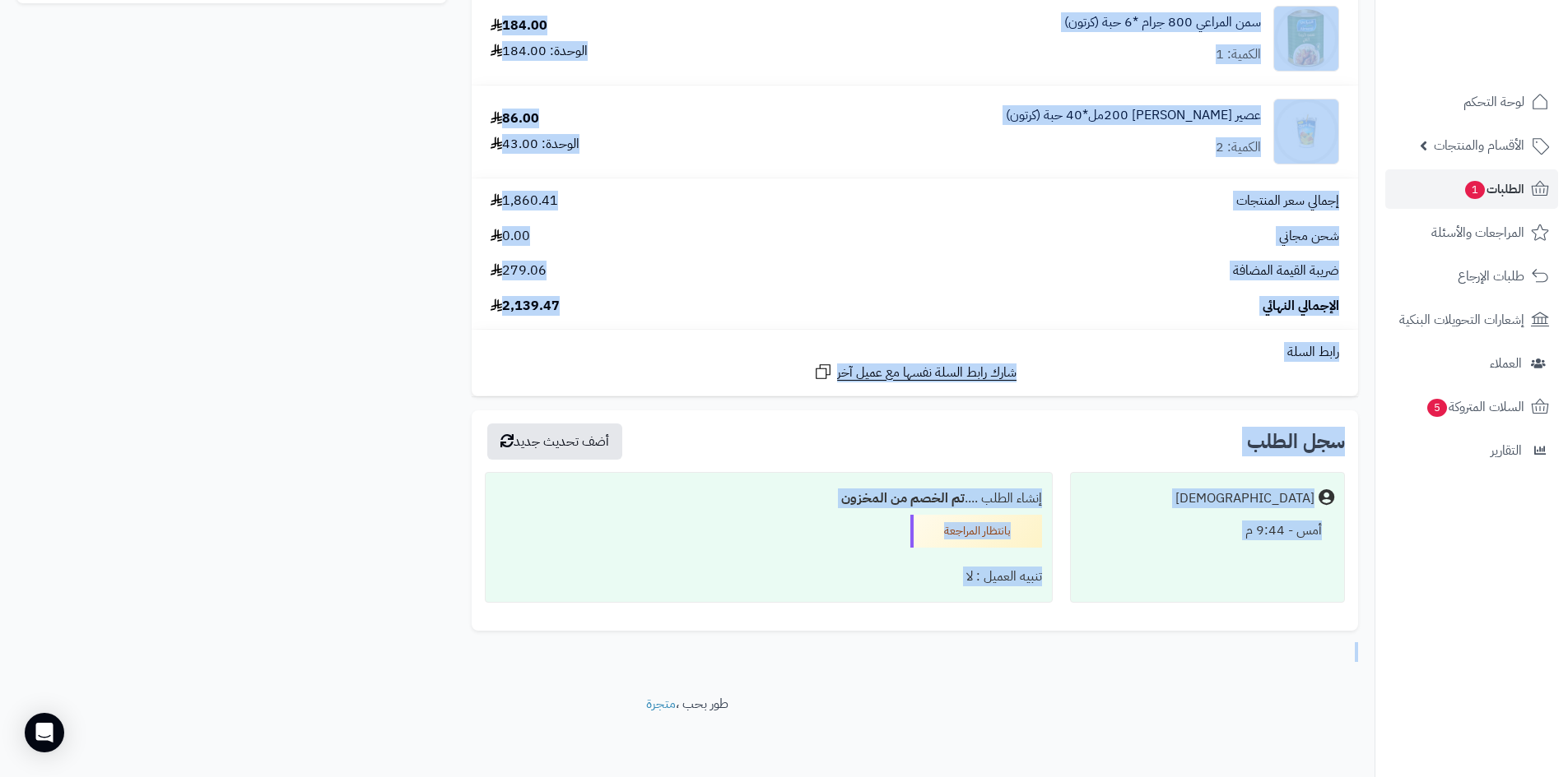
drag, startPoint x: 461, startPoint y: 188, endPoint x: 951, endPoint y: 710, distance: 715.9
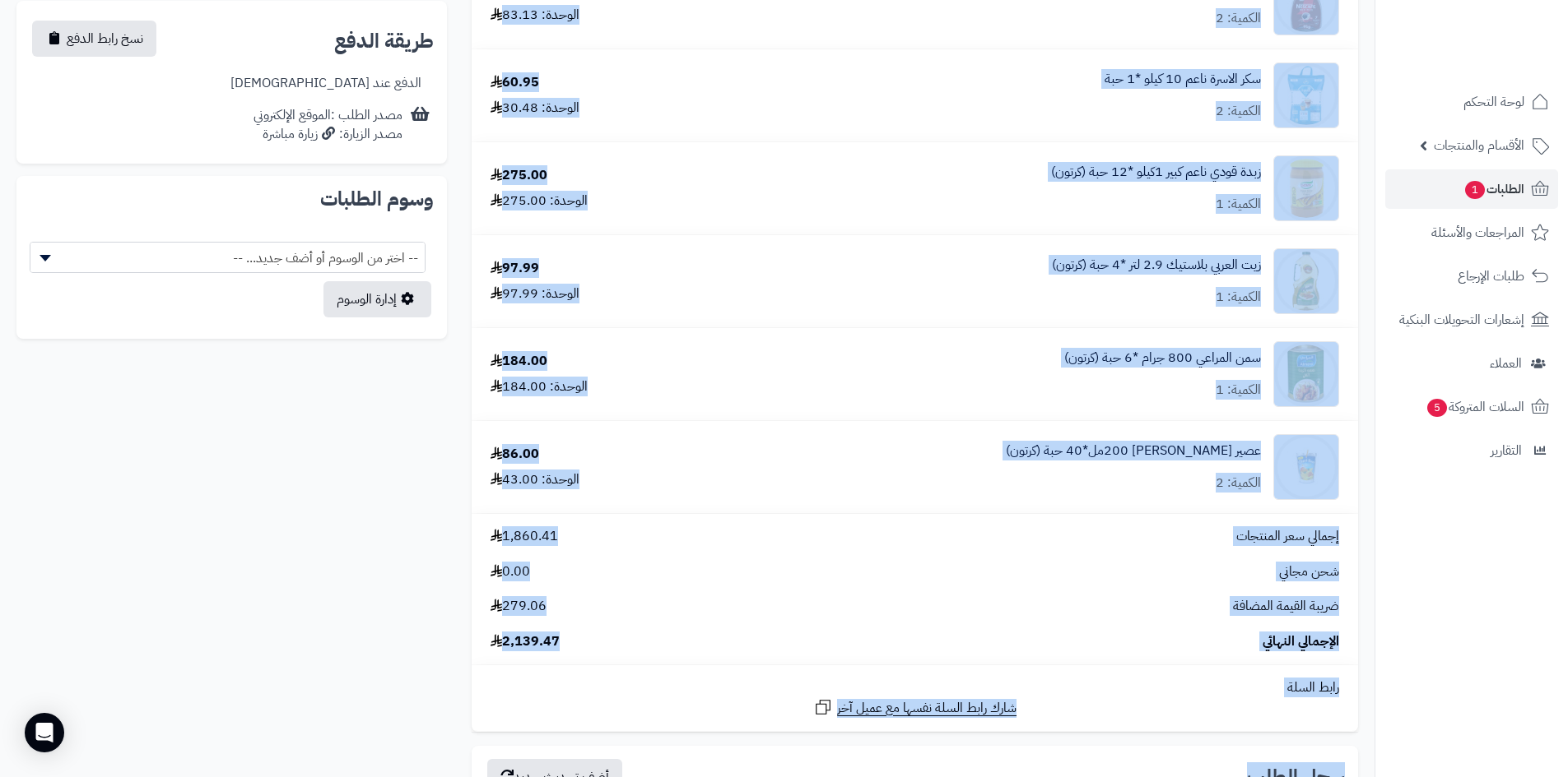
scroll to position [786, 0]
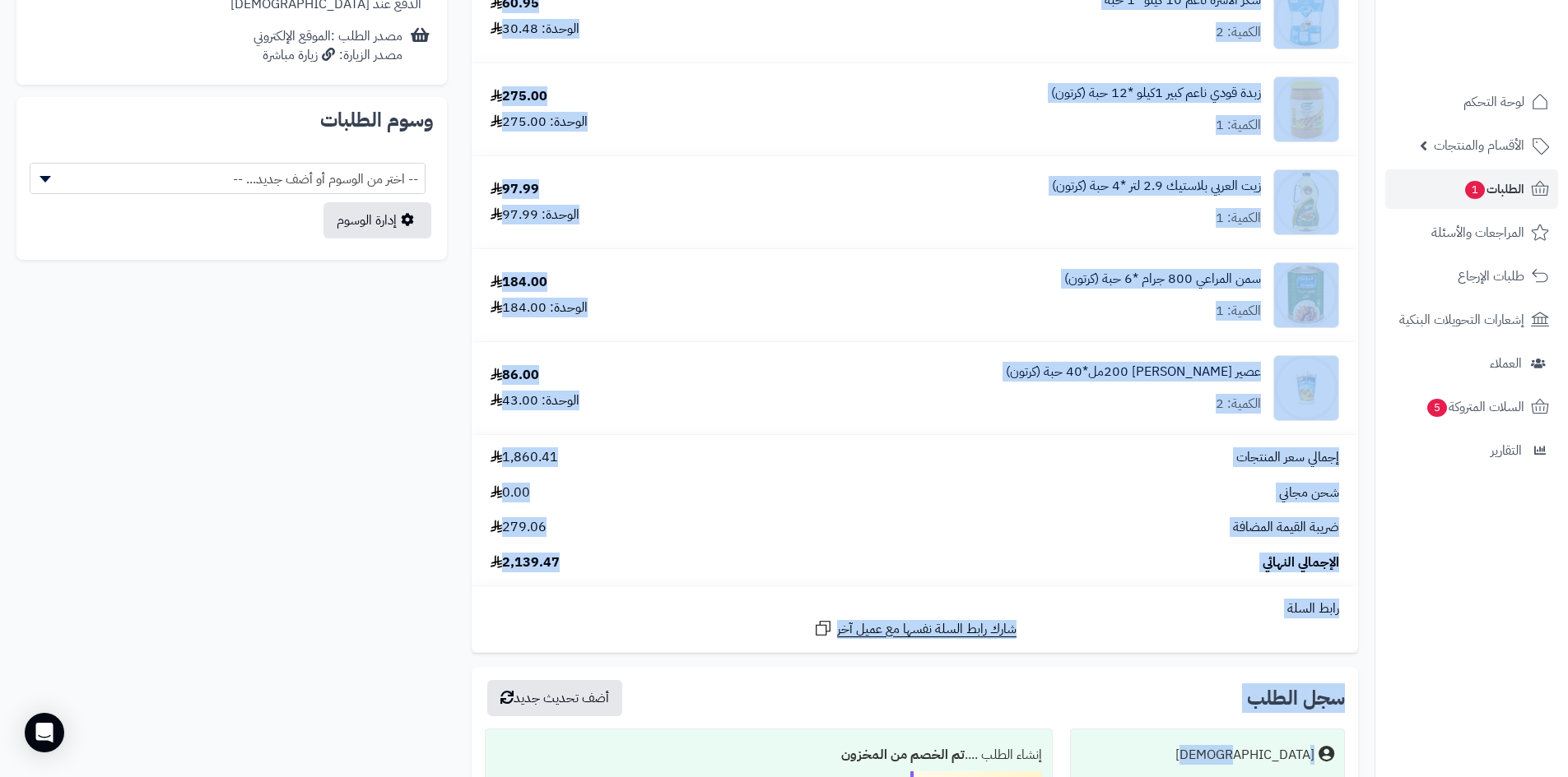
drag, startPoint x: 463, startPoint y: 193, endPoint x: 1235, endPoint y: 780, distance: 969.8
click at [431, 472] on div "ارز ابو سيوف امريكي 2200 جرام *8 حبة (كرتون) الكمية: 1 190.90 الوحدة: 190.90 ار…" at bounding box center [687, 166] width 1366 height 1507
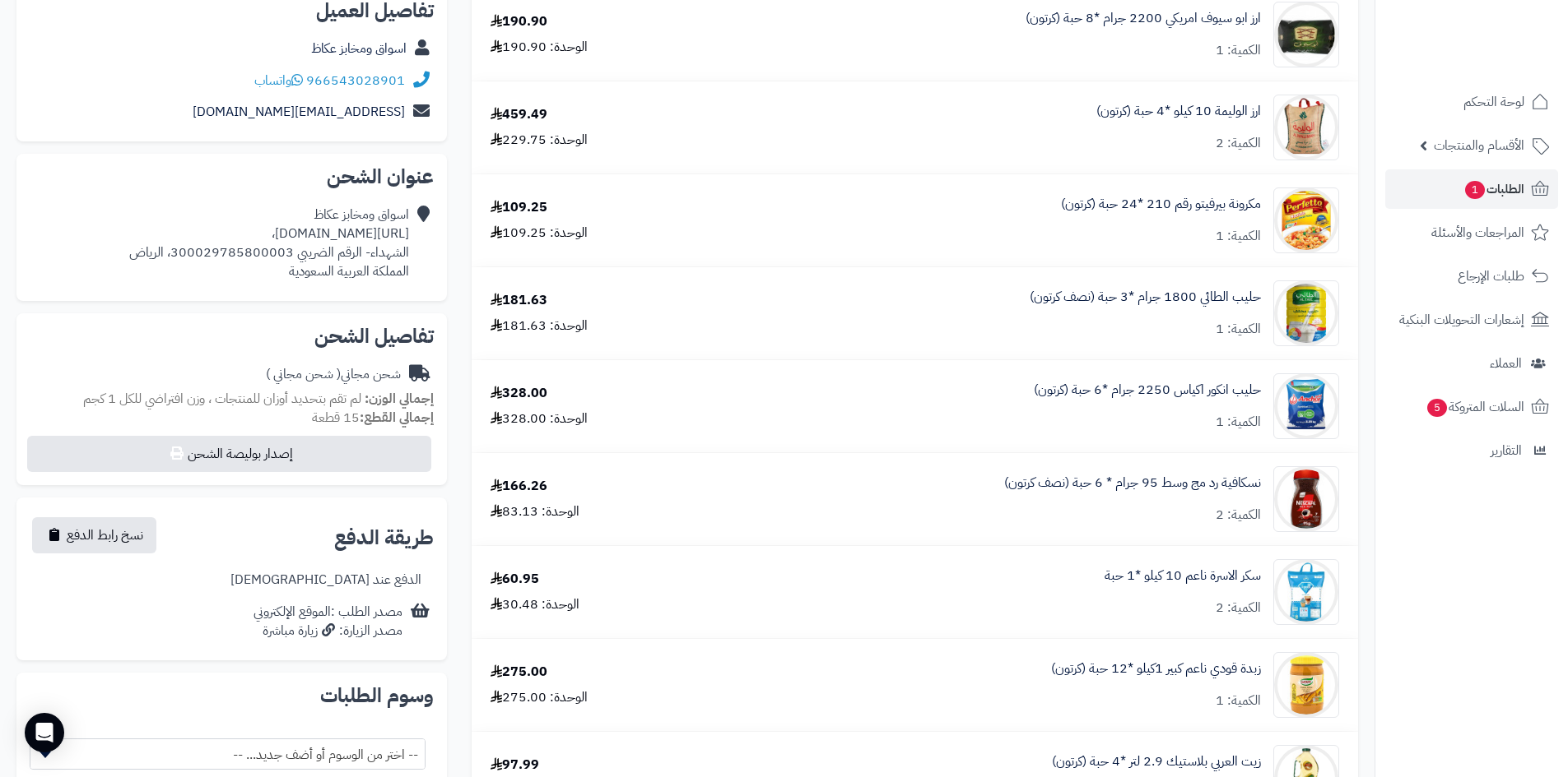
scroll to position [128, 0]
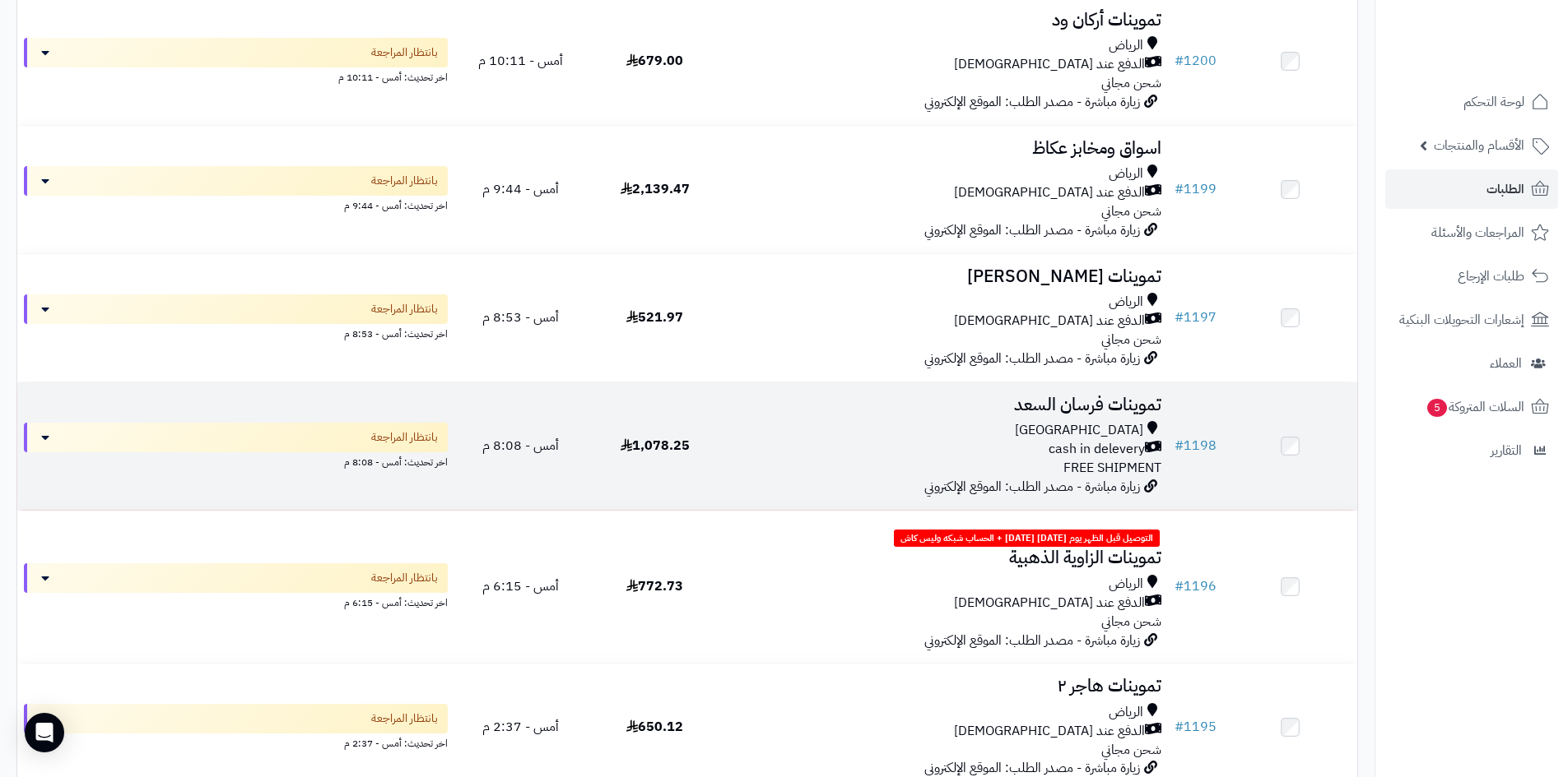
scroll to position [558, 0]
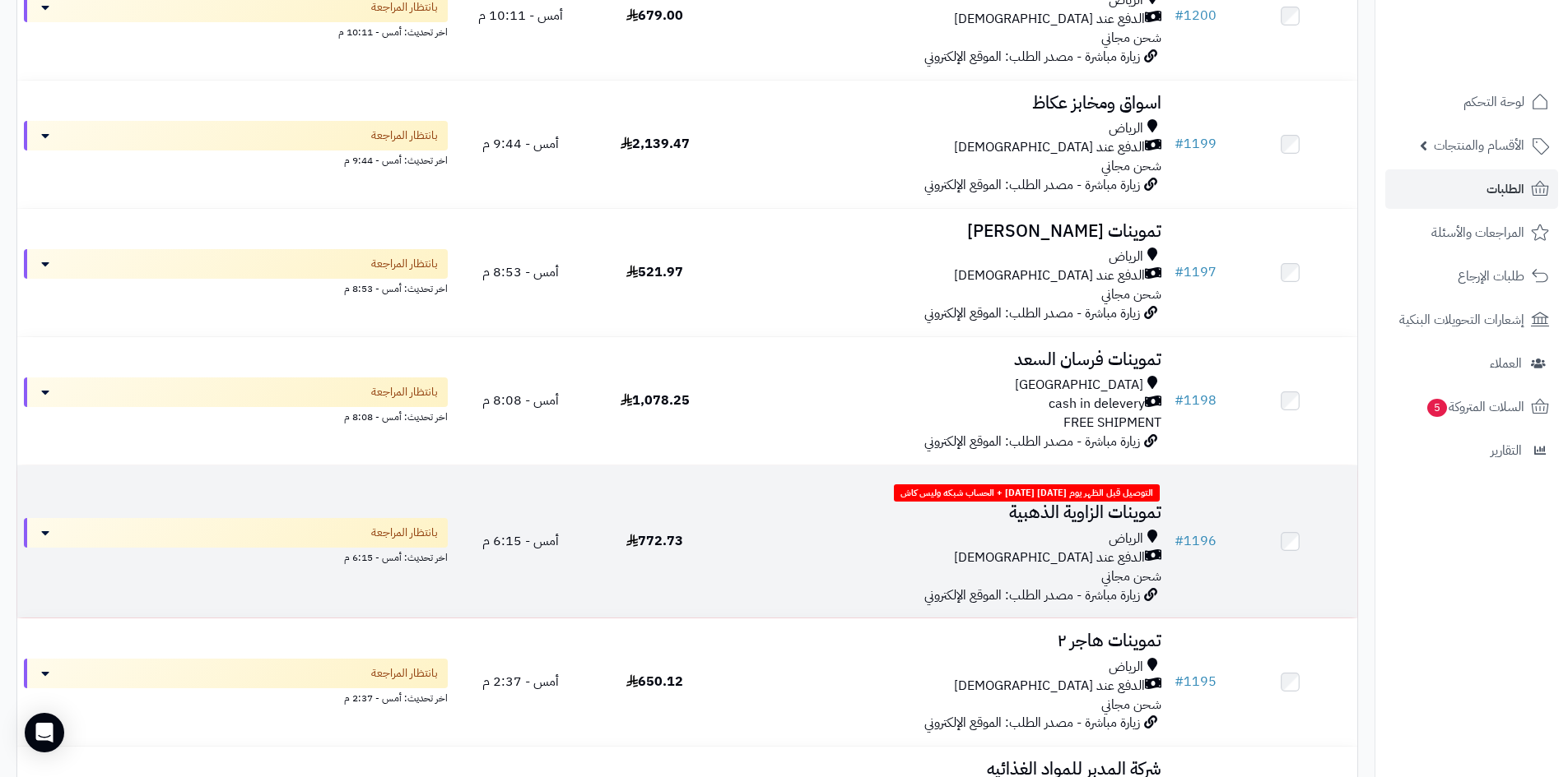
click at [857, 549] on div "الدفع عند [DEMOGRAPHIC_DATA]" at bounding box center [945, 557] width 433 height 19
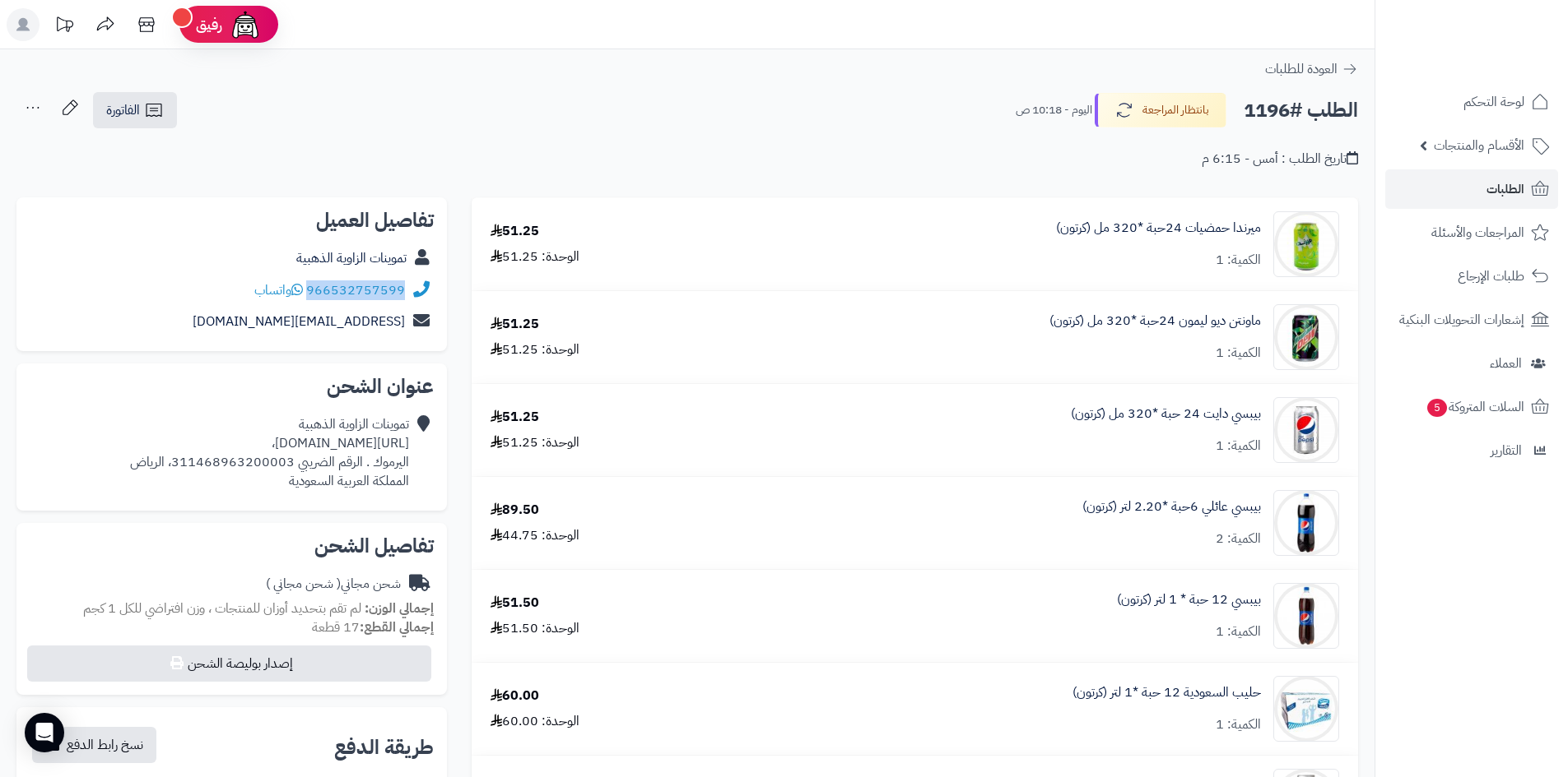
drag, startPoint x: 405, startPoint y: 293, endPoint x: 310, endPoint y: 292, distance: 95.0
click at [310, 292] on div "966532757599 واتساب" at bounding box center [231, 291] width 404 height 32
copy link "966532757599"
drag, startPoint x: 409, startPoint y: 445, endPoint x: 77, endPoint y: 445, distance: 332.0
click at [130, 445] on div "تموينات الزاوية الذهبية [URL][DOMAIN_NAME]، اليرموك . الرقم الضريبي 31146896320…" at bounding box center [269, 452] width 279 height 75
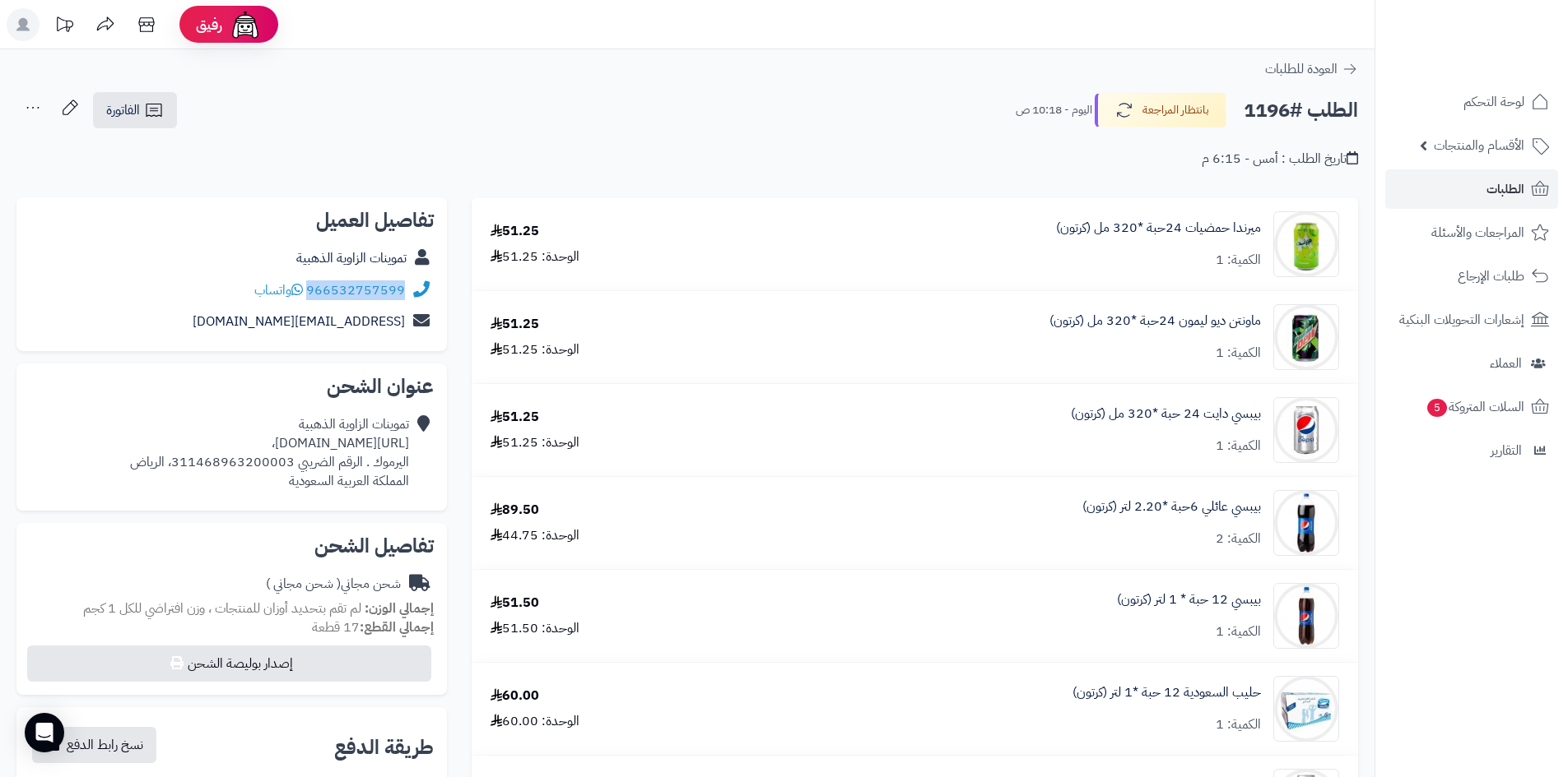
copy div "[URL][DOMAIN_NAME]"
